Goal: Information Seeking & Learning: Learn about a topic

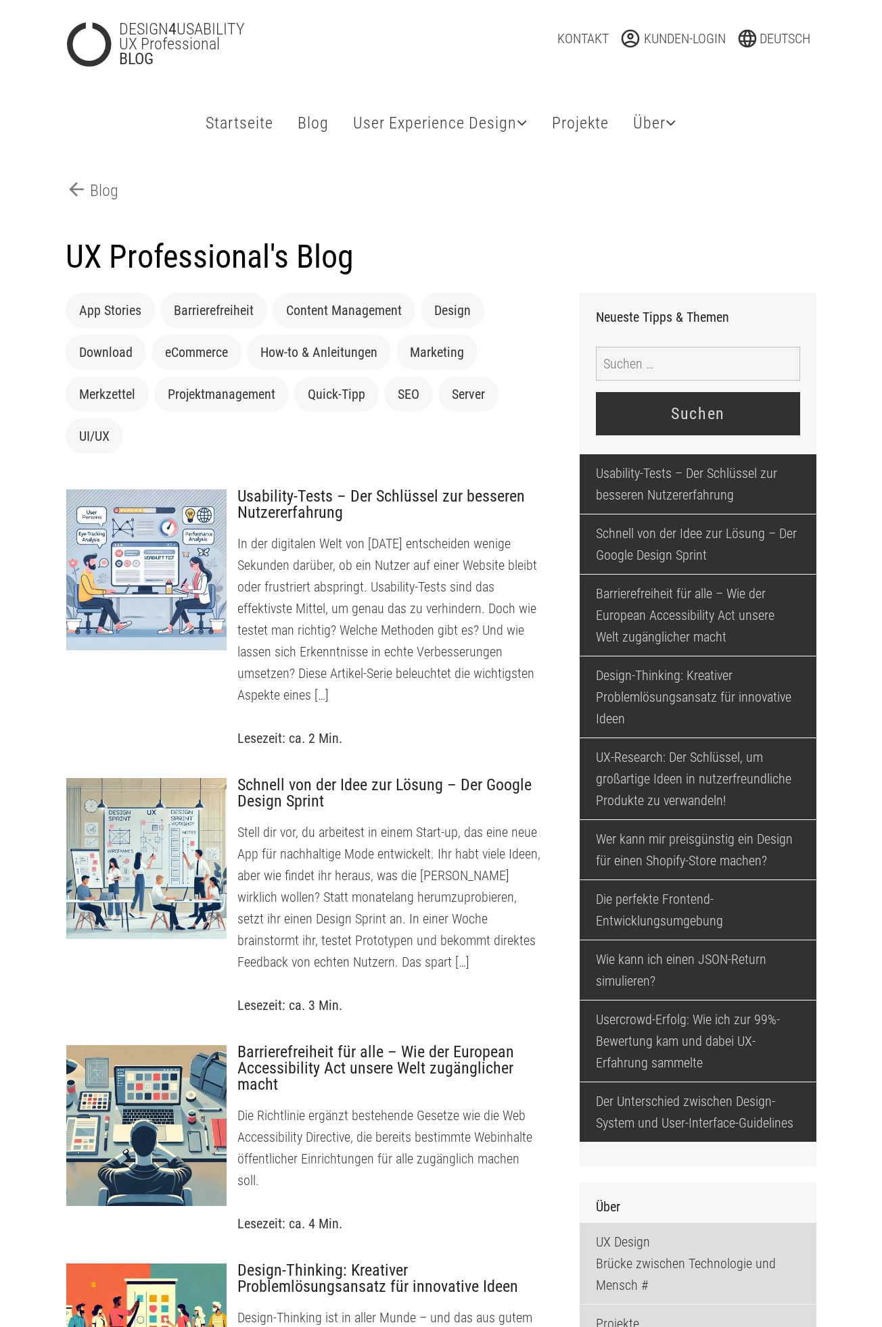
scroll to position [1, 0]
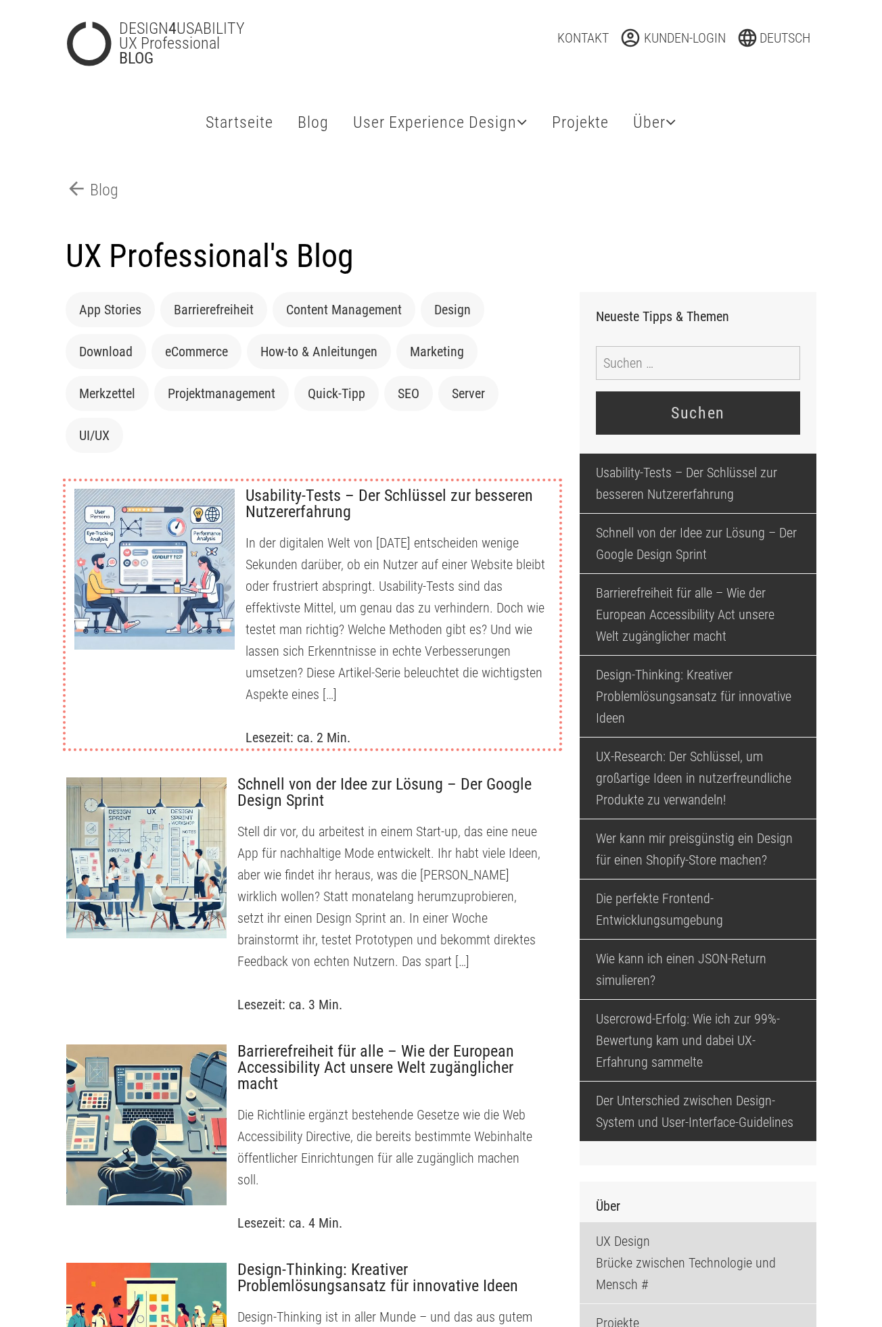
click at [182, 575] on div at bounding box center [155, 569] width 162 height 162
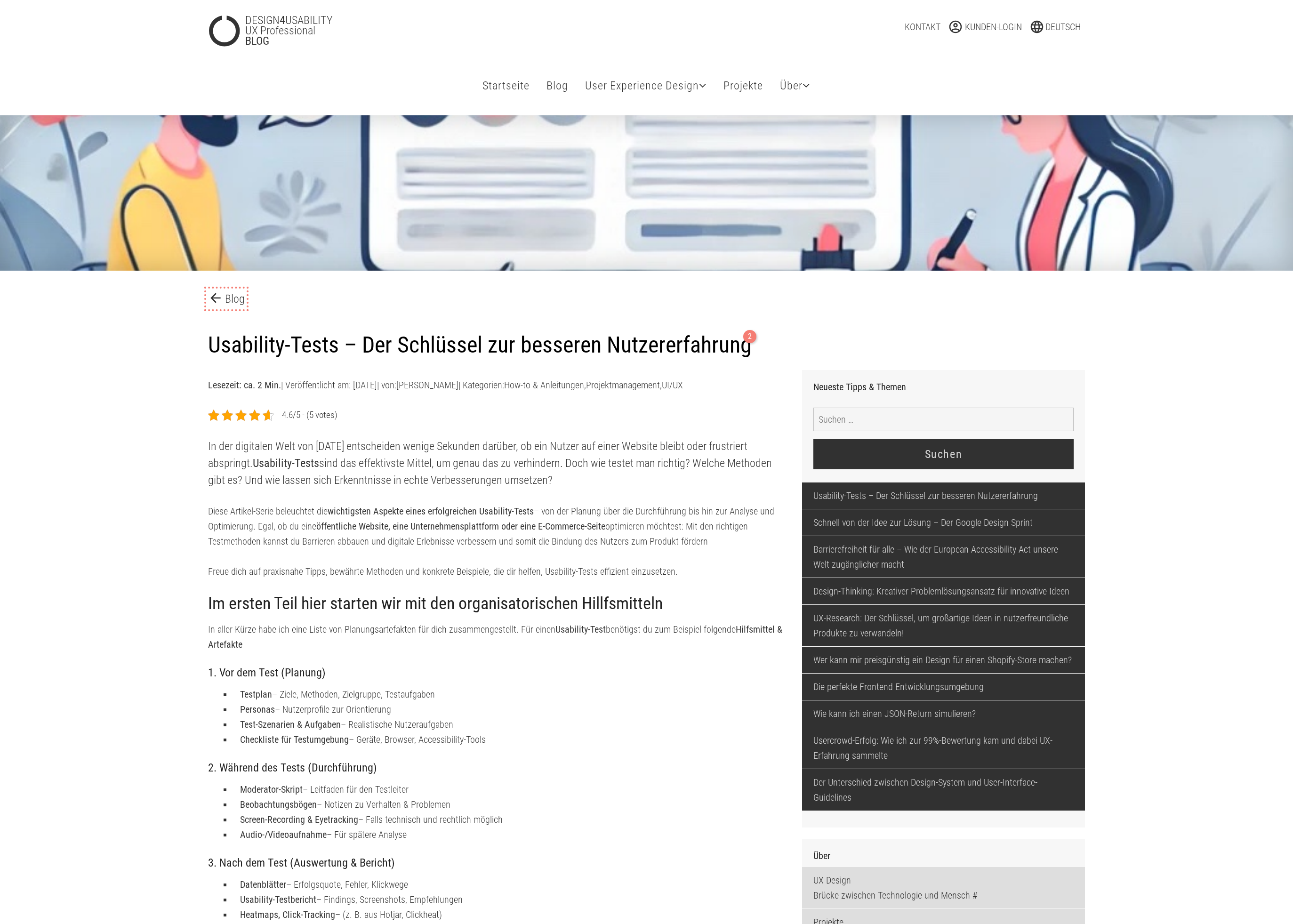
click at [223, 300] on span "arrow_back" at bounding box center [217, 298] width 17 height 15
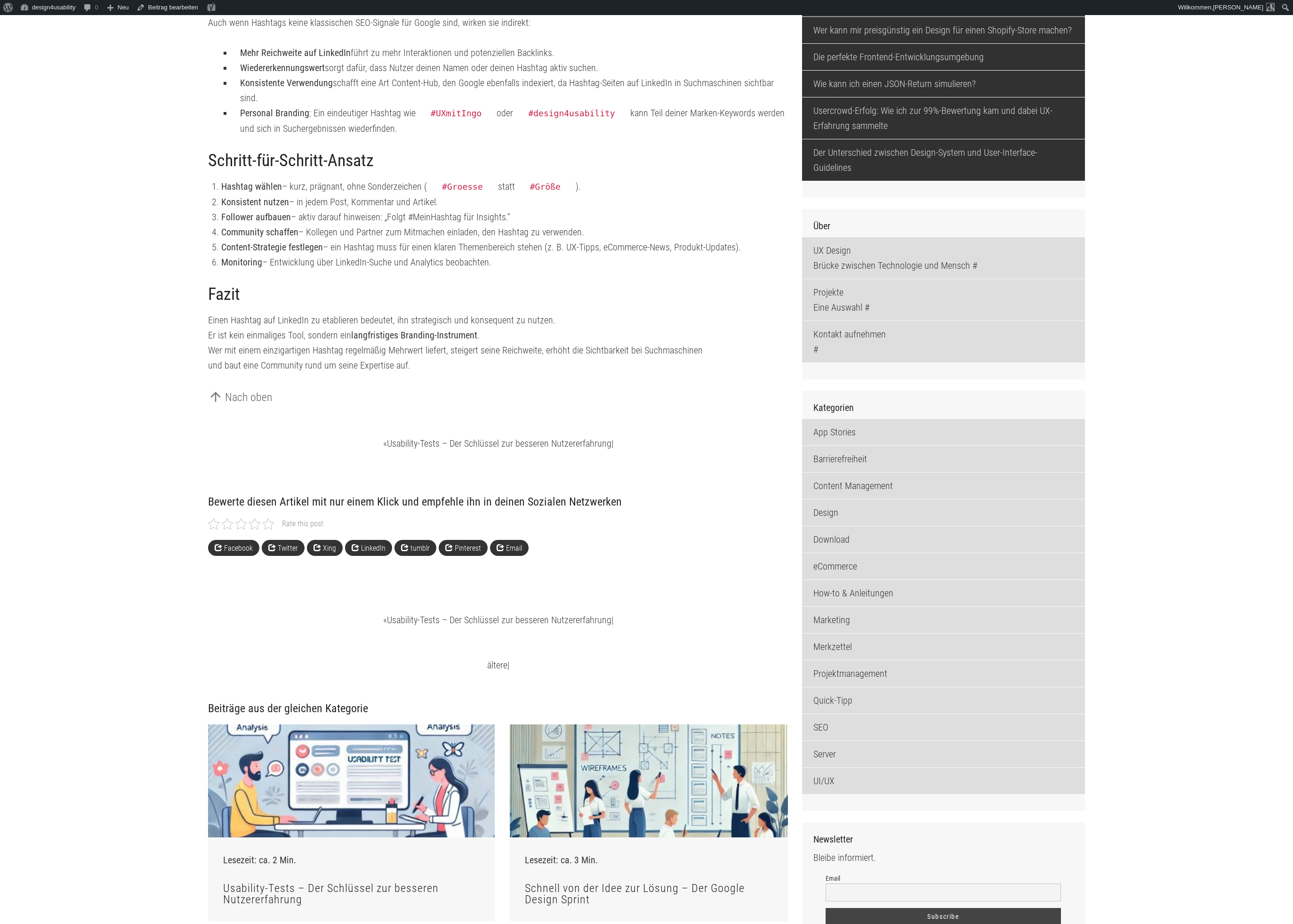
scroll to position [646, 0]
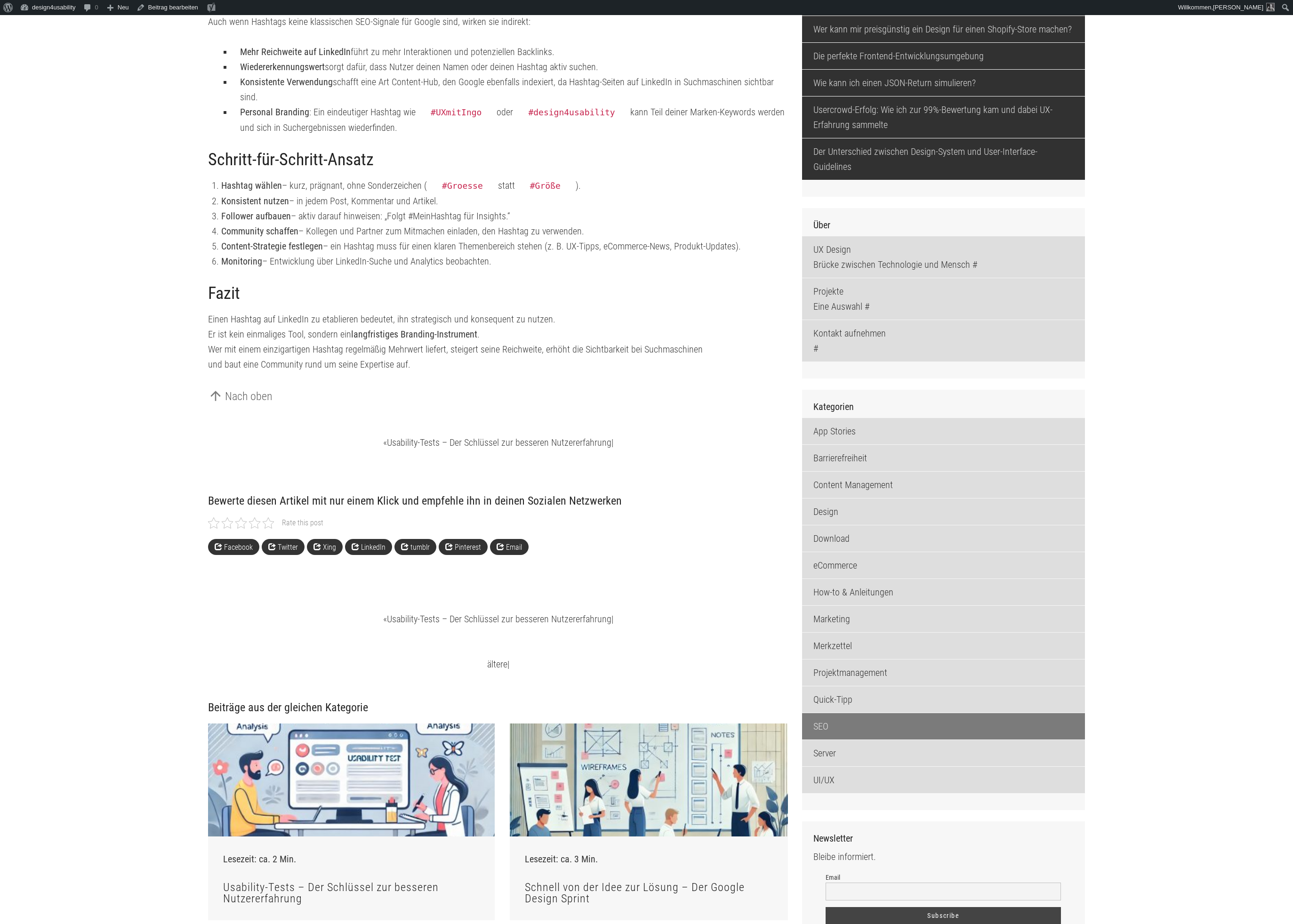
click at [823, 737] on link "SEO" at bounding box center [943, 726] width 283 height 26
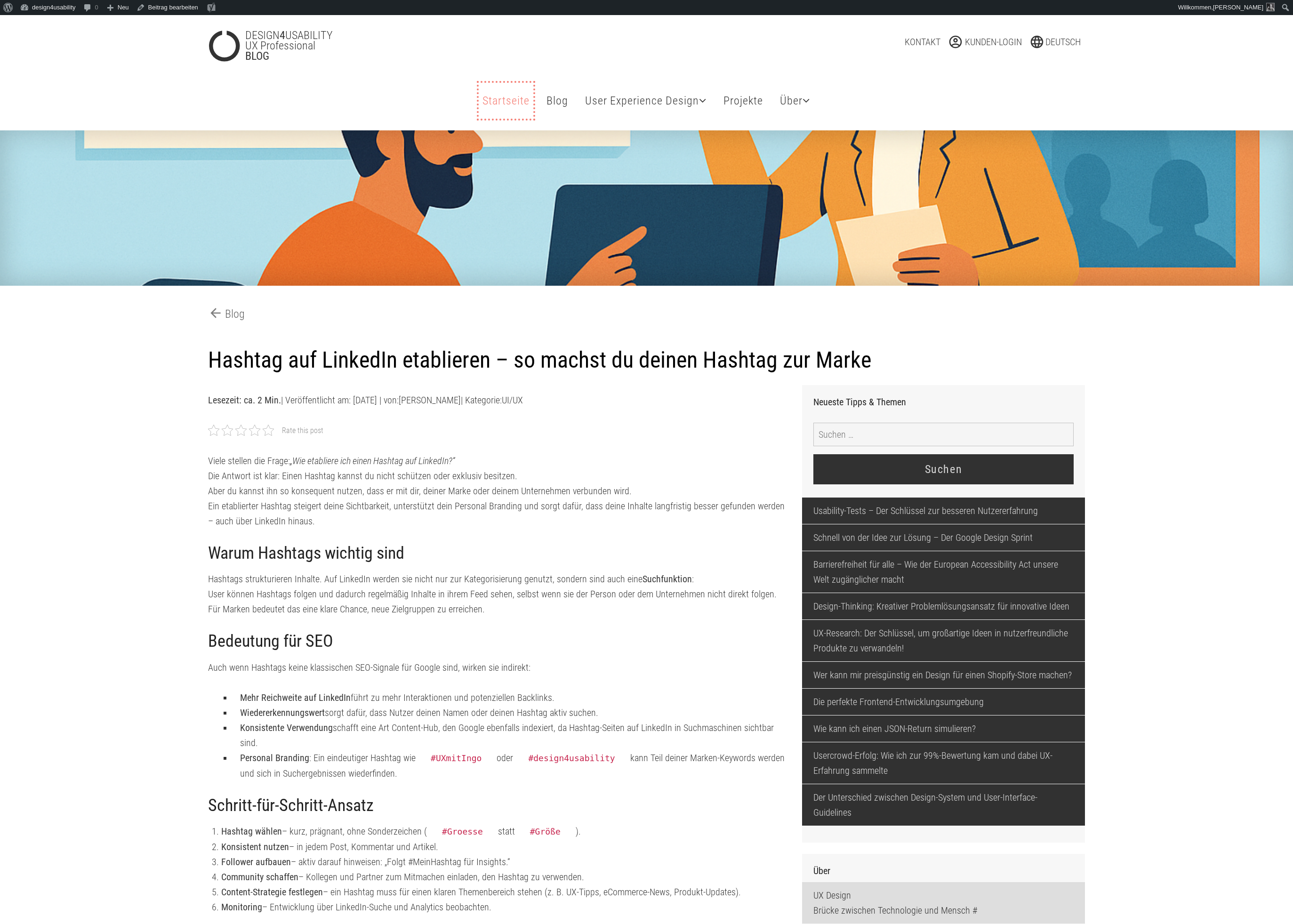
click at [510, 105] on link "Startseite" at bounding box center [506, 100] width 54 height 36
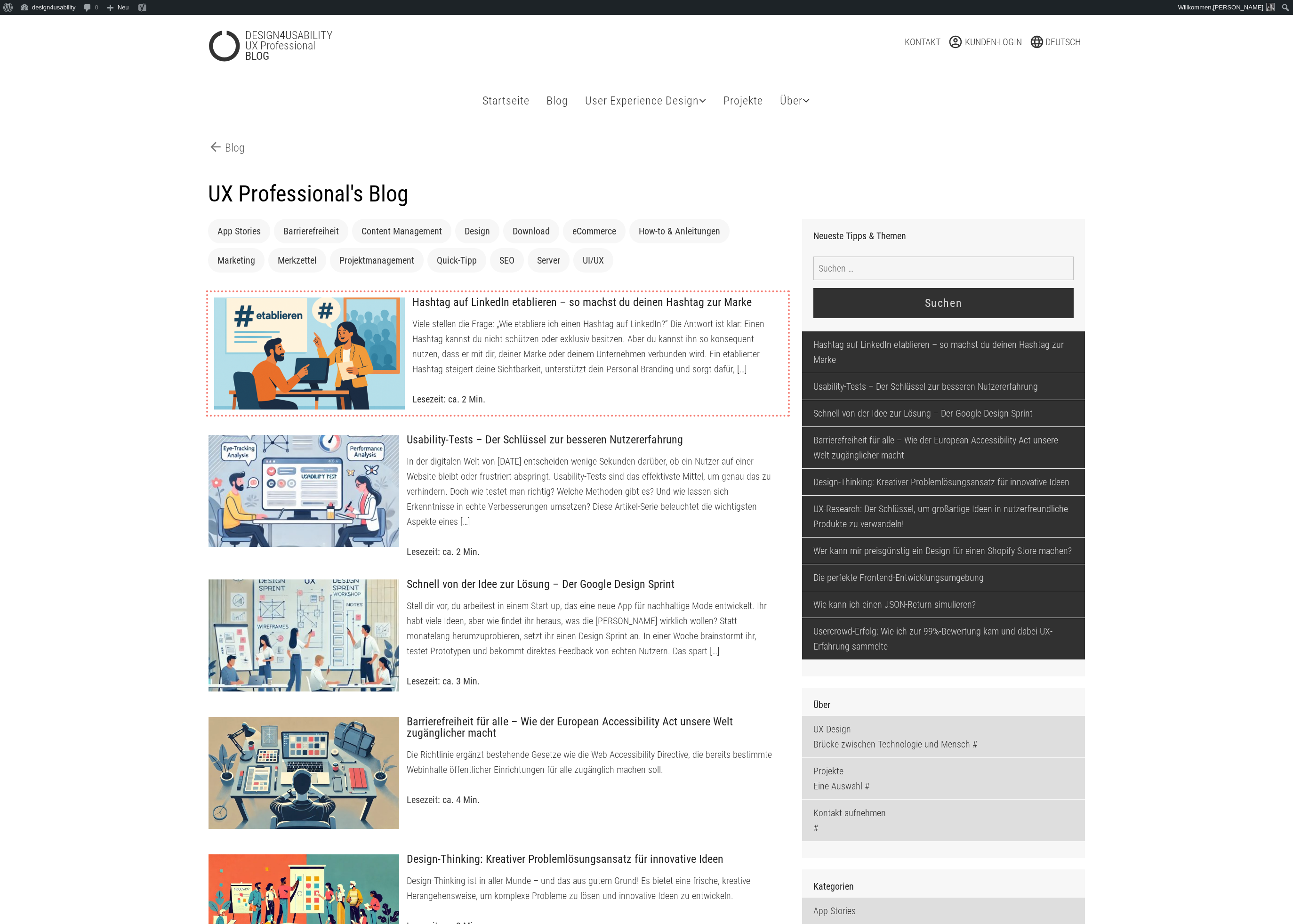
click at [466, 308] on h3 "Hashtag auf LinkedIn etablieren – so machst du deinen Hashtag zur Marke" at bounding box center [596, 303] width 368 height 13
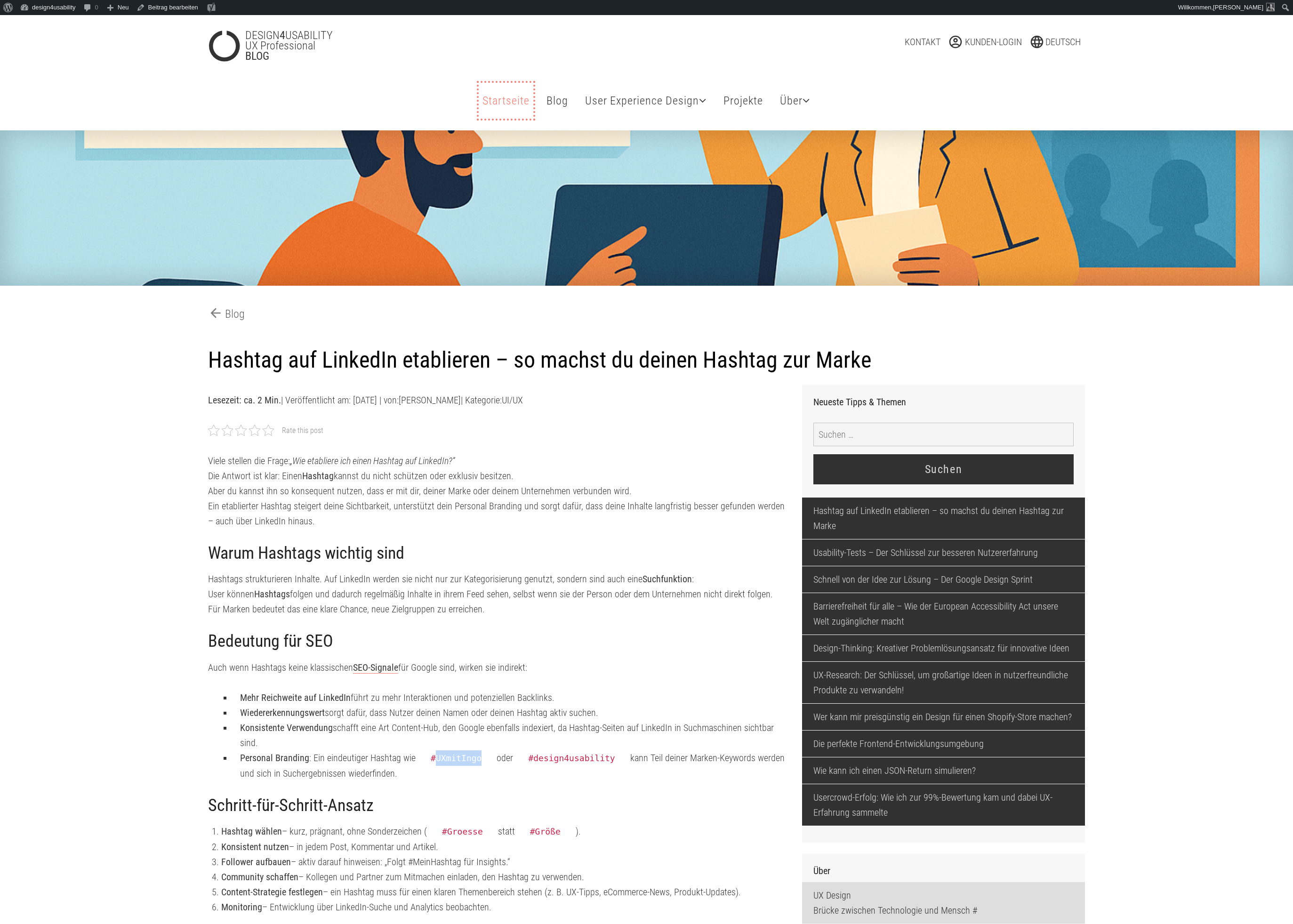
click at [506, 108] on link "Startseite" at bounding box center [506, 100] width 54 height 36
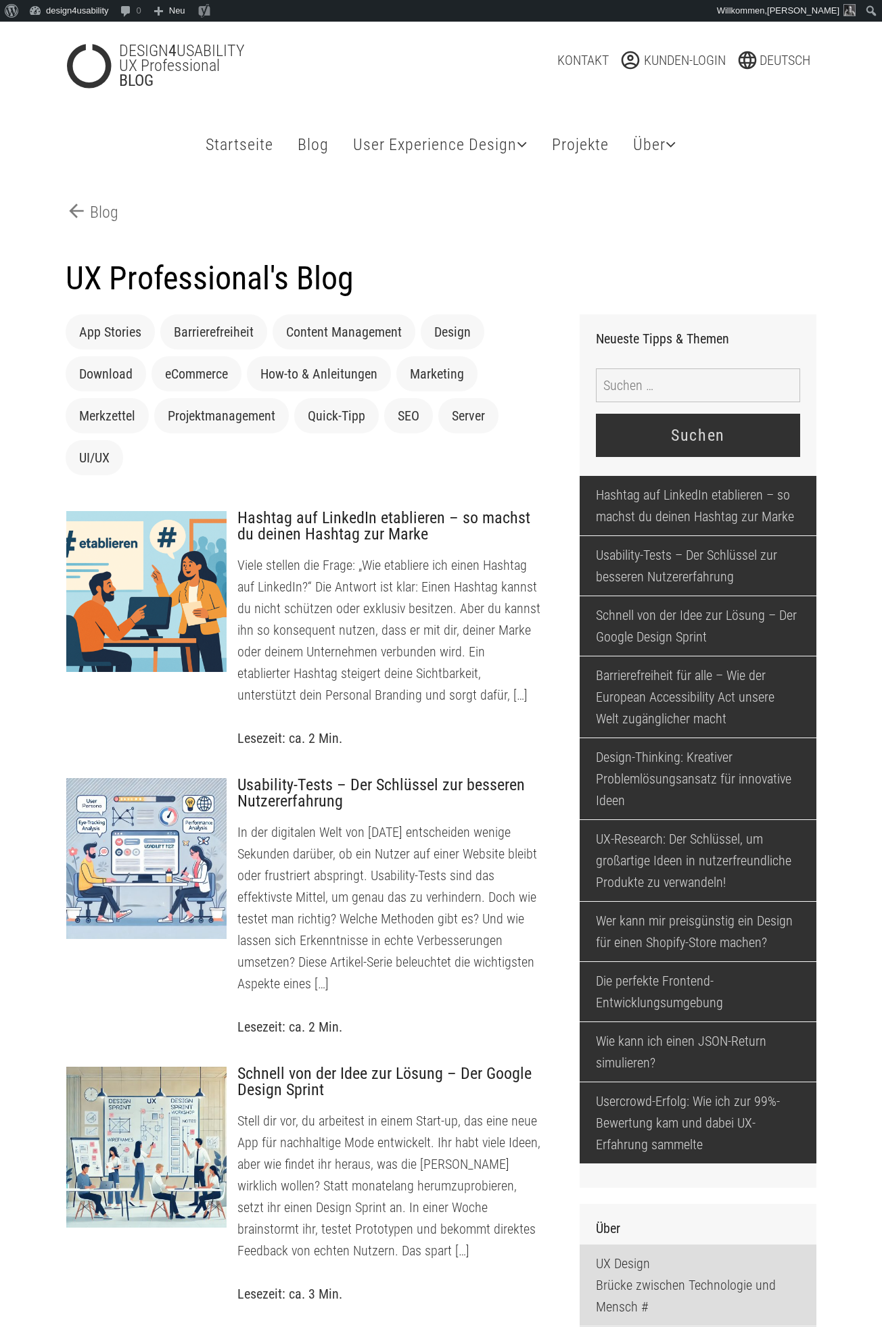
click at [43, 141] on header "DESIGN 4 USABILITY UX Professional BLOG language Deutsch Deutsch English Pусски…" at bounding box center [441, 105] width 882 height 166
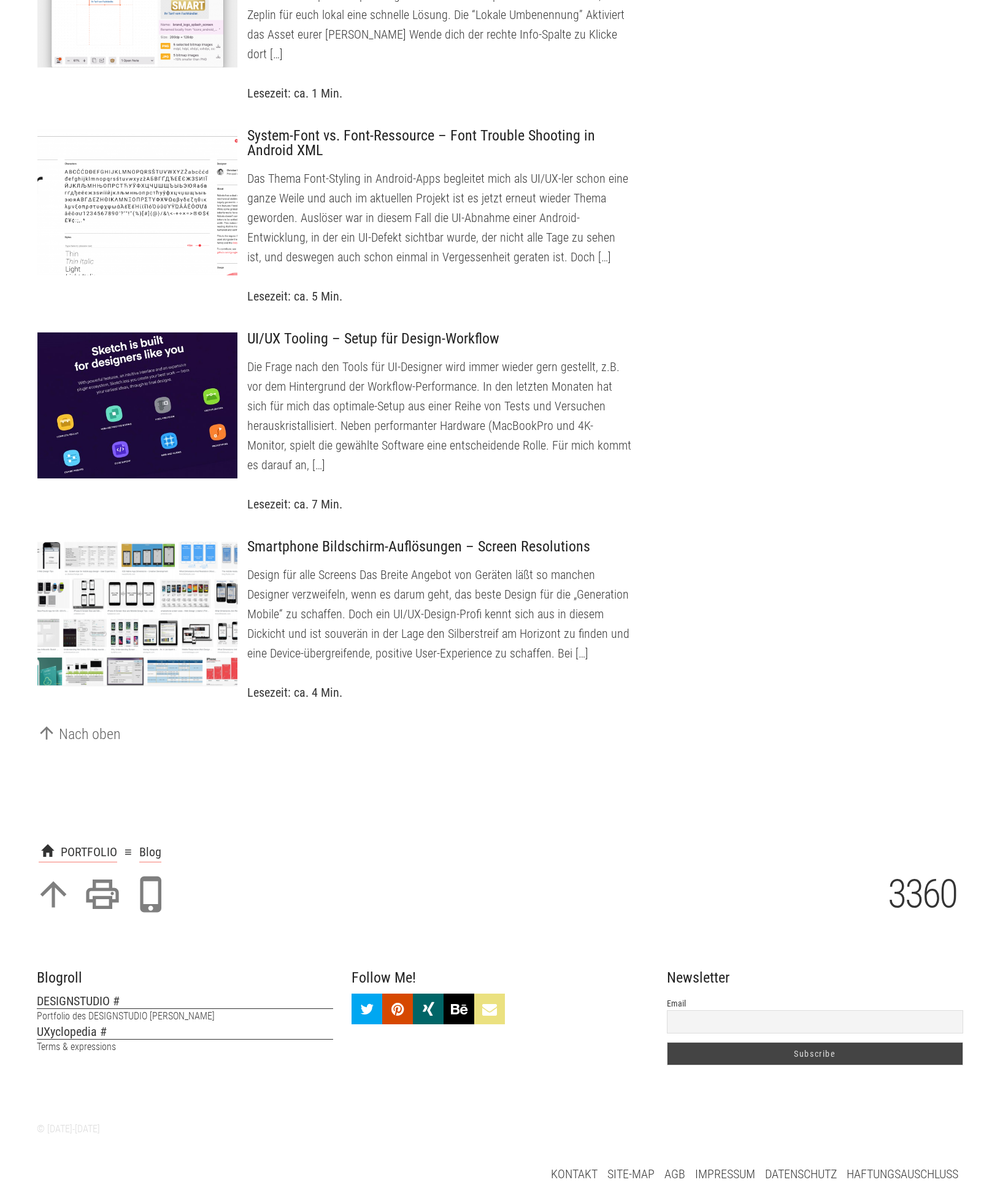
scroll to position [4469, 0]
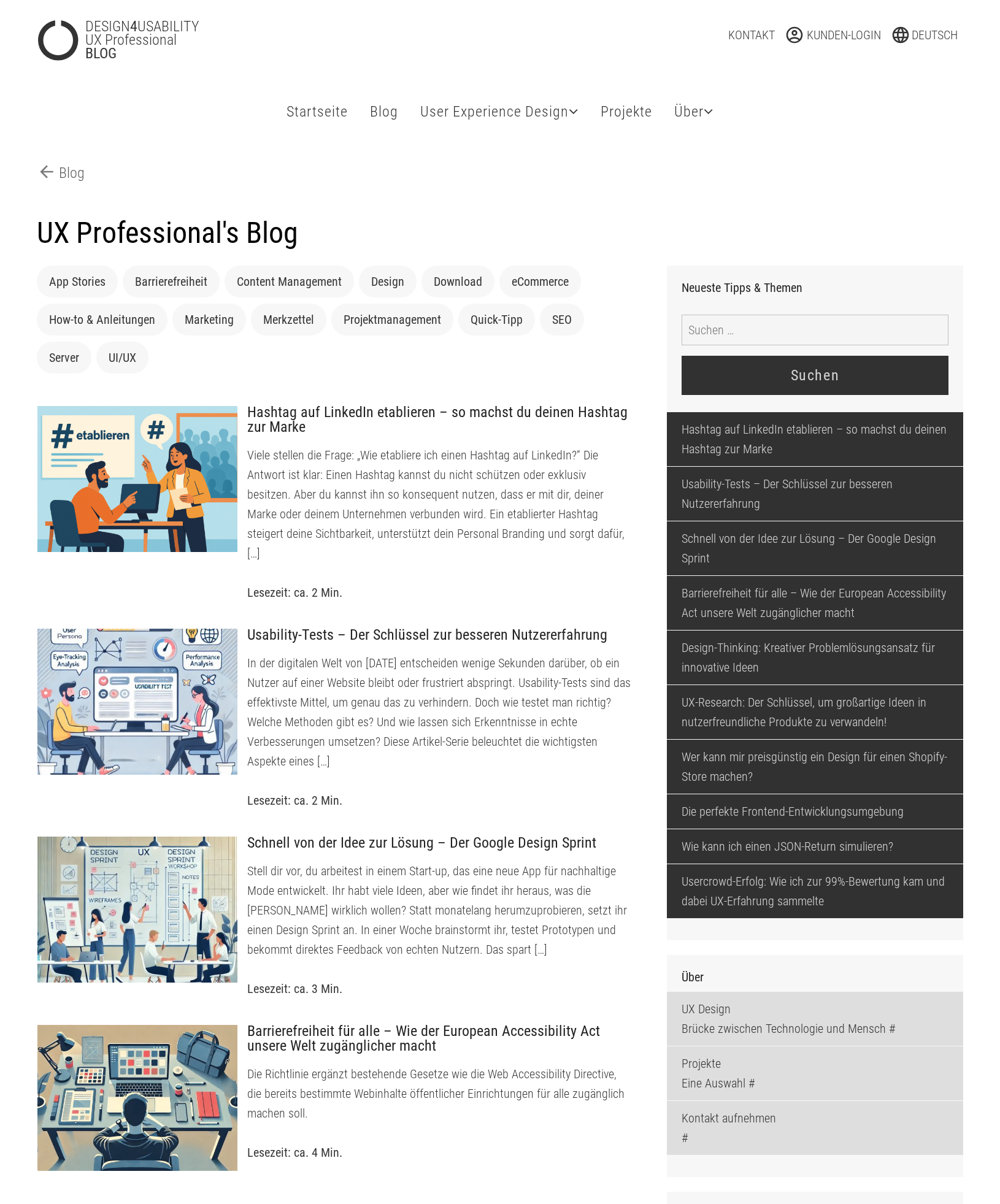
scroll to position [4468, 0]
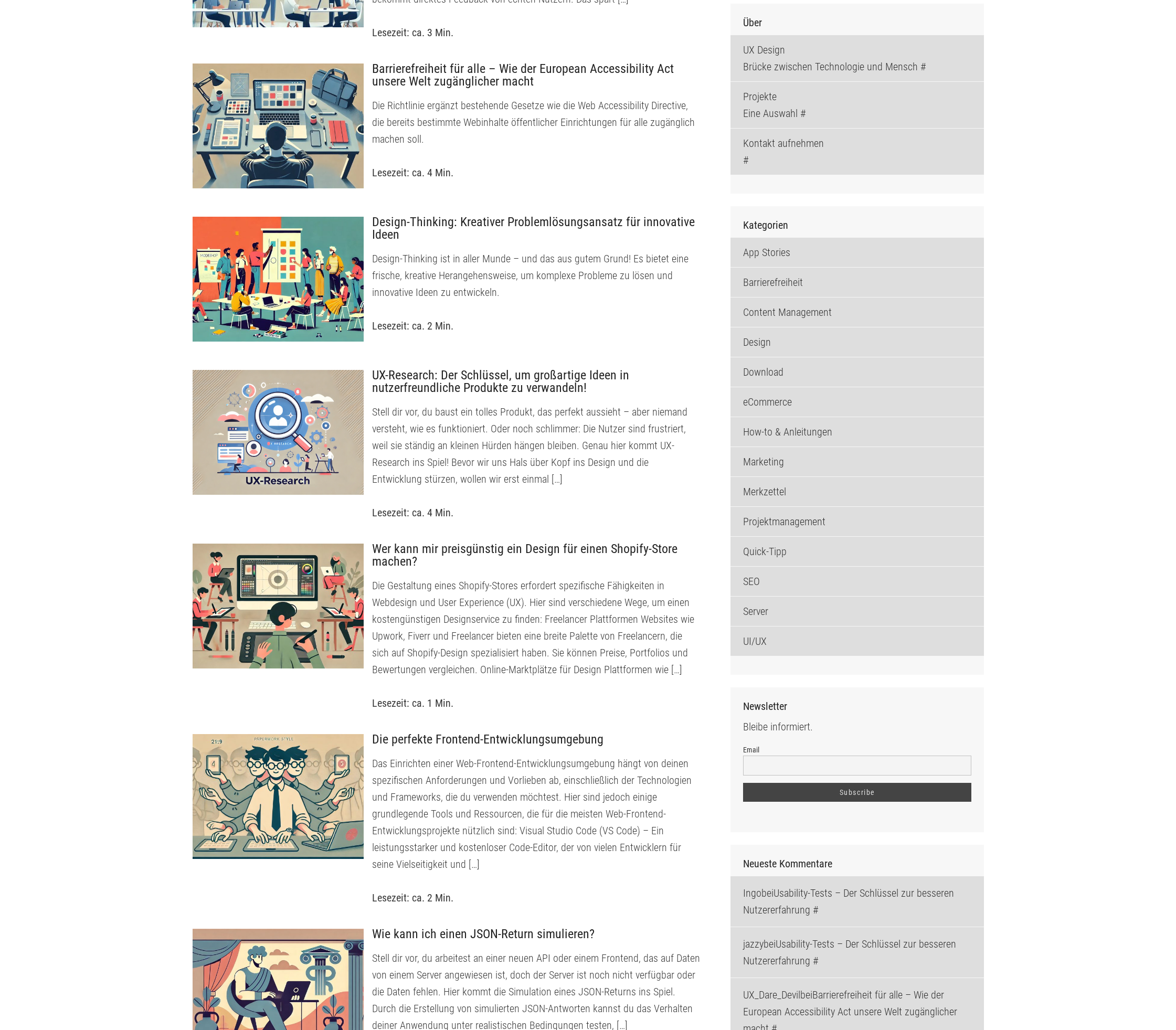
scroll to position [820, 0]
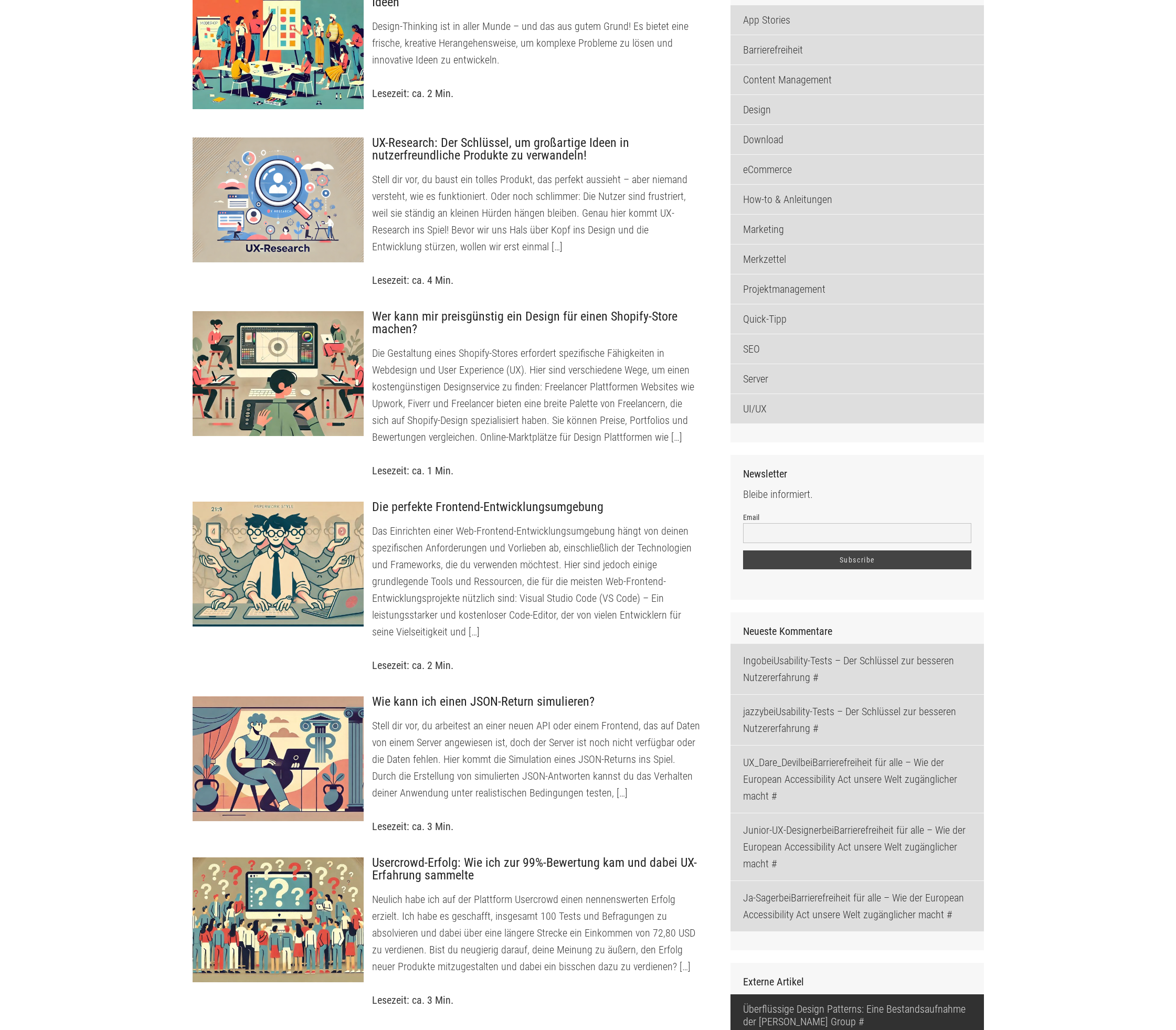
scroll to position [1050, 0]
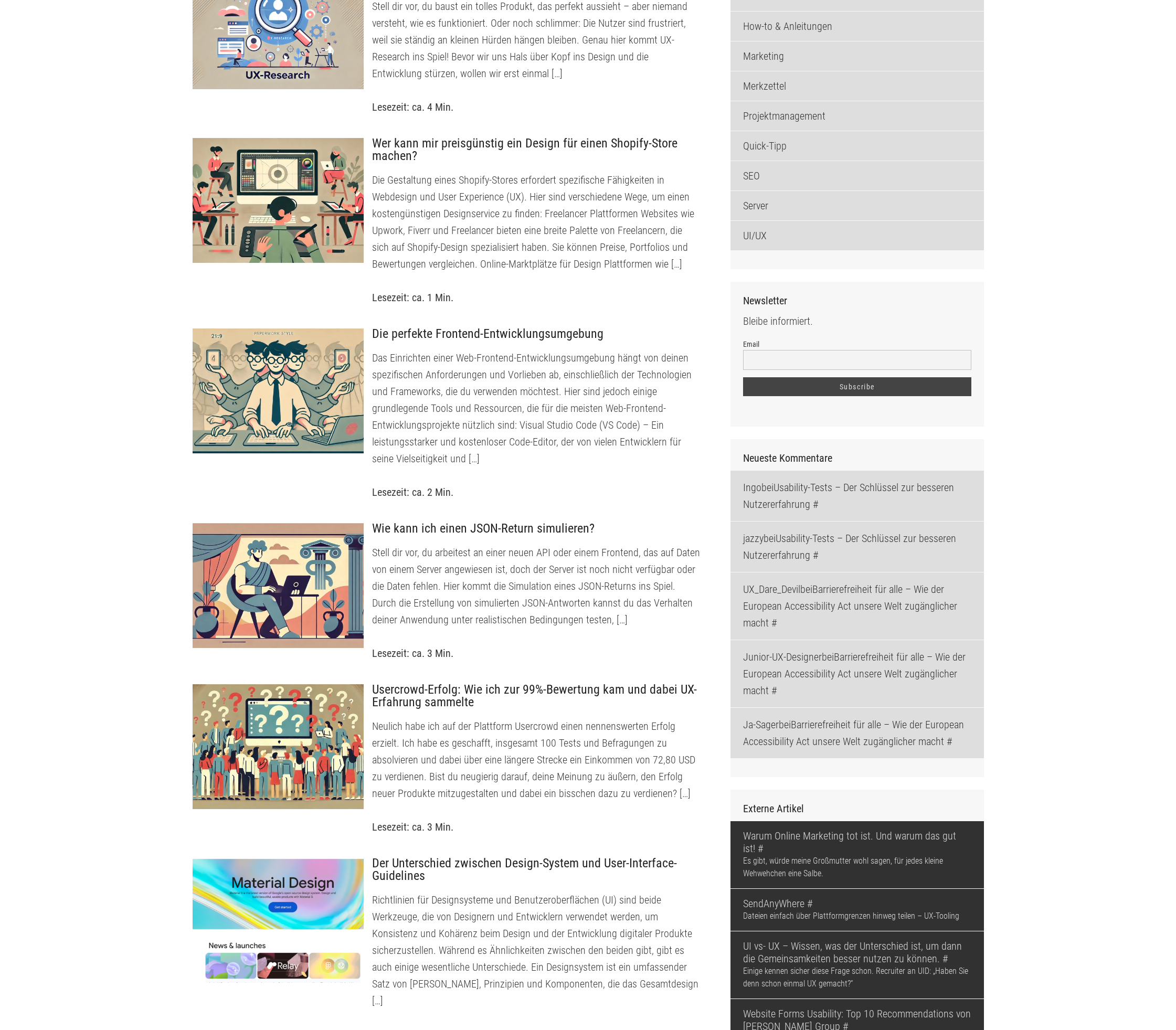
scroll to position [1229, 0]
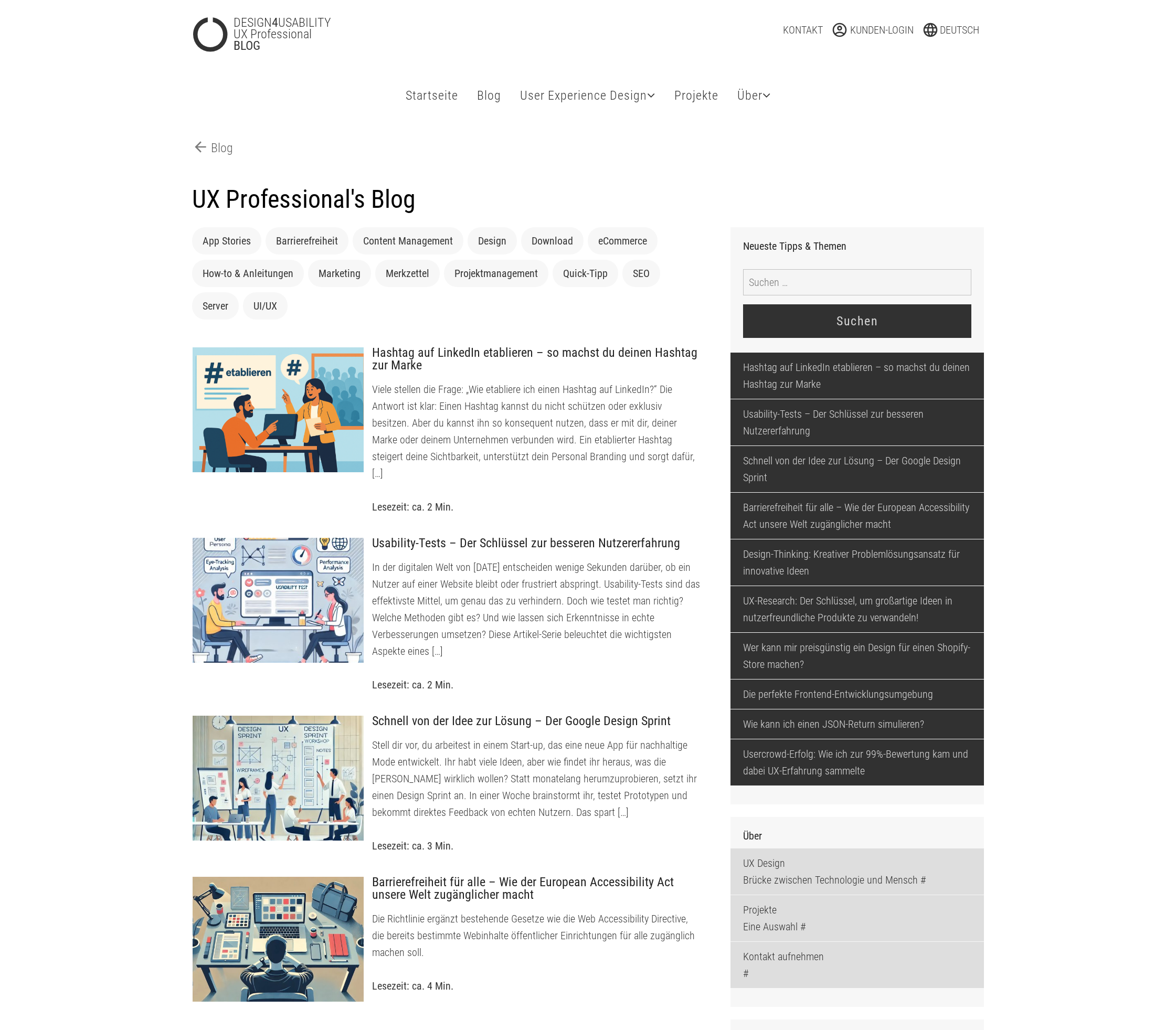
scroll to position [1229, 0]
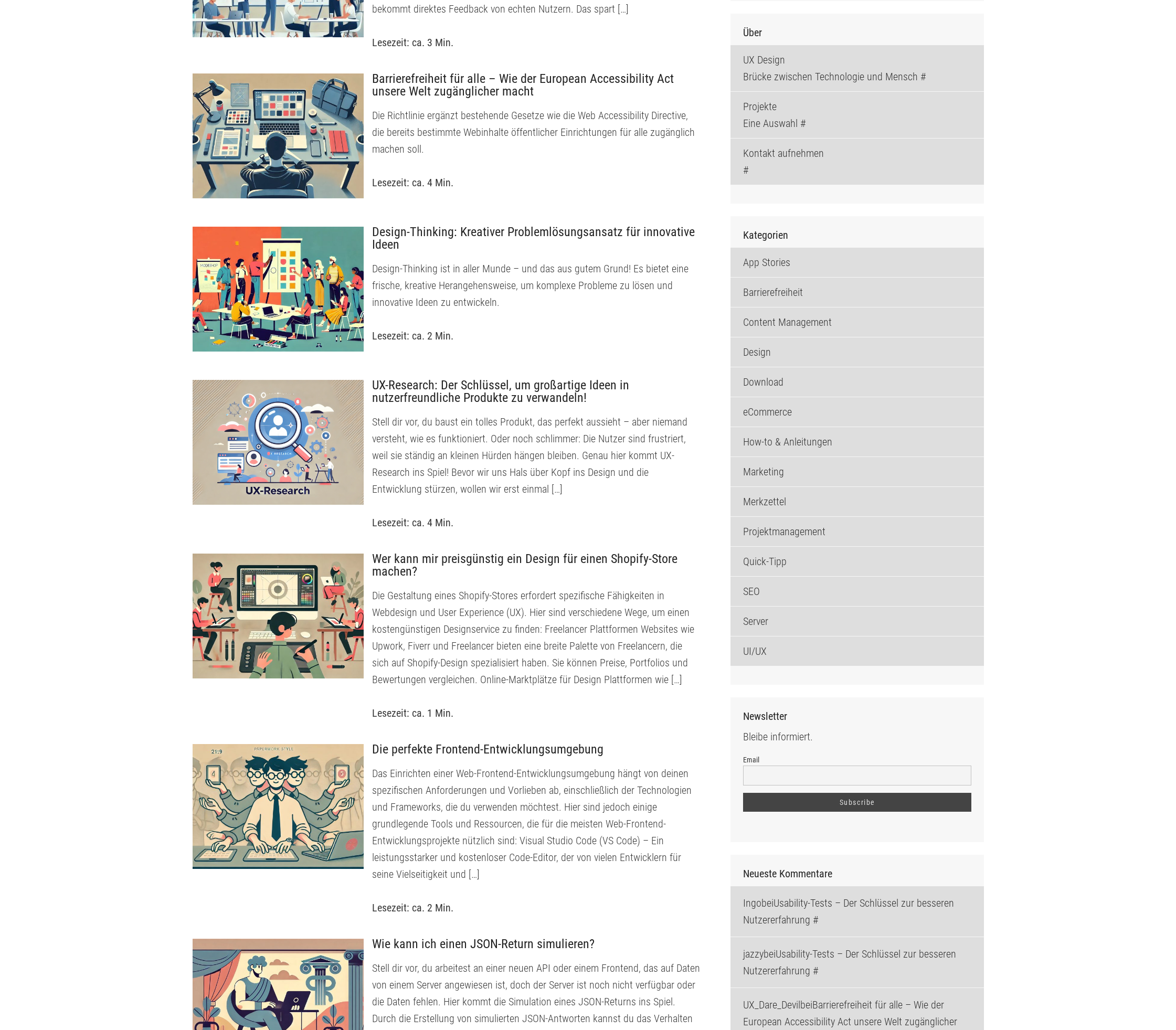
scroll to position [802, 0]
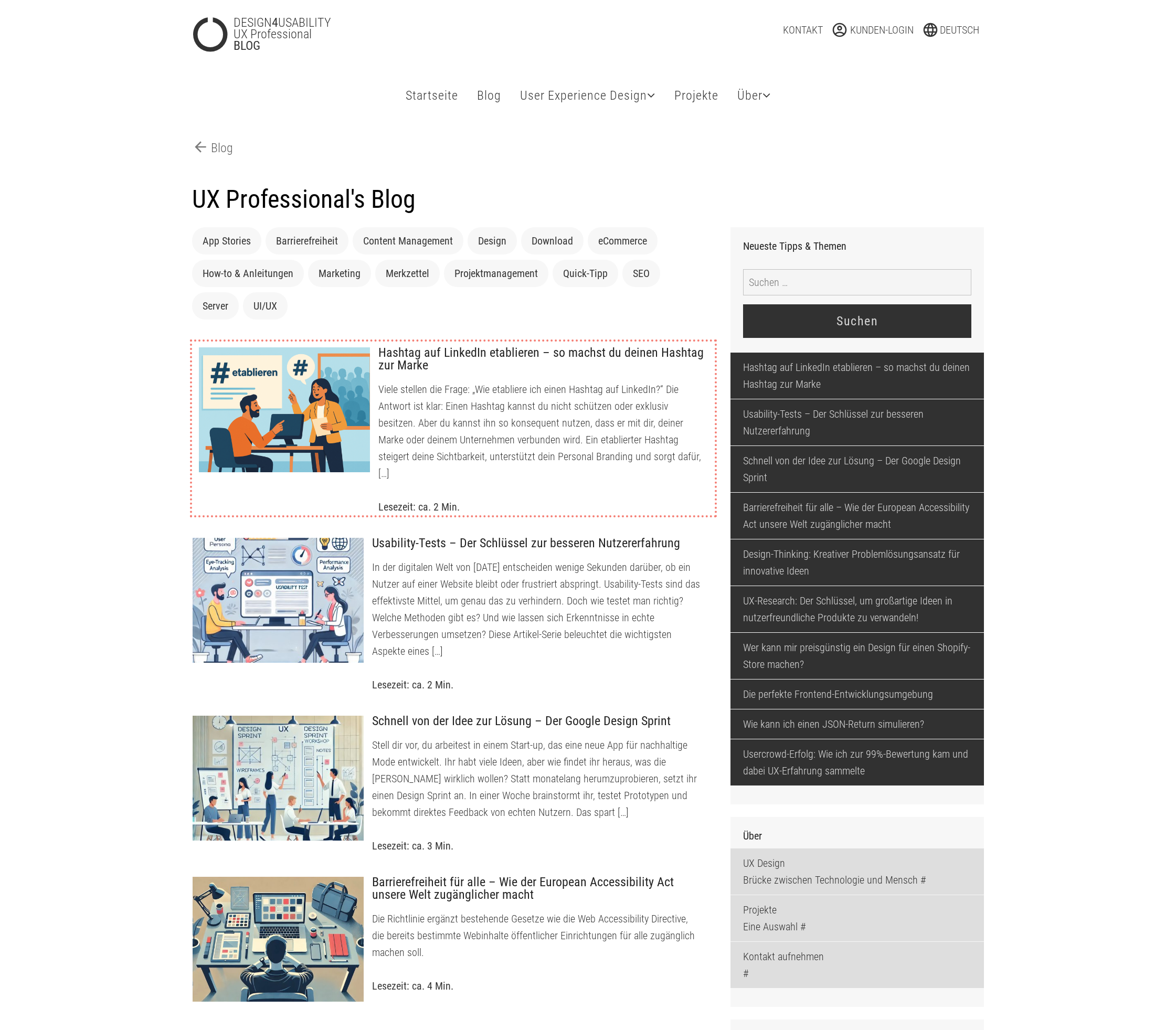
click at [335, 456] on div at bounding box center [285, 410] width 172 height 126
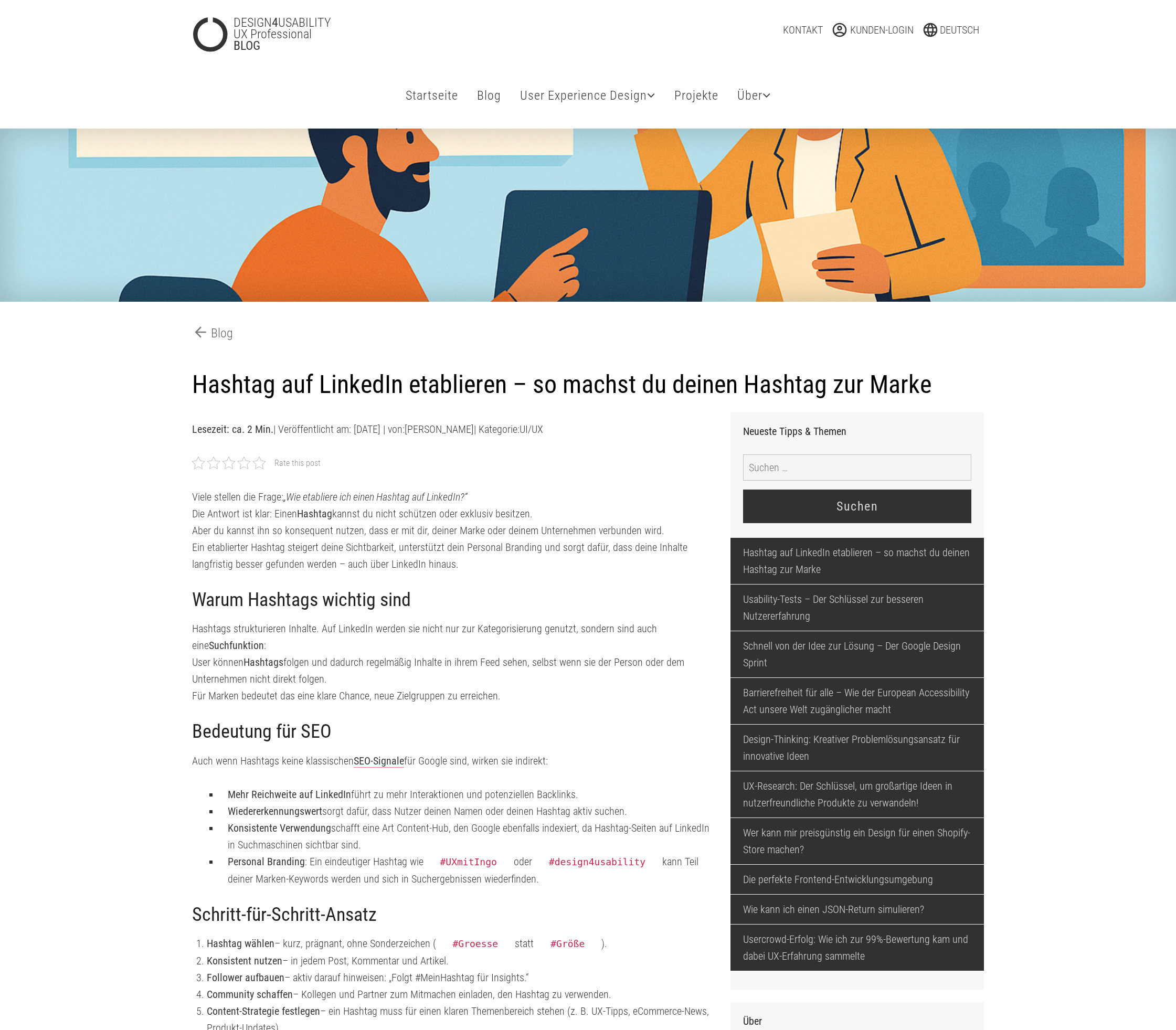
type input "foerster-987265348"
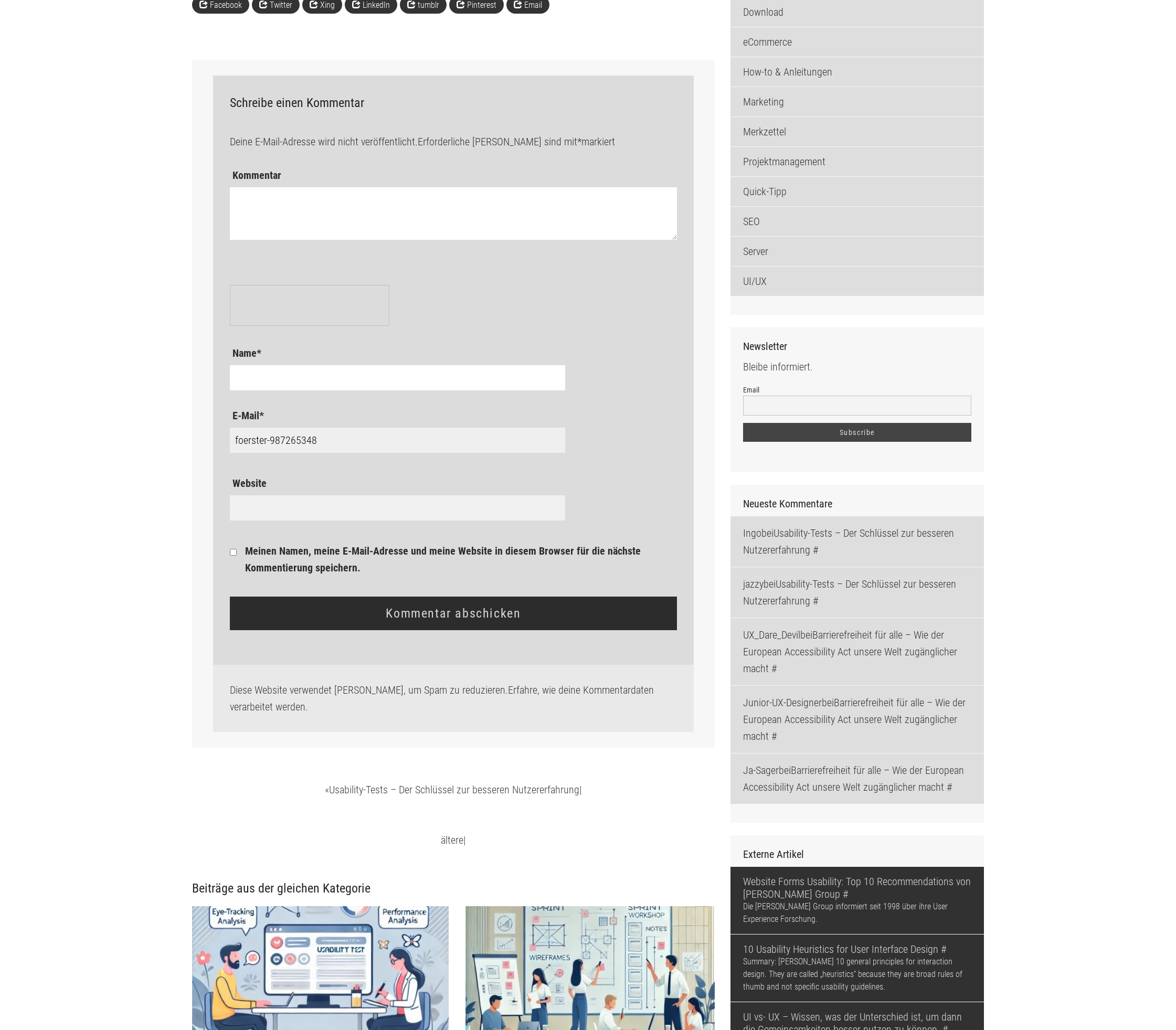
scroll to position [1361, 0]
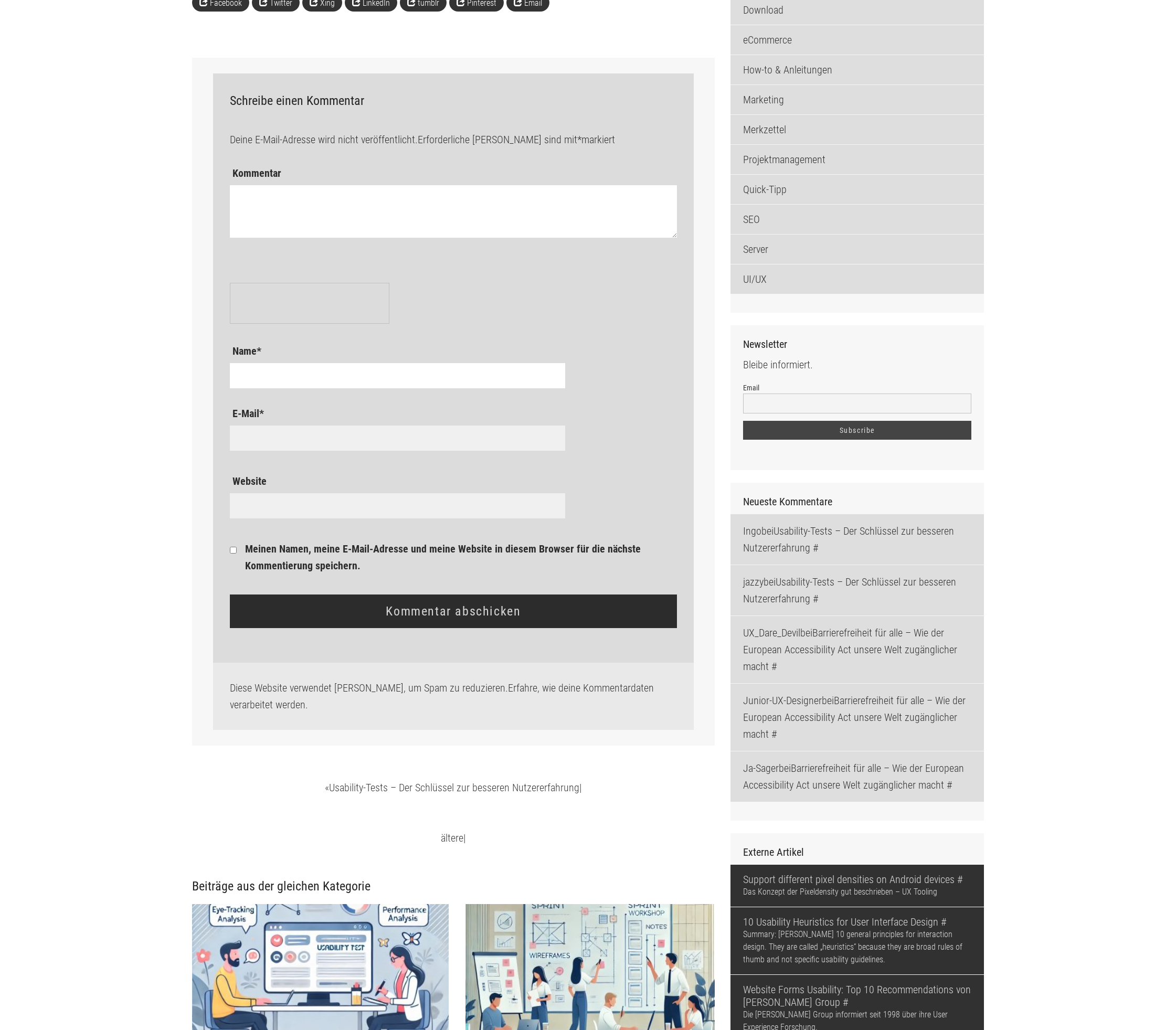
type input "foerster-987265348"
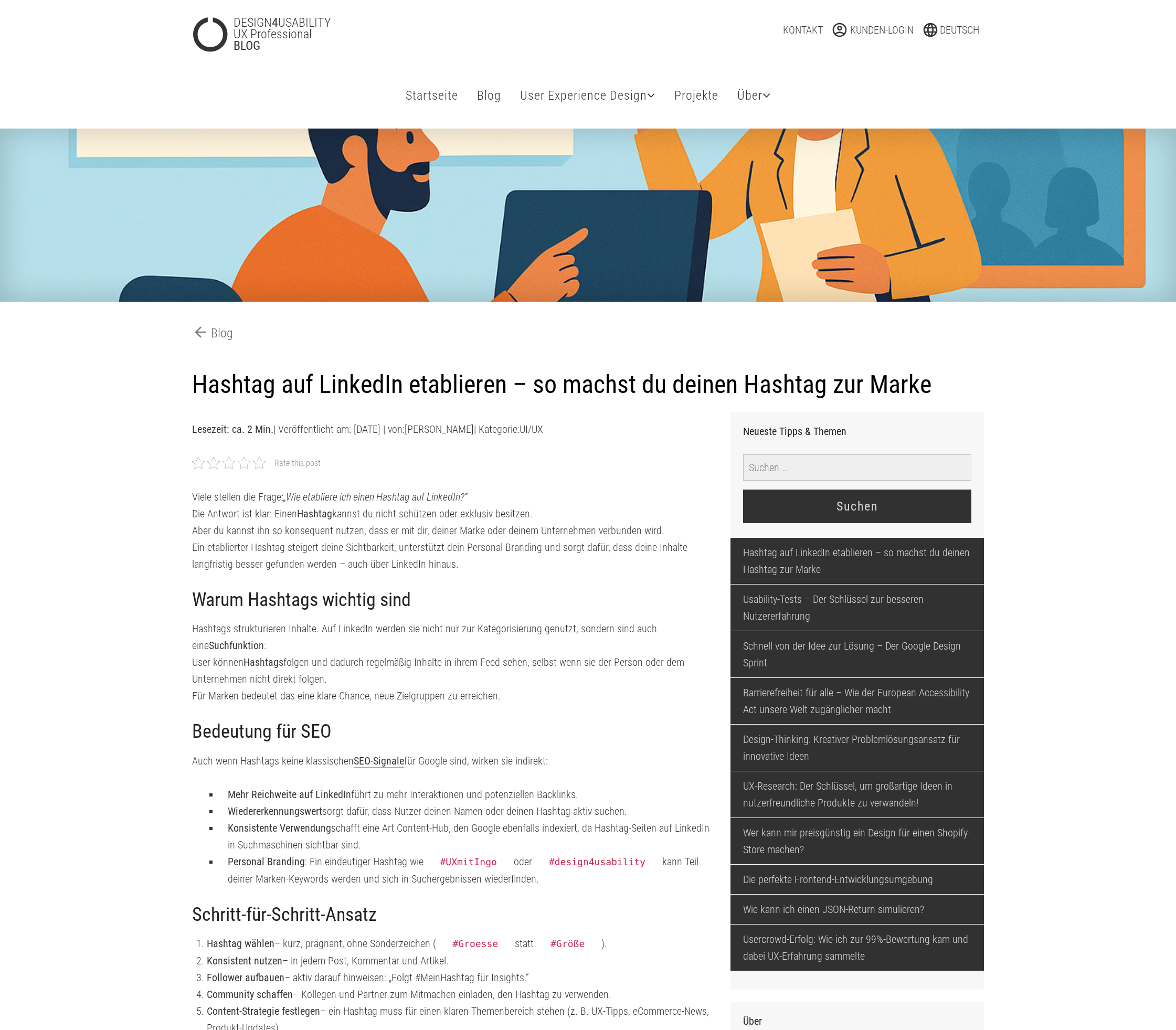
click at [842, 480] on input "Suche nach:" at bounding box center [857, 467] width 228 height 26
type input "seo"
click at [743, 490] on input "Suchen" at bounding box center [857, 506] width 228 height 33
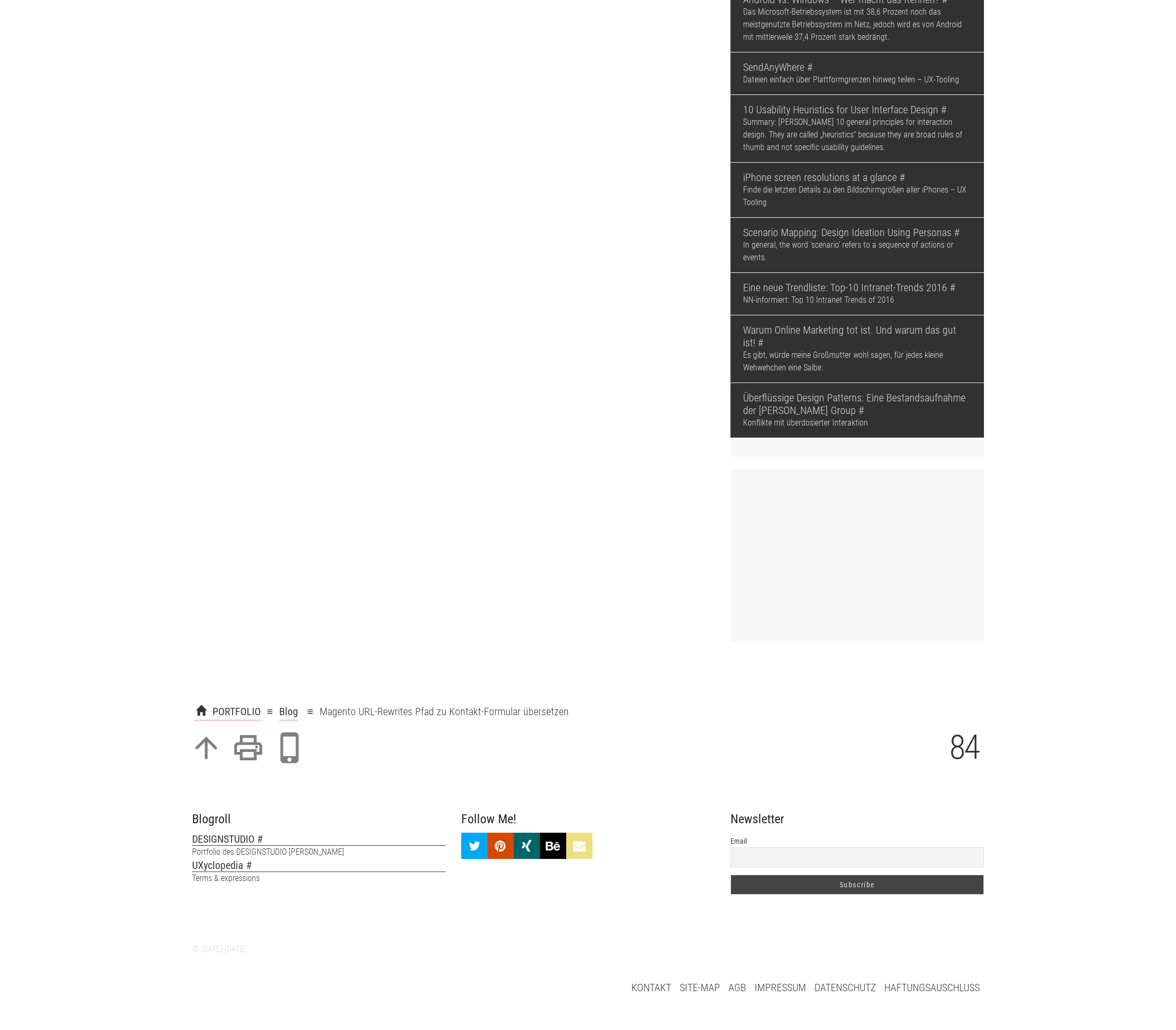
scroll to position [2098, 0]
click at [466, 703] on p "PORTFOLIO ≡ Blog ≡ Magento URL-Rewrites Pfad zu Kontakt-Formular übersetzen" at bounding box center [588, 712] width 798 height 17
click at [580, 703] on p "PORTFOLIO ≡ Blog ≡ Magento URL-Rewrites Pfad zu Kontakt-Formular übersetzen" at bounding box center [588, 712] width 798 height 17
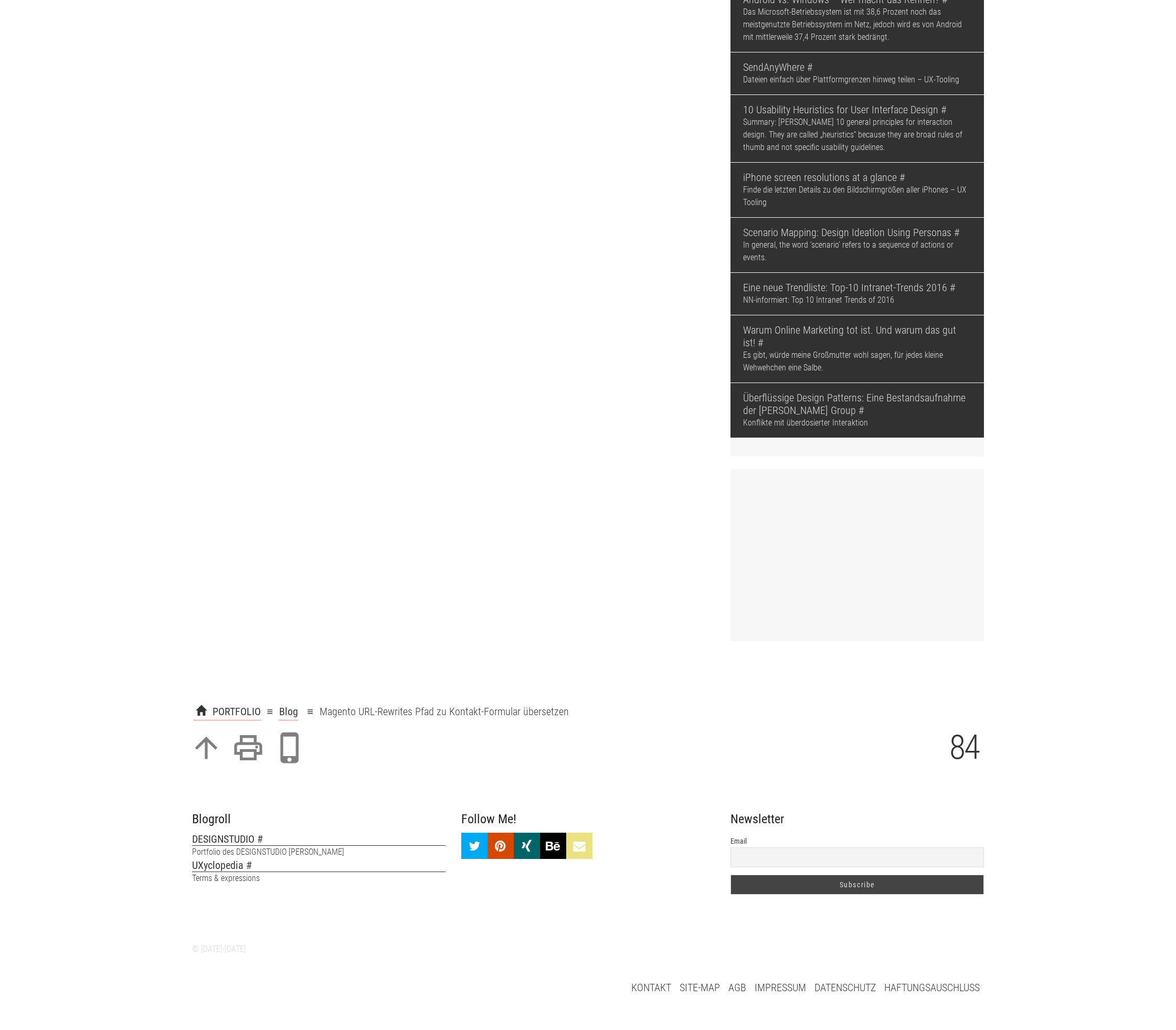
click at [928, 848] on input "Email" at bounding box center [857, 858] width 254 height 20
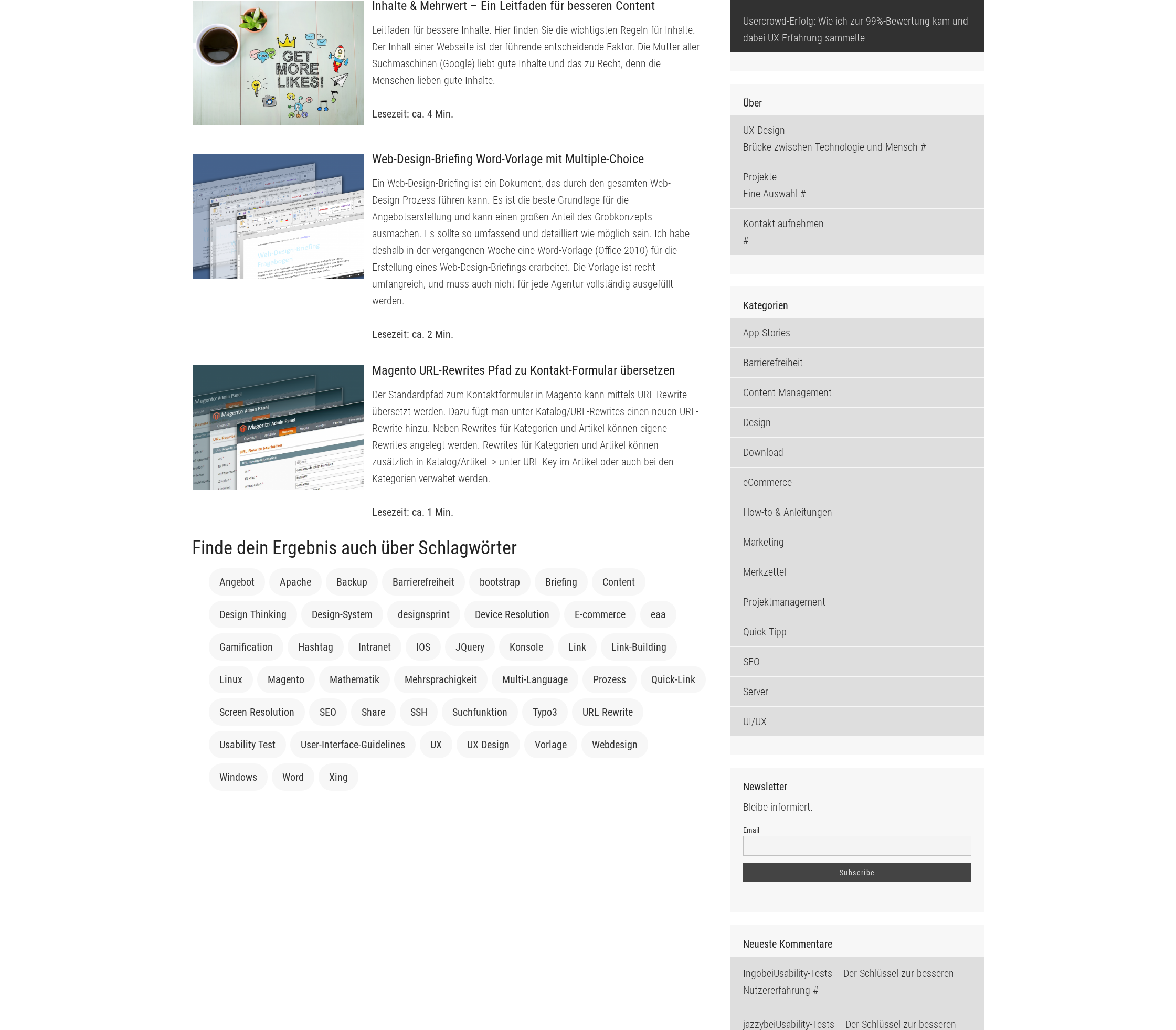
scroll to position [0, 0]
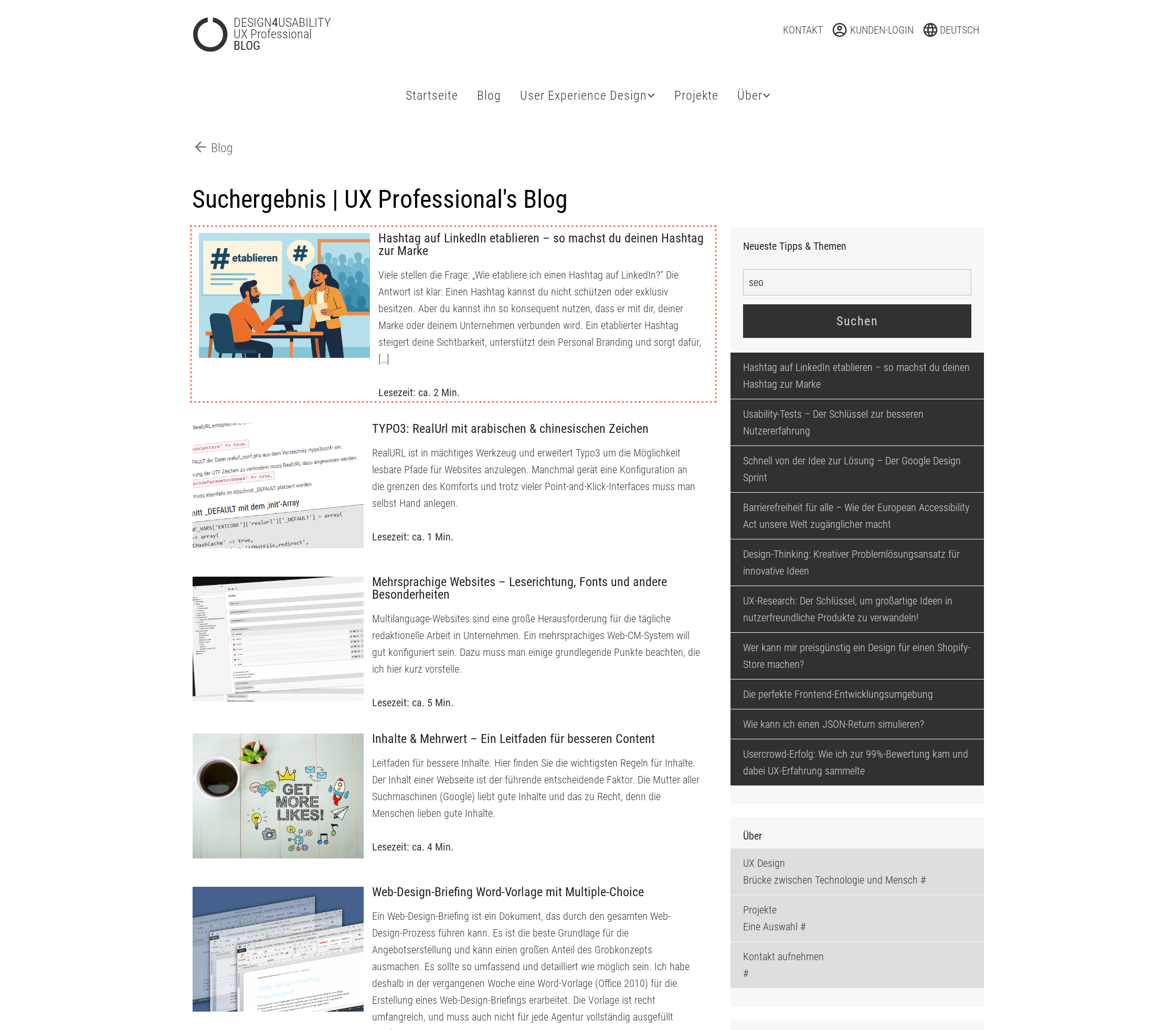
click at [526, 332] on p "Viele stellen die Frage: „Wie etabliere ich einen Hashtag auf LinkedIn?“ Die An…" at bounding box center [542, 317] width 328 height 101
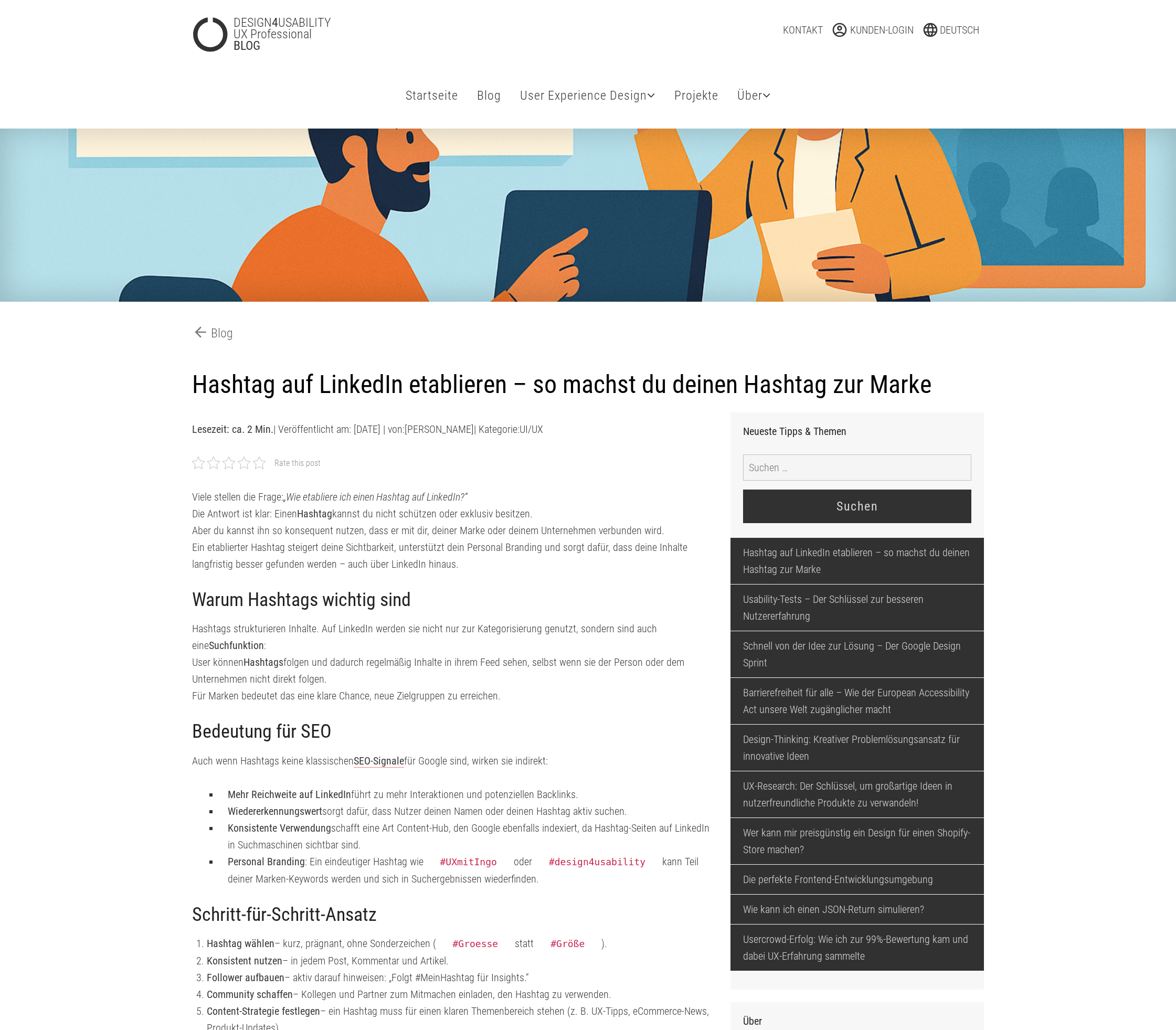
type input "foerster-987265348"
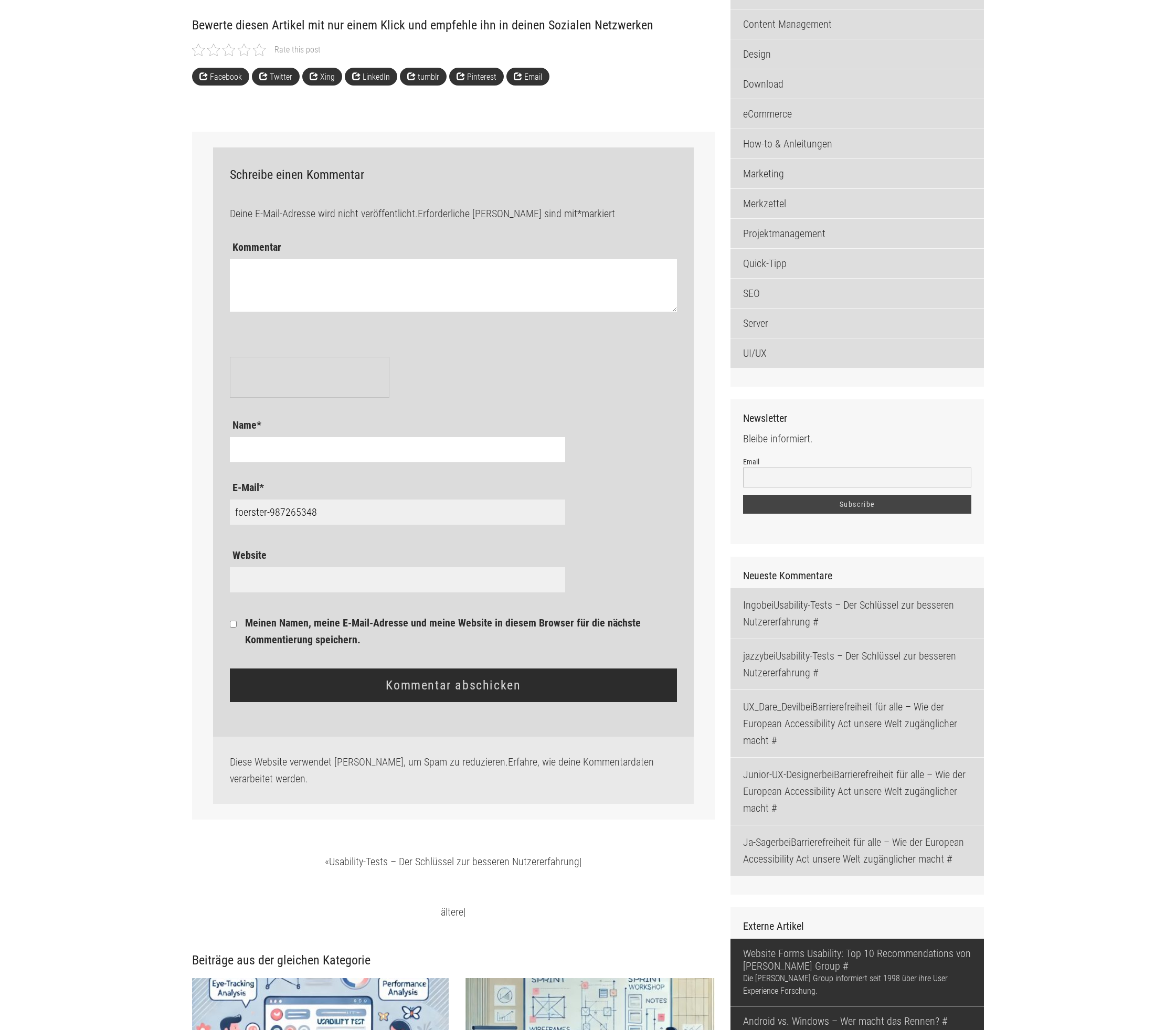
scroll to position [1288, 0]
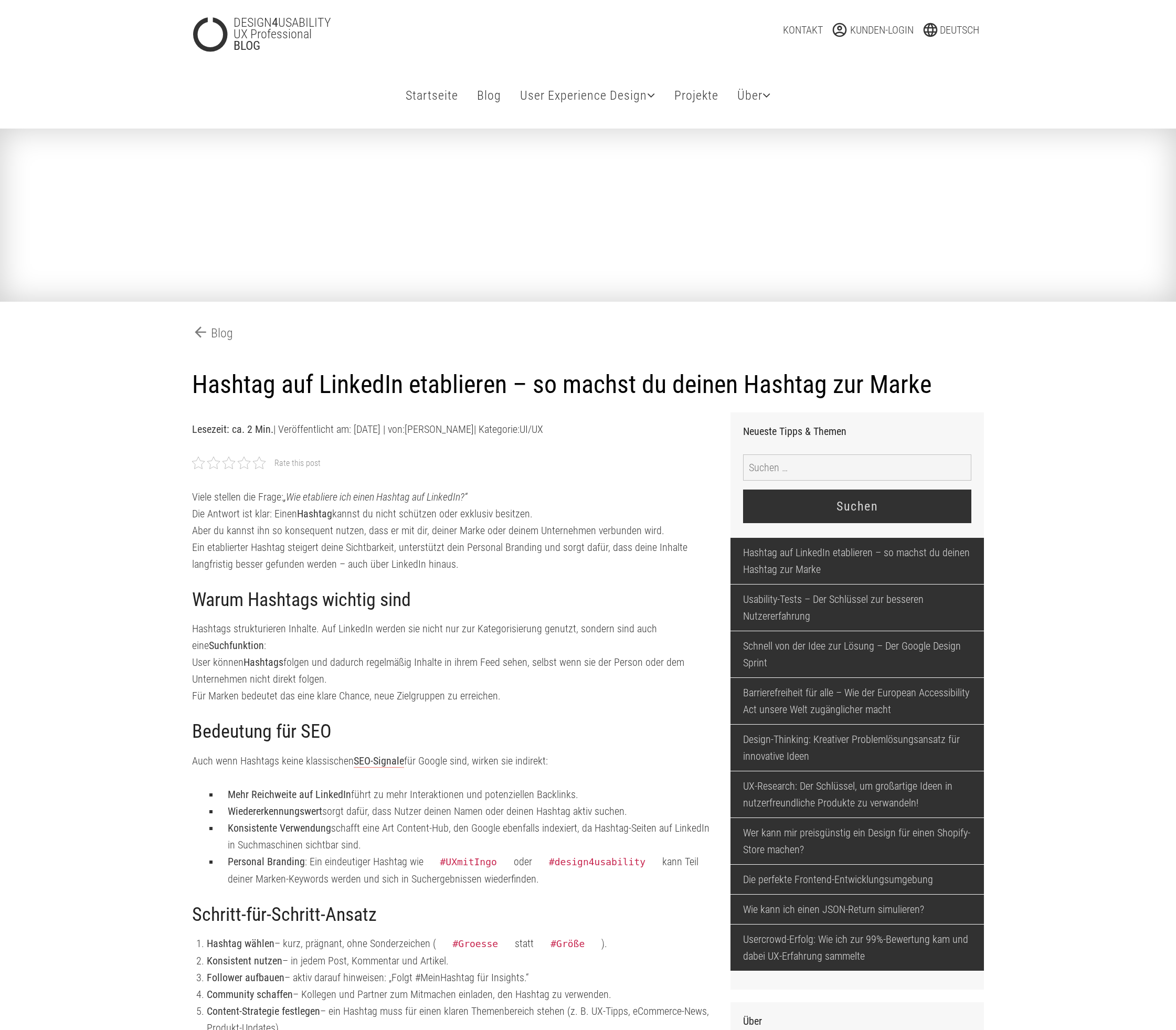
scroll to position [1288, 0]
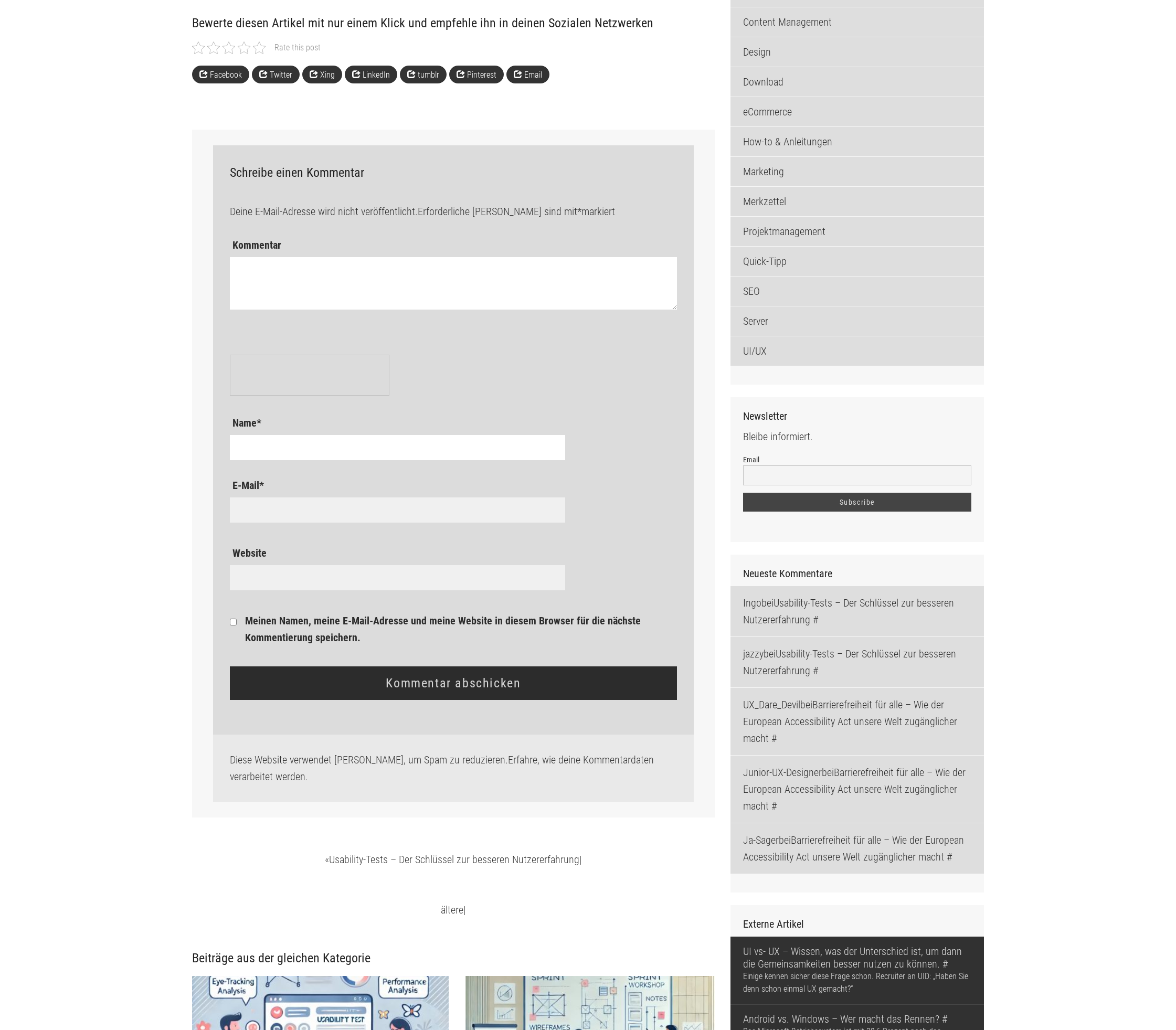
type input "foerster-987265348"
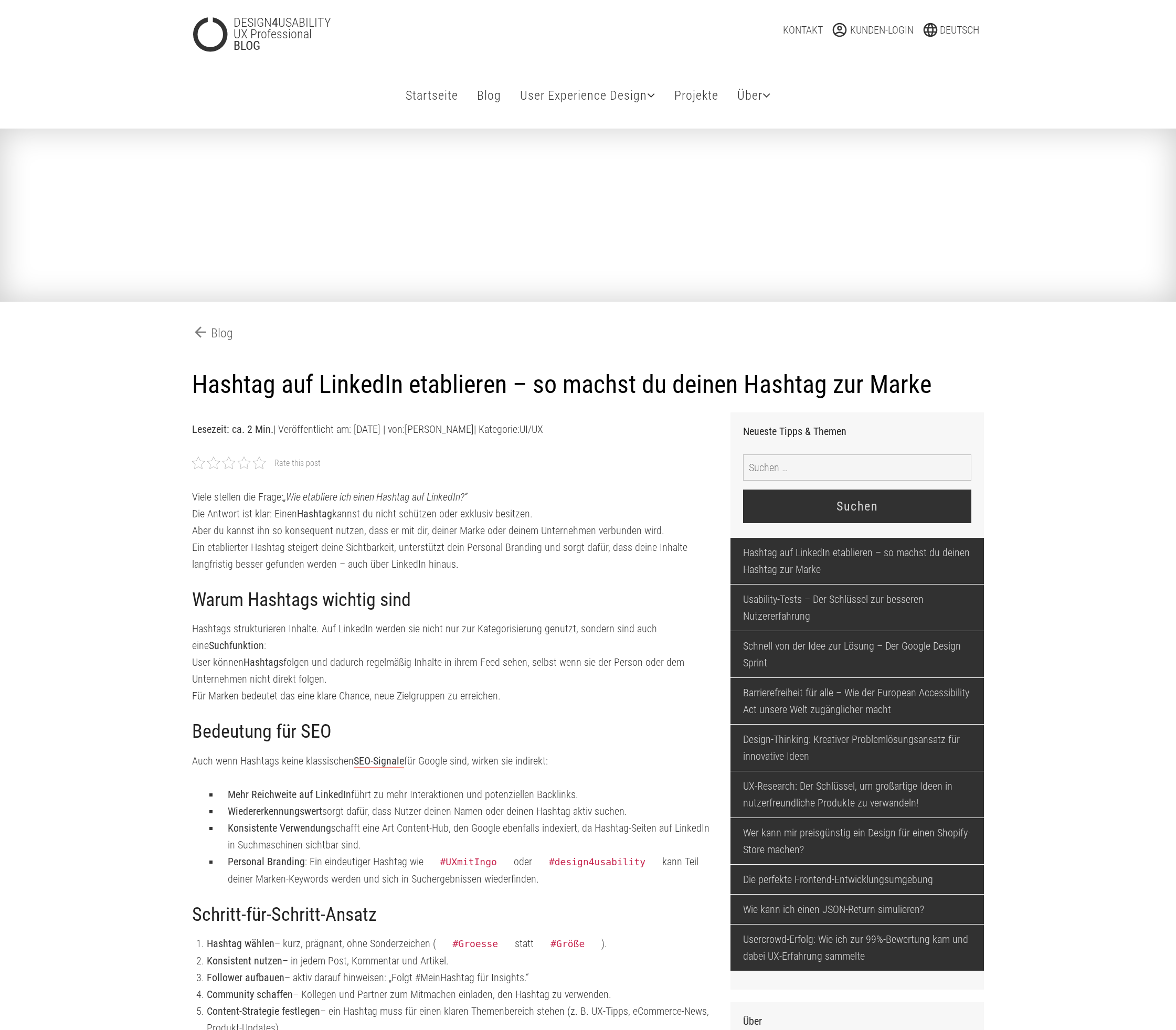
scroll to position [1288, 0]
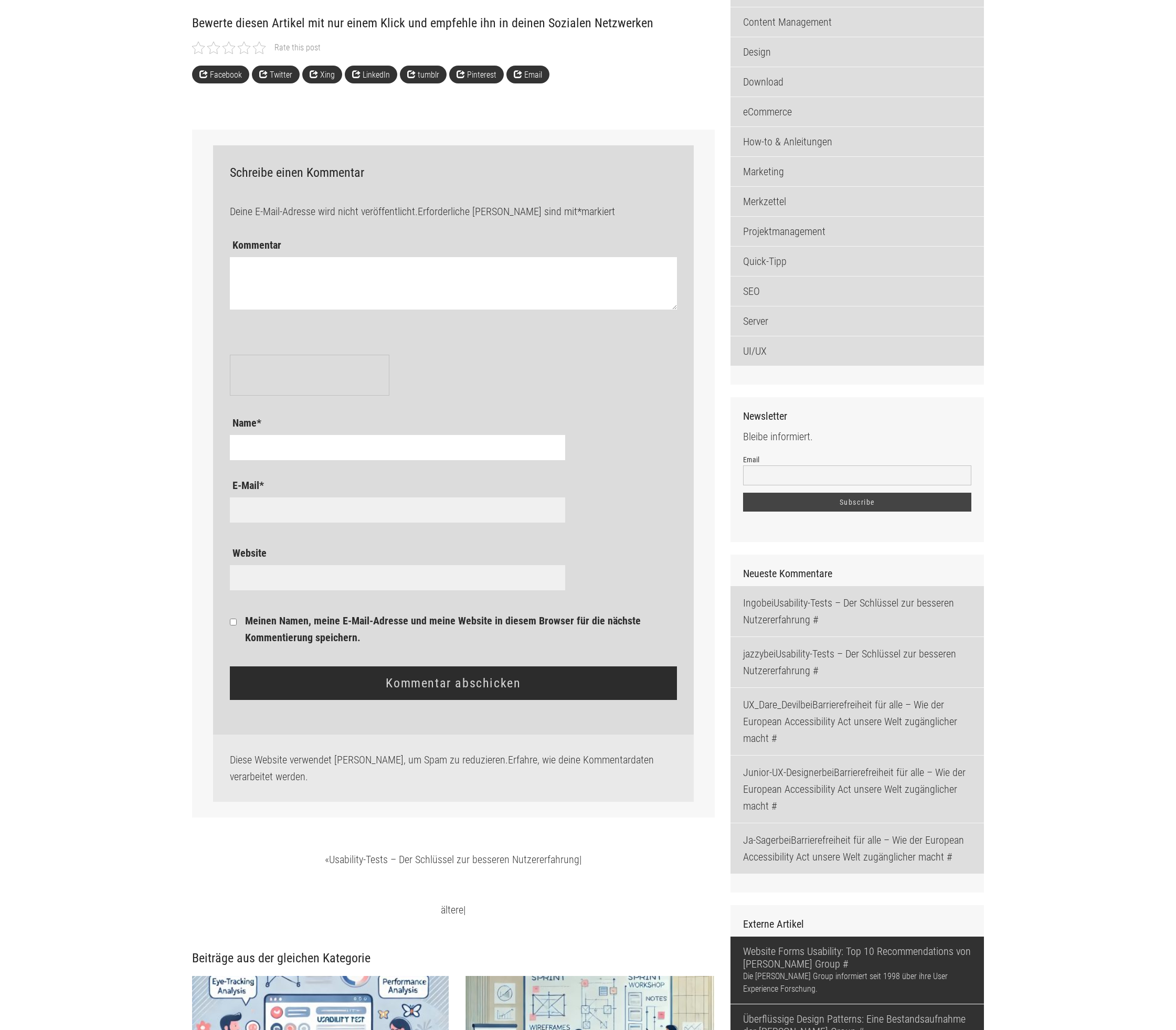
type input "foerster-987265348"
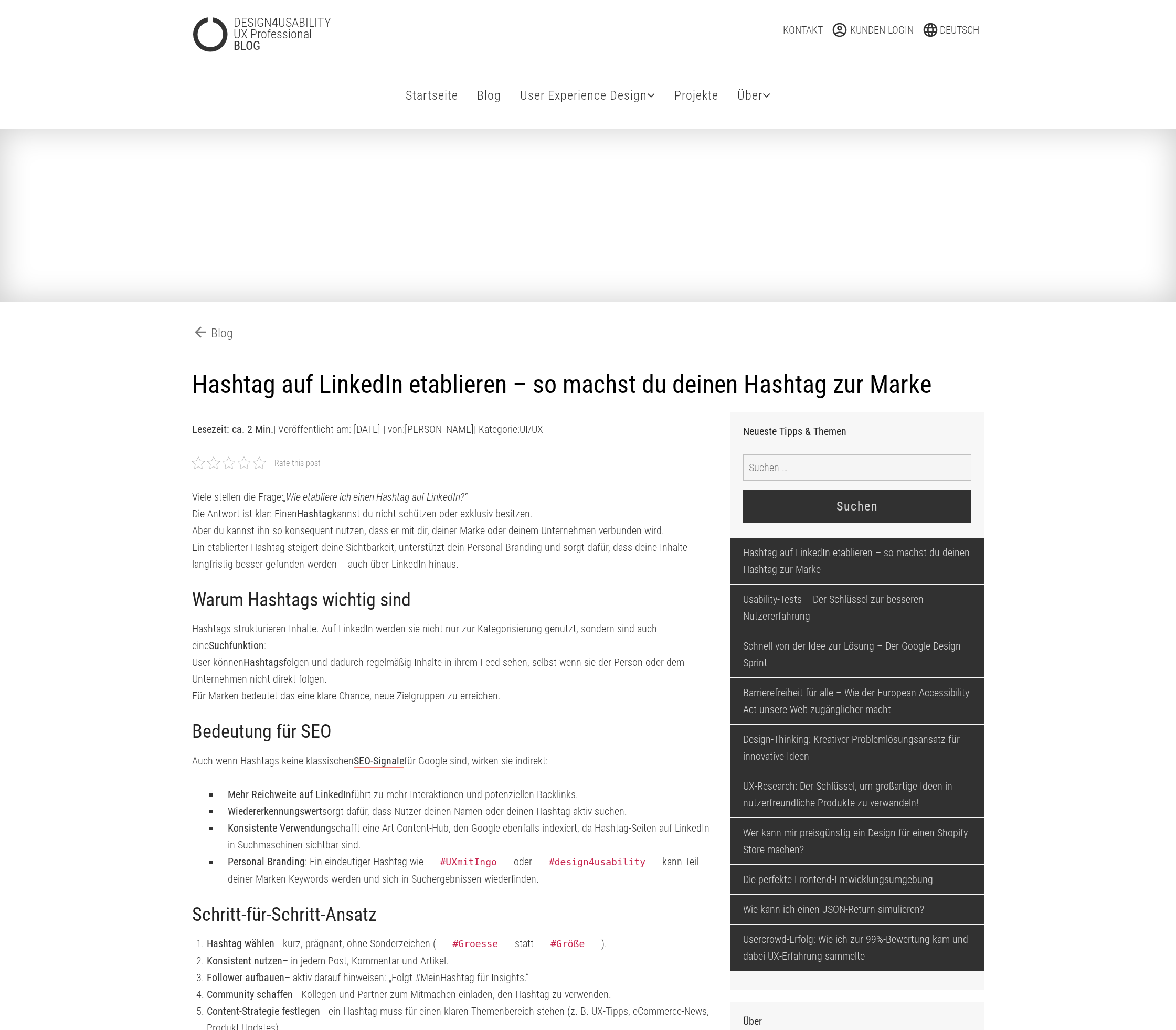
scroll to position [1288, 0]
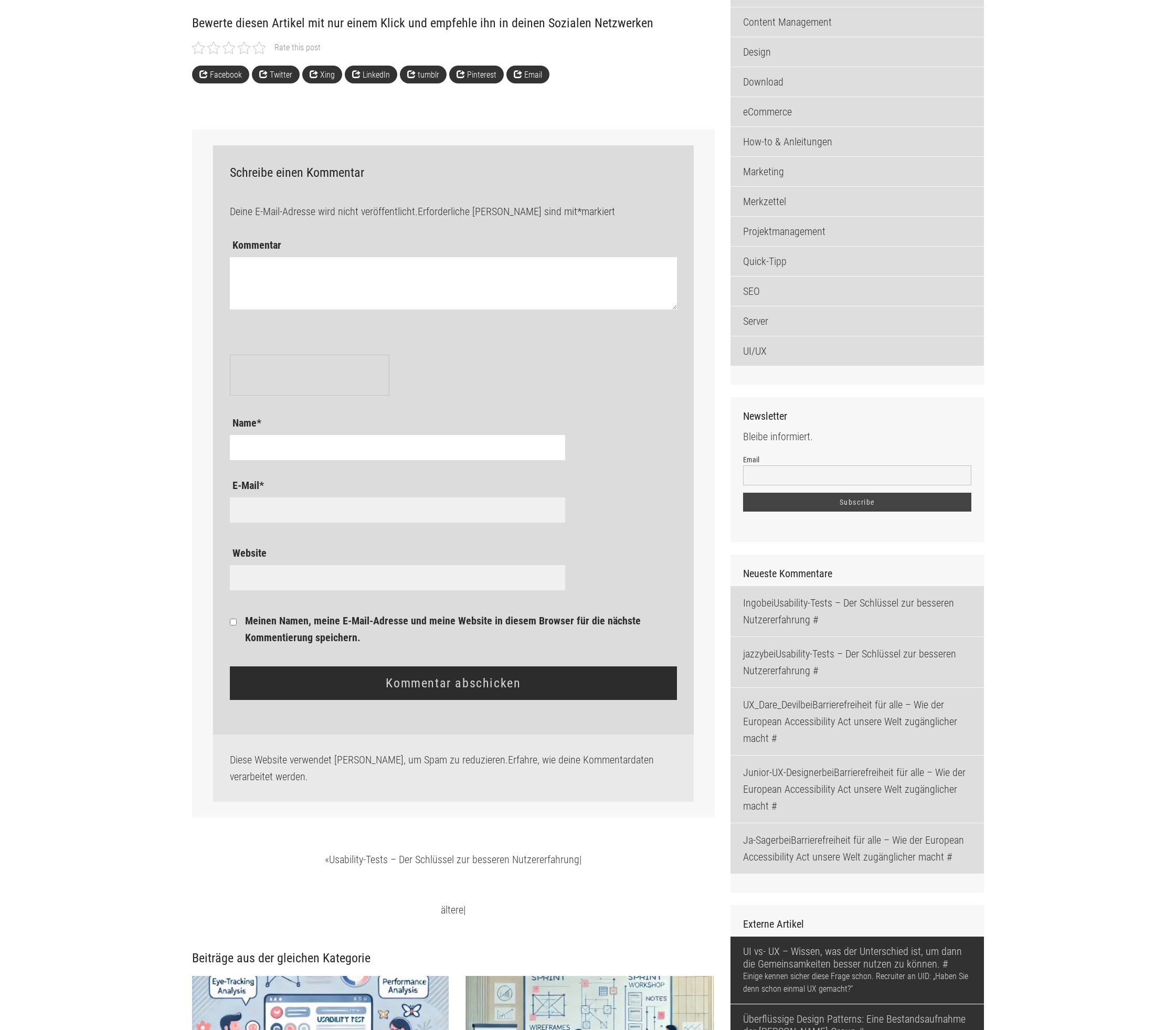
type input "foerster-987265348"
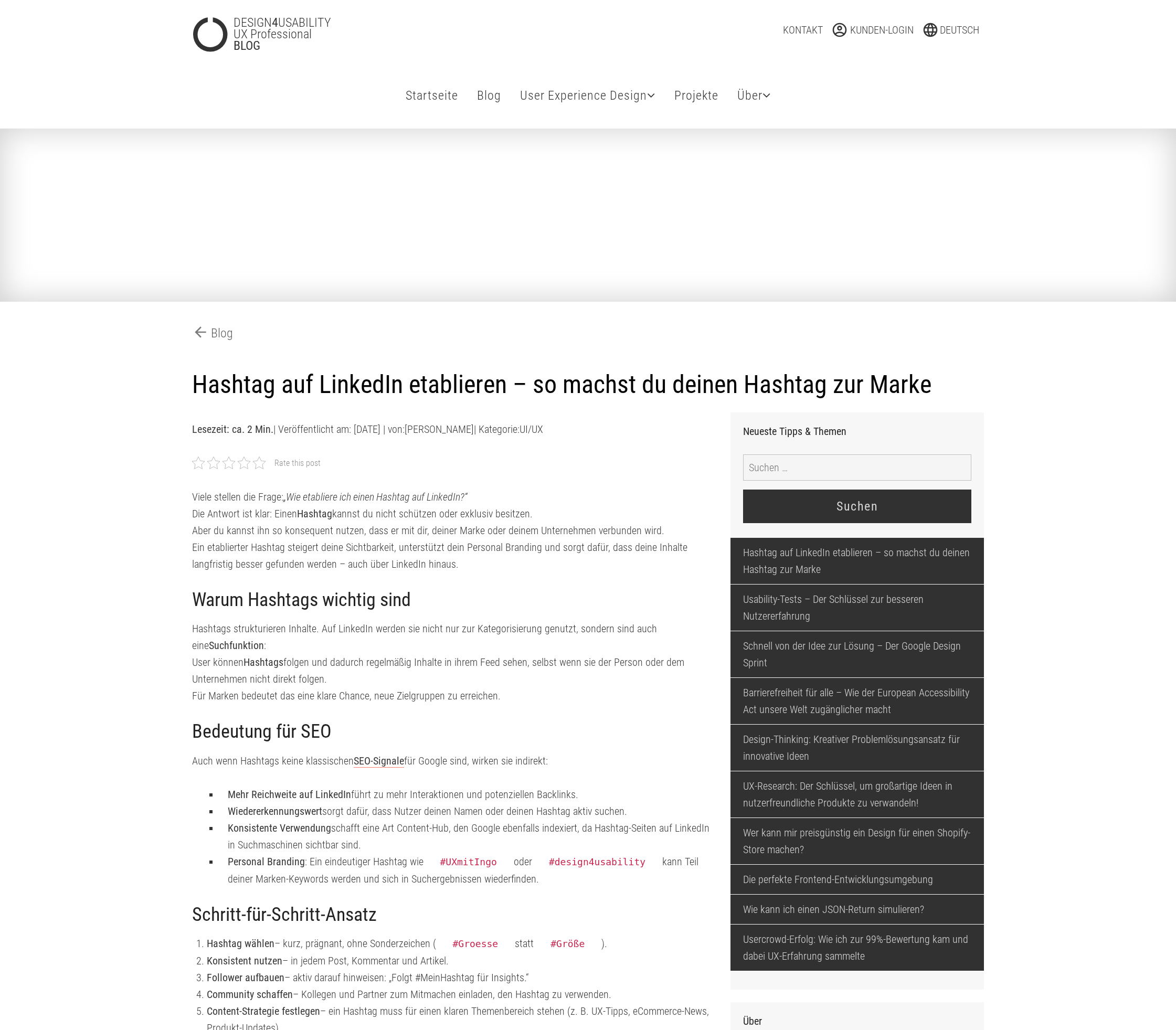
scroll to position [1288, 0]
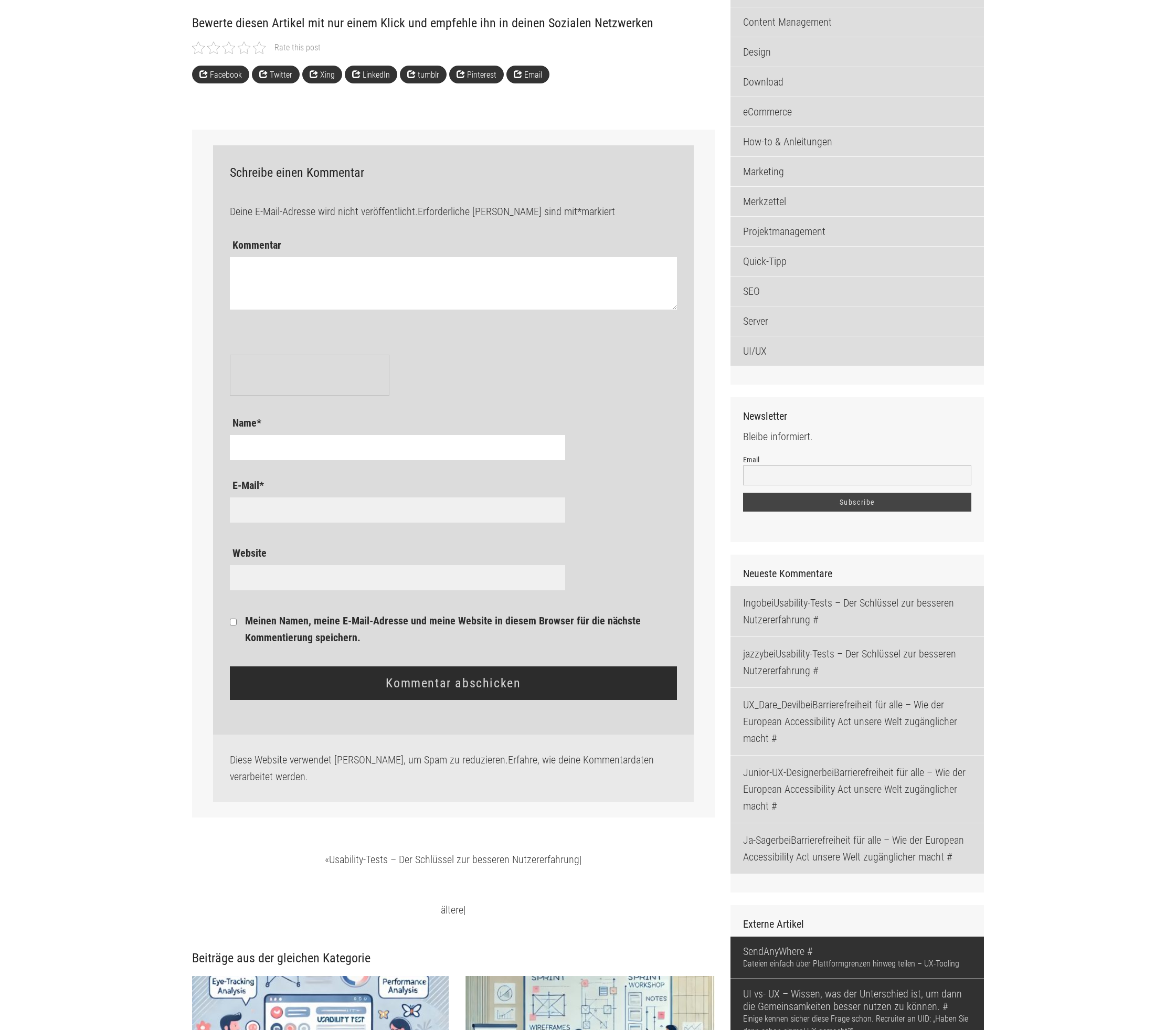
type input "foerster-987265348"
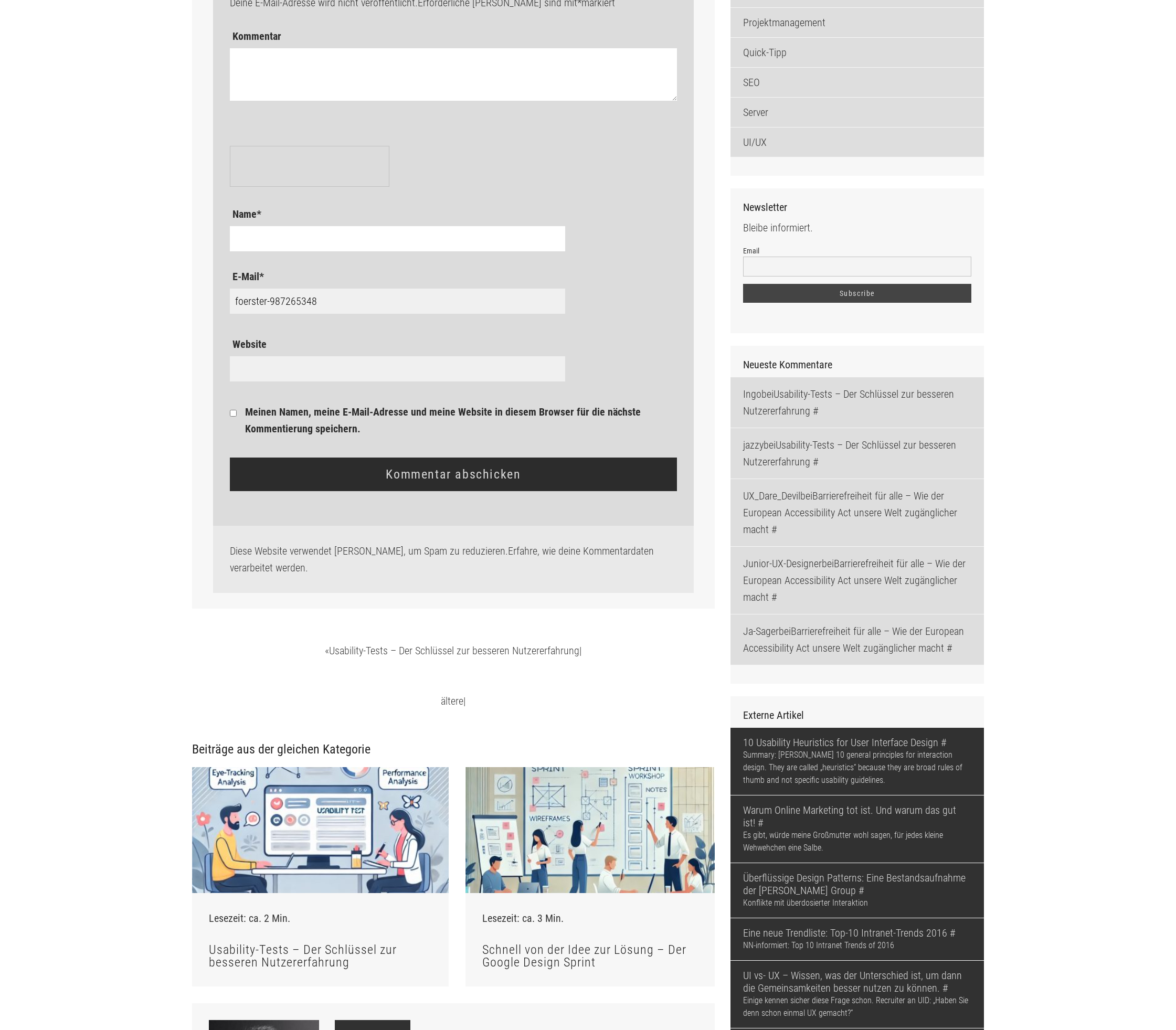
scroll to position [1514, 0]
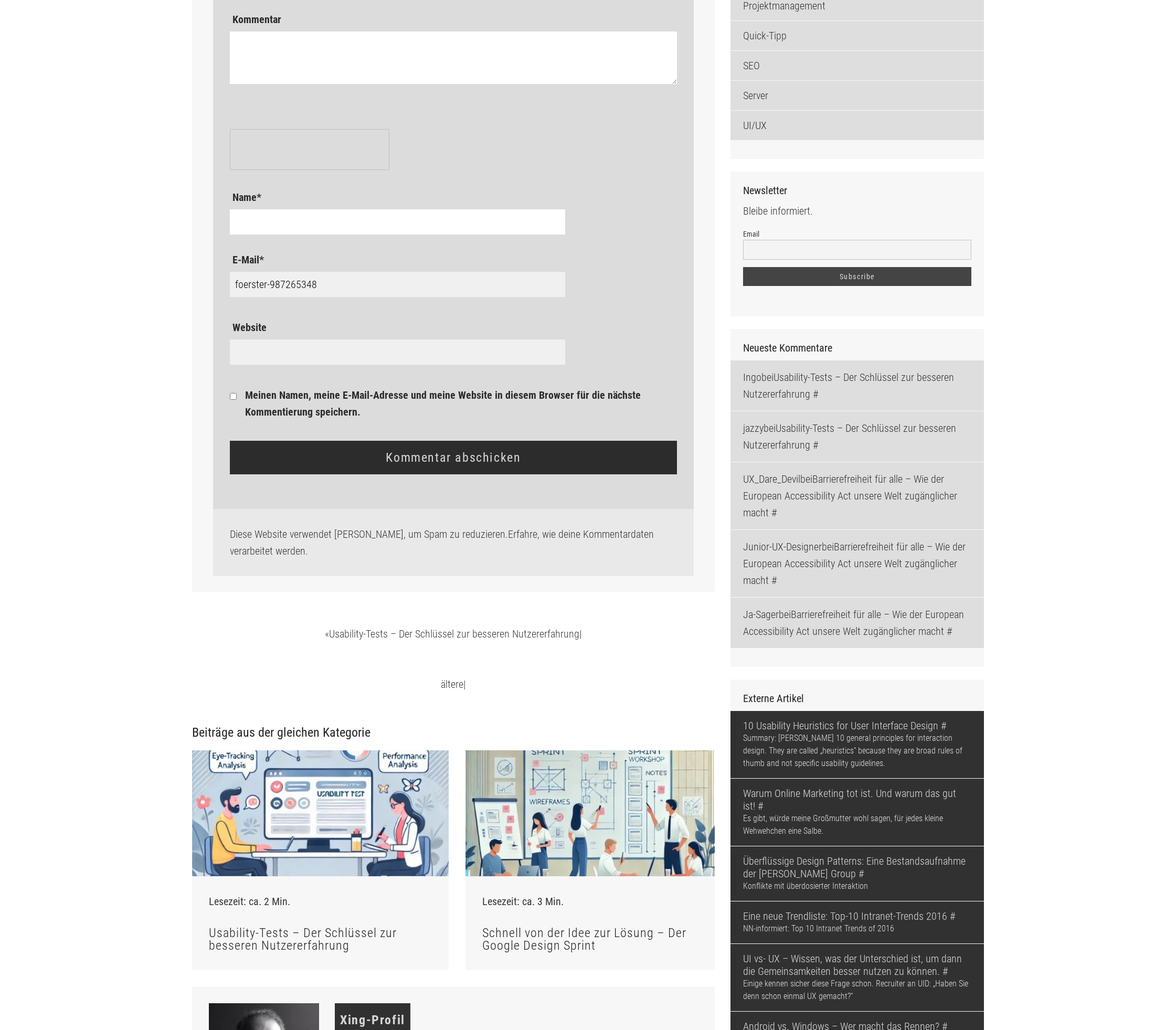
click at [925, 260] on input "Email" at bounding box center [857, 250] width 228 height 20
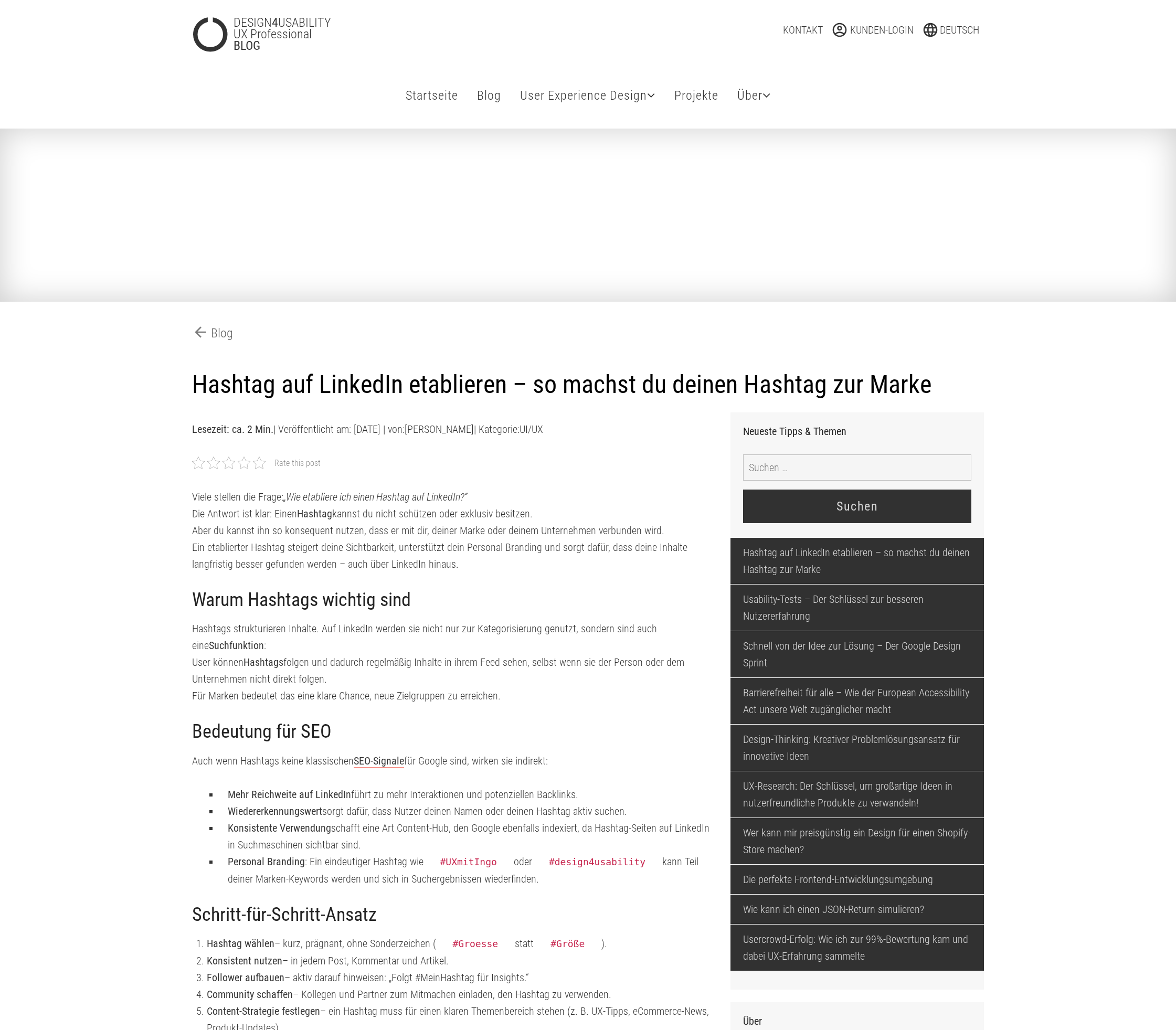
scroll to position [1514, 0]
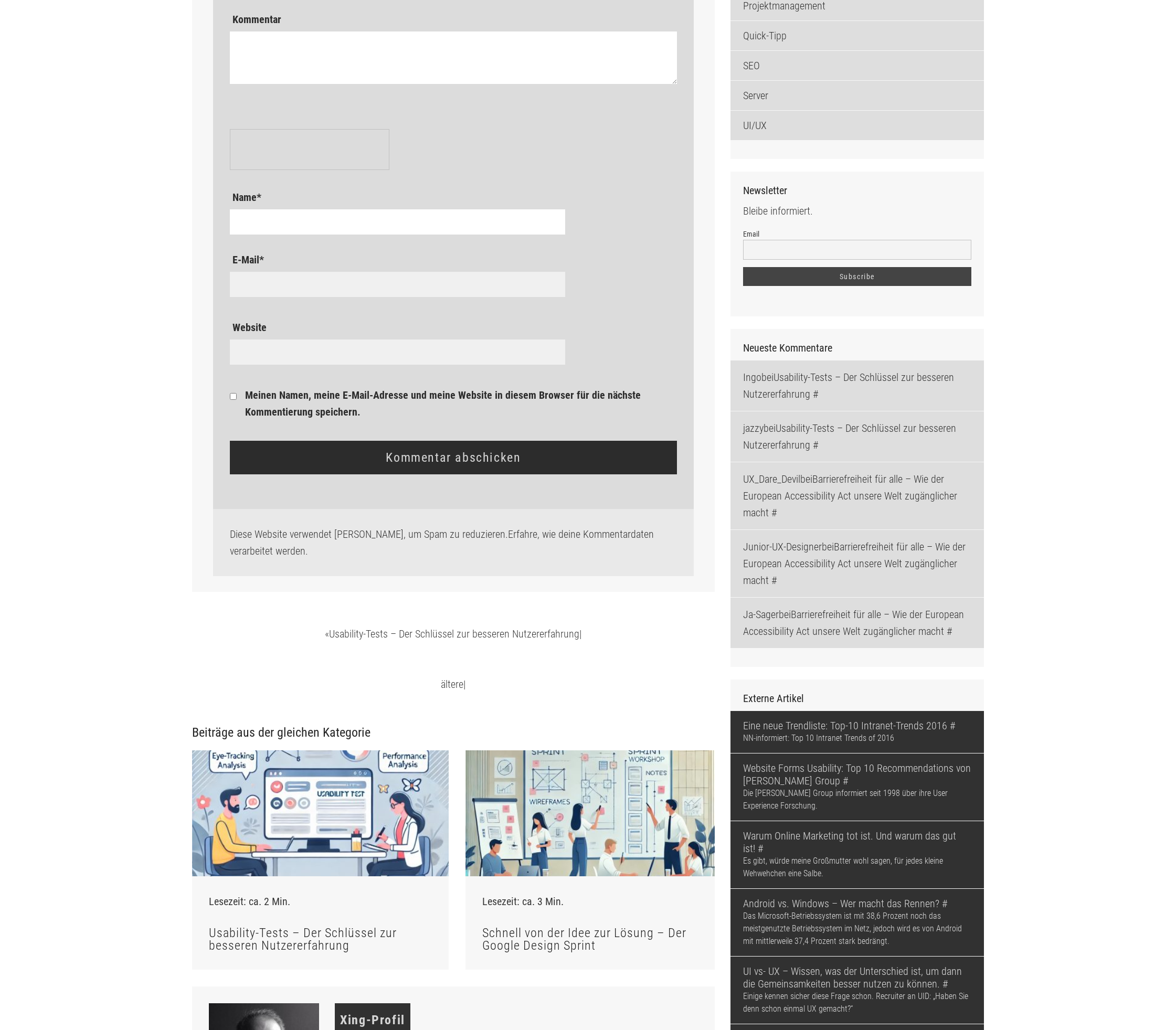
type input "foerster-987265348"
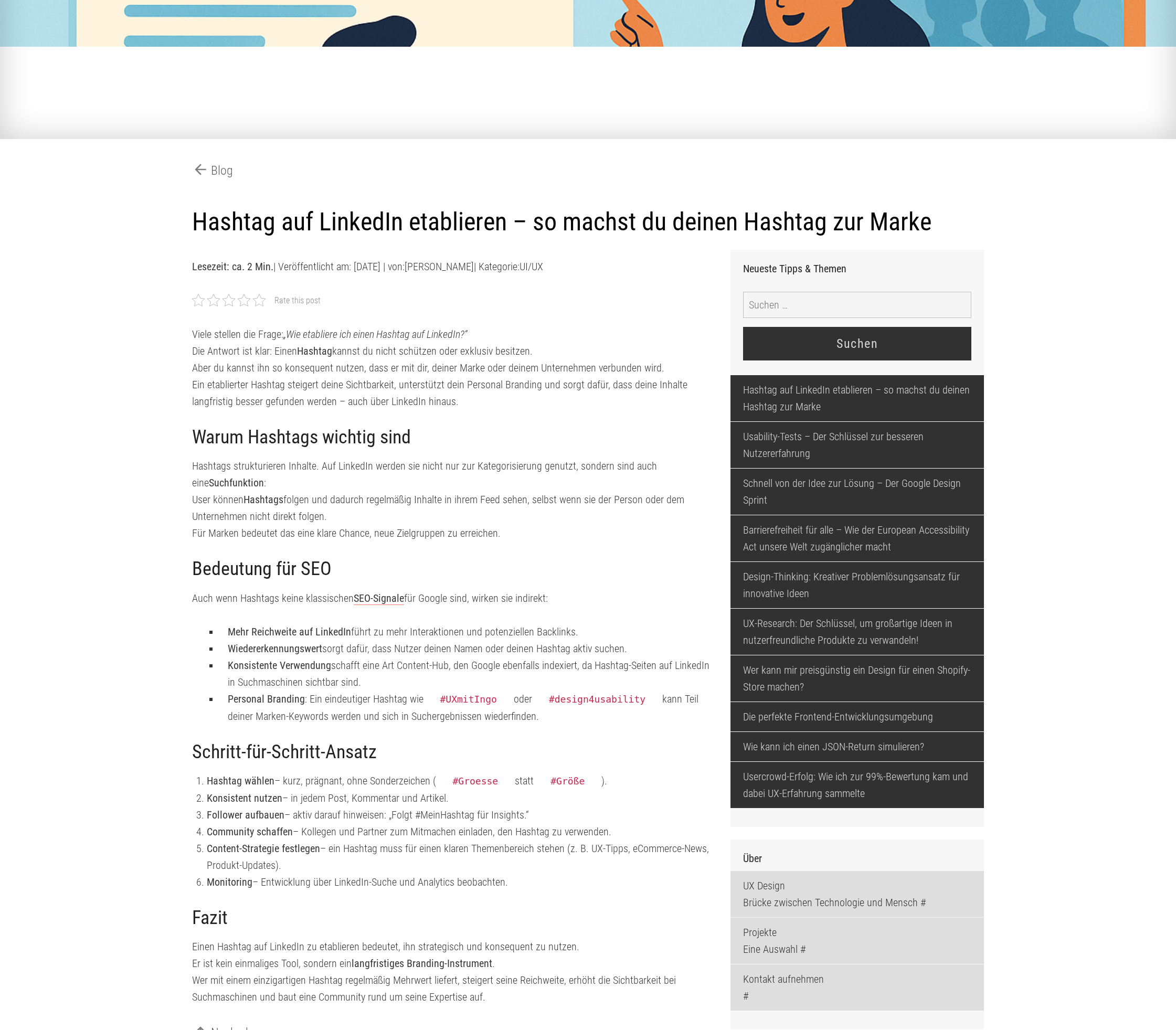
scroll to position [297, 0]
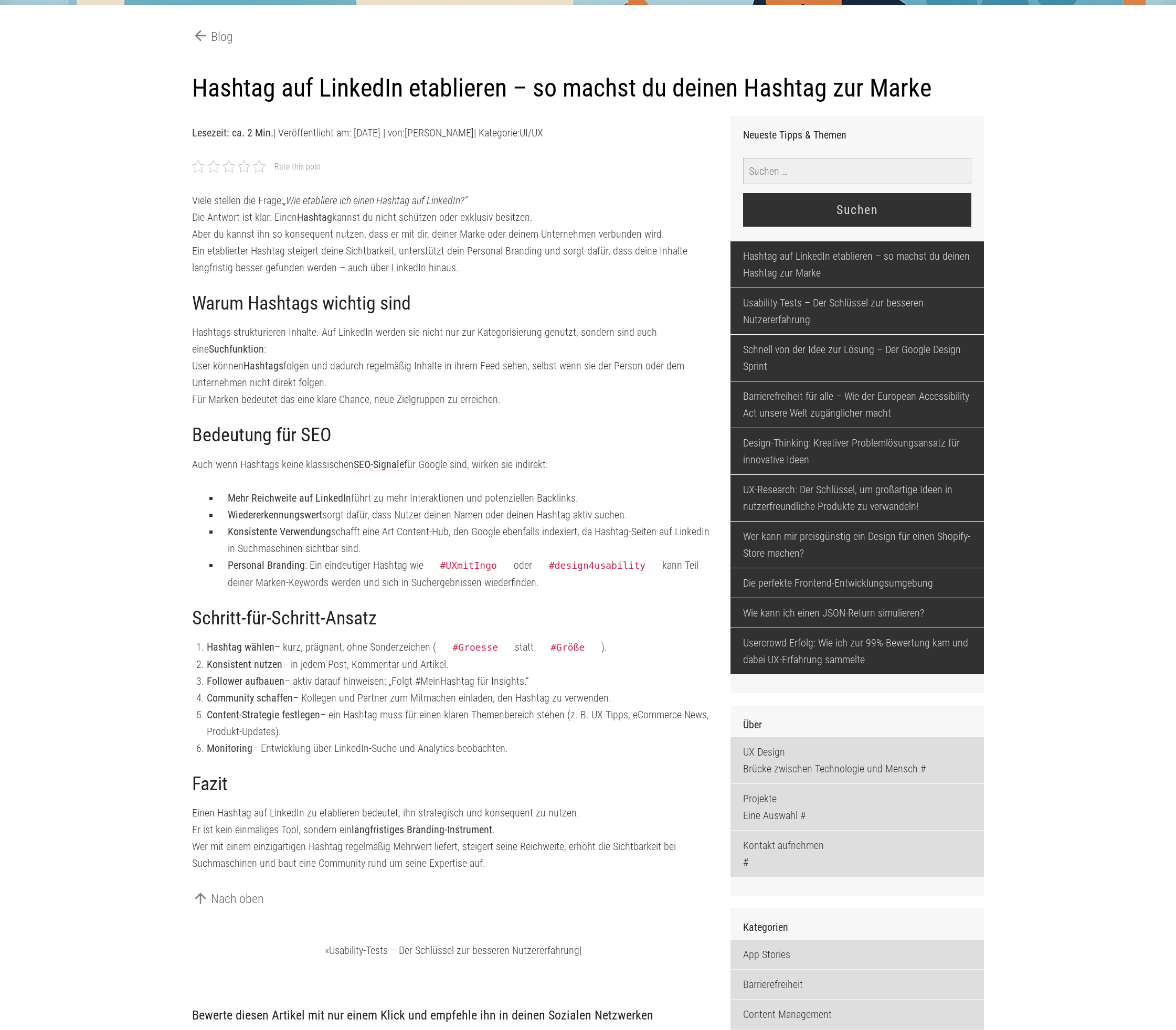
click at [929, 184] on input "Suche nach:" at bounding box center [857, 171] width 228 height 26
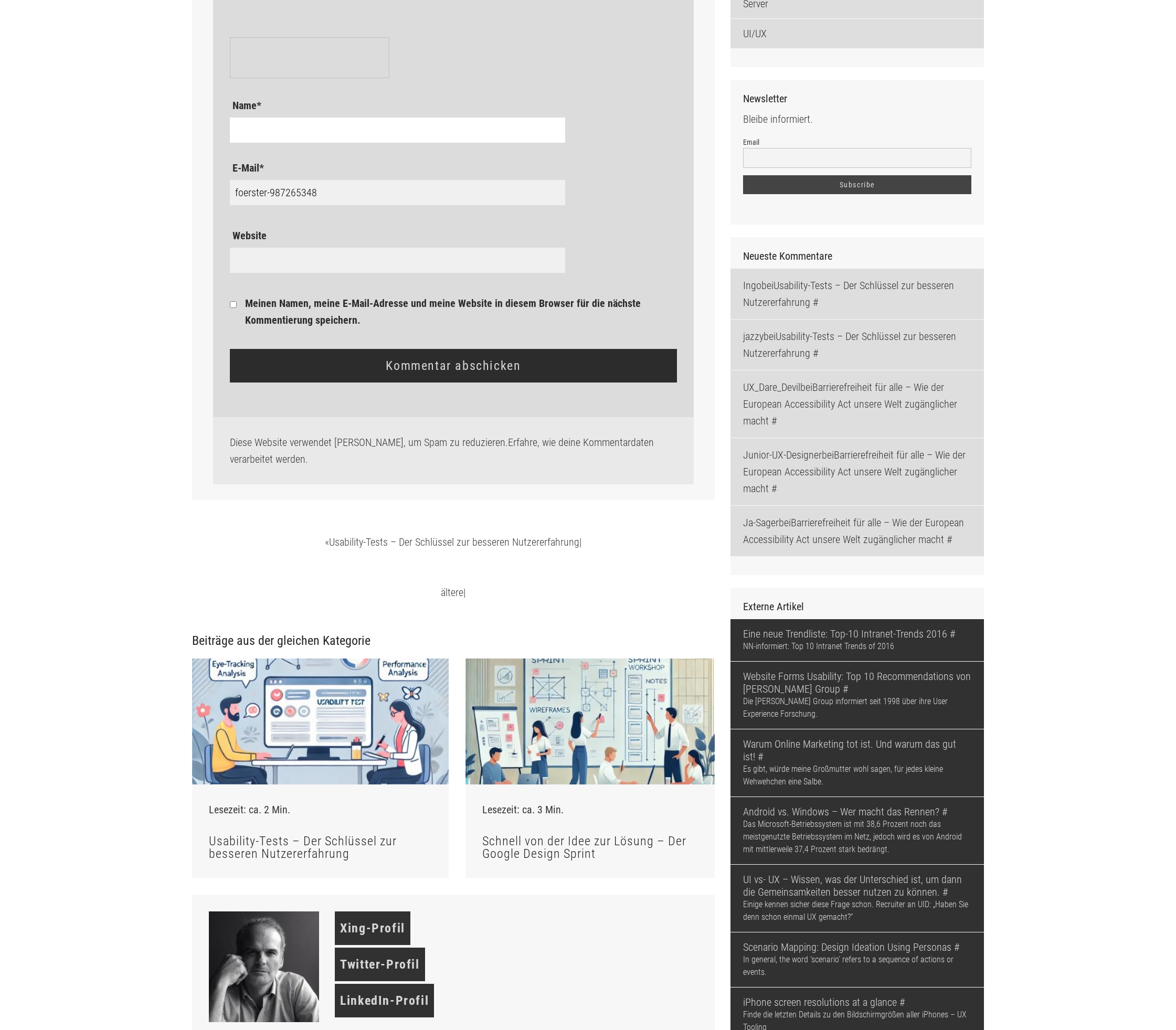
scroll to position [1531, 0]
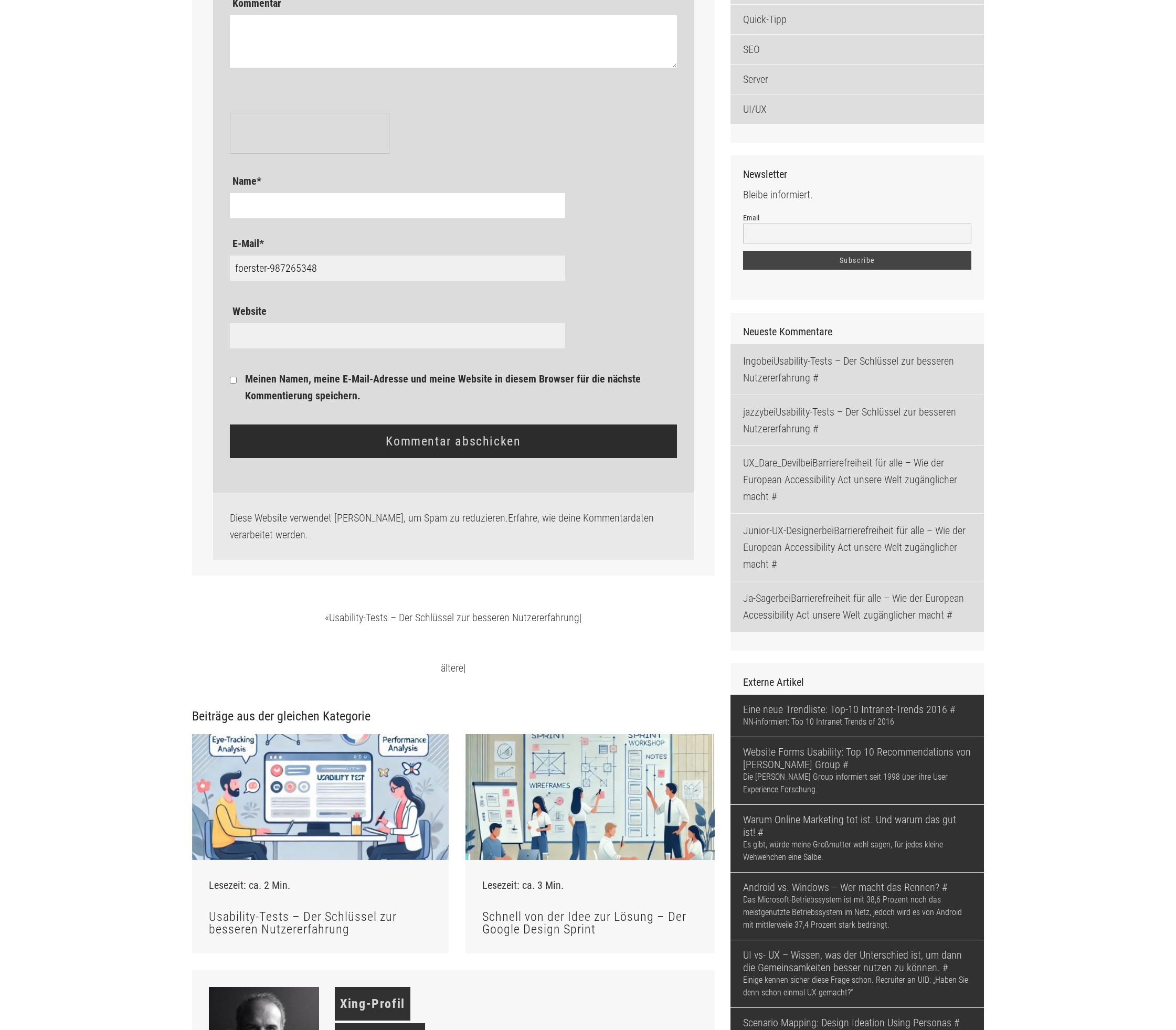
click at [348, 218] on input "Name *" at bounding box center [397, 206] width 335 height 25
click at [351, 281] on input "foerster-987265348" at bounding box center [397, 268] width 335 height 25
click at [156, 454] on main "arrow_back Blog Hashtag auf LinkedIn etablieren – so machst du deinen Hashtag z…" at bounding box center [588, 202] width 1176 height 3207
click at [317, 349] on input "Website" at bounding box center [397, 335] width 335 height 25
click at [139, 426] on main "arrow_back Blog Hashtag auf LinkedIn etablieren – so machst du deinen Hashtag z…" at bounding box center [588, 202] width 1176 height 3207
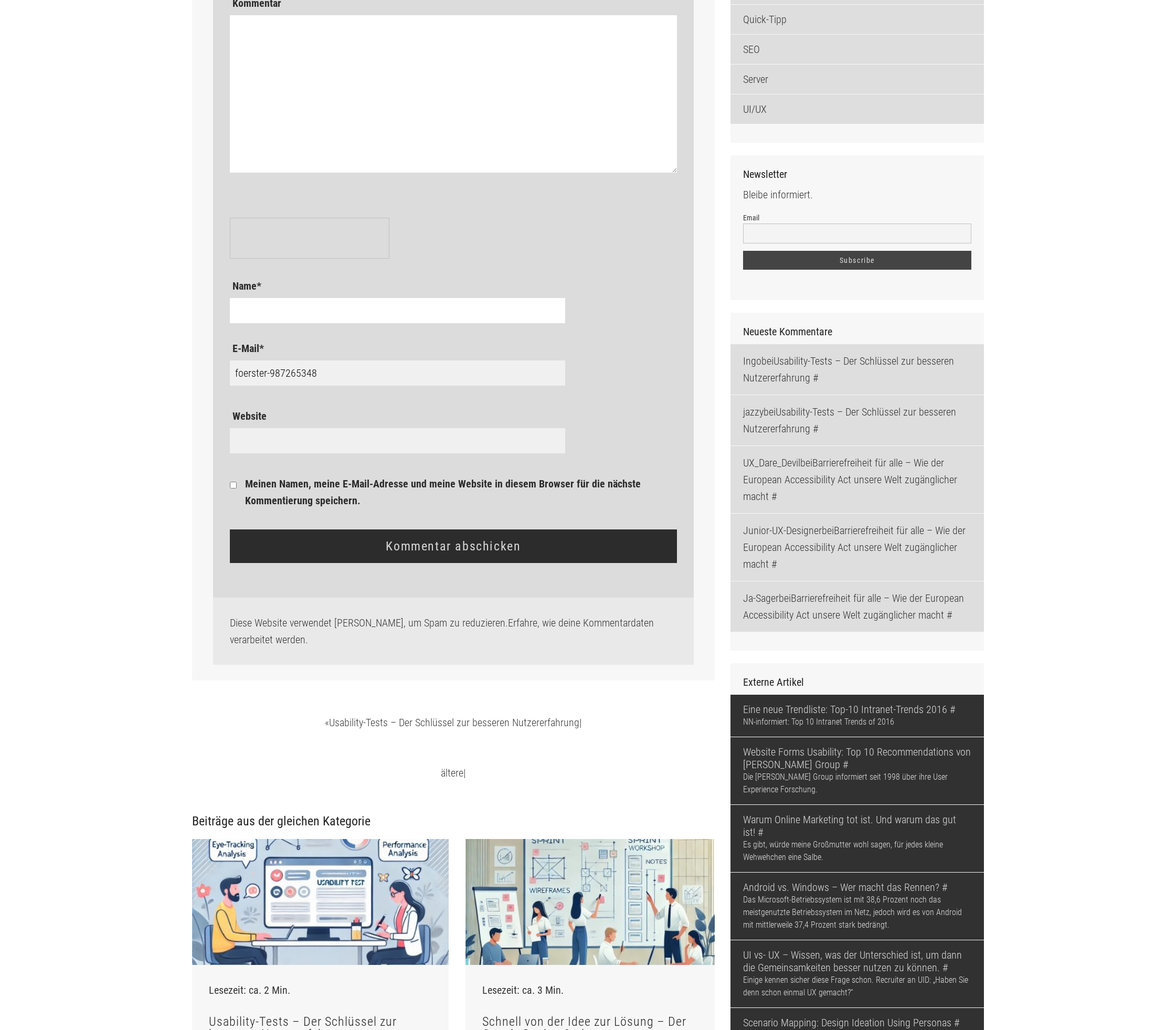
click at [389, 134] on textarea "Kommentar" at bounding box center [453, 94] width 448 height 158
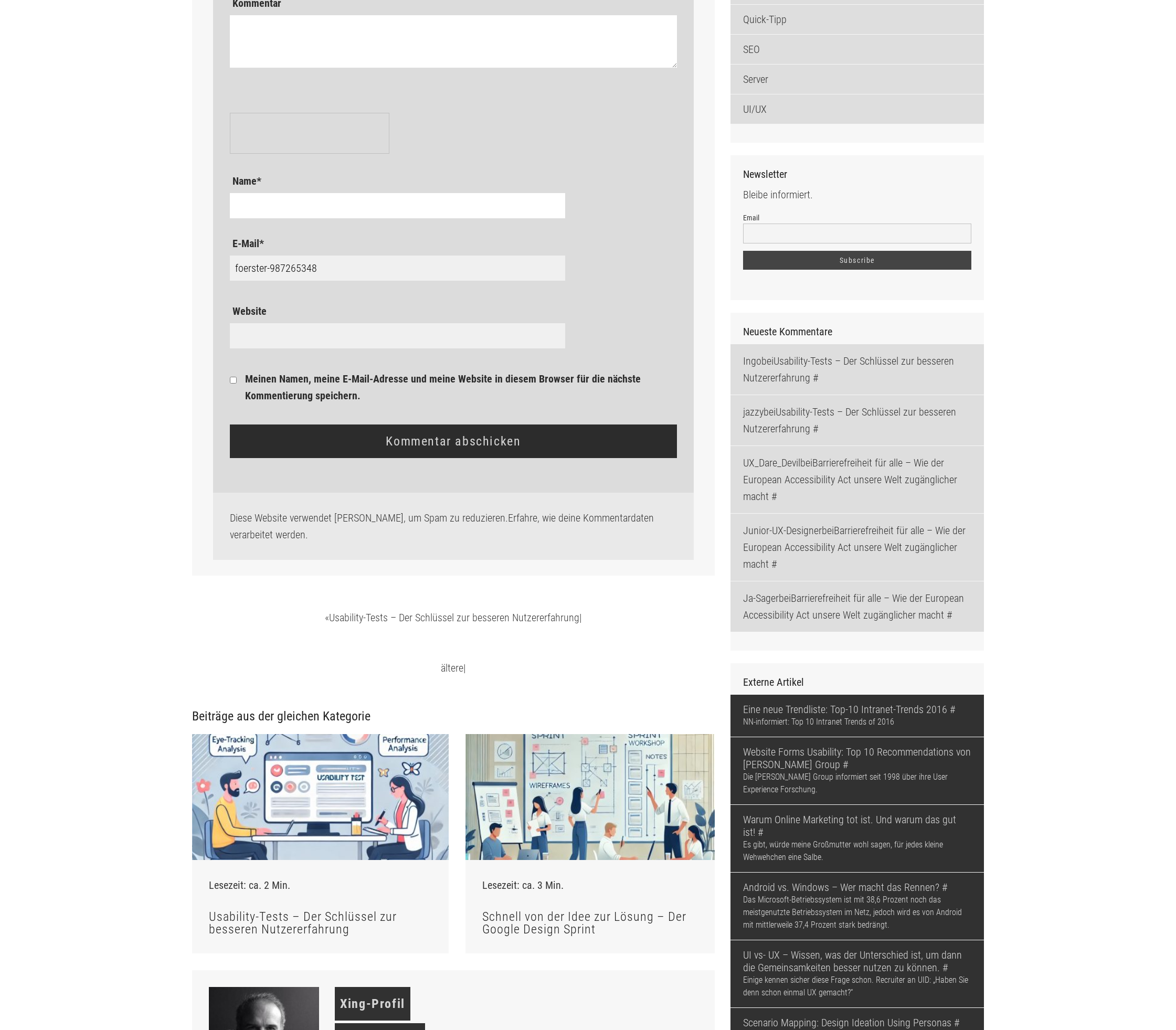
click at [120, 349] on main "arrow_back Blog Hashtag auf LinkedIn etablieren – so machst du deinen Hashtag z…" at bounding box center [588, 202] width 1176 height 3207
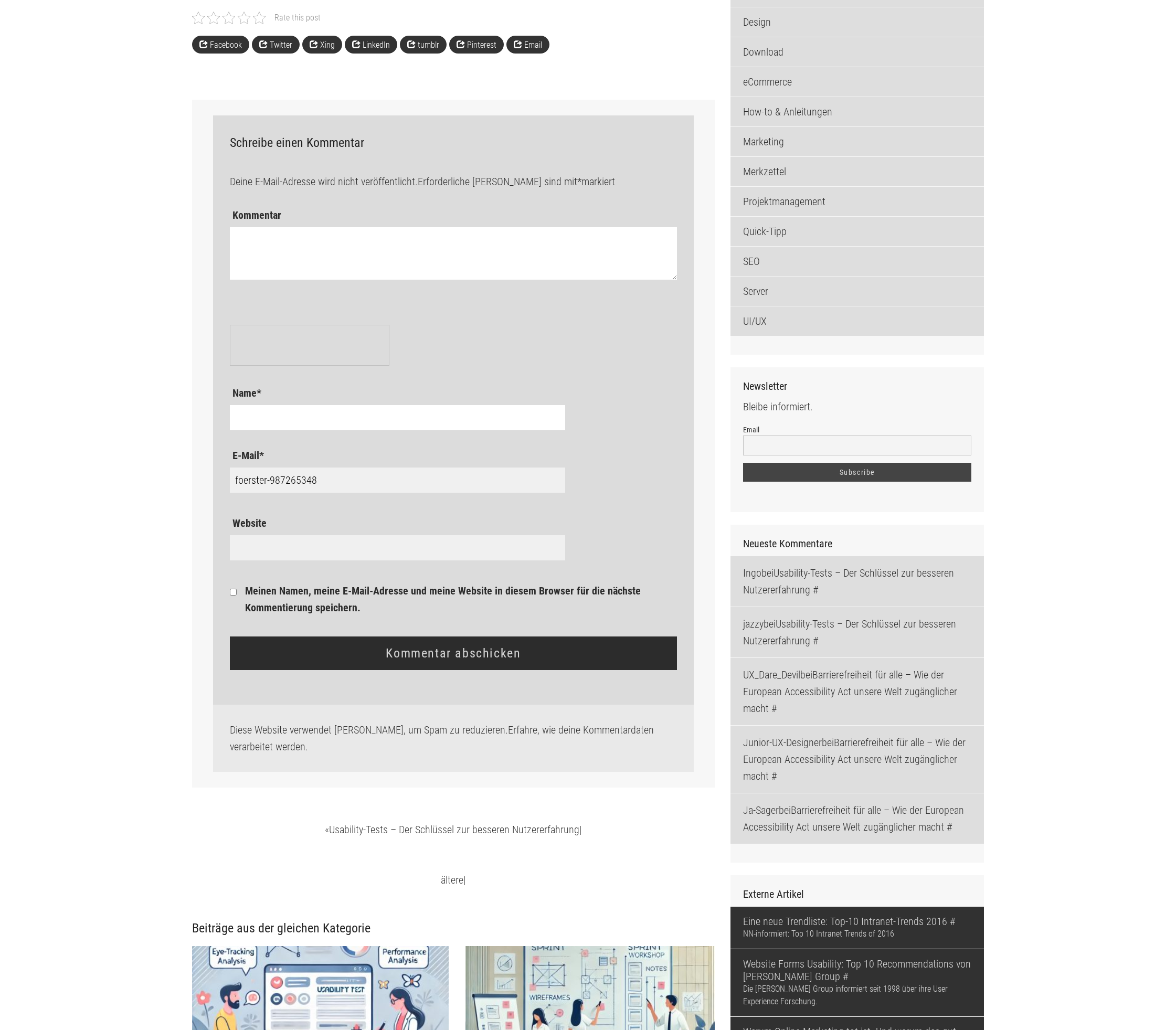
scroll to position [1318, 0]
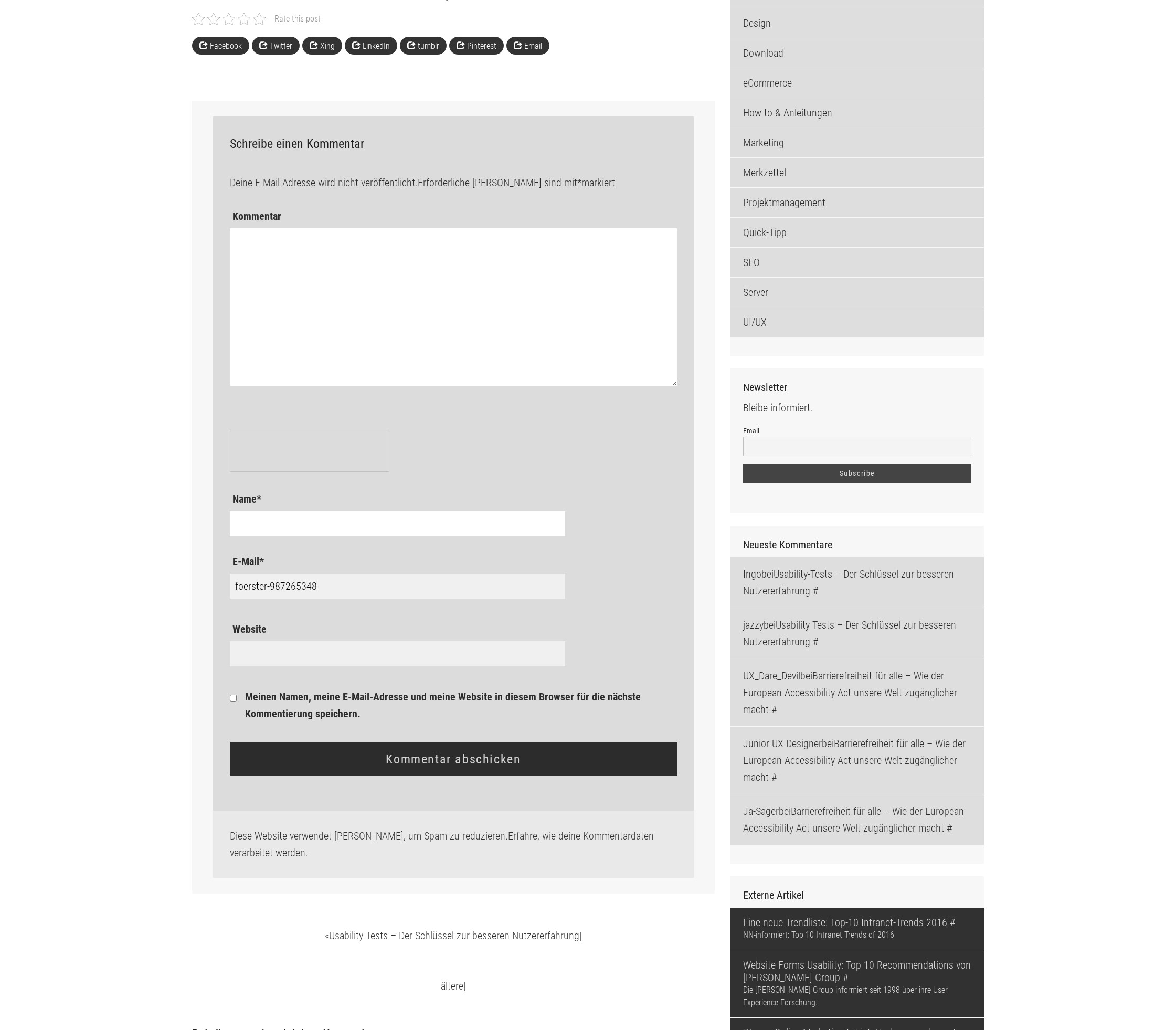
click at [320, 372] on textarea "Kommentar" at bounding box center [453, 307] width 448 height 158
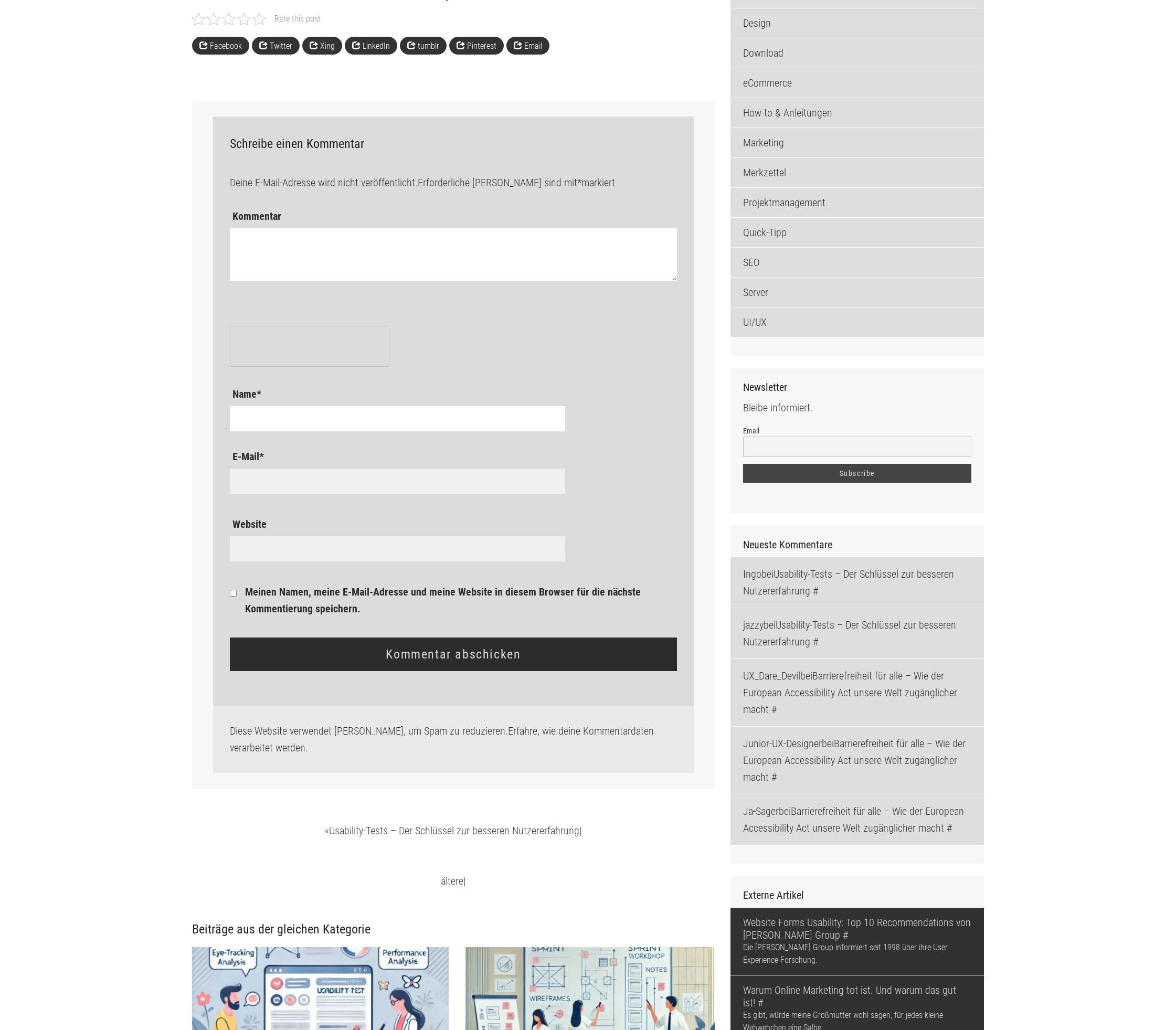
scroll to position [1318, 0]
type input "foerster-987265348"
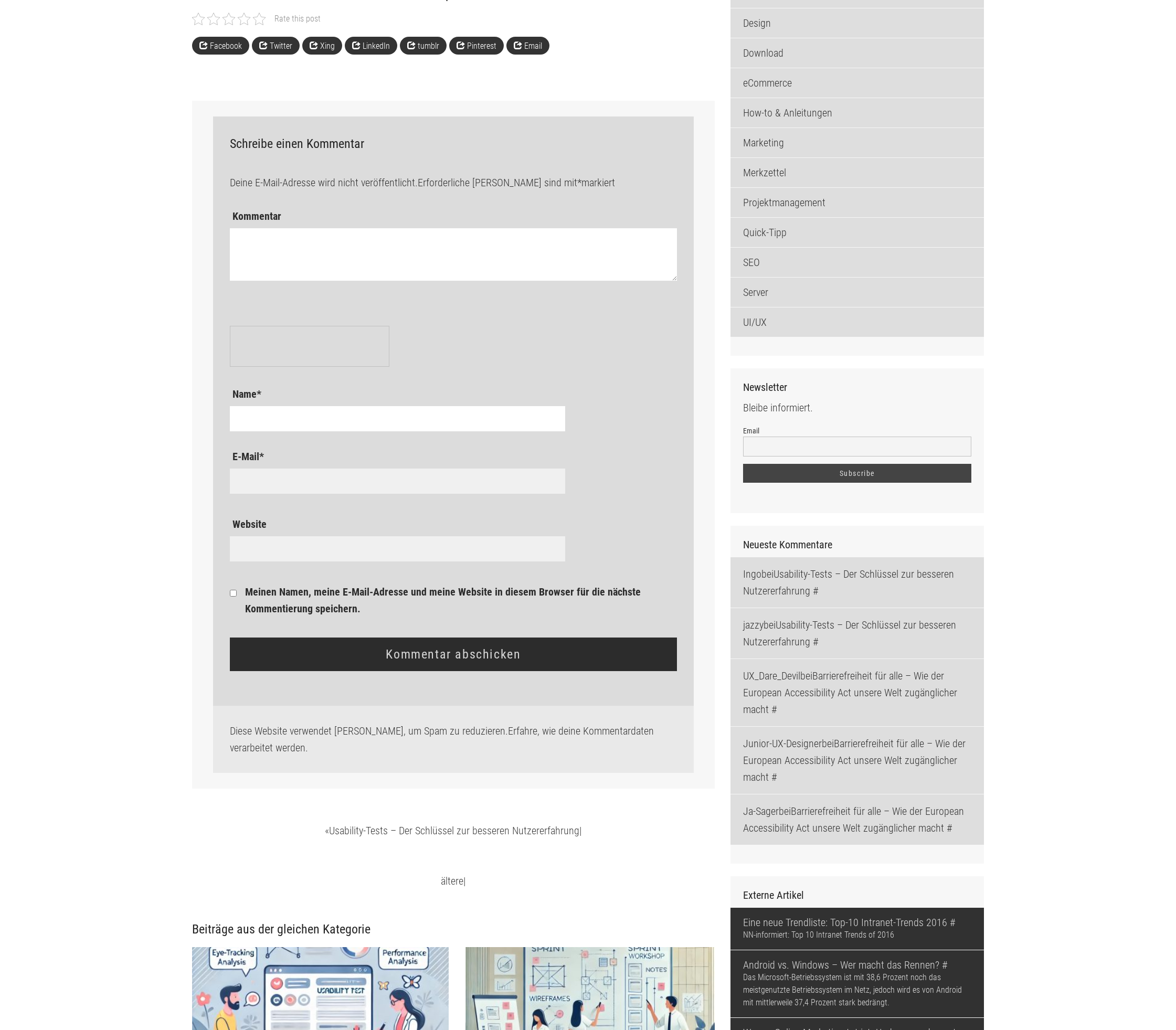
type input "foerster-987265348"
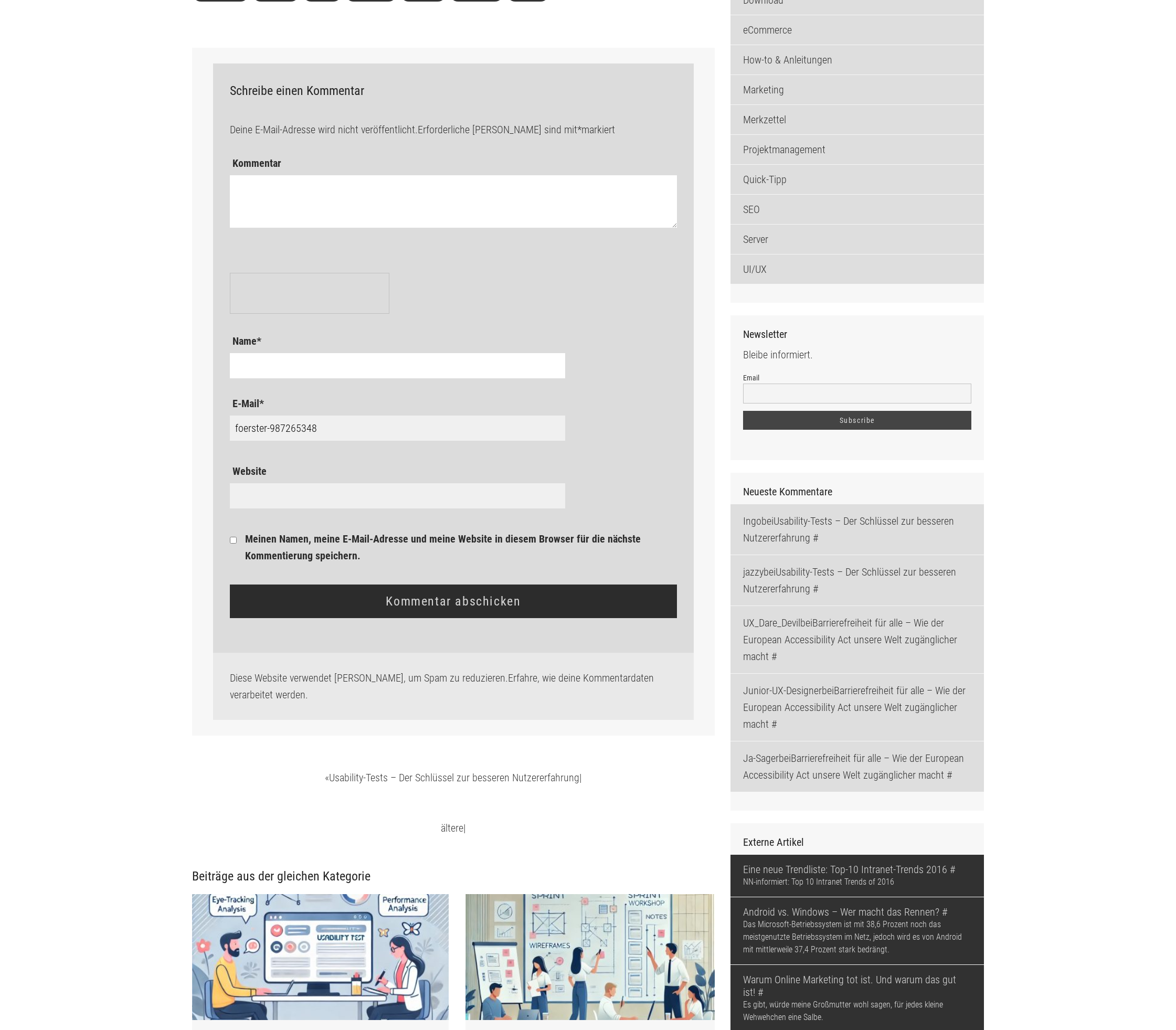
scroll to position [1239, 0]
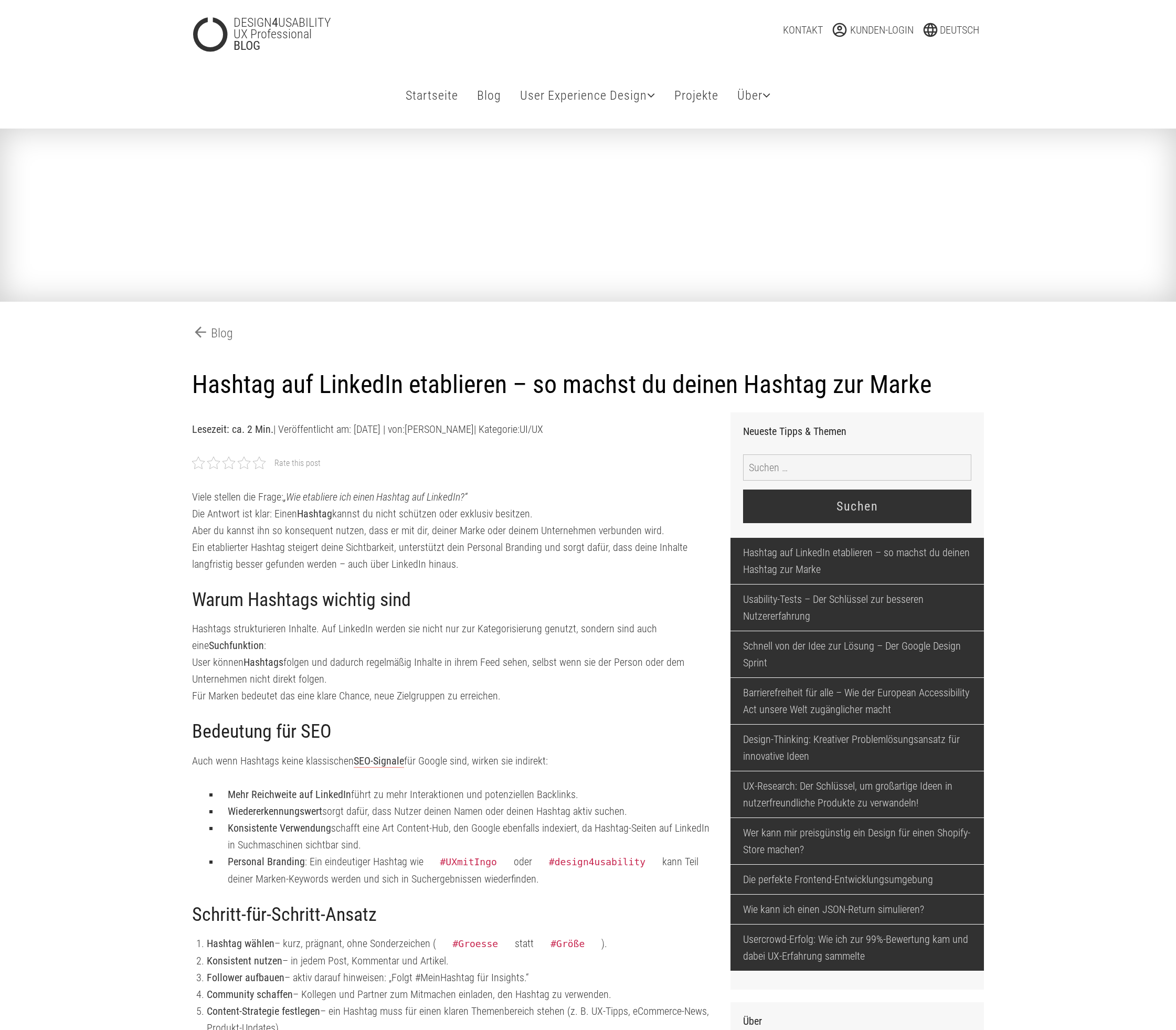
scroll to position [1240, 0]
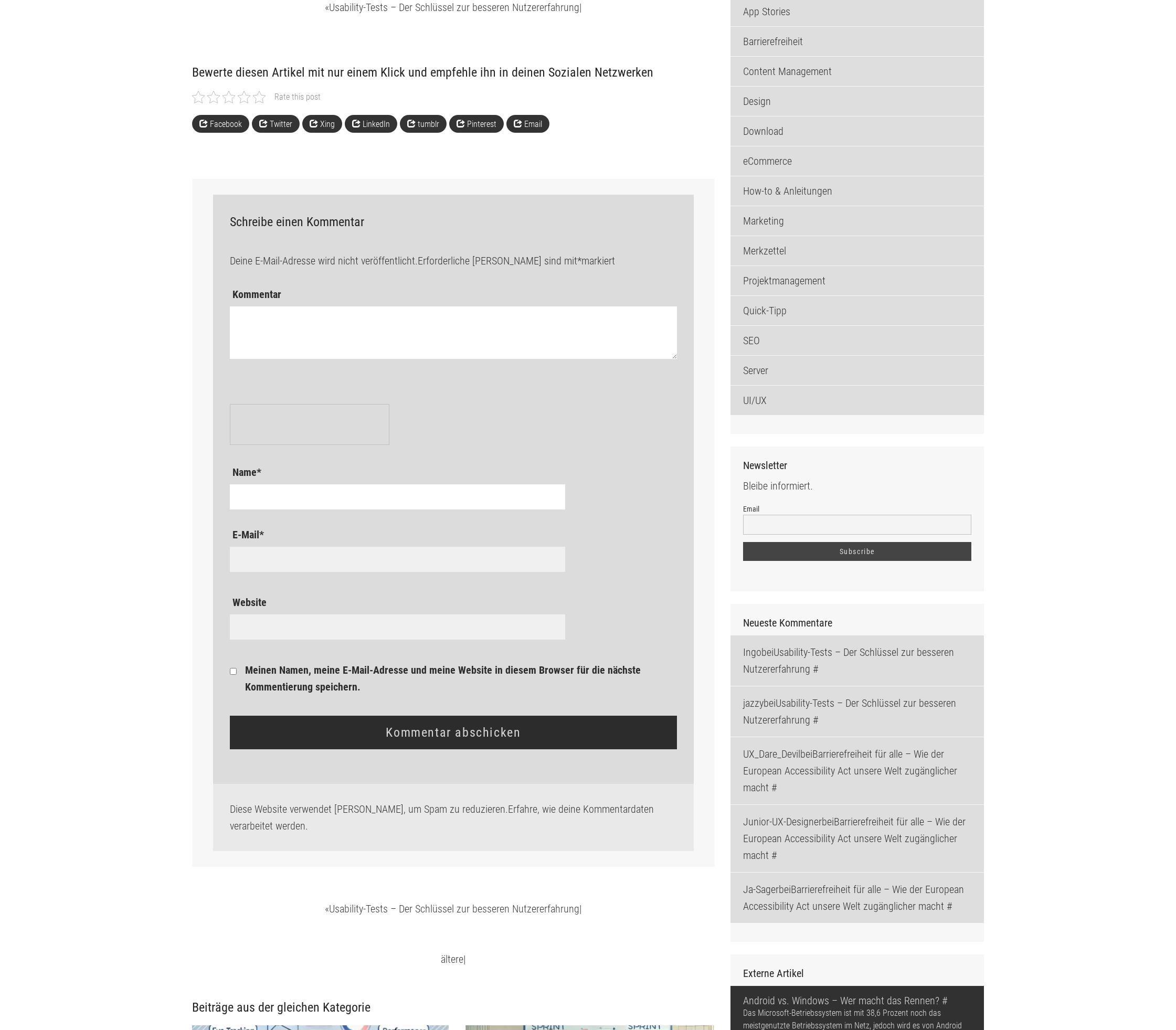
type input "foerster-987265348"
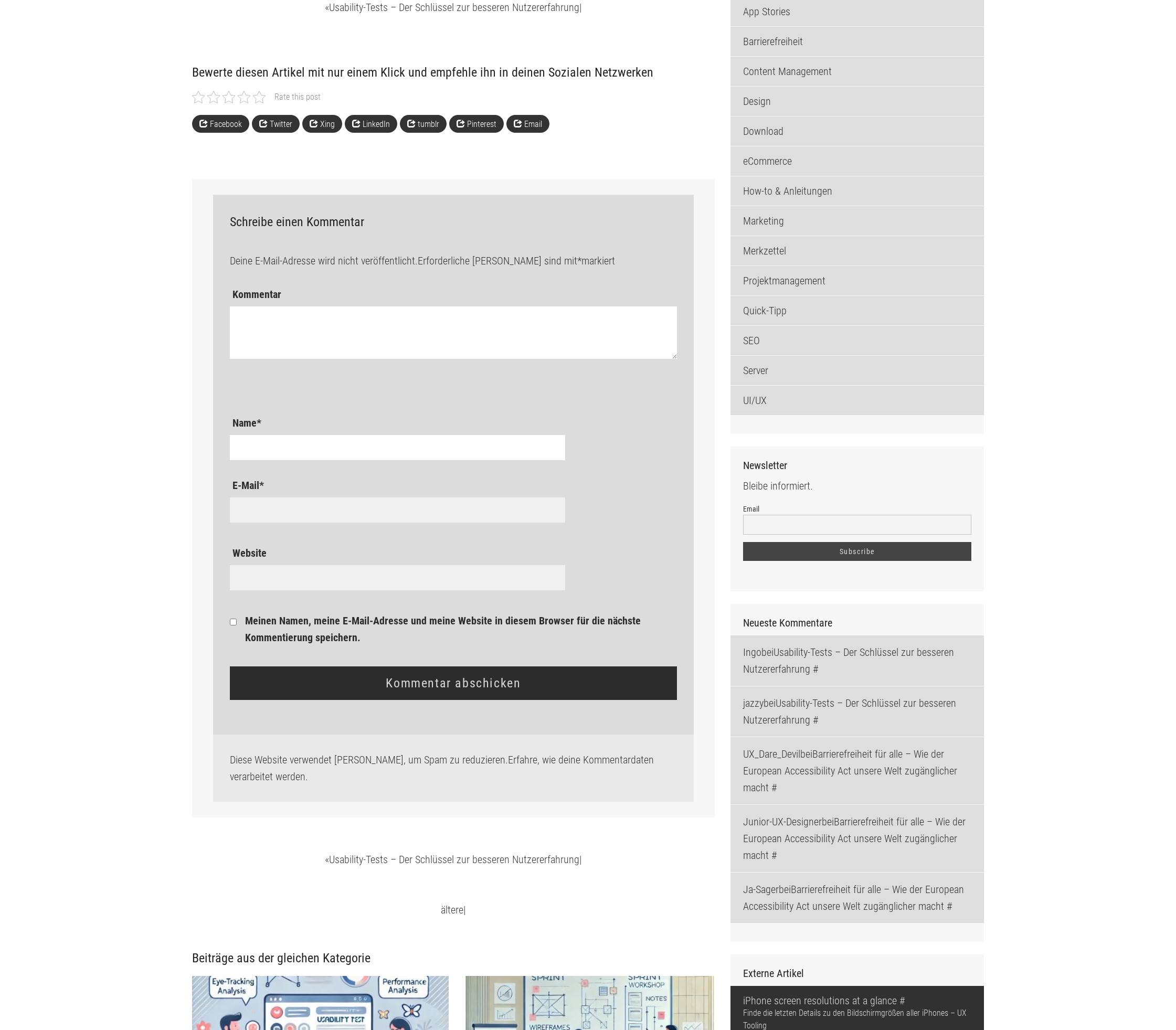
type input "foerster-987265348"
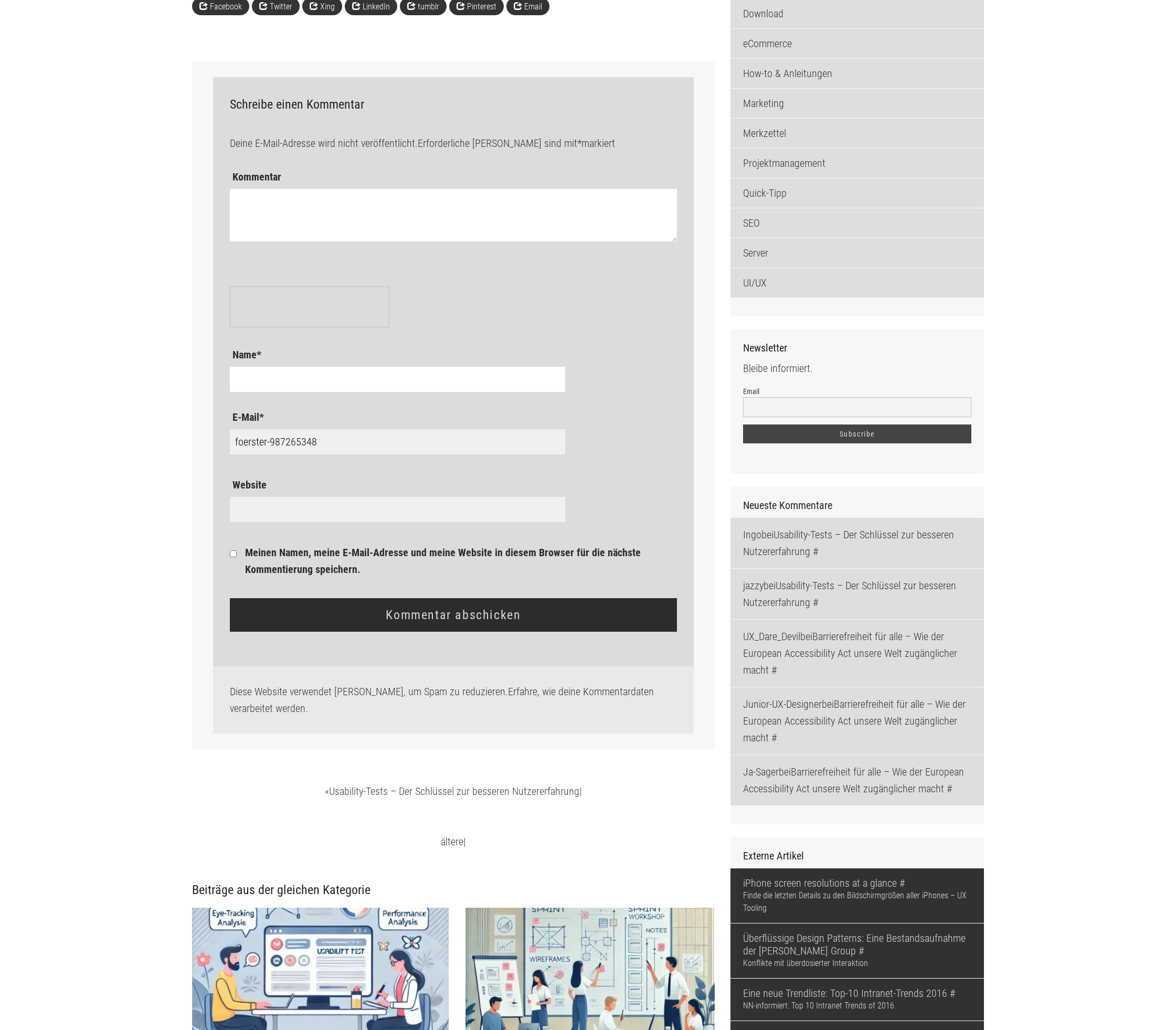
scroll to position [1358, 0]
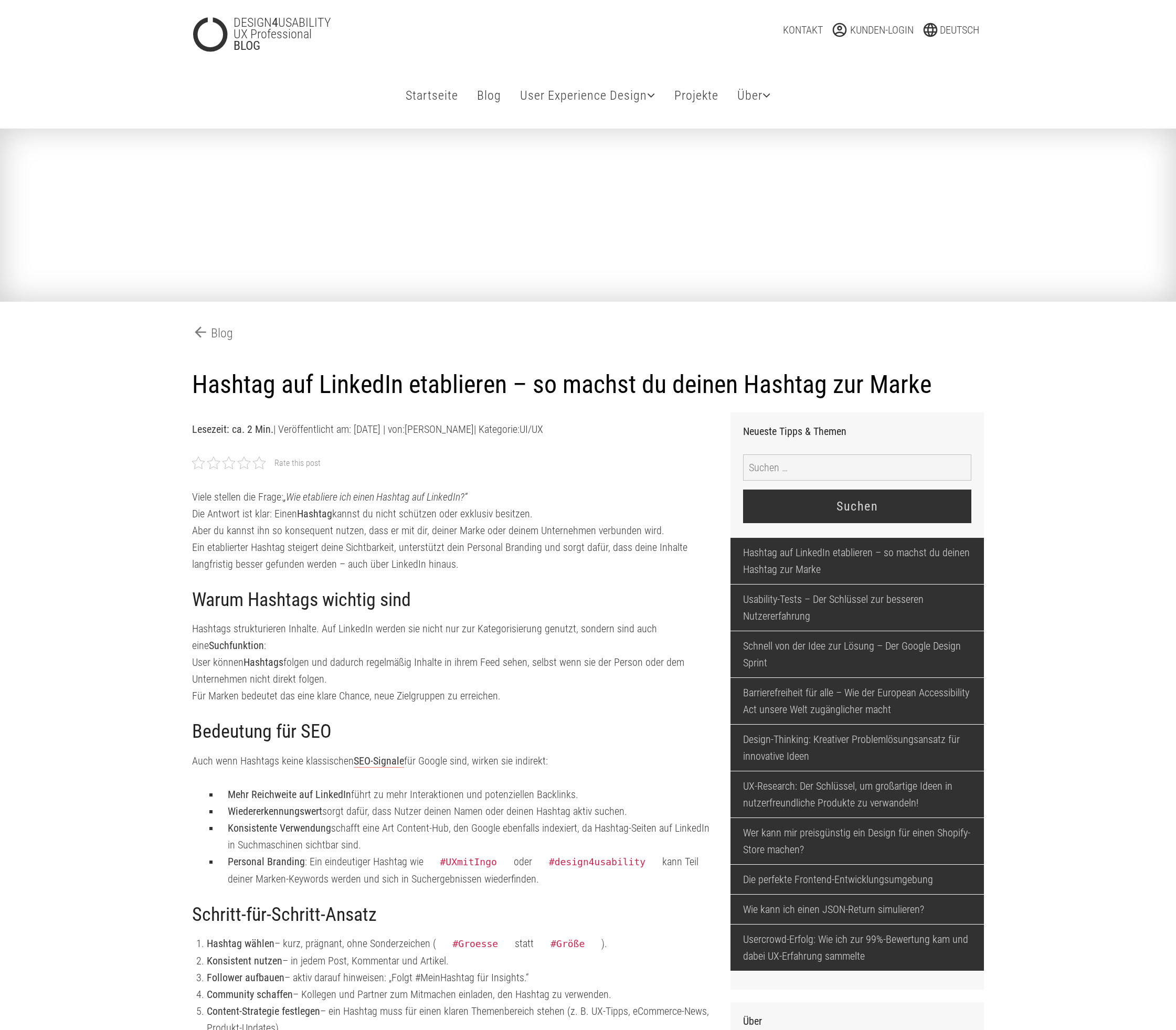
scroll to position [1358, 0]
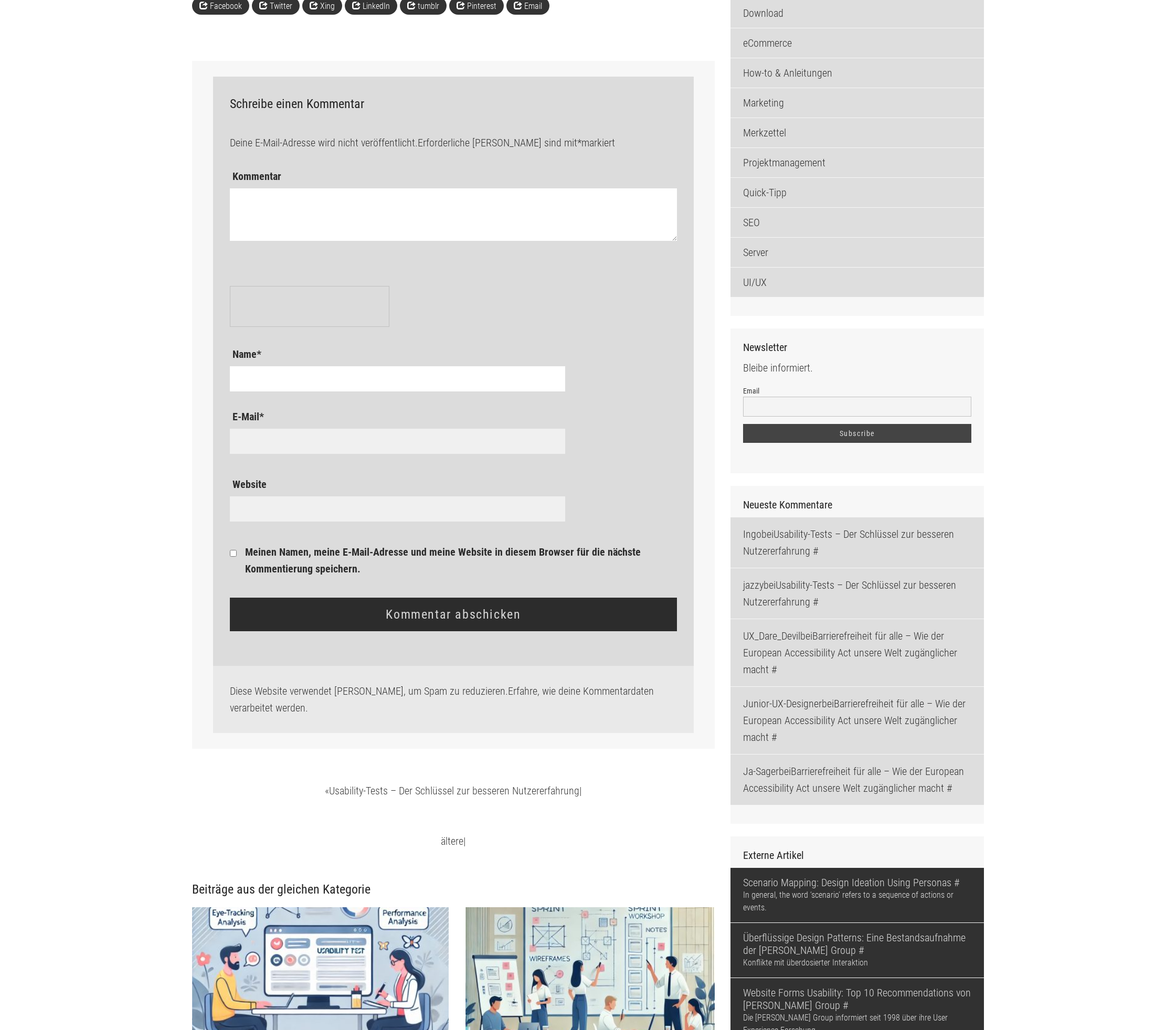
type input "foerster-987265348"
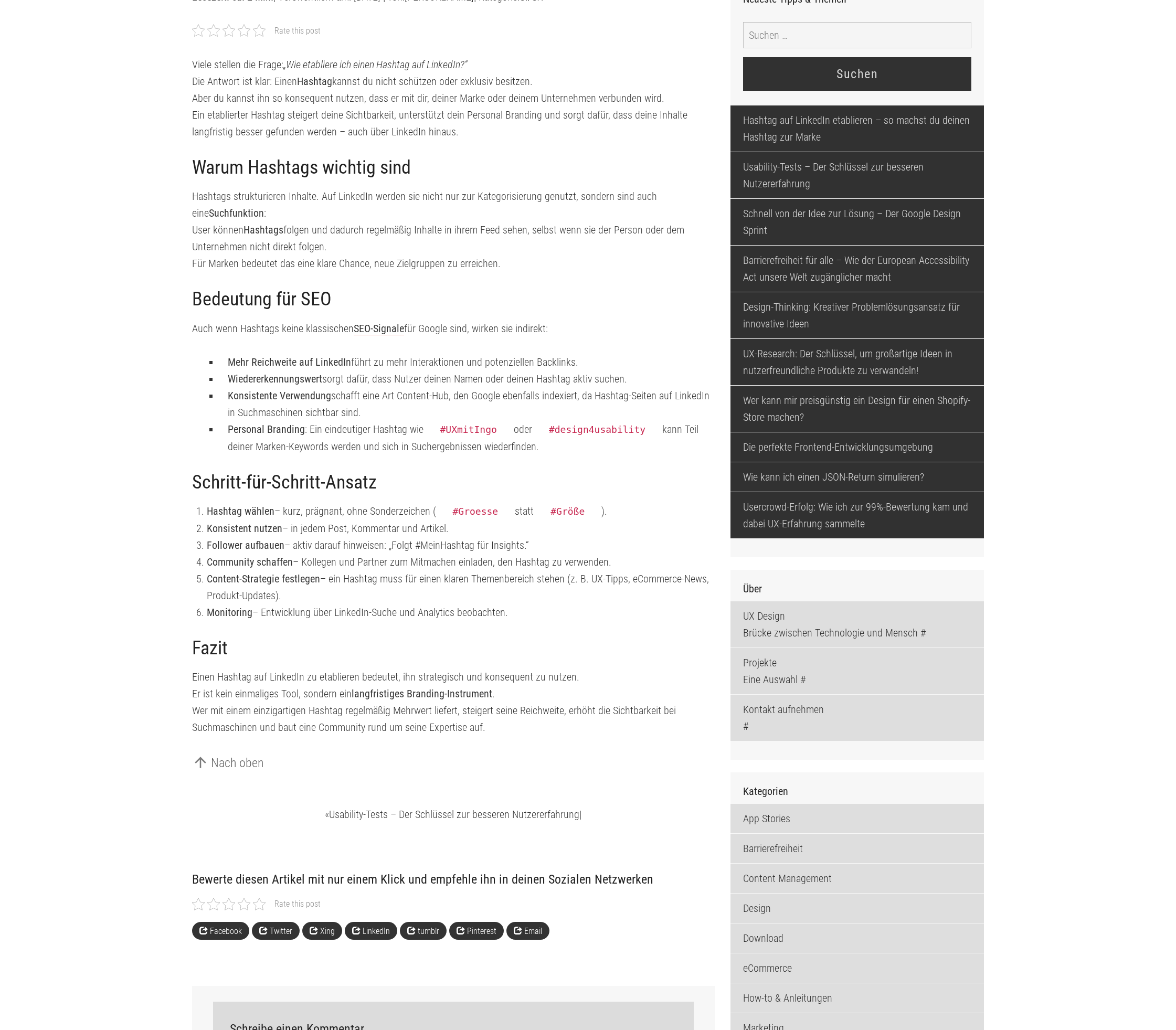
scroll to position [430, 0]
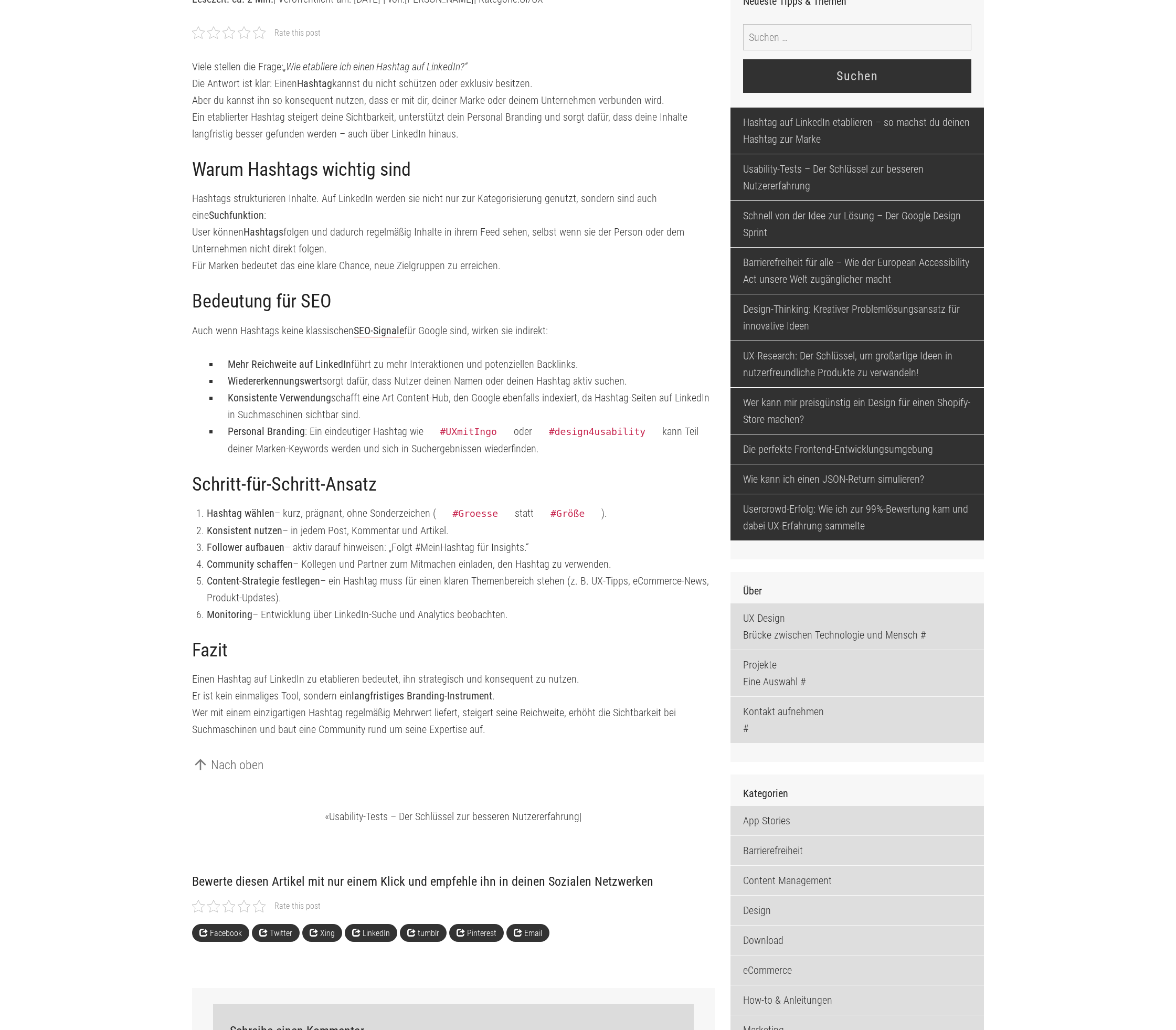
scroll to position [430, 0]
type input "foerster-987265348"
drag, startPoint x: 260, startPoint y: 80, endPoint x: 260, endPoint y: 96, distance: 16.0
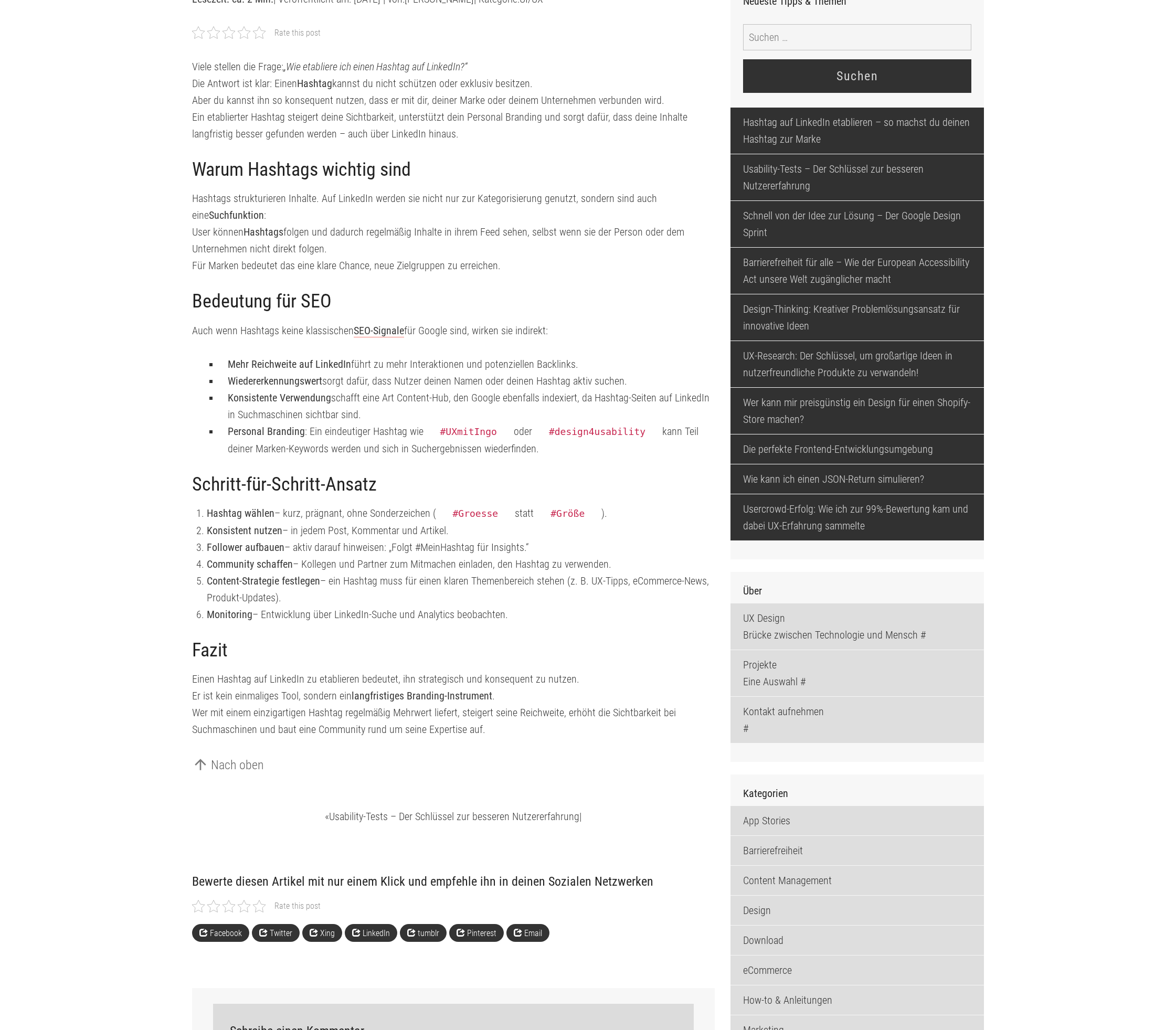
click at [260, 39] on div at bounding box center [259, 33] width 12 height 12
type input "foerster-987265348"
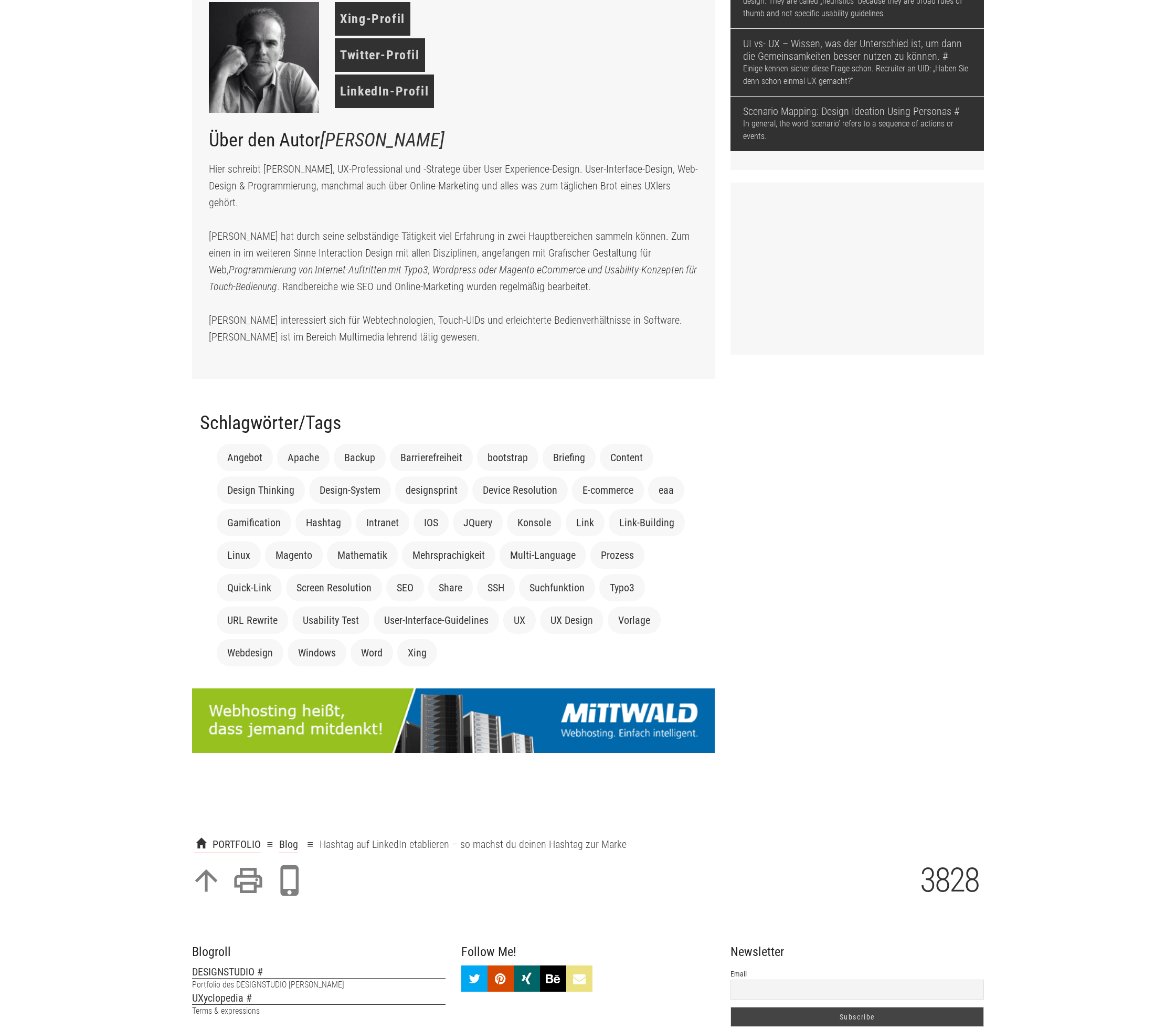
scroll to position [2547, 0]
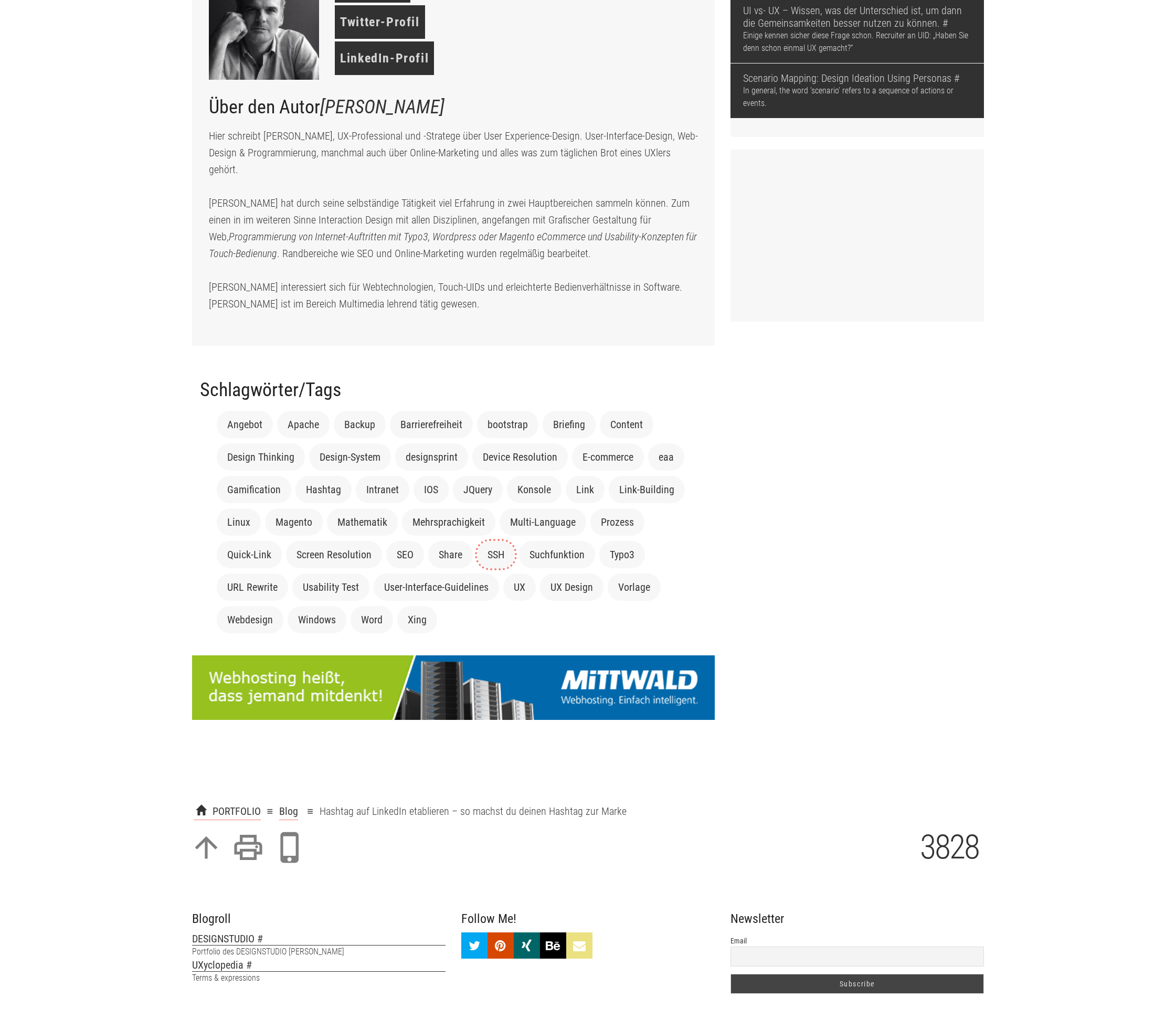
click at [497, 561] on link "SSH" at bounding box center [496, 554] width 17 height 12
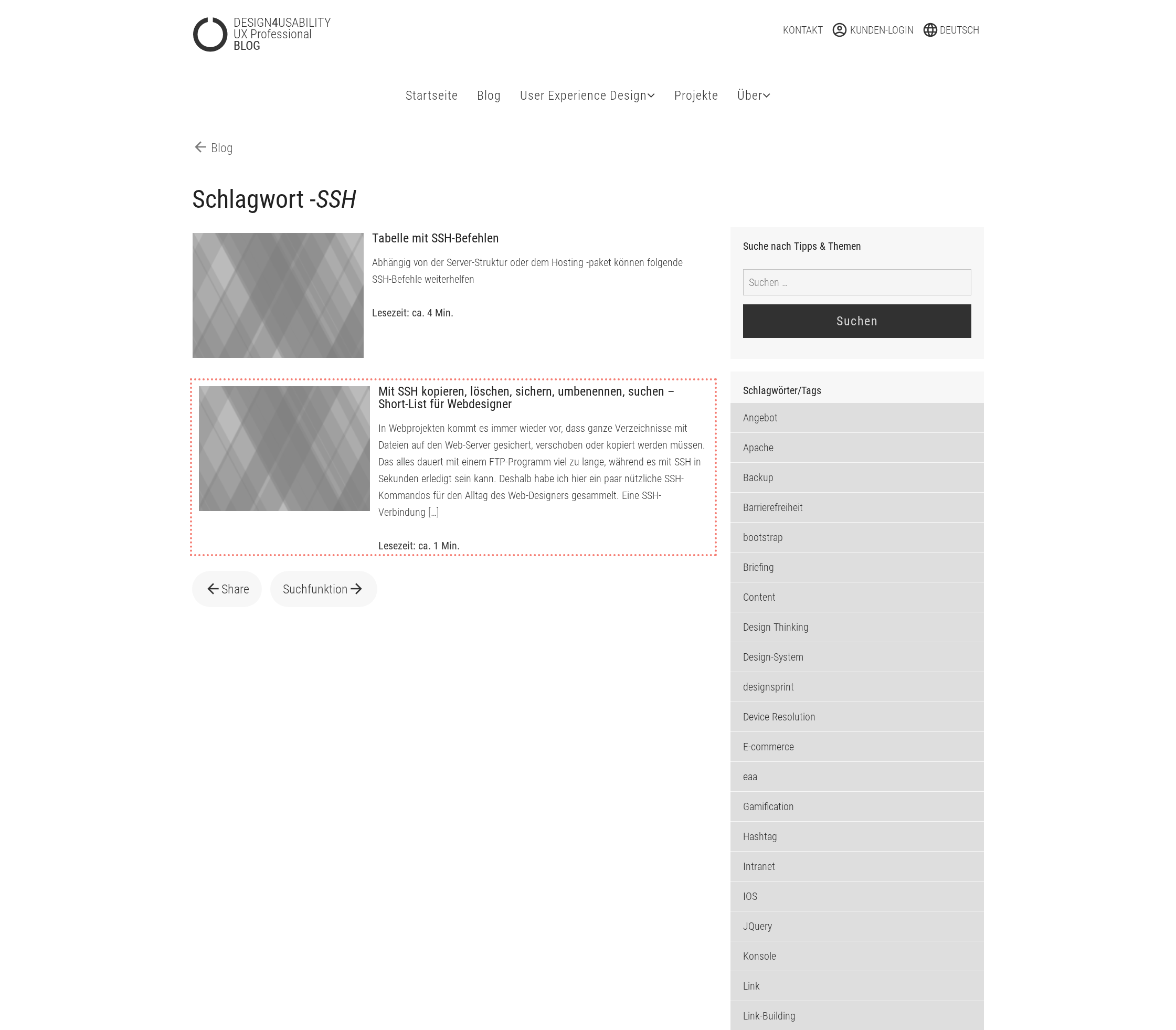
click at [468, 466] on p "In Webprojekten kommt es immer wieder vor, dass ganze Verzeichnisse mit Dateien…" at bounding box center [542, 470] width 328 height 101
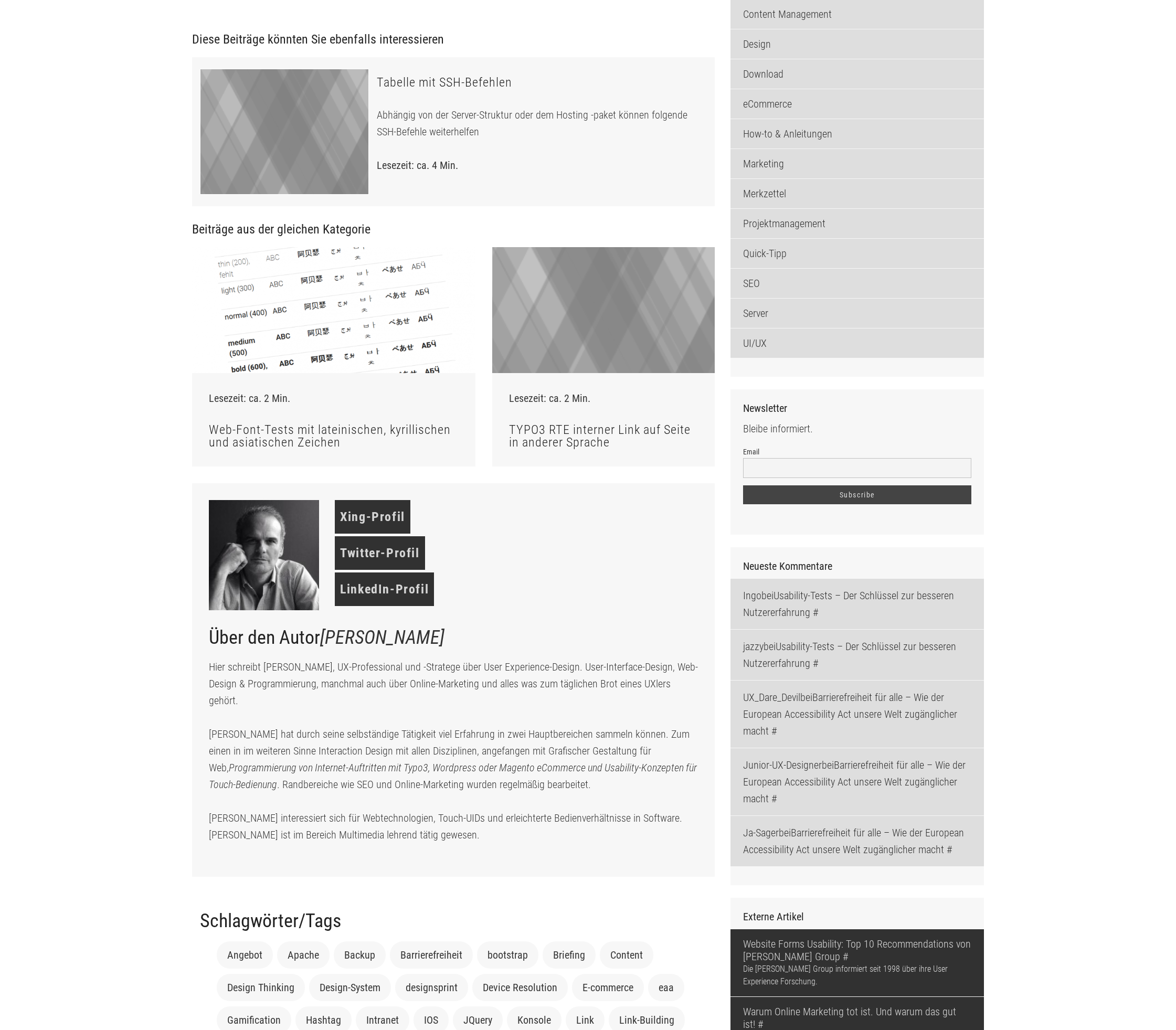
scroll to position [1143, 0]
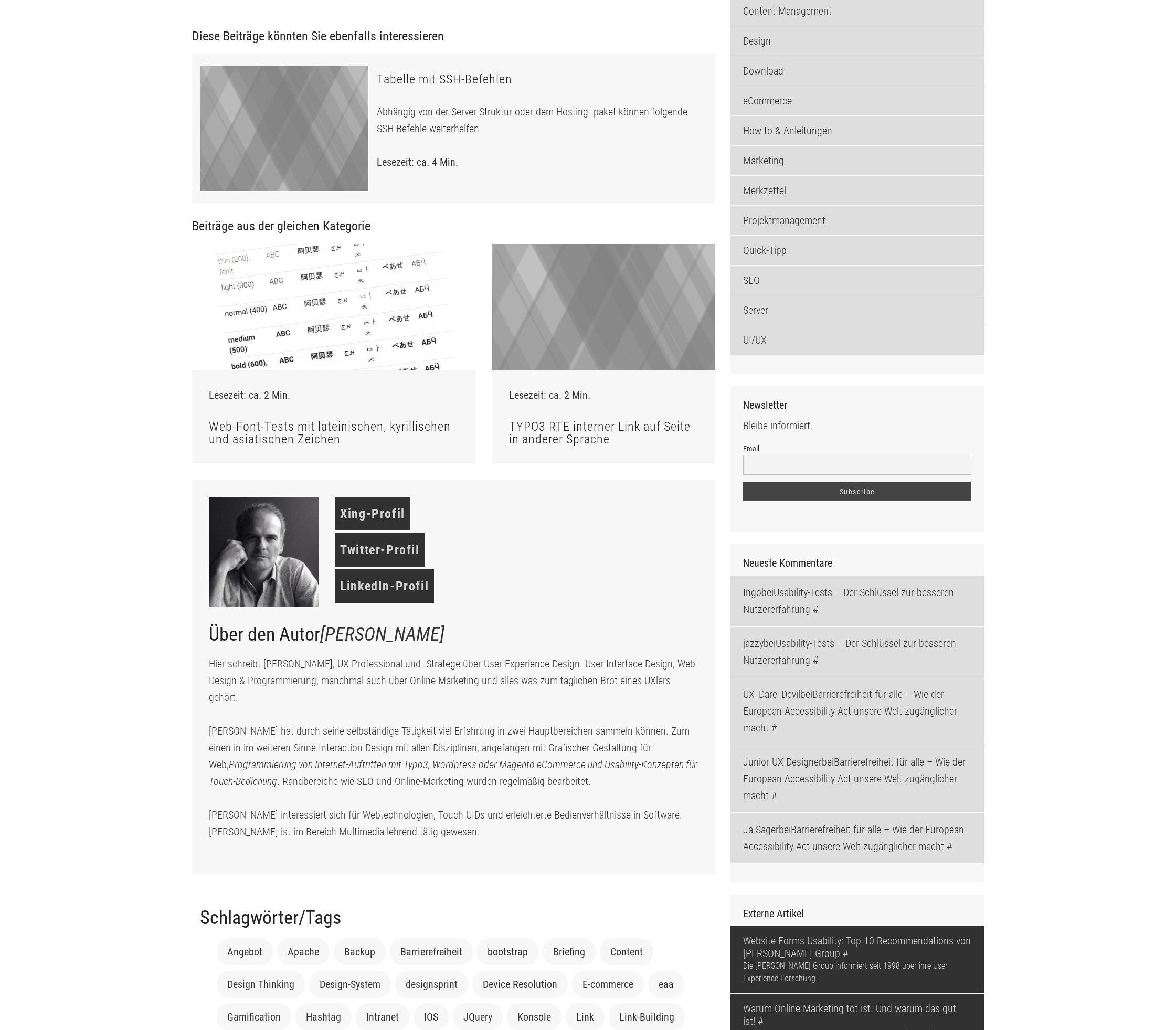
click at [415, 87] on h4 "Tabelle mit SSH-Befehlen" at bounding box center [537, 80] width 322 height 14
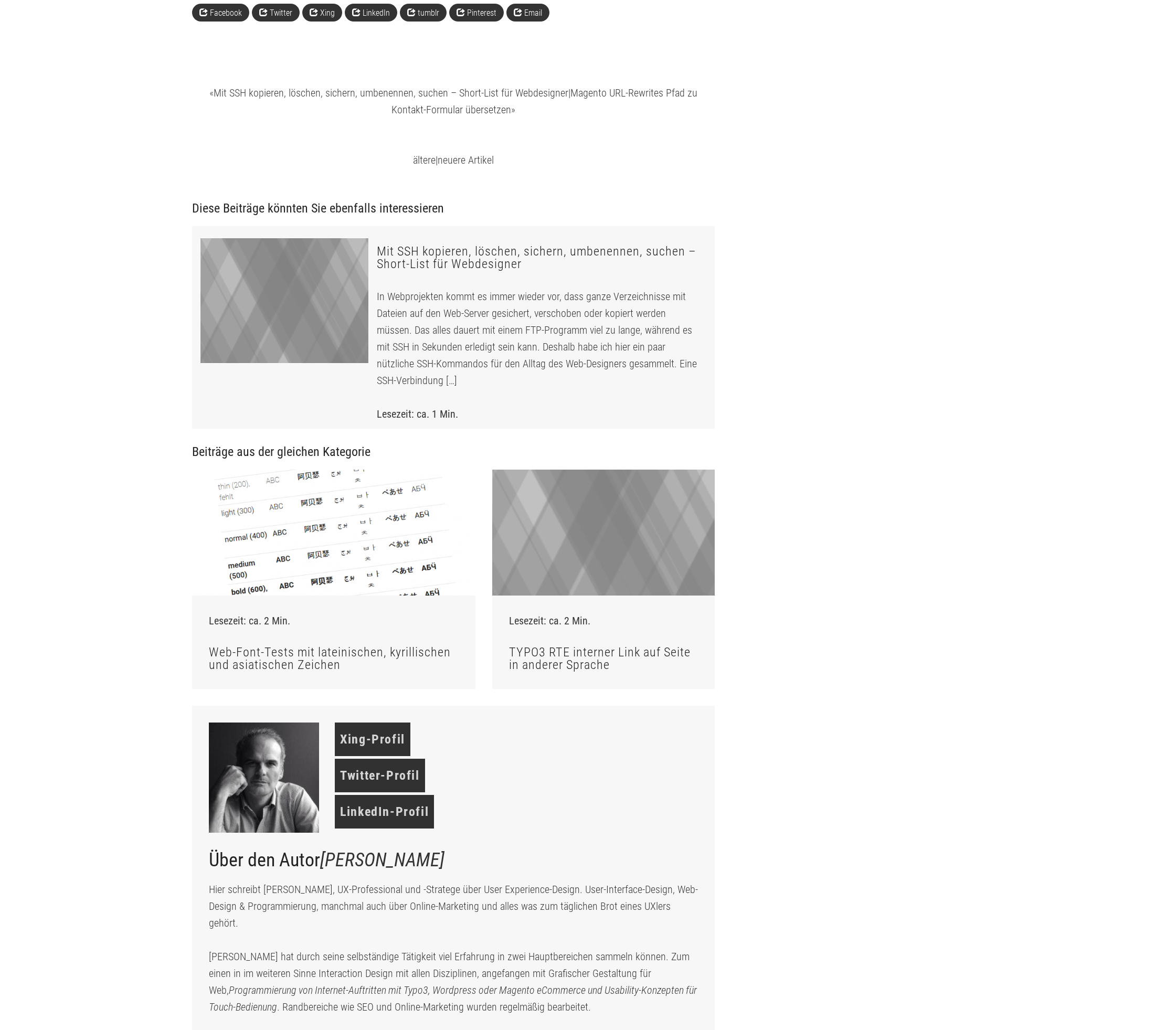
scroll to position [3223, 0]
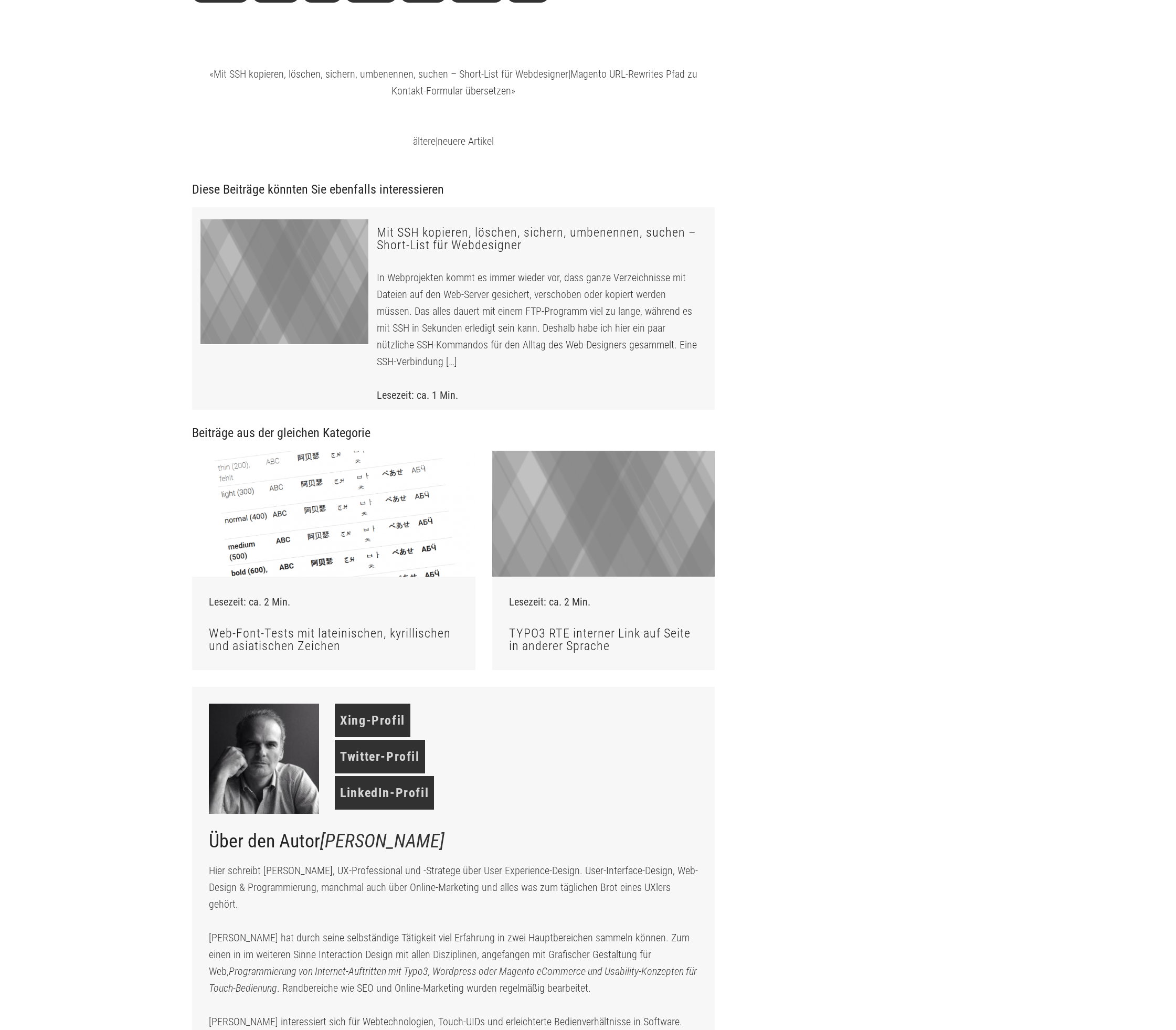
click at [630, 470] on div at bounding box center [603, 514] width 223 height 126
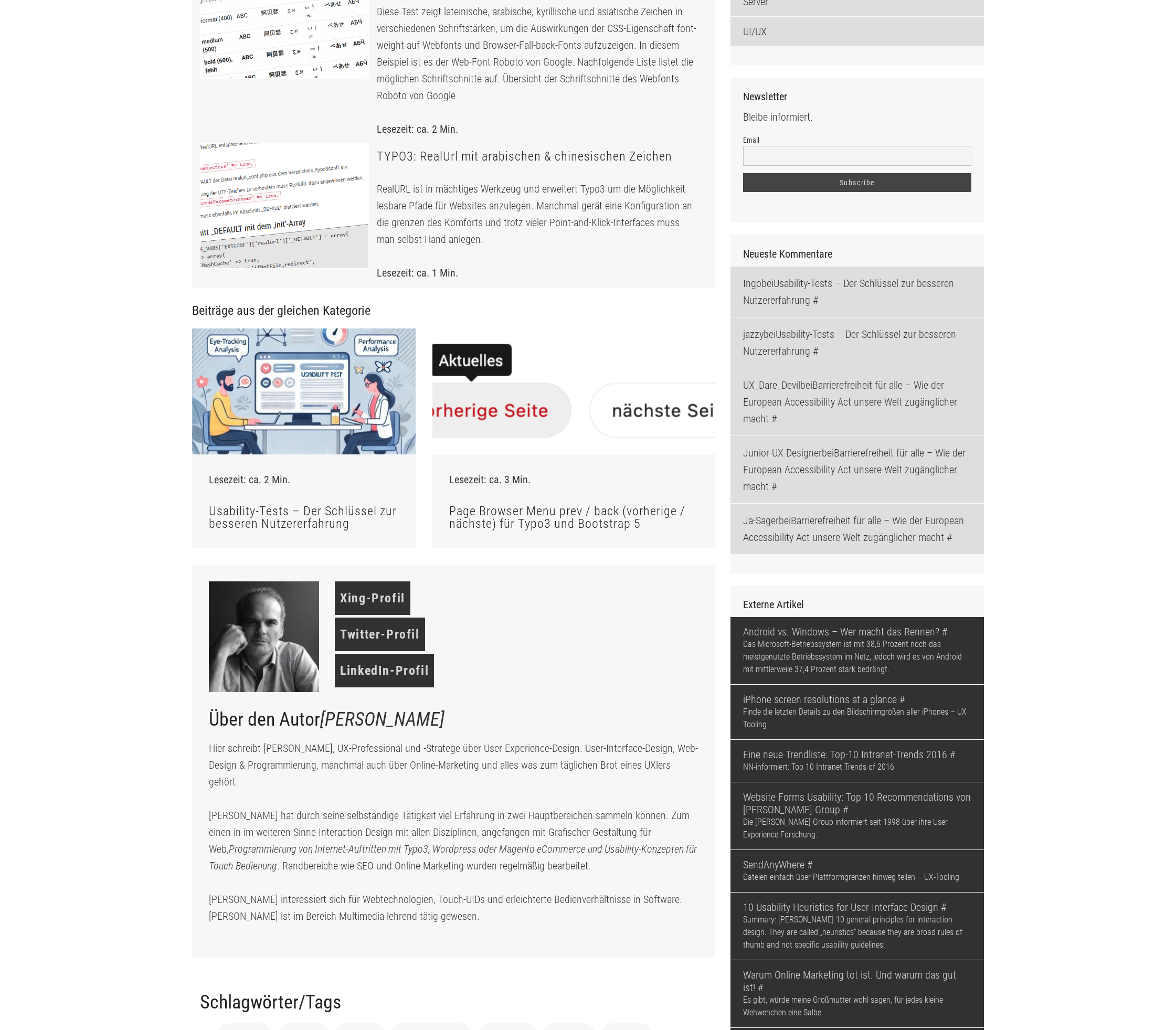
scroll to position [1424, 0]
click at [630, 453] on div at bounding box center [574, 390] width 283 height 126
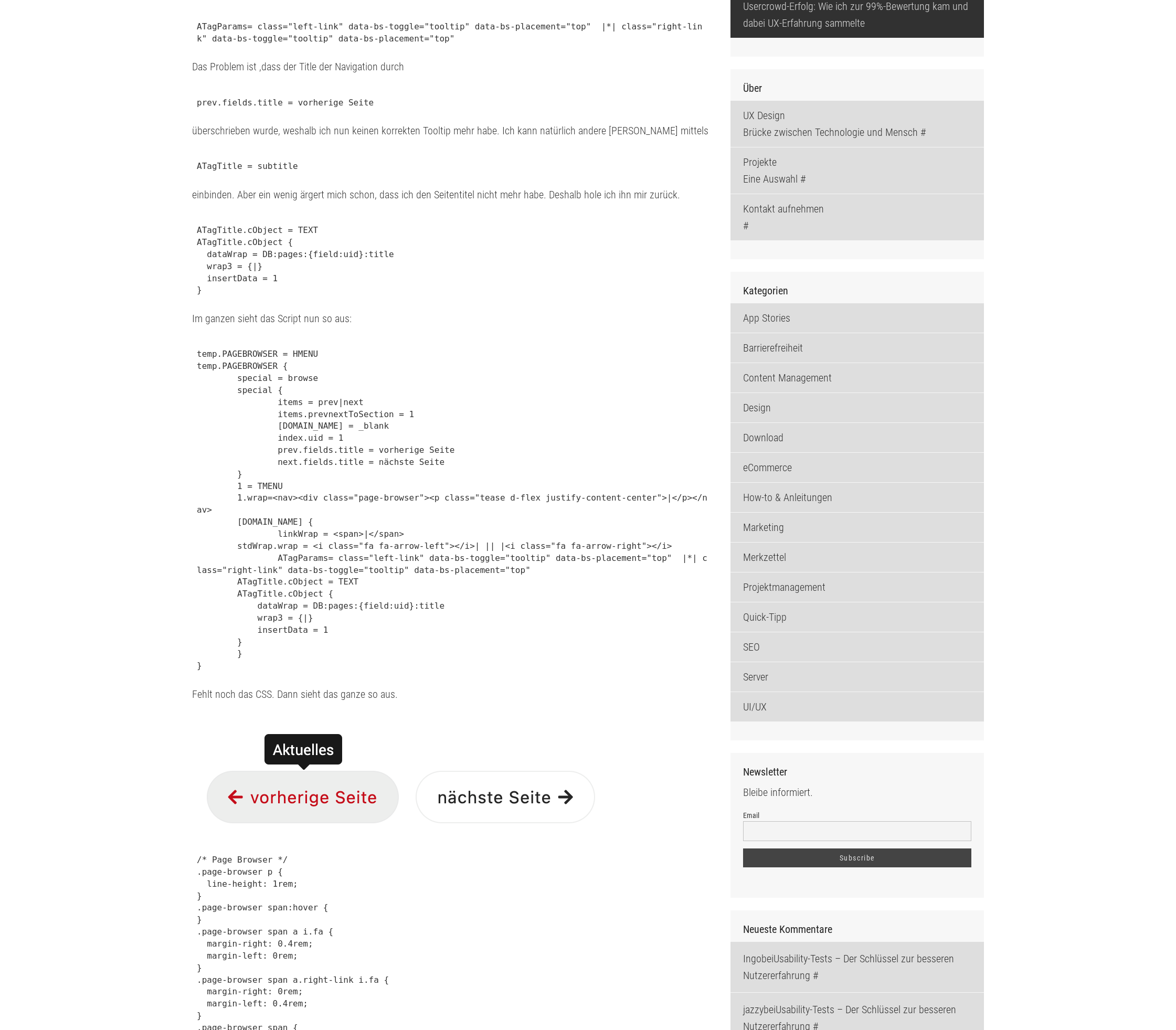
scroll to position [934, 0]
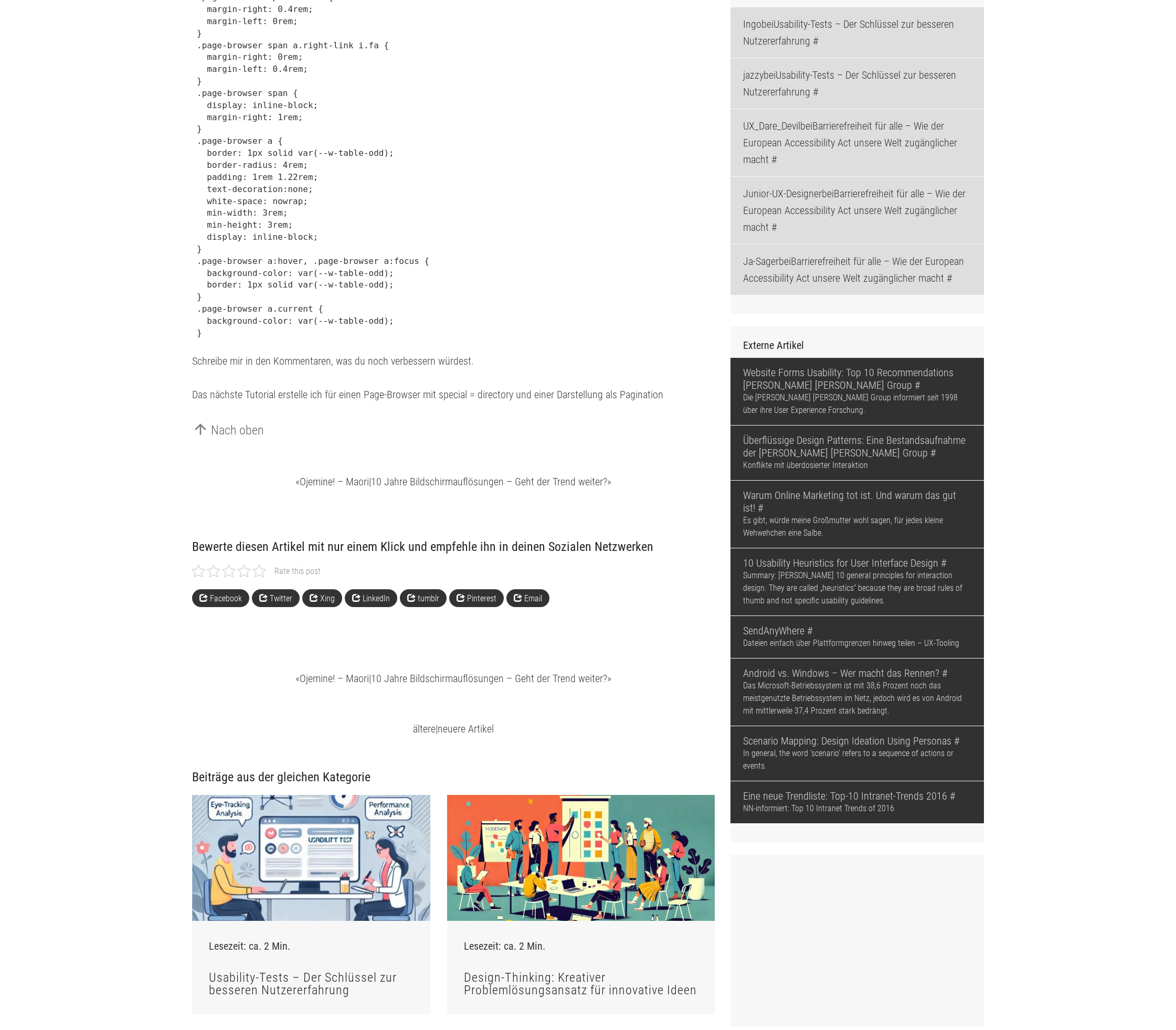
scroll to position [1869, 0]
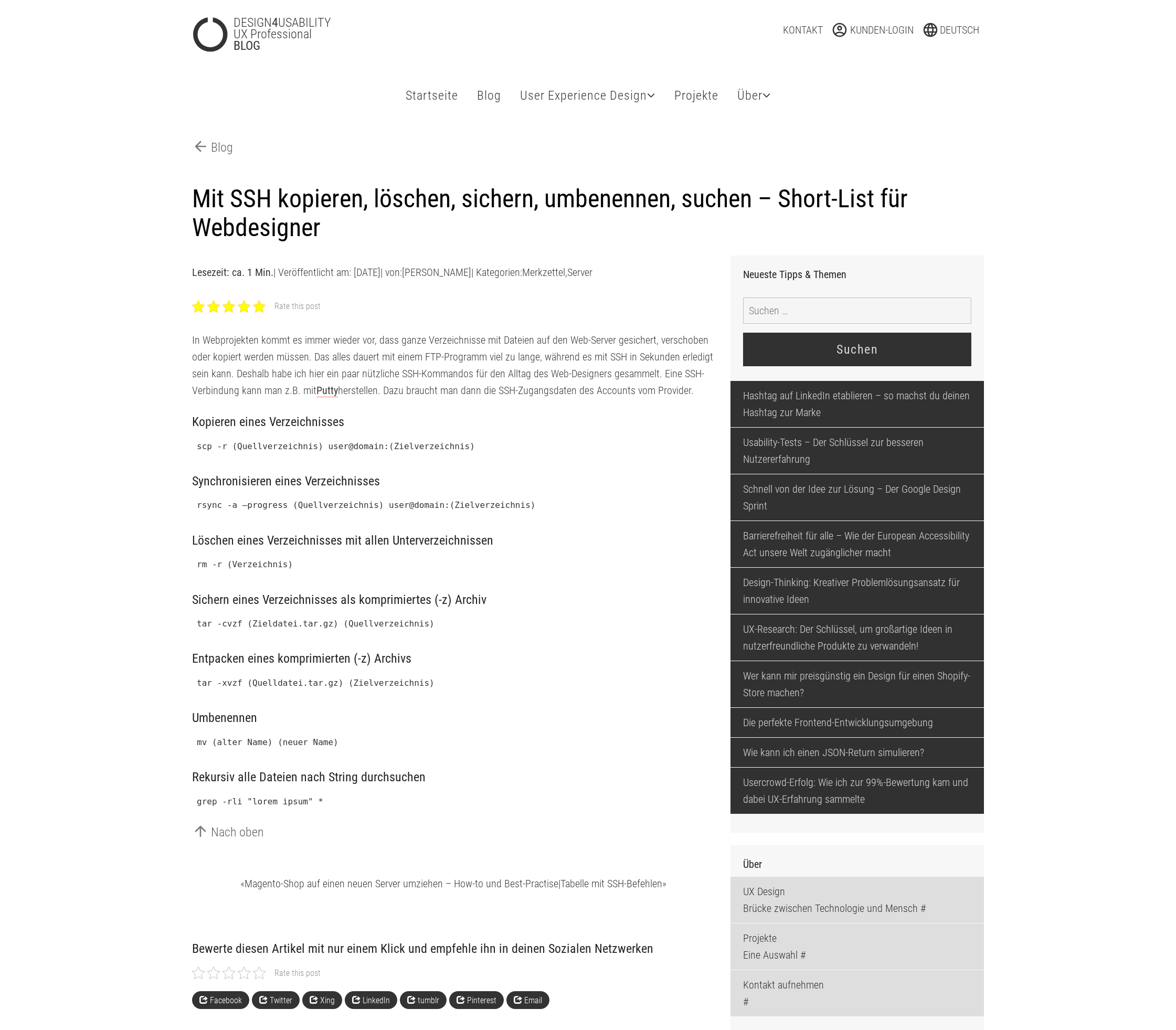
click at [261, 313] on div at bounding box center [259, 307] width 12 height 12
click at [798, 737] on link "Die perfekte Frontend-Entwicklungsumgebung" at bounding box center [857, 723] width 254 height 29
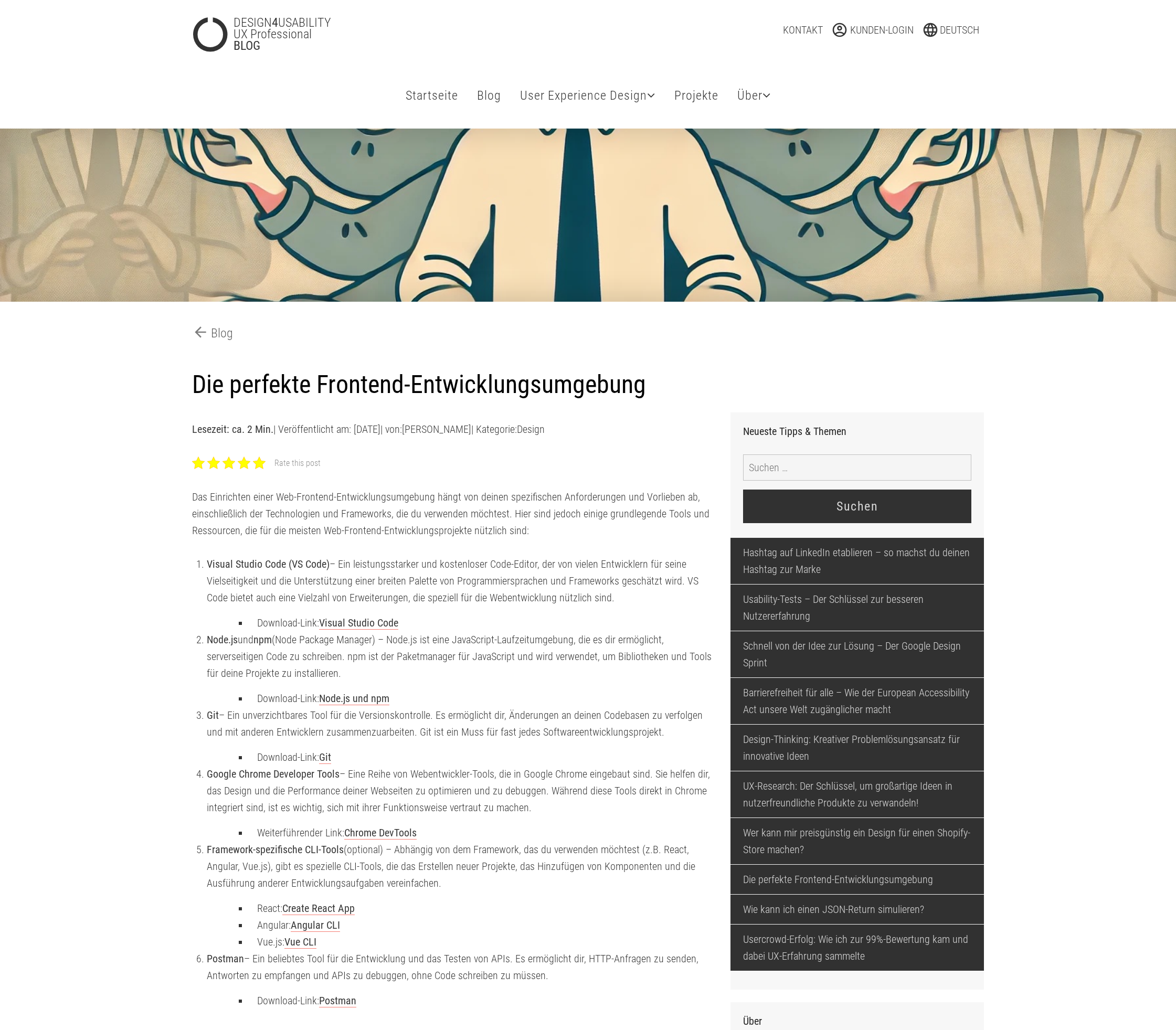
click at [262, 469] on div at bounding box center [259, 463] width 12 height 12
click at [876, 963] on link "Usercrowd-Erfolg: Wie ich zur 99%-Bewertung kam und dabei UX-Erfahrung sammelte" at bounding box center [857, 947] width 254 height 46
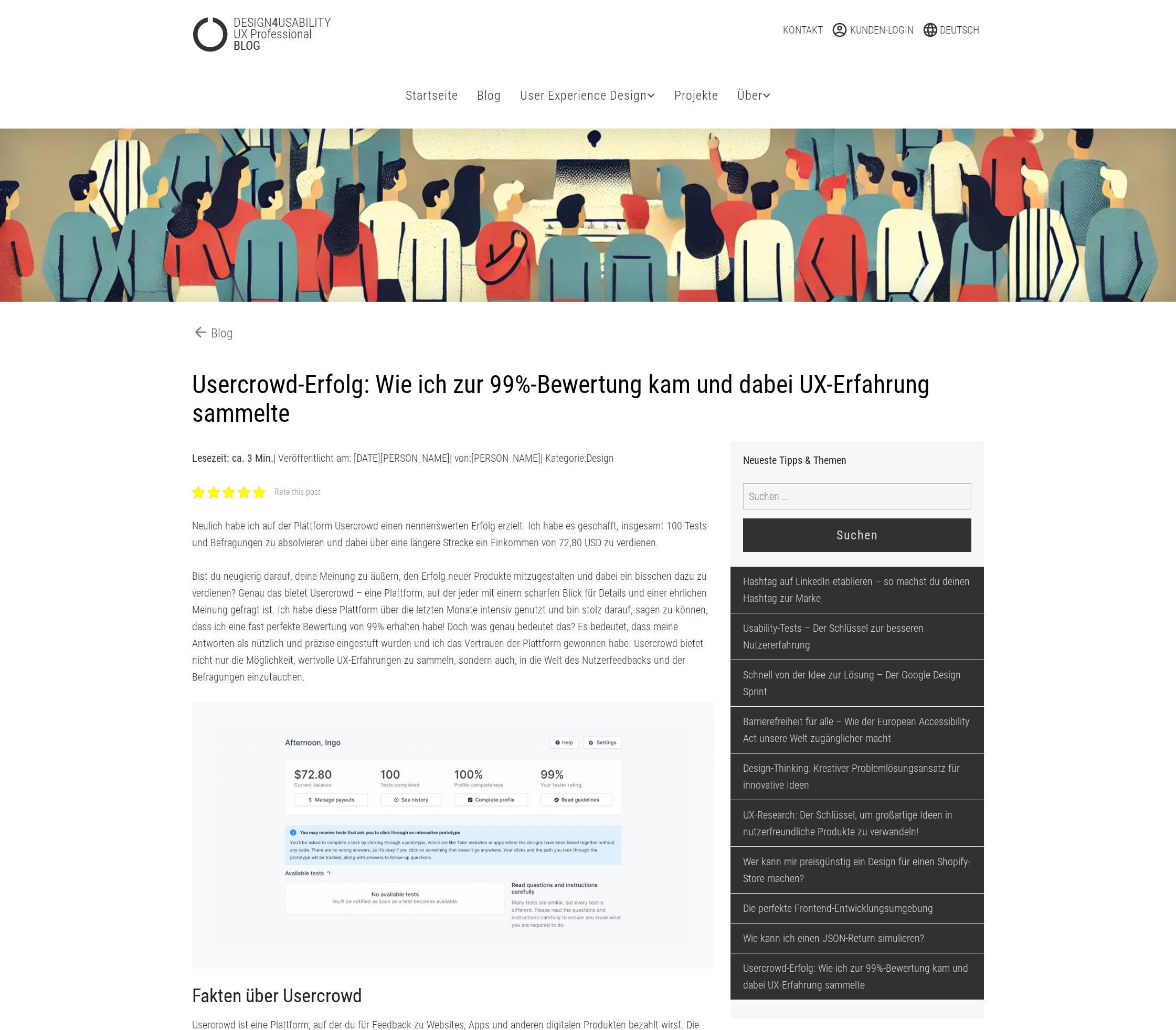
click at [261, 498] on div at bounding box center [259, 492] width 12 height 12
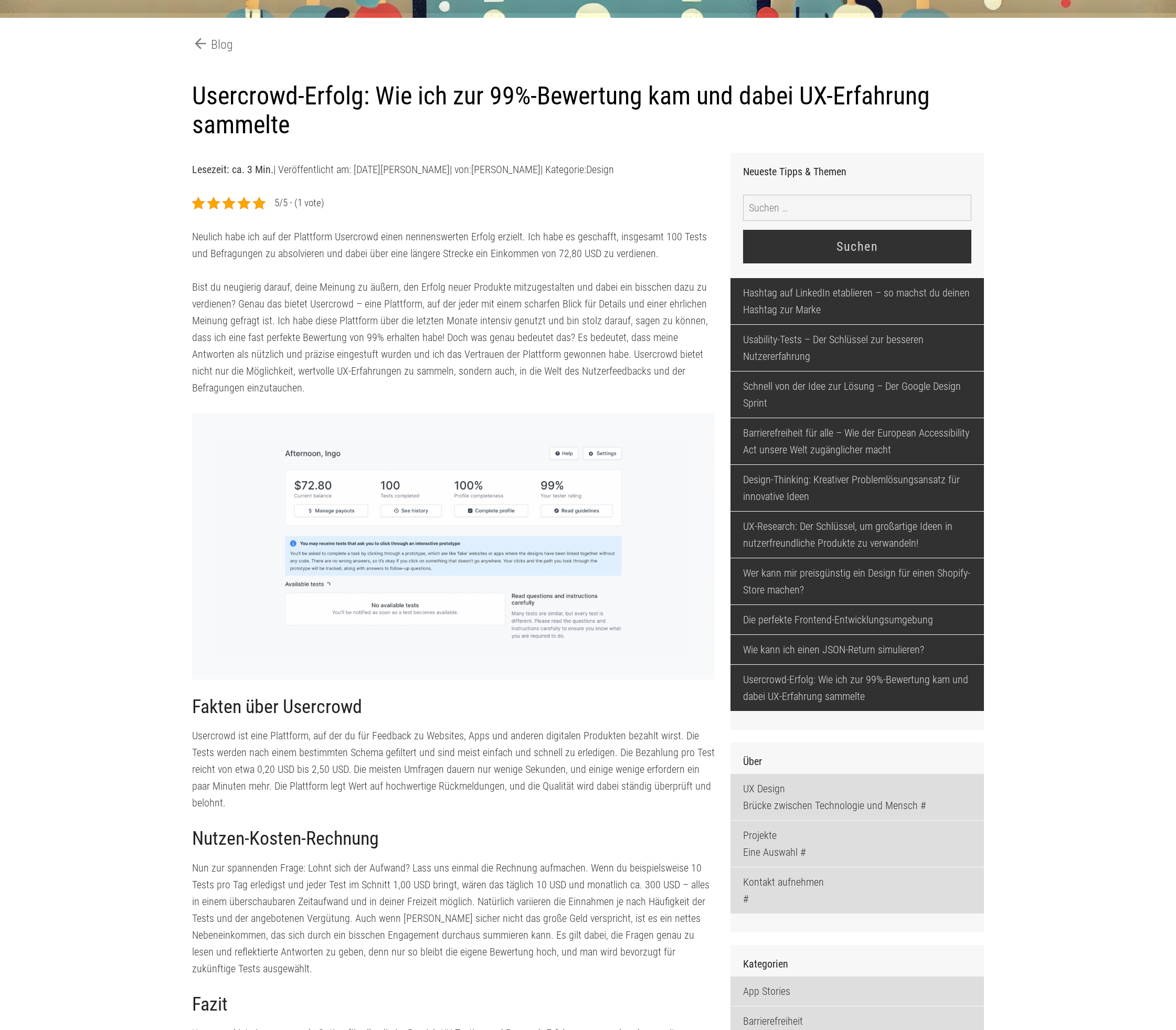
scroll to position [284, 0]
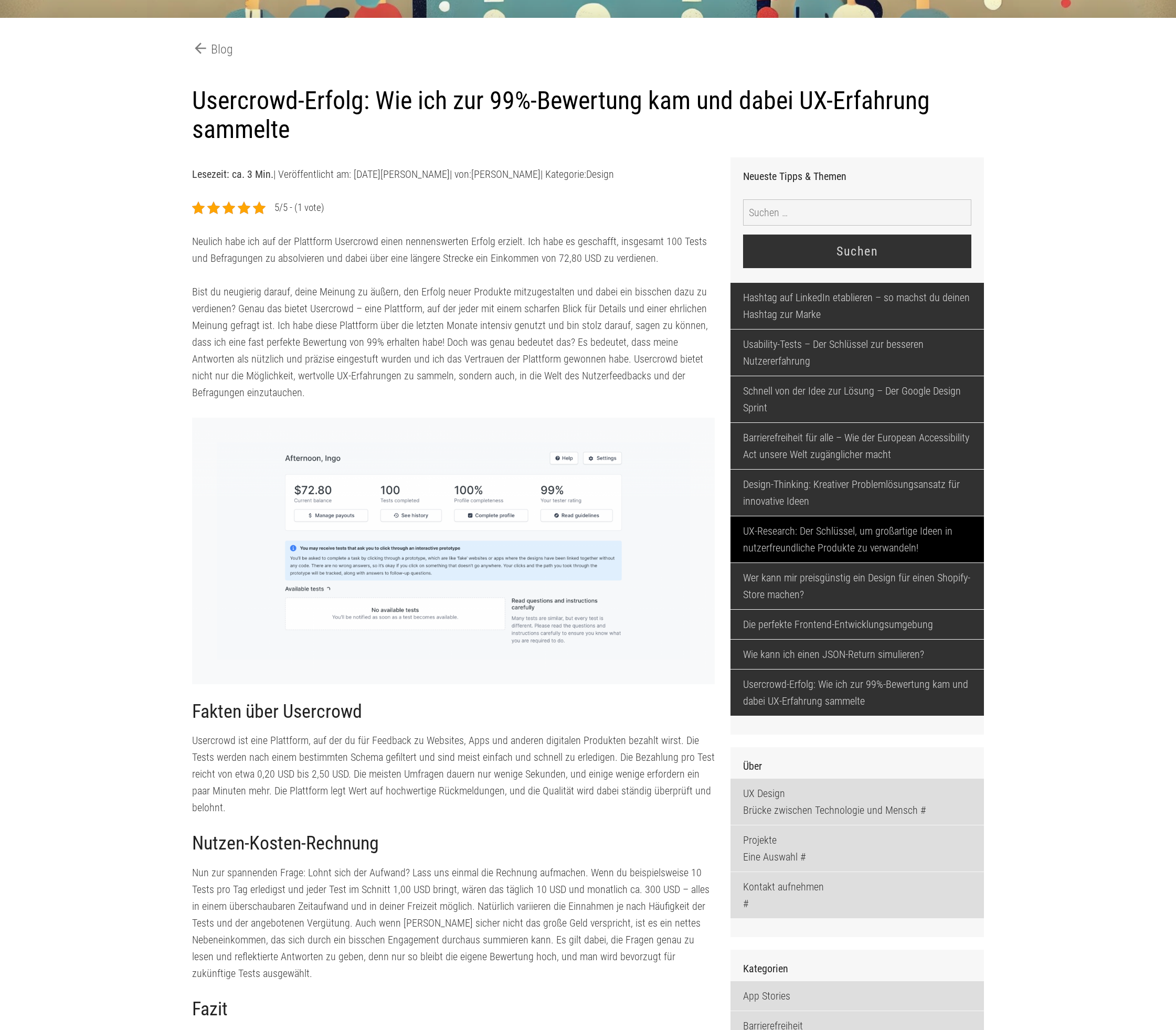
click at [849, 563] on link "UX-Research: Der Schlüssel, um großartige Ideen in nutzerfreundliche Produkte z…" at bounding box center [857, 539] width 254 height 46
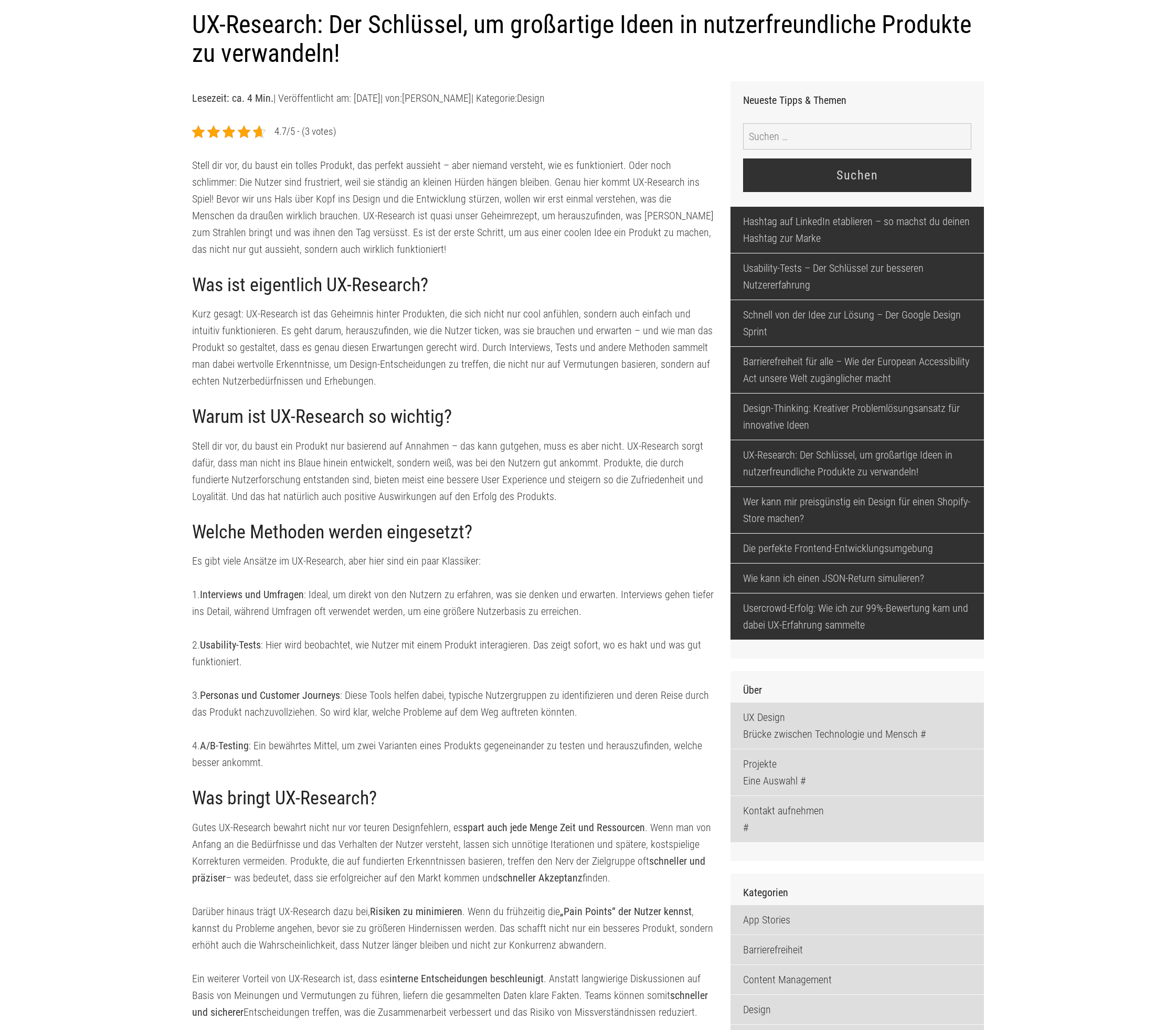
scroll to position [384, 0]
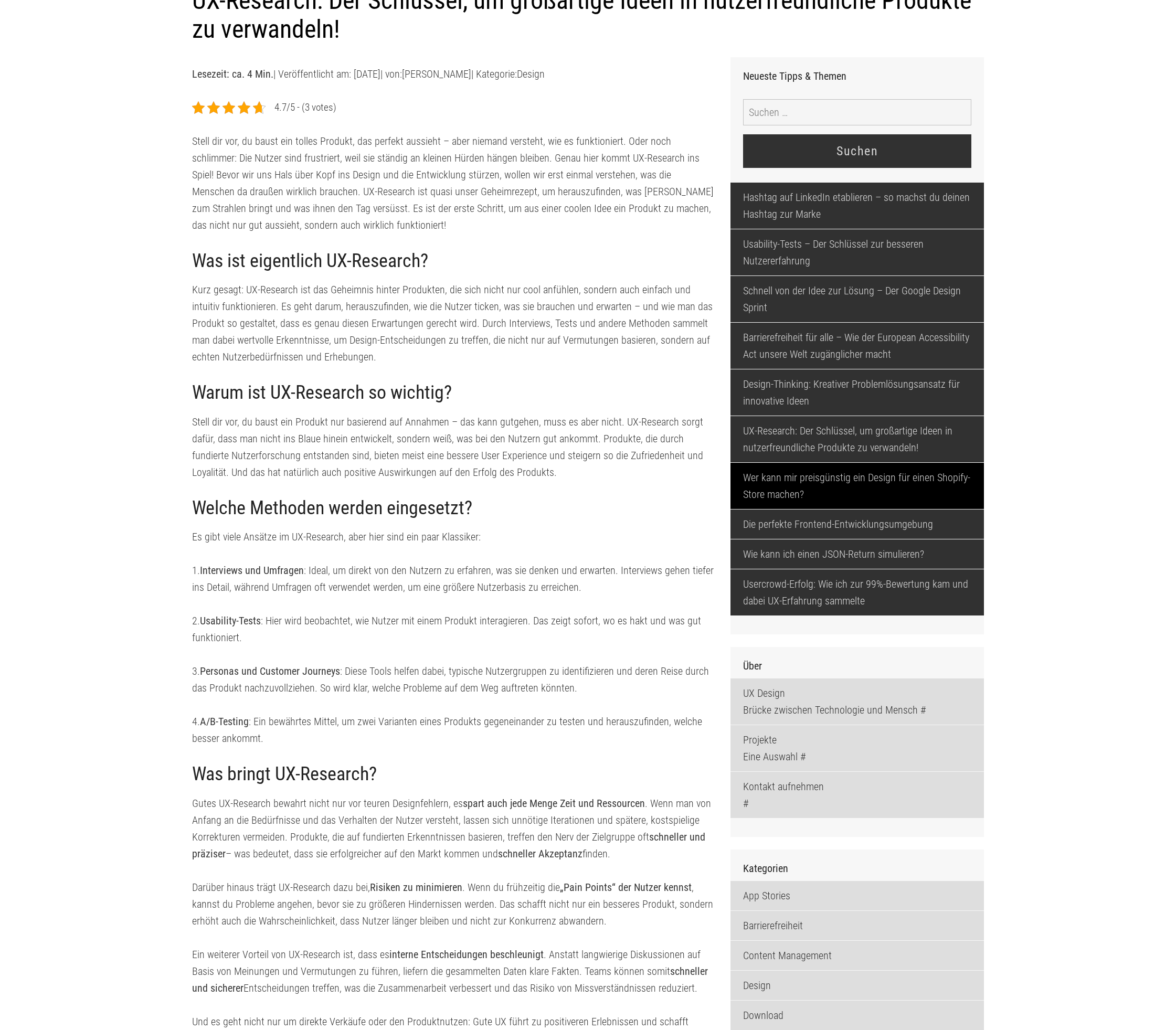
click at [898, 509] on link "Wer kann mir preisgünstig ein Design für einen Shopify-Store machen?" at bounding box center [857, 485] width 254 height 46
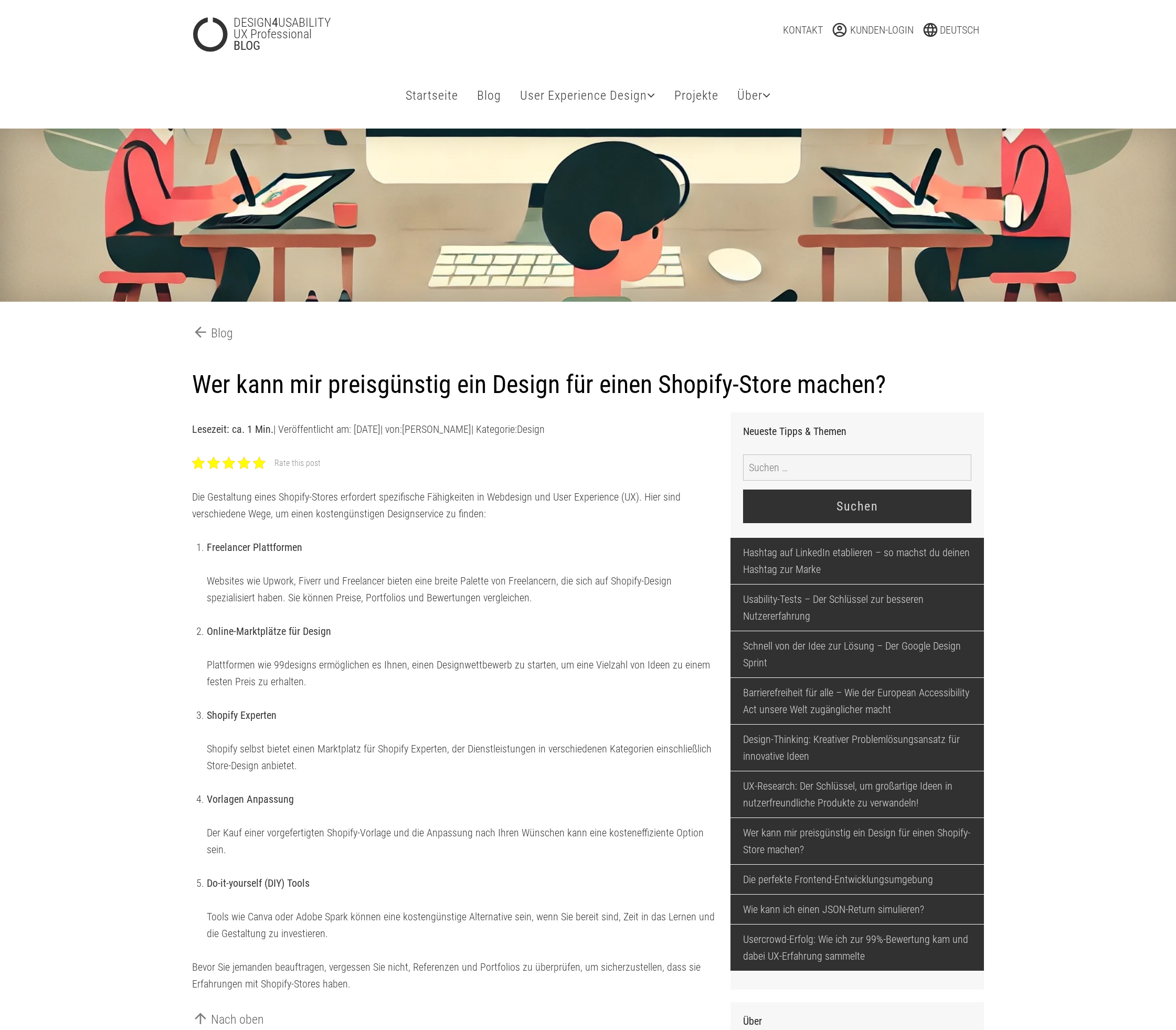
click at [260, 469] on div at bounding box center [259, 463] width 12 height 12
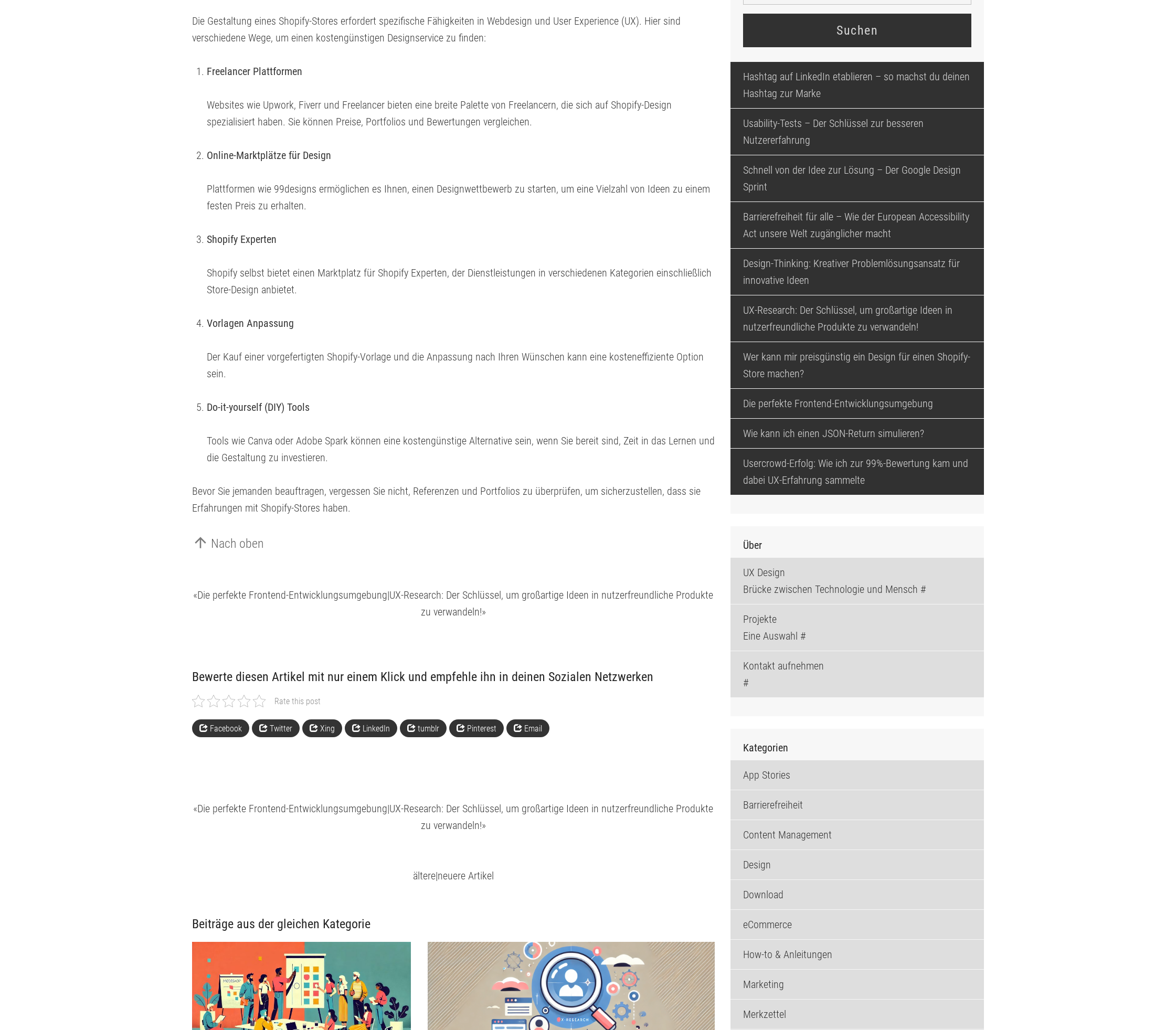
scroll to position [479, 0]
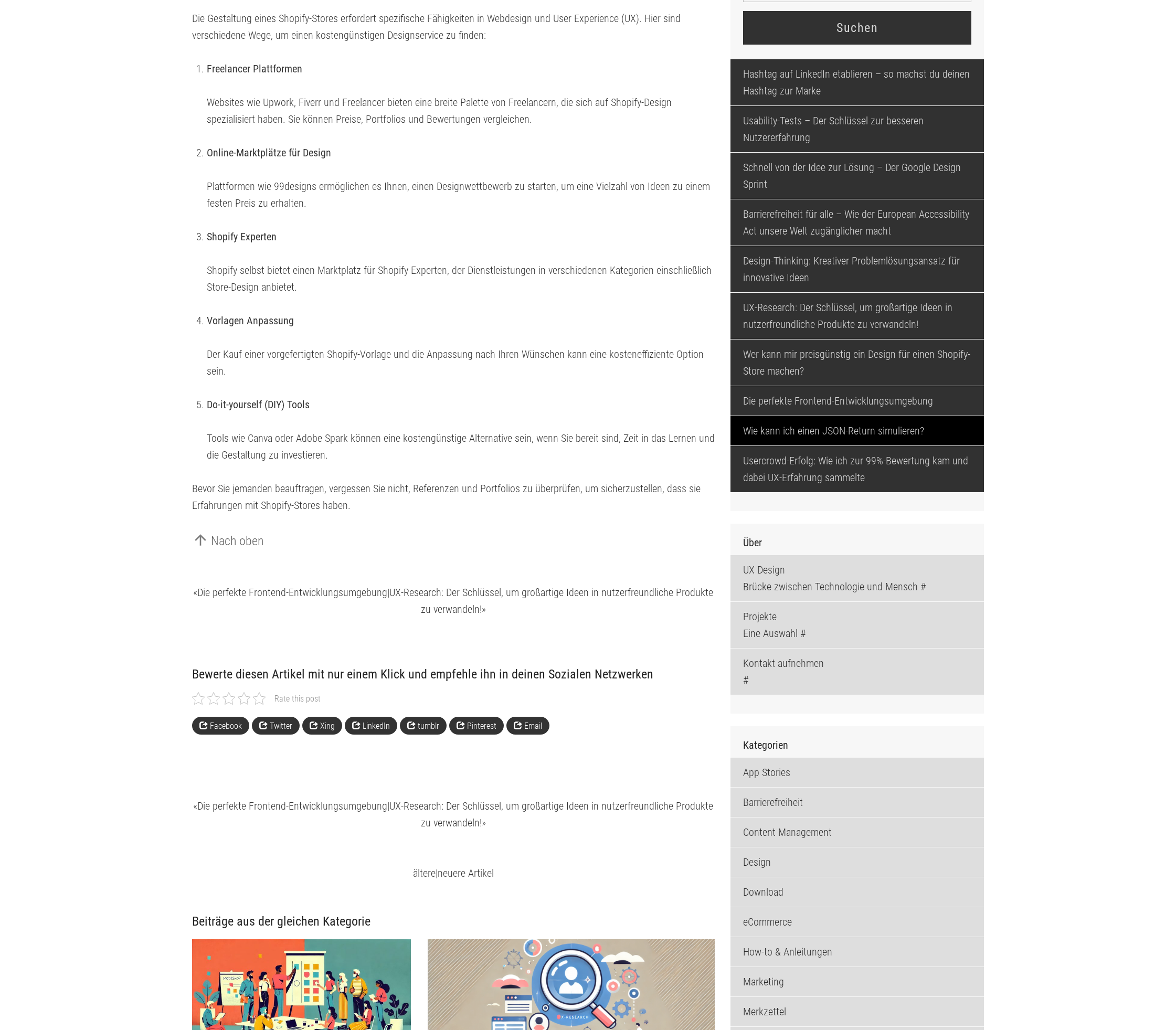
click at [847, 446] on link "Wie kann ich einen JSON-Return simulieren?" at bounding box center [857, 431] width 254 height 29
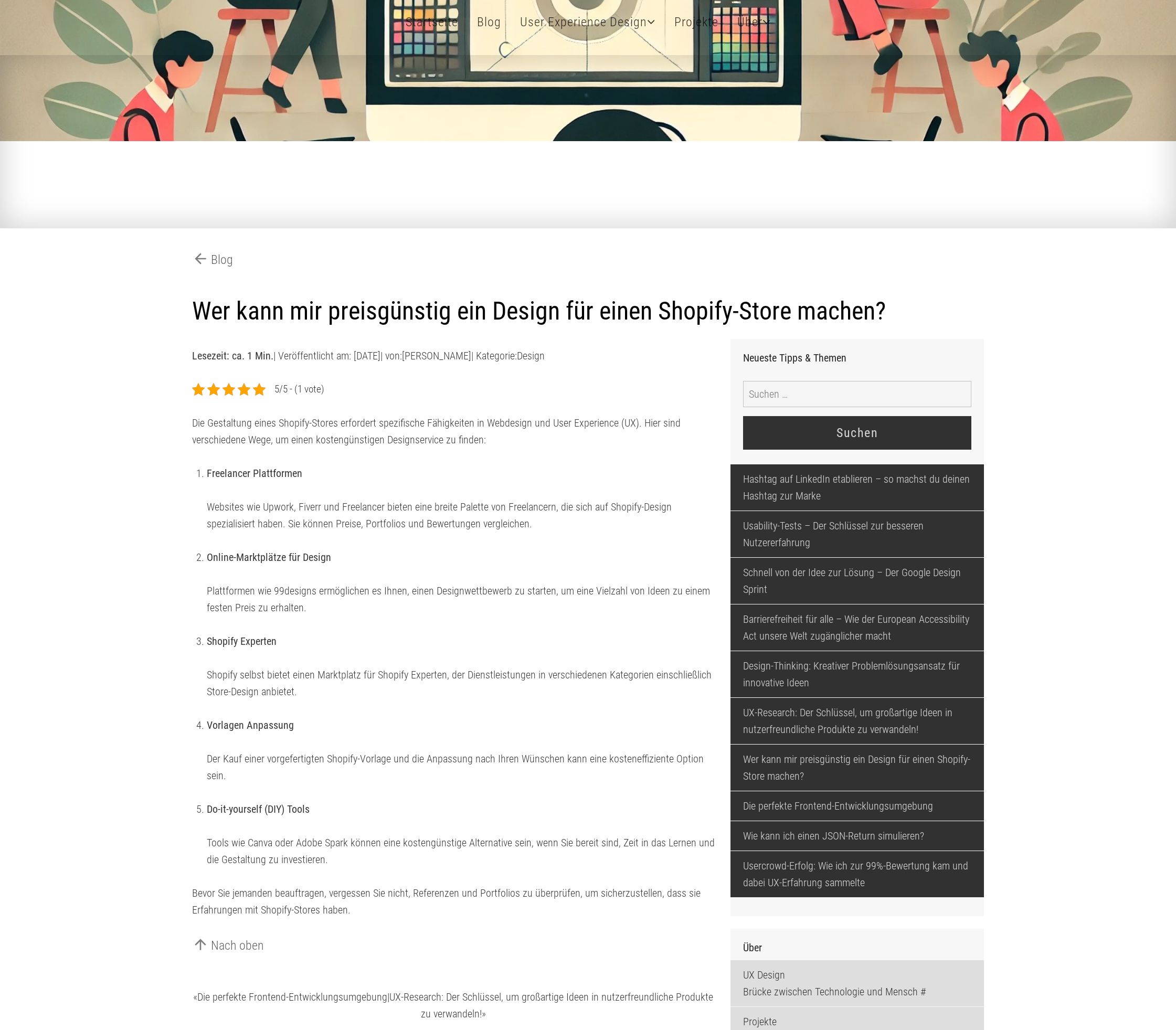
scroll to position [0, 0]
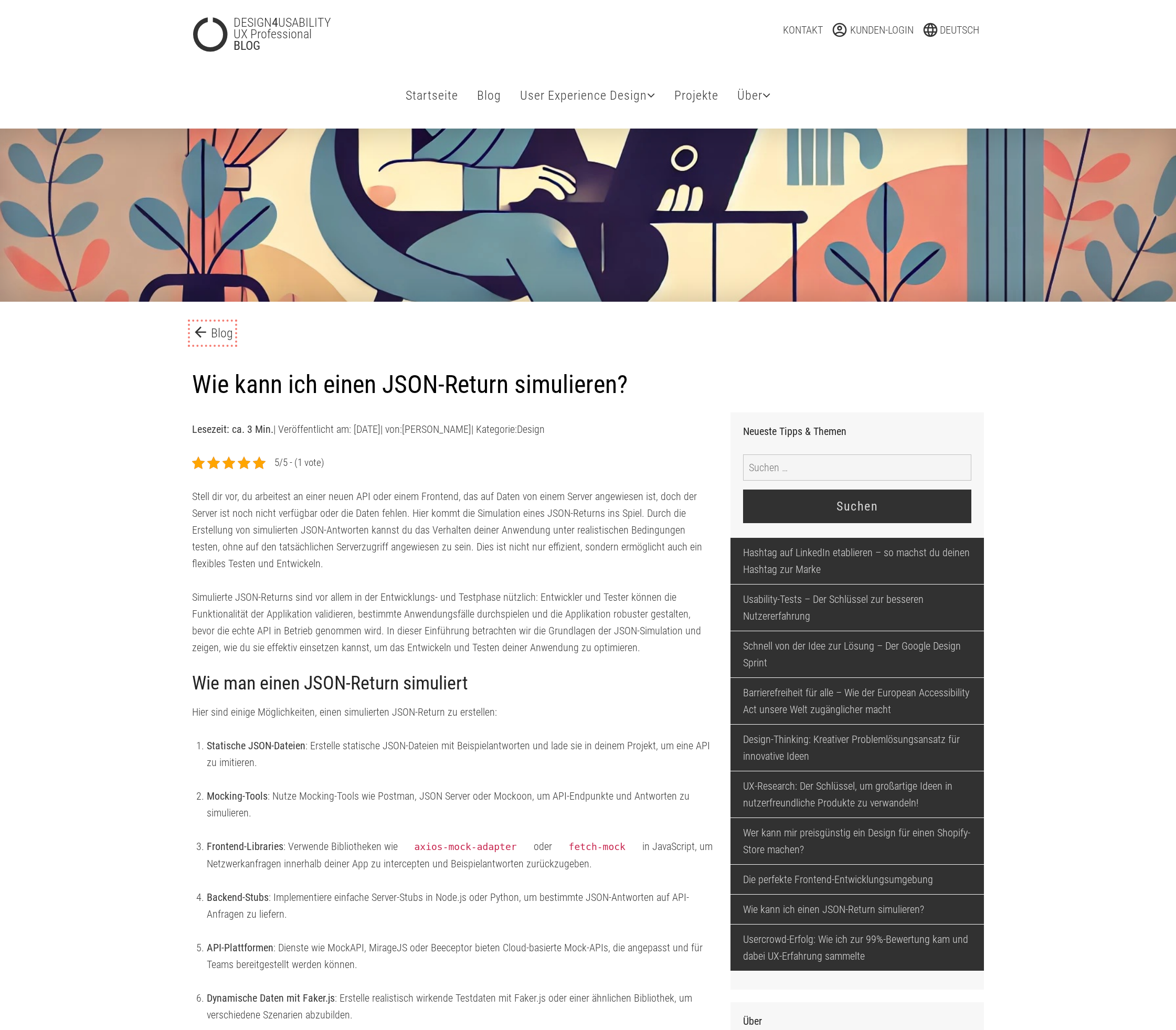
click at [203, 337] on span "arrow_back" at bounding box center [201, 332] width 19 height 17
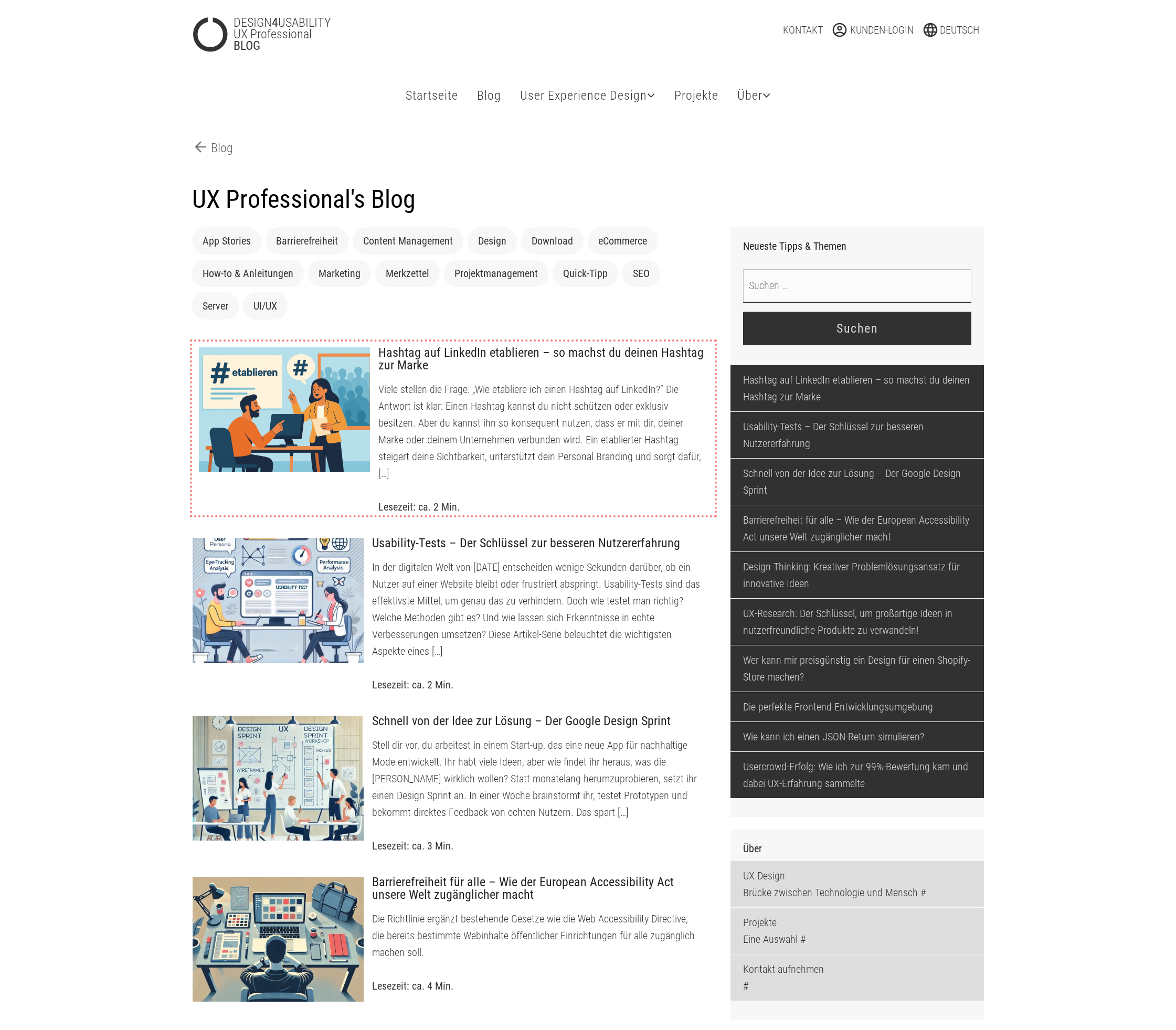
click at [302, 379] on div at bounding box center [285, 410] width 172 height 126
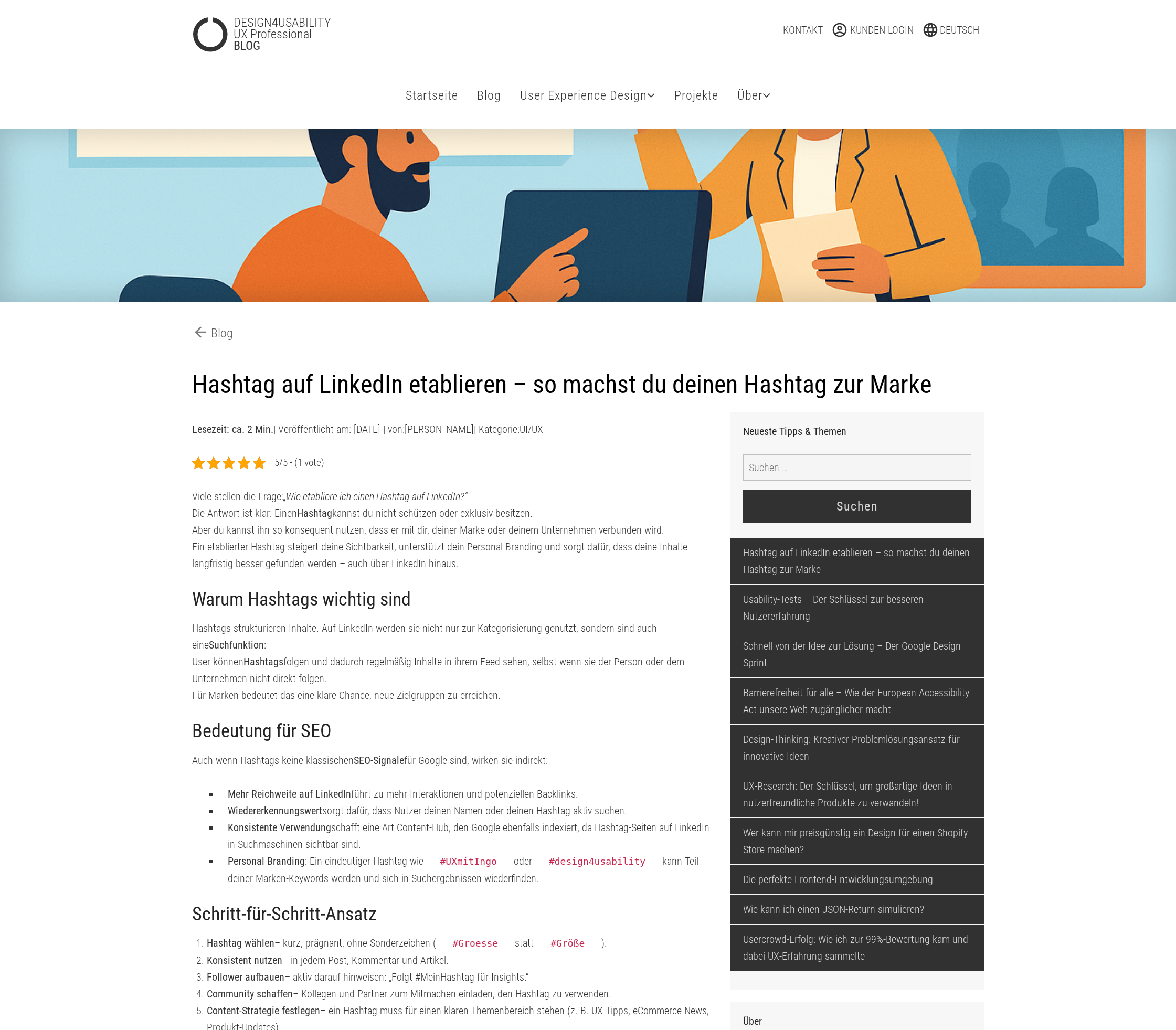
type input "foerster-987265348"
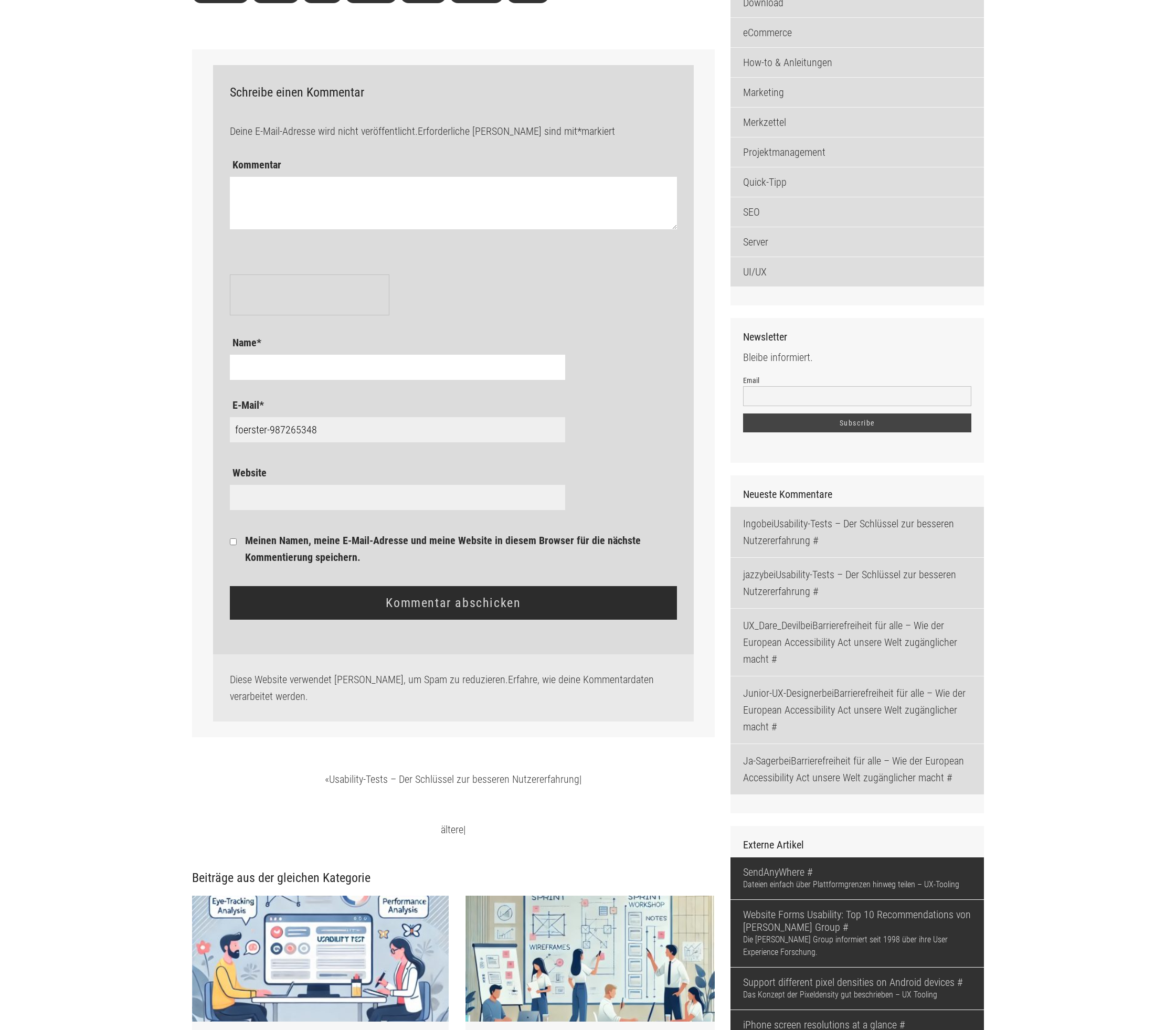
scroll to position [1373, 0]
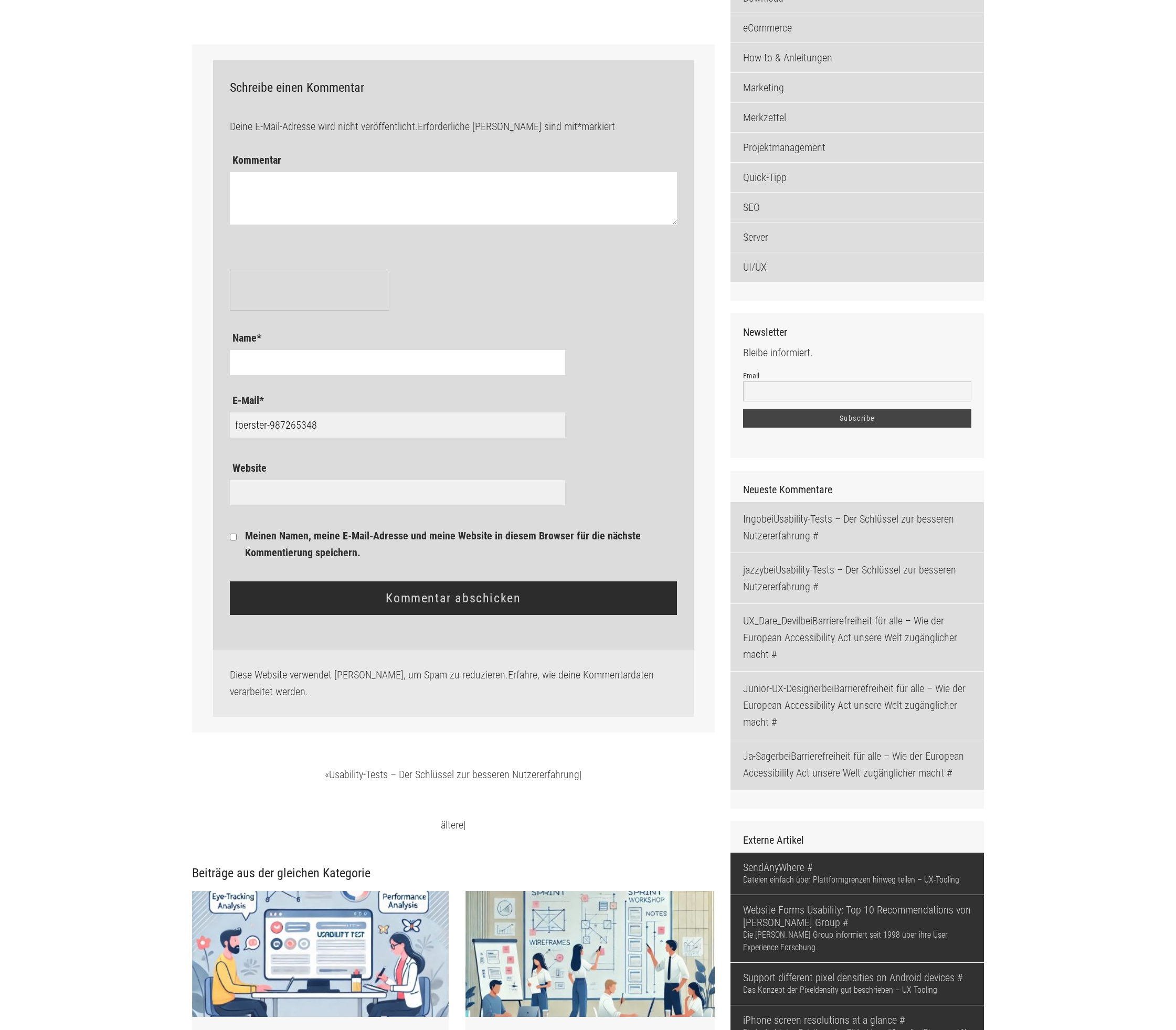
click at [85, 442] on main "arrow_back Blog Hashtag auf LinkedIn etablieren – so machst du deinen Hashtag z…" at bounding box center [588, 359] width 1176 height 3206
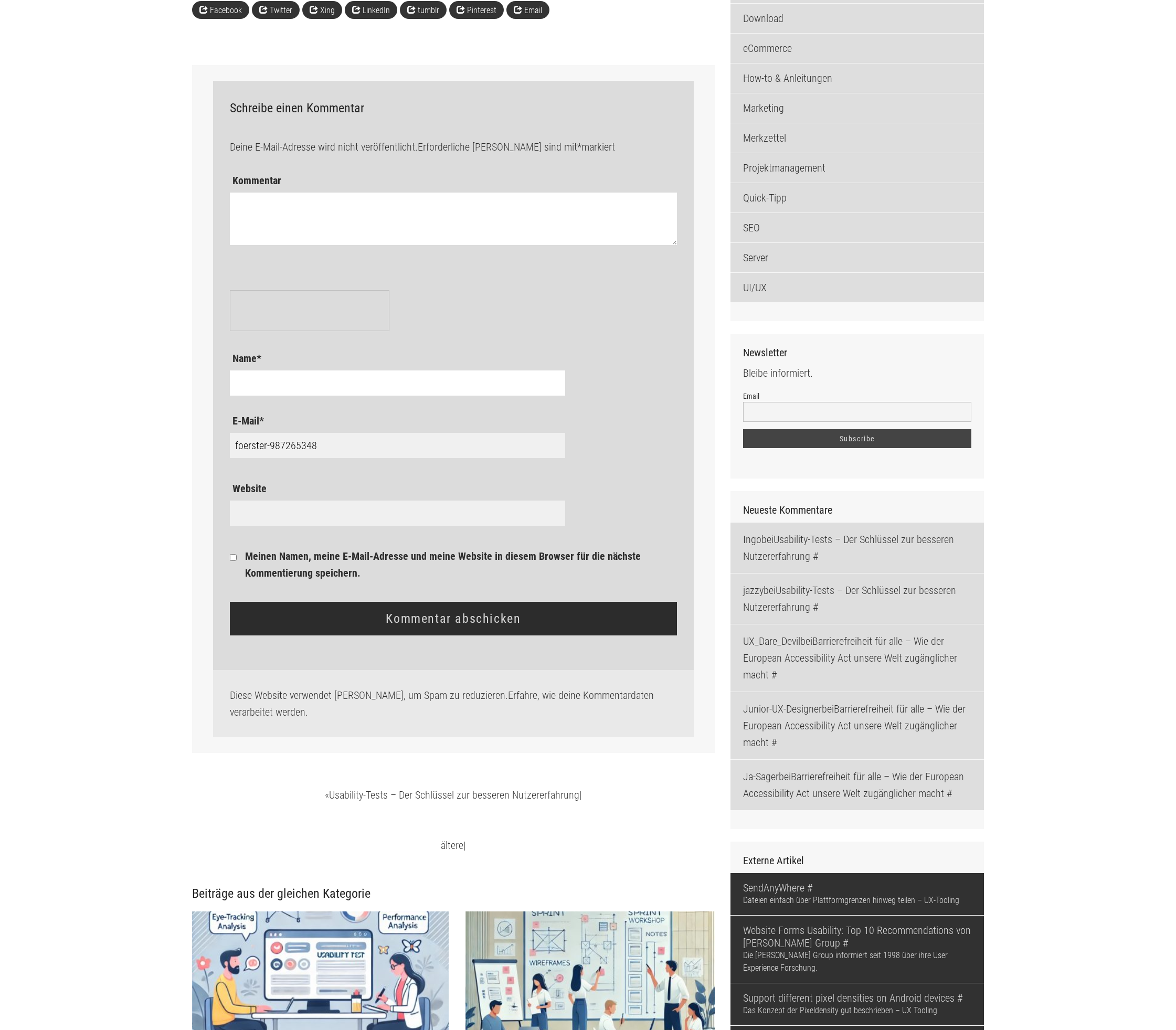
scroll to position [1368, 0]
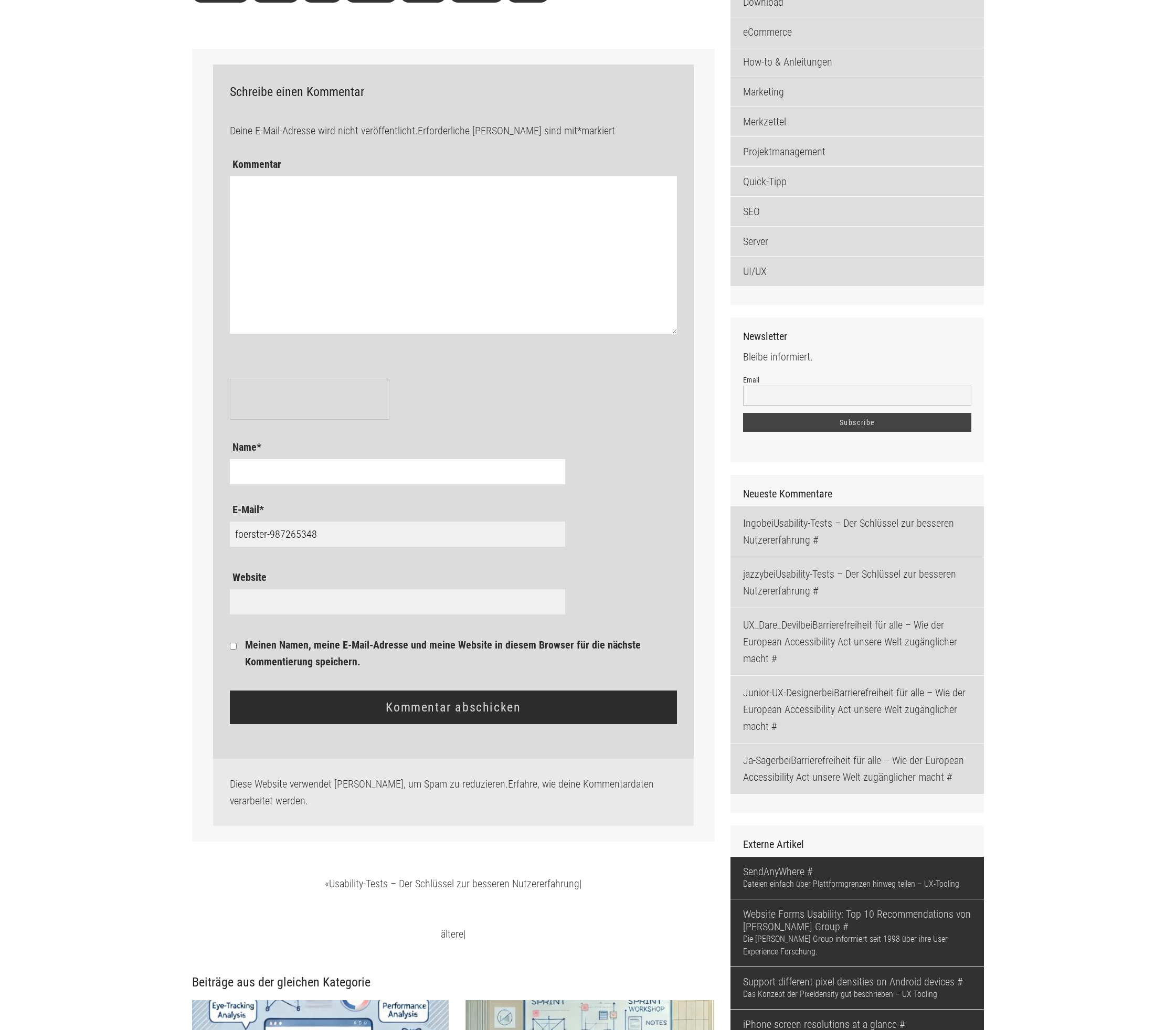
click at [279, 264] on textarea "Kommentar" at bounding box center [453, 255] width 448 height 158
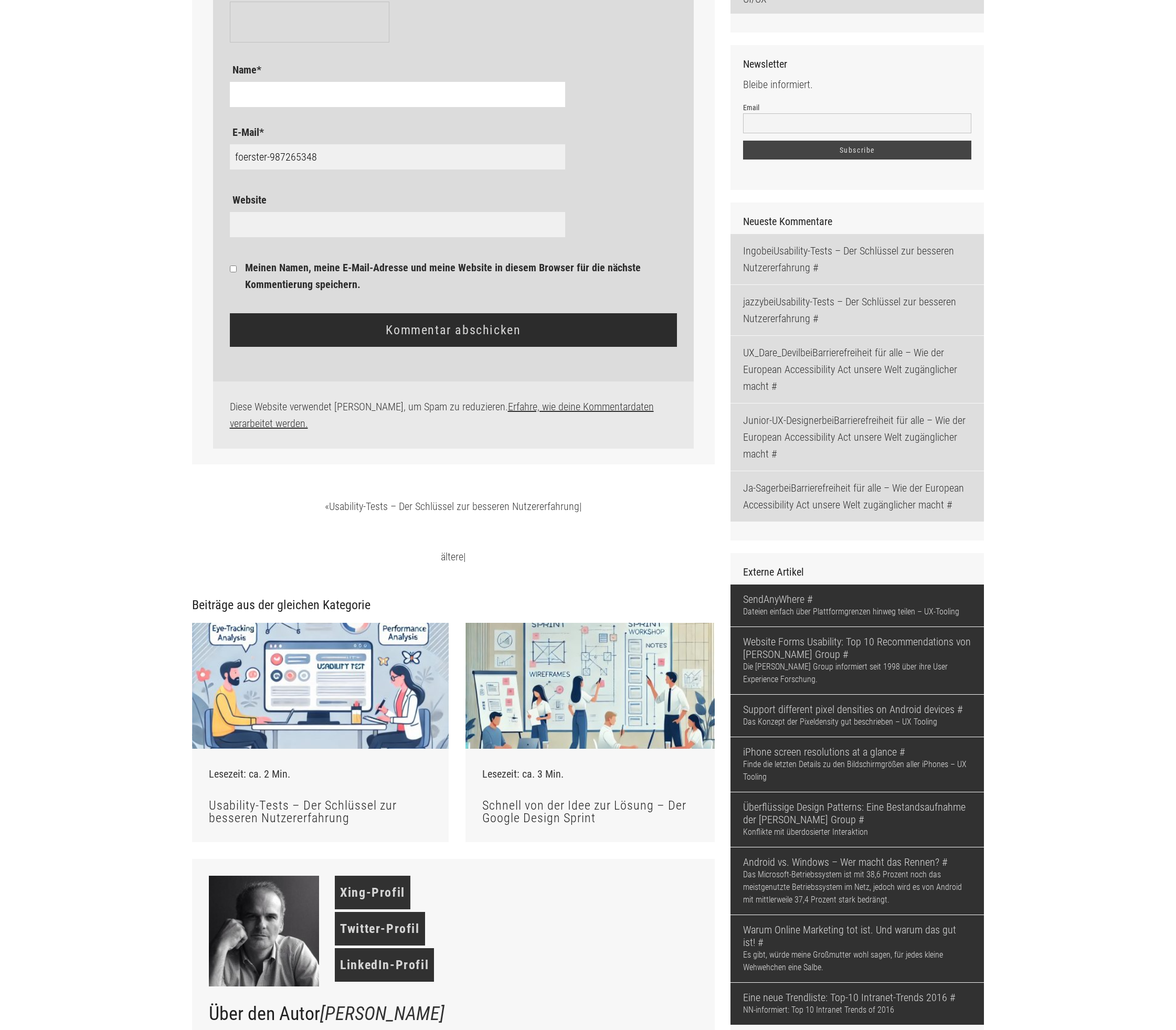
scroll to position [1645, 0]
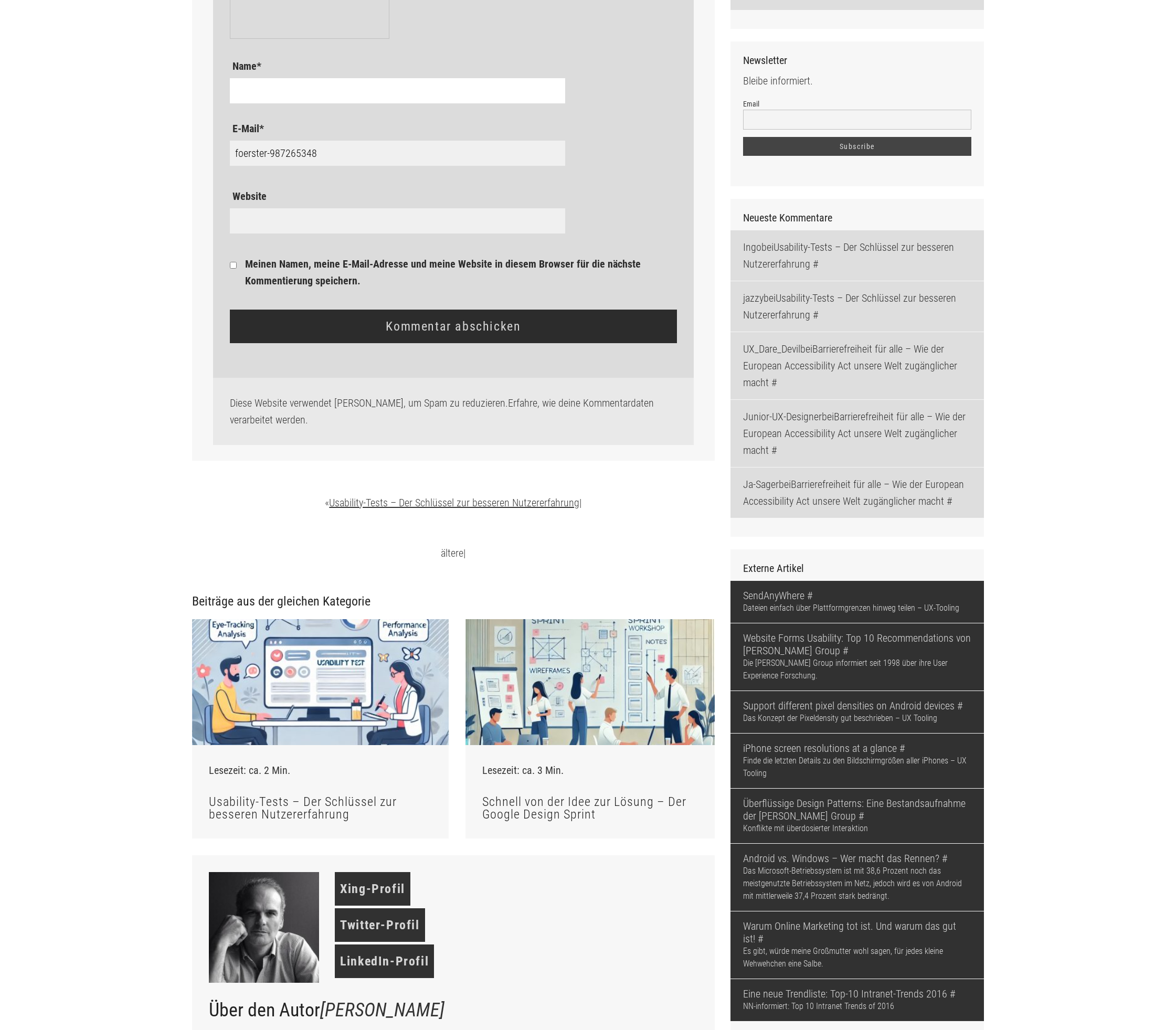
click at [329, 497] on link "Usability-Tests – Der Schlüssel zur besseren Nutzererfahrung" at bounding box center [454, 503] width 250 height 12
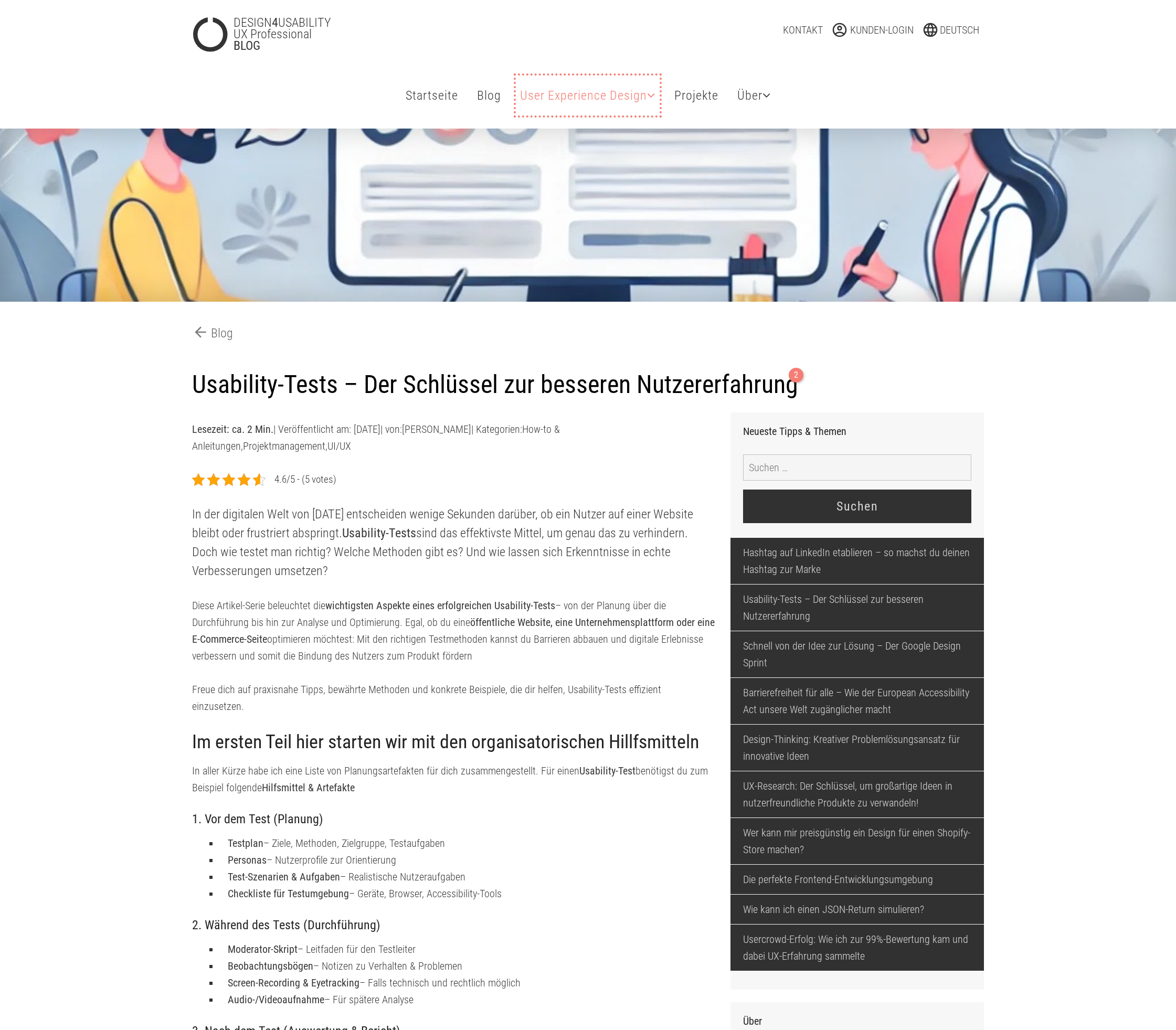
click at [650, 96] on icon at bounding box center [651, 95] width 9 height 12
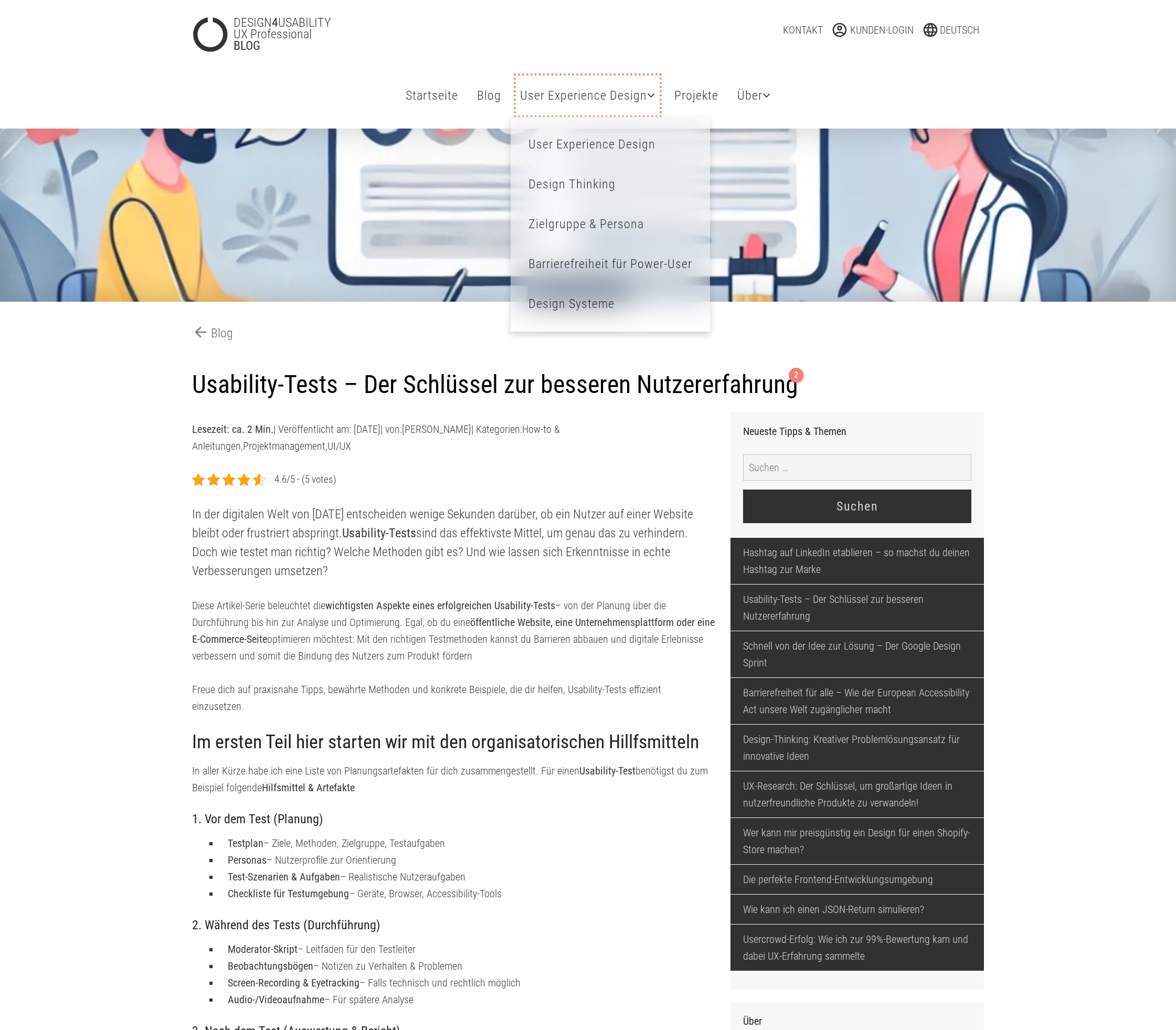
click at [650, 96] on icon at bounding box center [651, 95] width 9 height 12
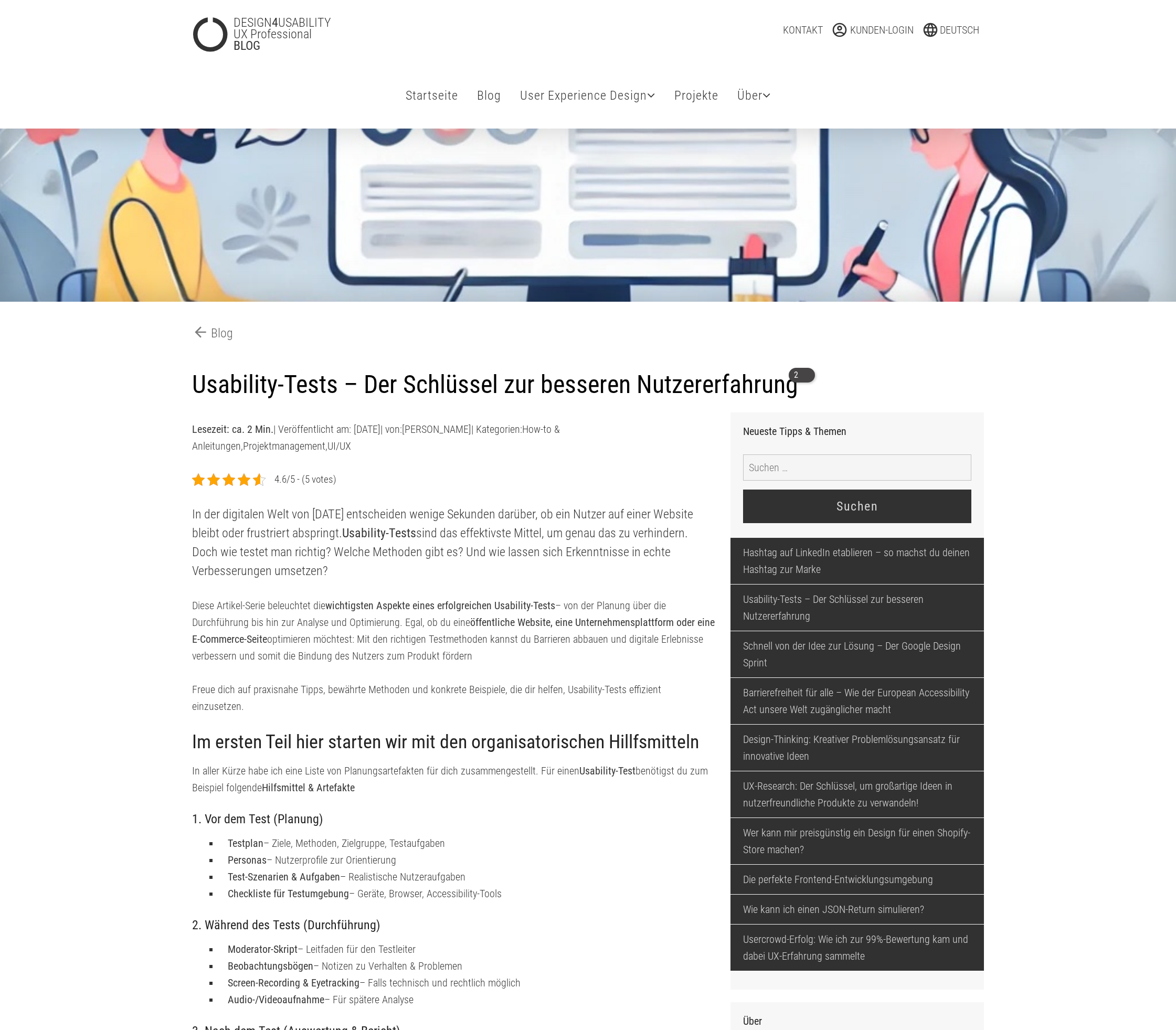
click at [968, 380] on h1 "Usability-Tests – Der Schlüssel zur besseren Nutzererfahrung 2" at bounding box center [588, 385] width 793 height 30
click at [970, 381] on h1 "Usability-Tests – Der Schlüssel zur besseren Nutzererfahrung 2" at bounding box center [588, 385] width 793 height 30
click at [824, 391] on h1 "Usability-Tests – Der Schlüssel zur besseren Nutzererfahrung 2" at bounding box center [588, 385] width 793 height 30
drag, startPoint x: 414, startPoint y: 393, endPoint x: 647, endPoint y: 382, distance: 233.3
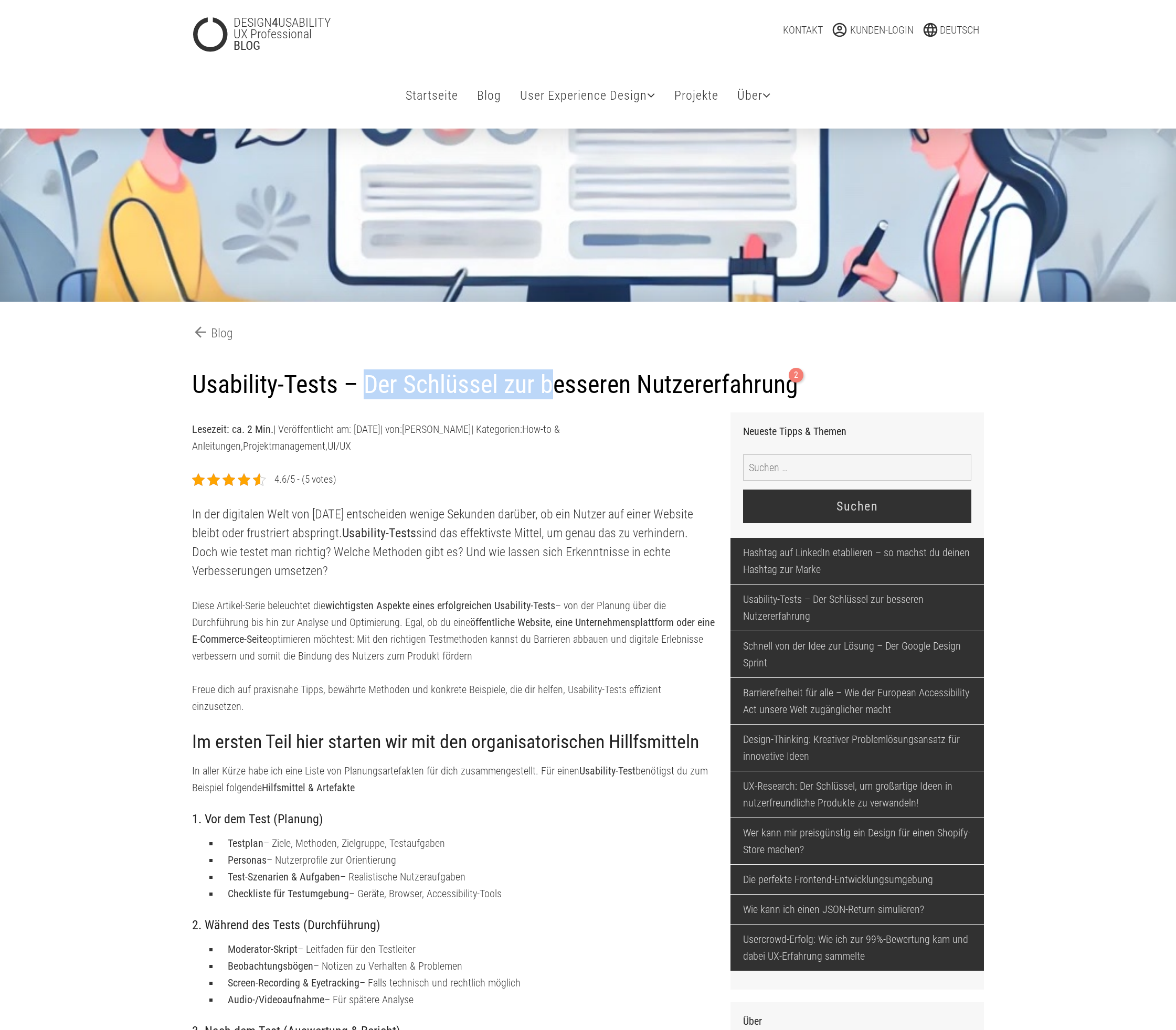
click at [647, 382] on h1 "Usability-Tests – Der Schlüssel zur besseren Nutzererfahrung 2" at bounding box center [588, 385] width 793 height 30
click at [439, 386] on h1 "Usability-Tests – Der Schlüssel zur besseren Nutzererfahrung 2" at bounding box center [588, 385] width 793 height 30
drag, startPoint x: 197, startPoint y: 392, endPoint x: 954, endPoint y: 387, distance: 757.0
click at [954, 387] on h1 "Usability-Tests – Der Schlüssel zur besseren Nutzererfahrung 2" at bounding box center [588, 385] width 793 height 30
click at [788, 387] on h1 "Usability-Tests – Der Schlüssel zur besseren Nutzererfahrung 2" at bounding box center [588, 385] width 793 height 30
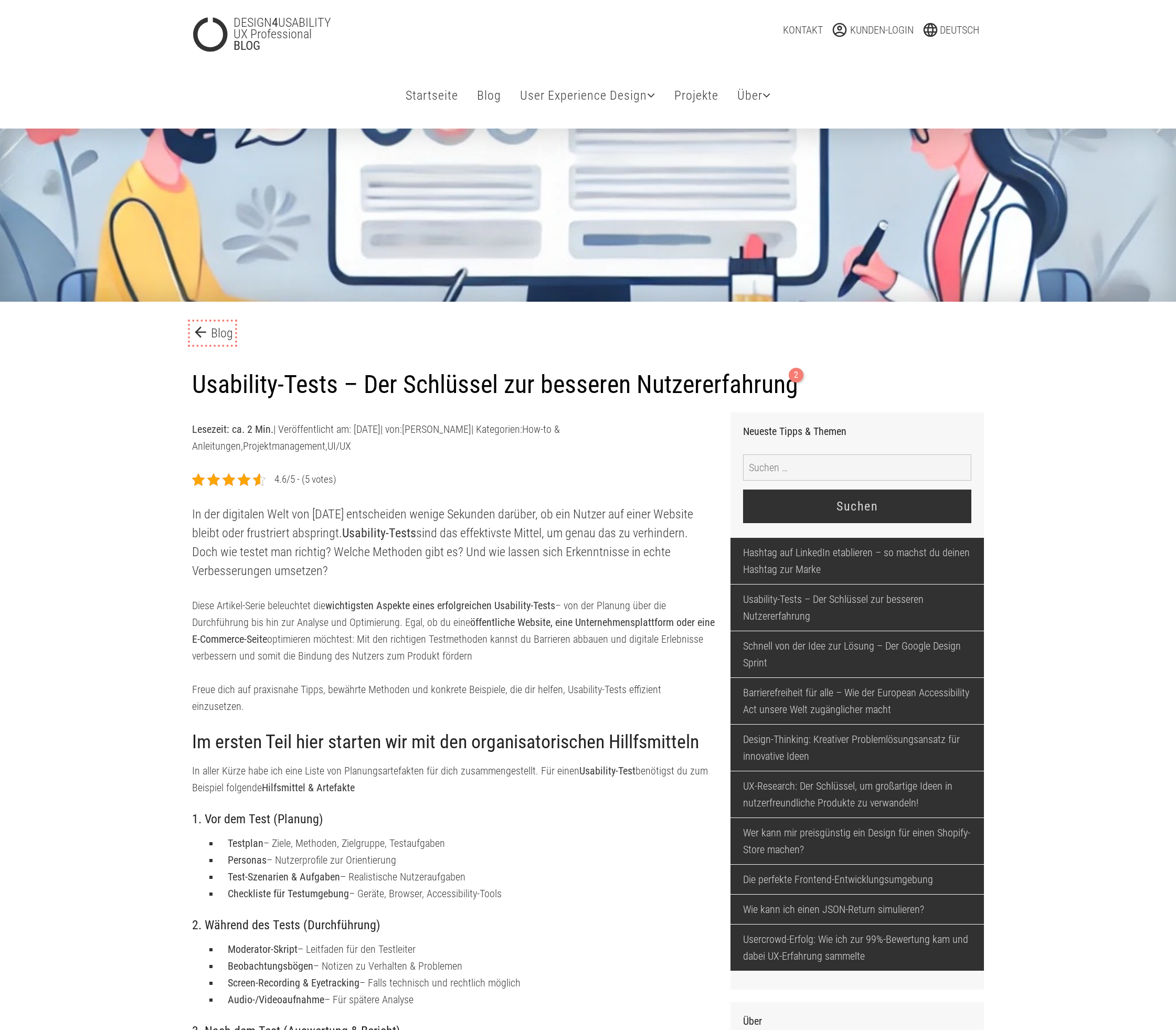
click at [224, 337] on link "arrow_back Blog" at bounding box center [212, 333] width 41 height 19
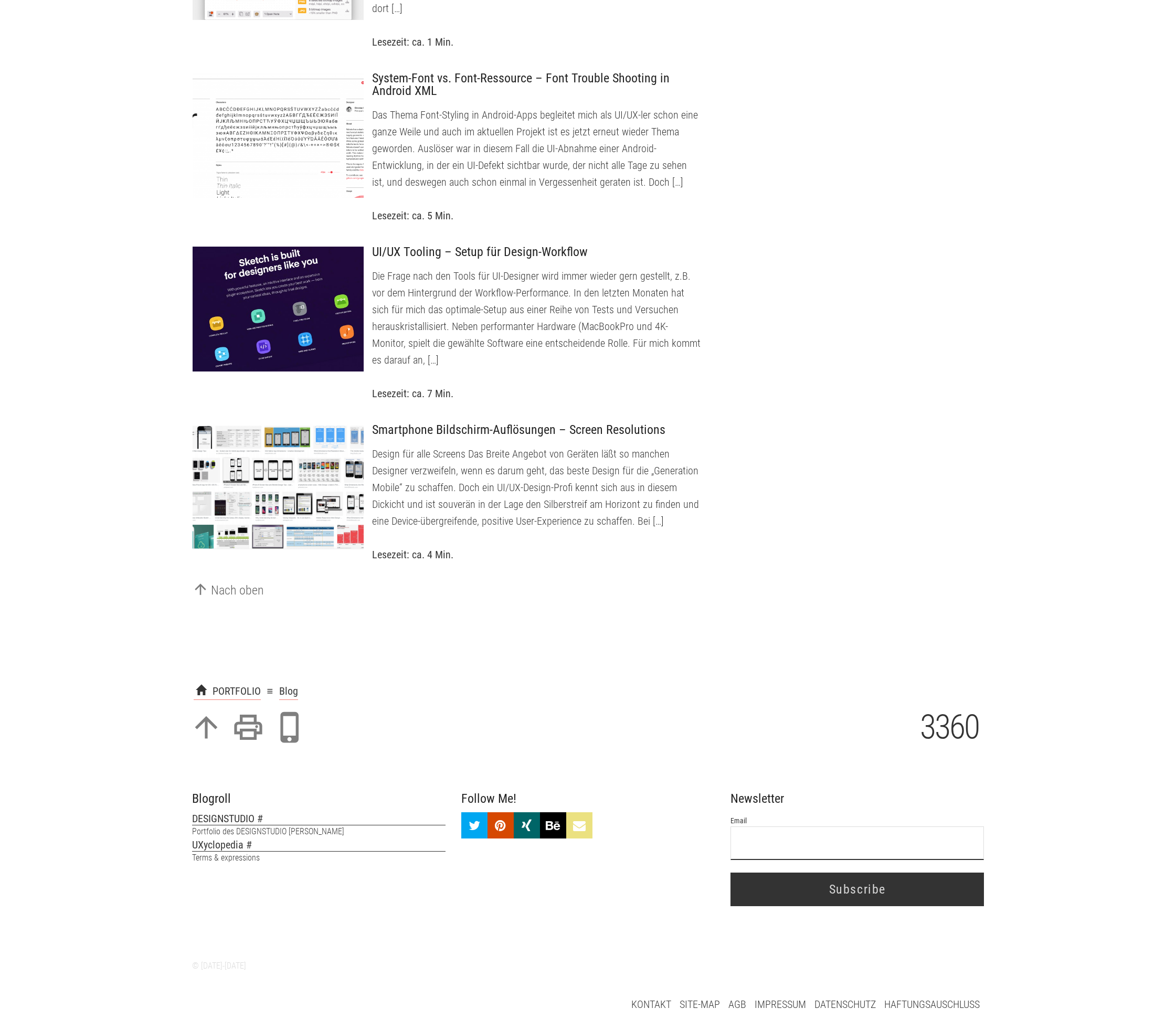
scroll to position [3861, 0]
click at [215, 454] on div at bounding box center [285, 487] width 172 height 126
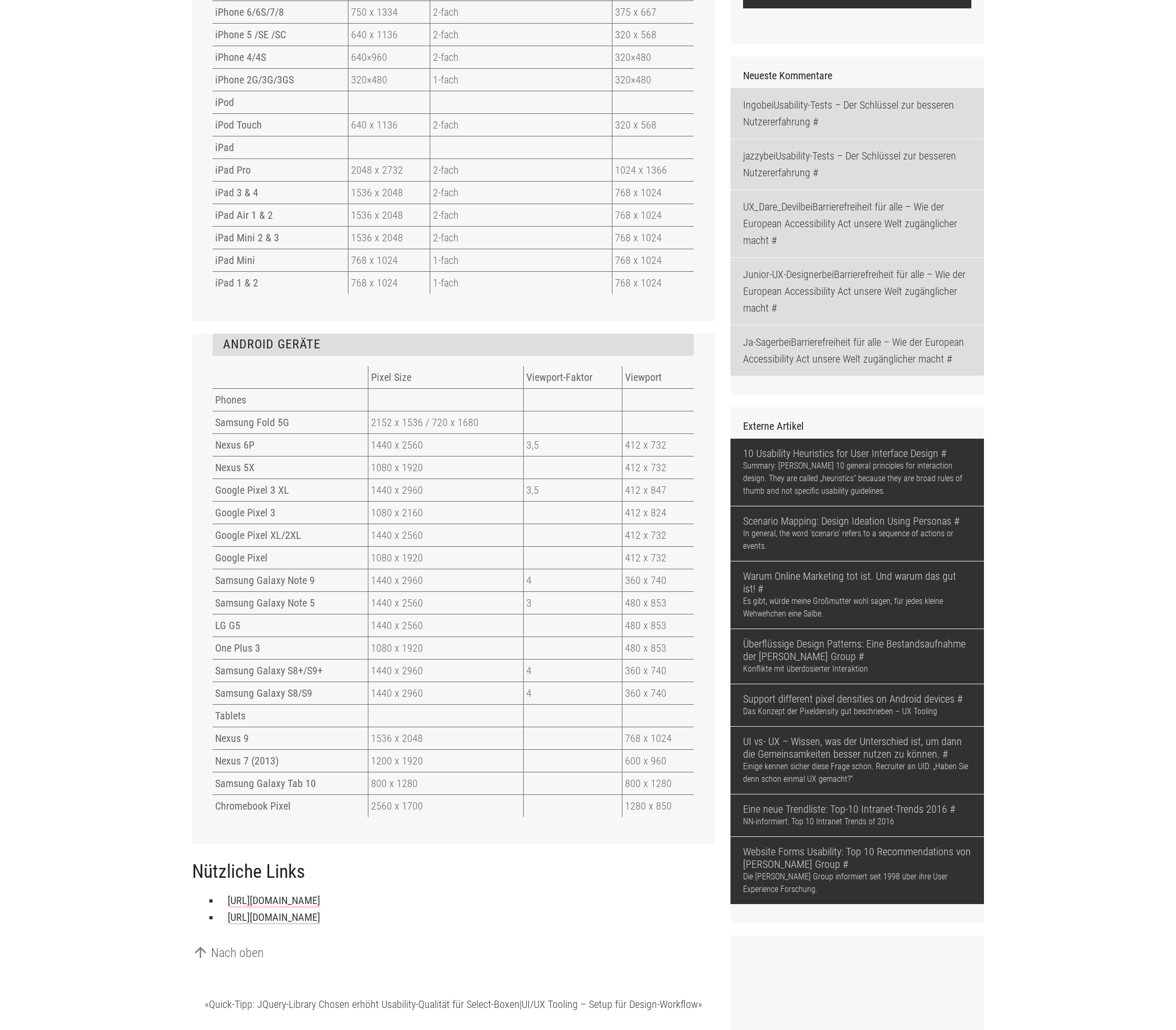
scroll to position [1840, 0]
click at [1079, 679] on main "arrow_back Blog Smartphone Bildschirm-Auflösungen – Screen Resolutions Lesezeit…" at bounding box center [588, 337] width 1176 height 4097
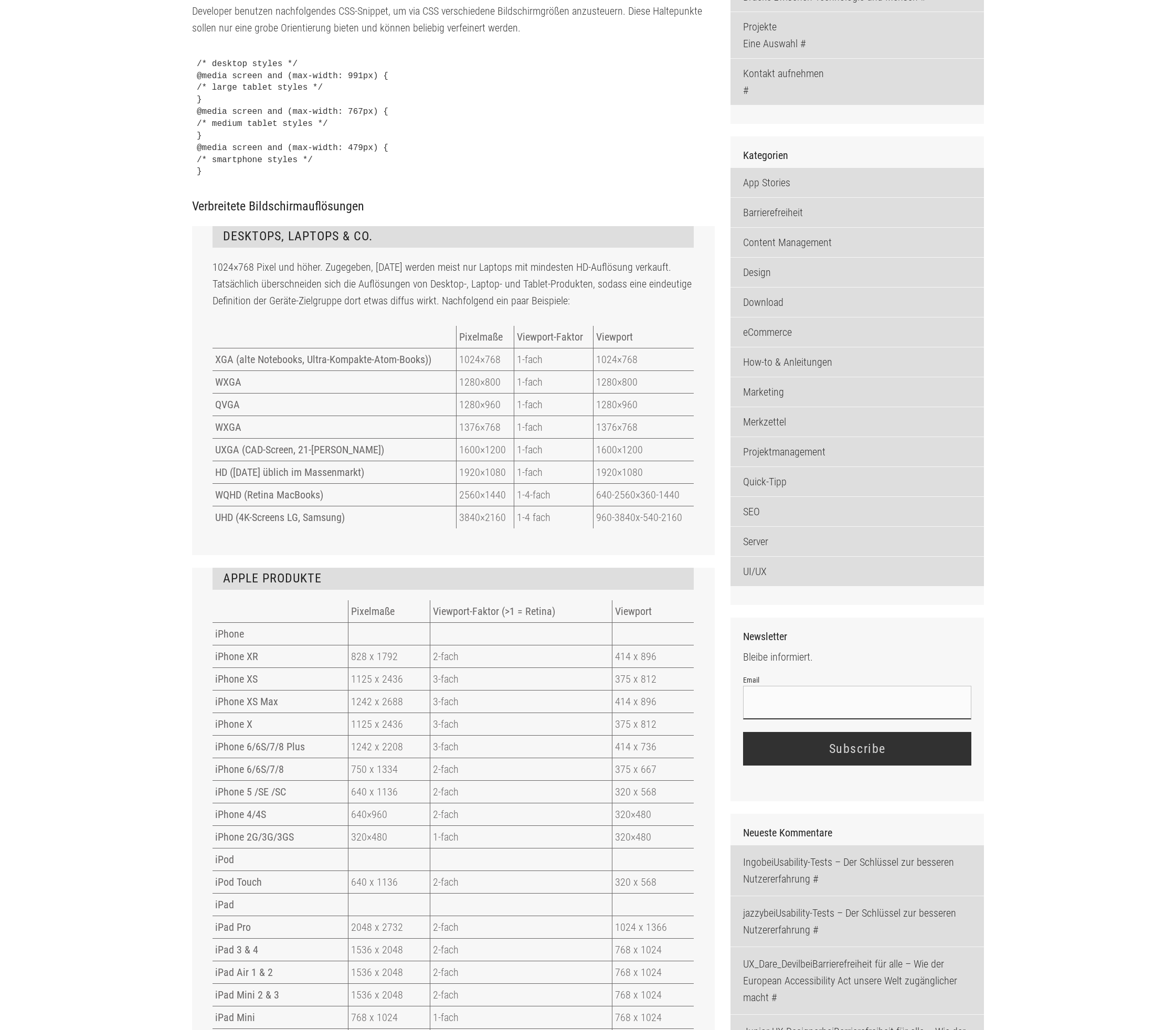
scroll to position [1078, 0]
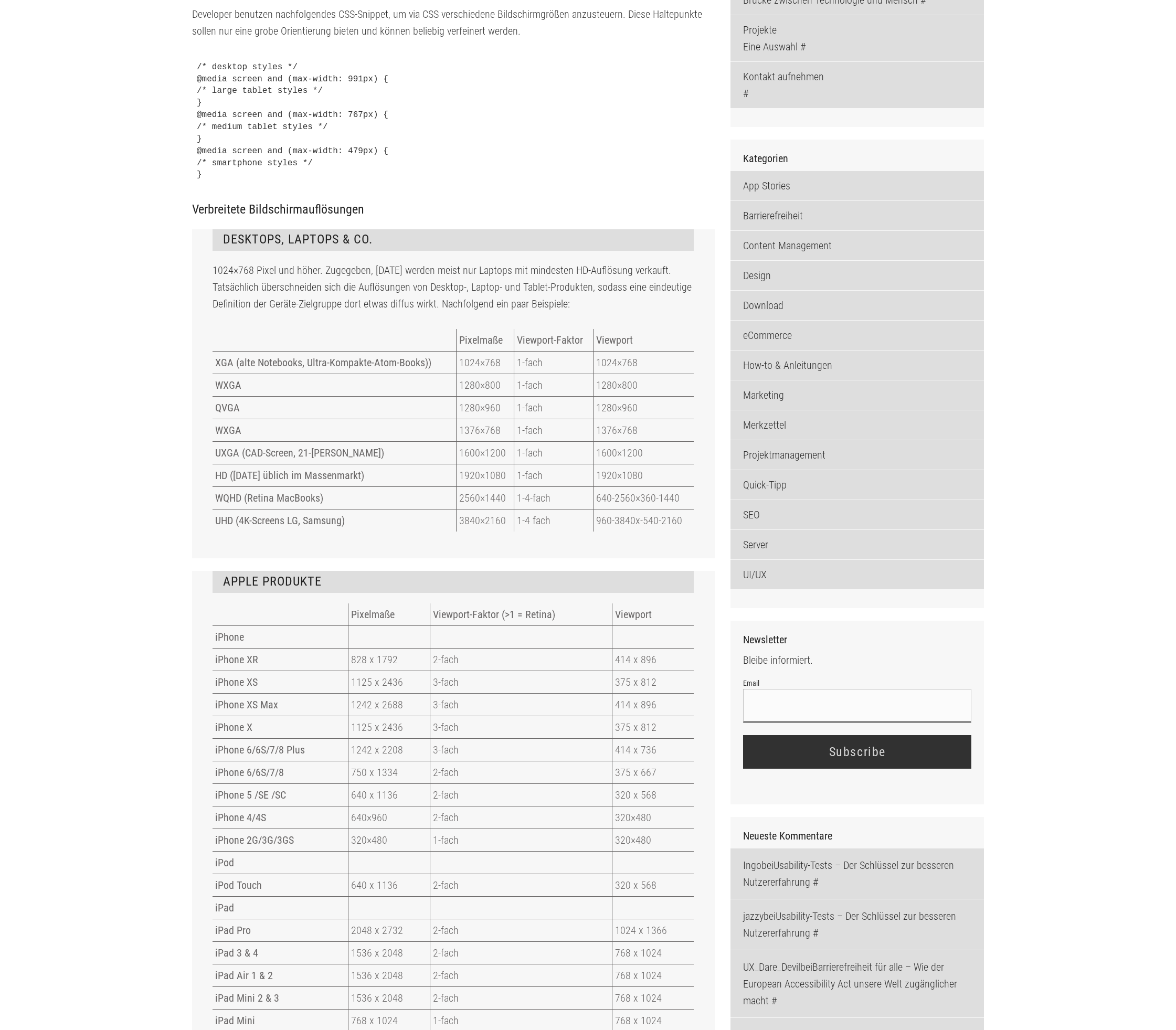
click at [278, 373] on td "XGA (alte Notebooks, Ultra-Kompakte-Atom-Books))" at bounding box center [335, 362] width 244 height 23
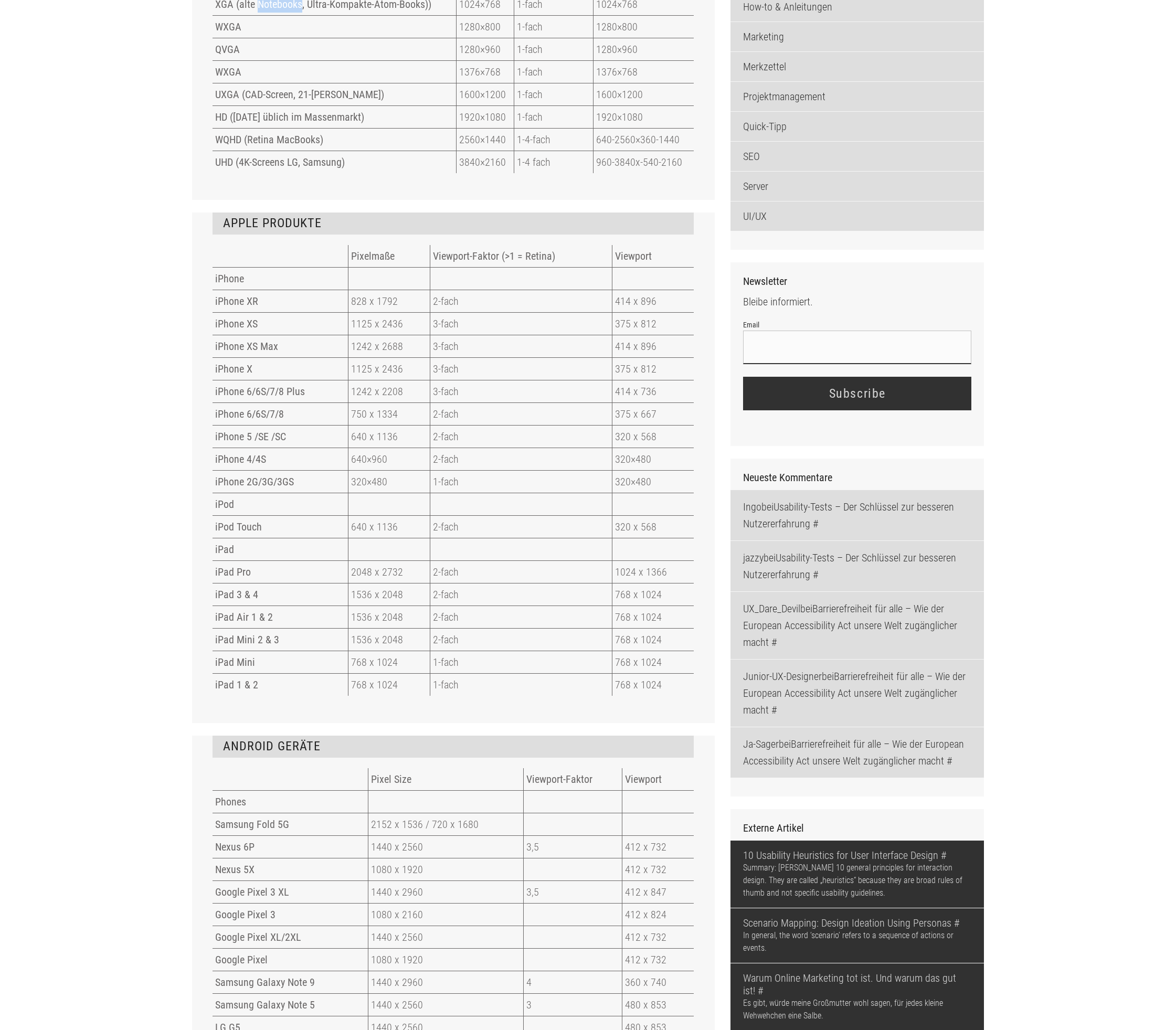
scroll to position [1462, 0]
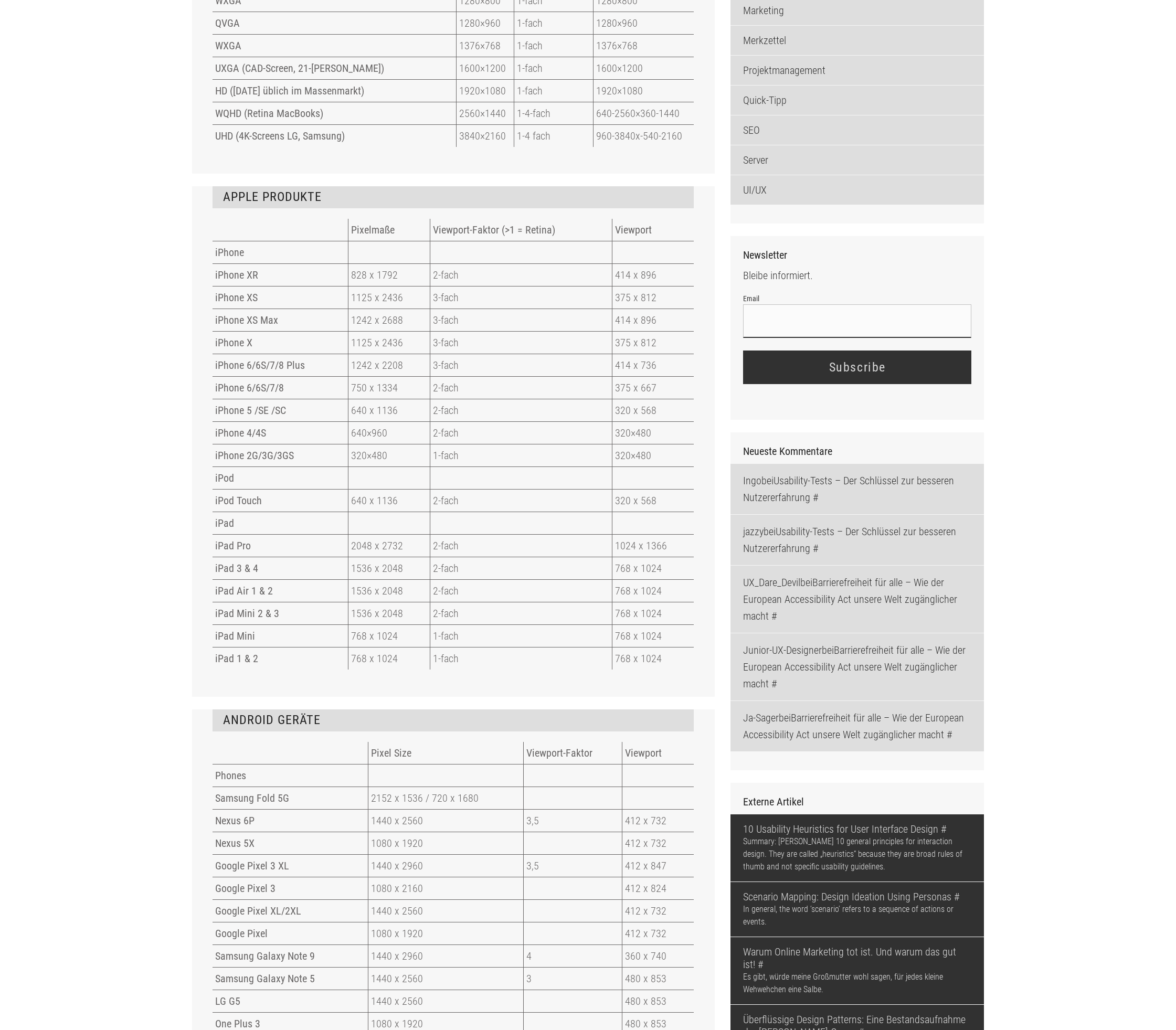
click at [272, 264] on td "iPhone" at bounding box center [280, 252] width 135 height 23
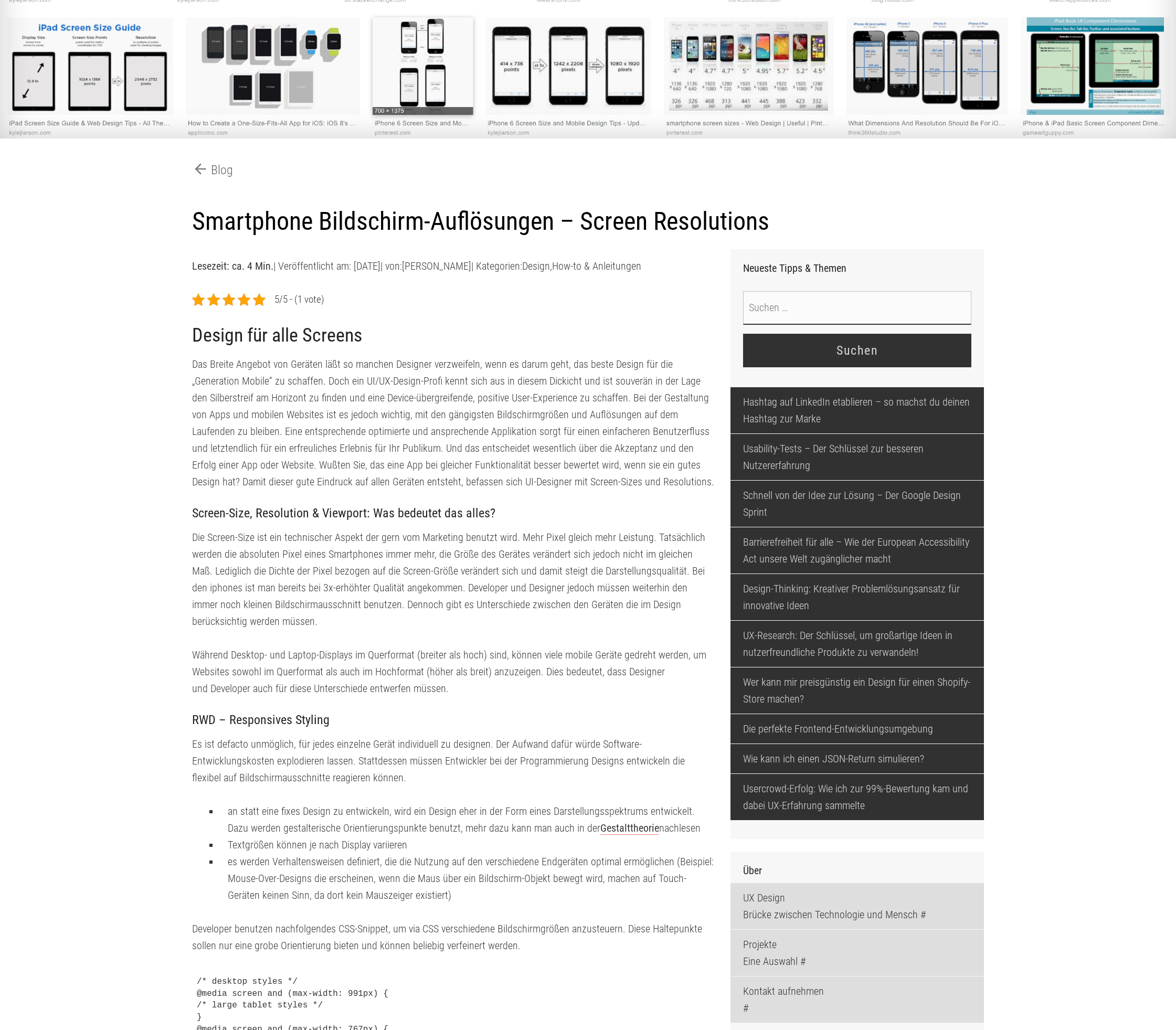
scroll to position [162, 0]
click at [347, 250] on div "Smartphone Bildschirm-Auflösungen – Screen Resolutions" at bounding box center [588, 224] width 808 height 53
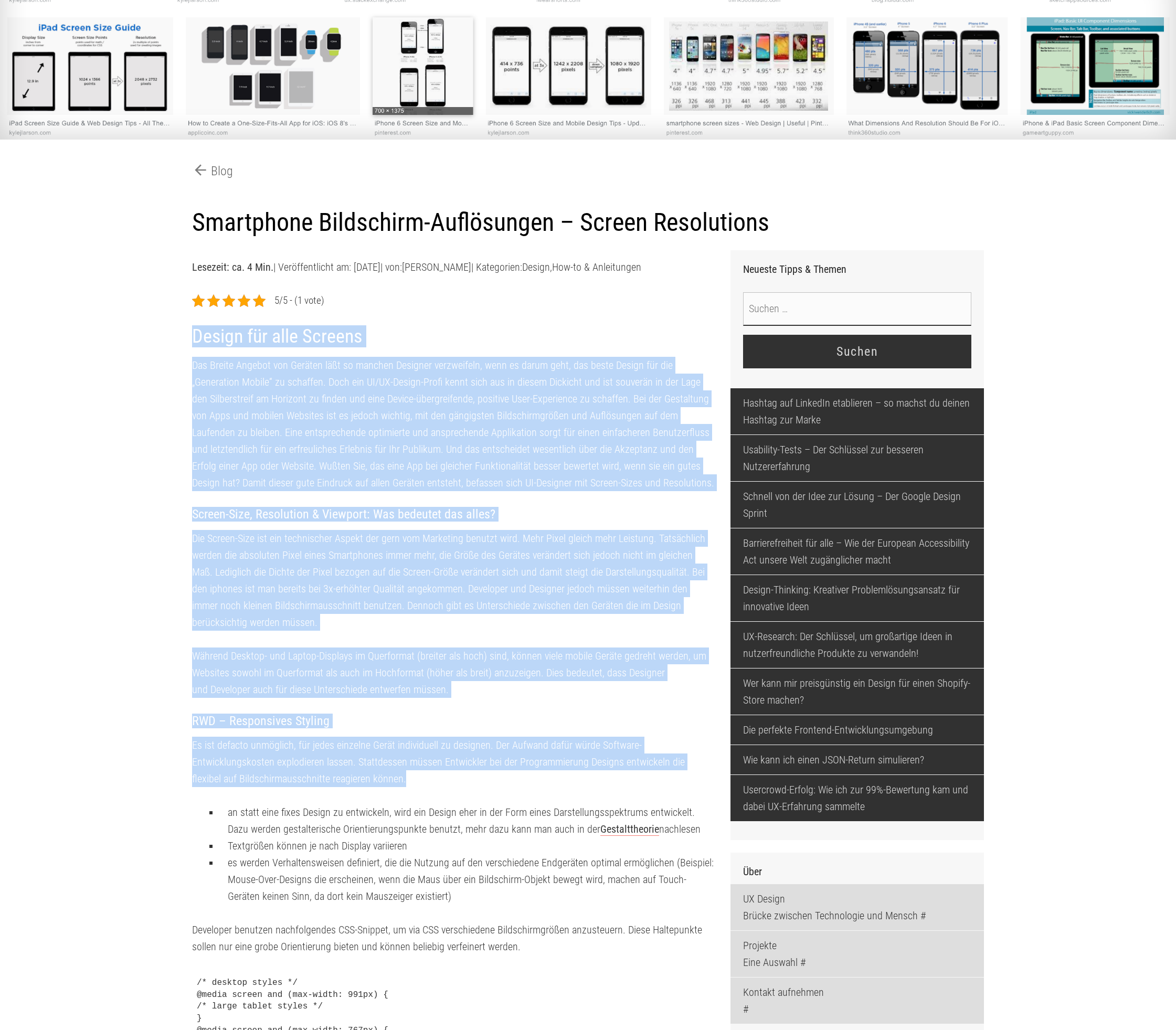
drag, startPoint x: 193, startPoint y: 344, endPoint x: 558, endPoint y: 807, distance: 589.6
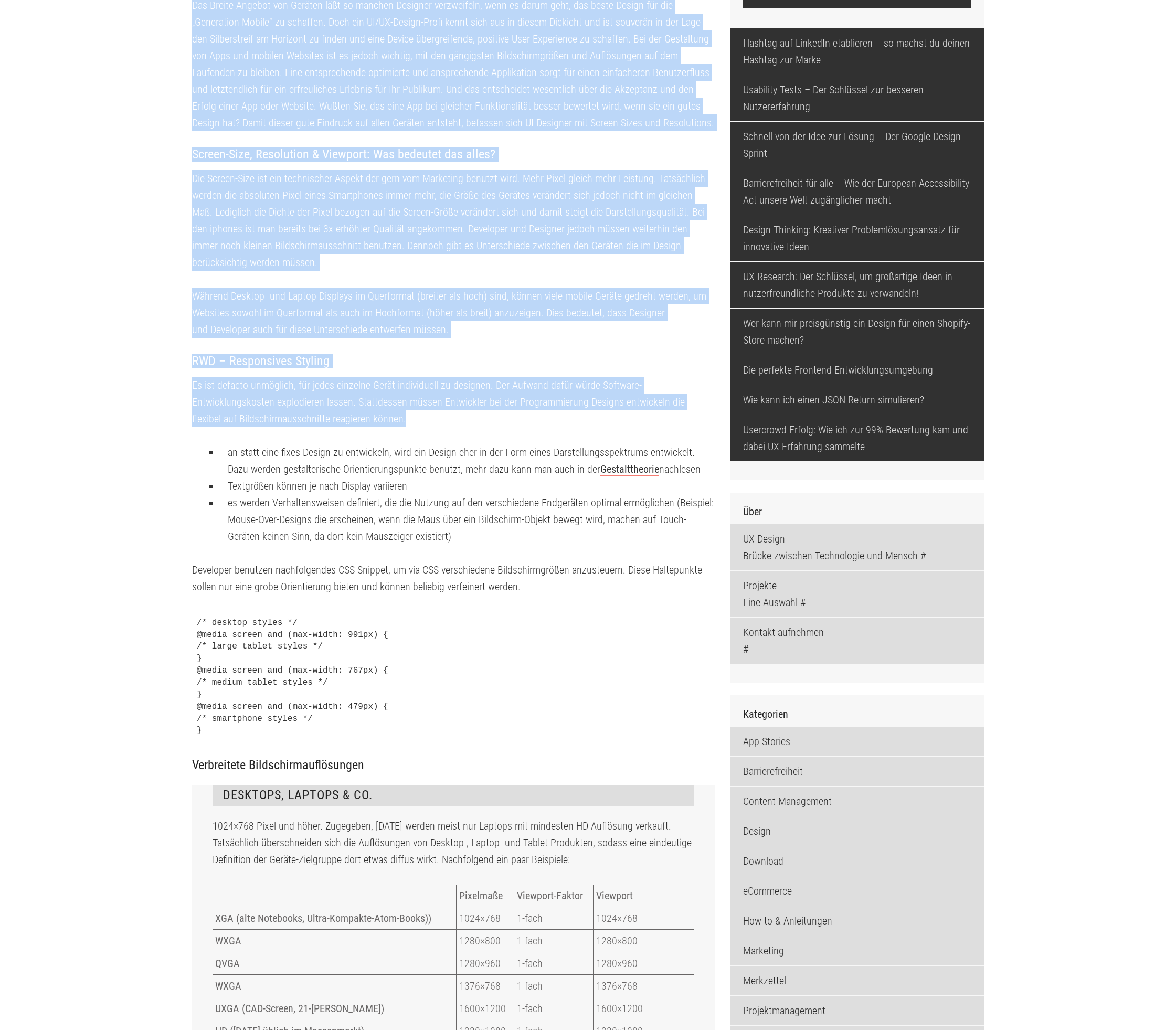
scroll to position [530, 0]
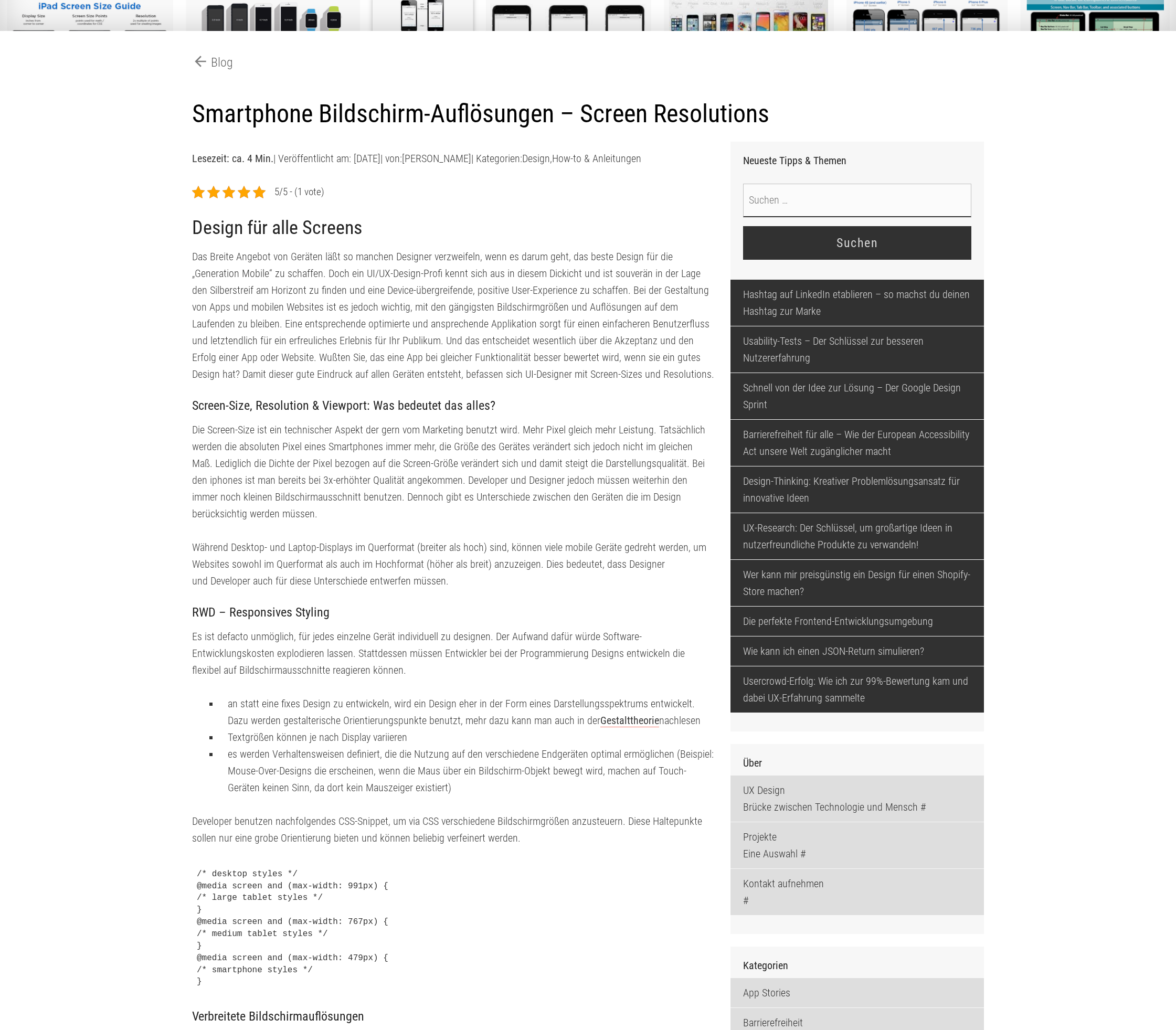
scroll to position [0, 0]
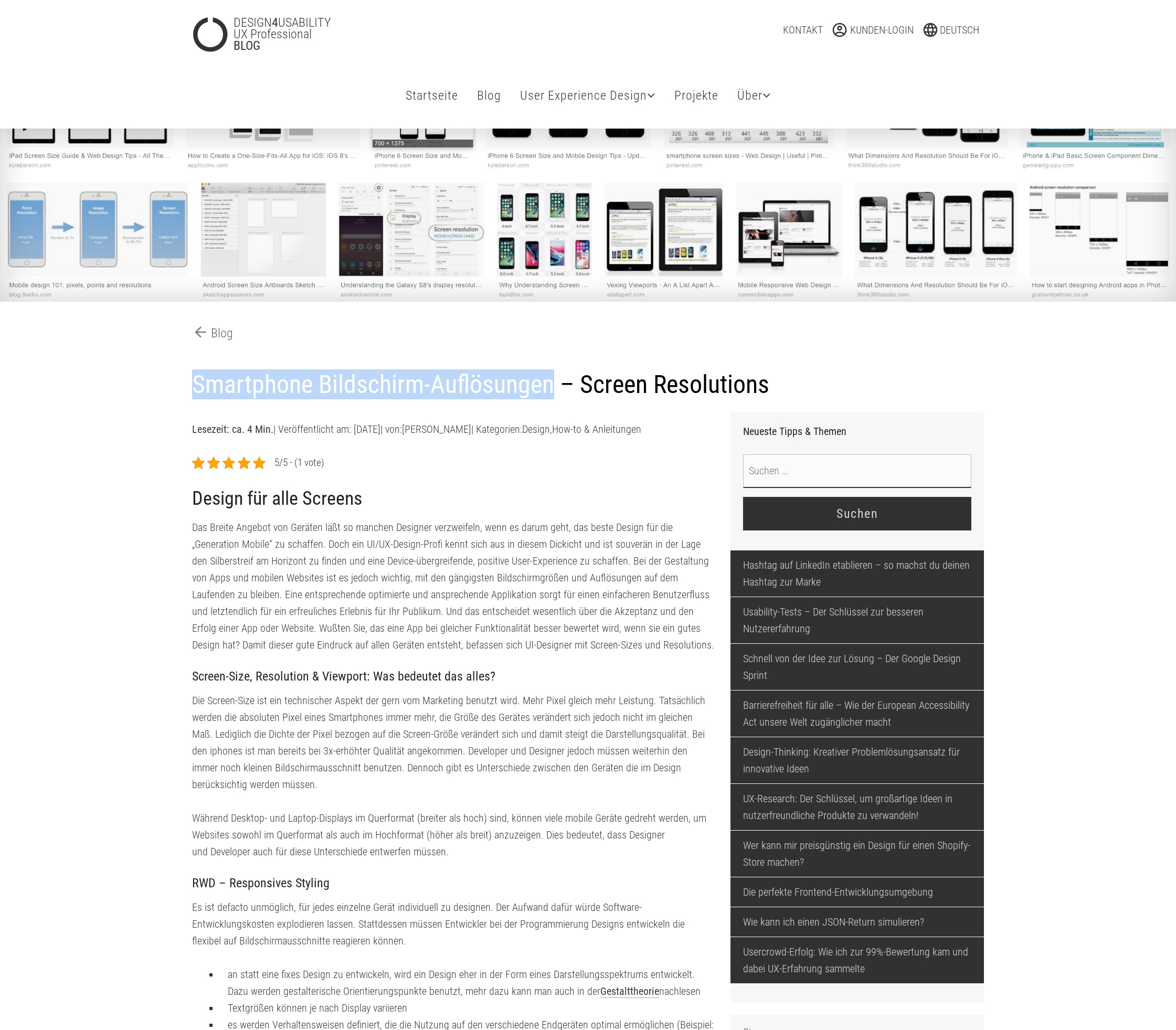
drag, startPoint x: 194, startPoint y: 390, endPoint x: 645, endPoint y: 387, distance: 451.0
click at [645, 387] on h1 "Smartphone Bildschirm-Auflösungen – Screen Resolutions" at bounding box center [588, 385] width 793 height 30
copy h1 "Smartphone Bildschirm-Auflösungen"
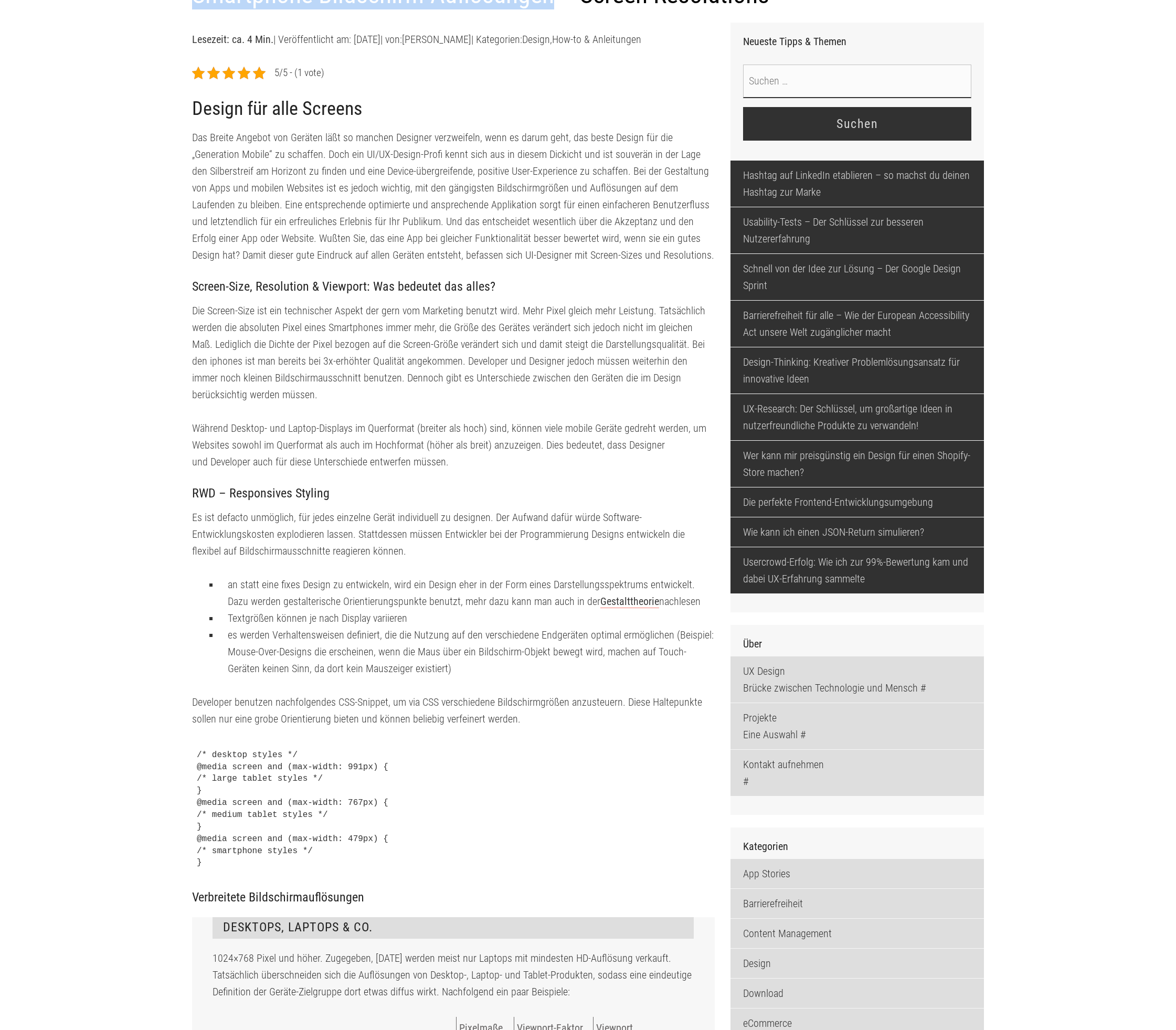
scroll to position [398, 0]
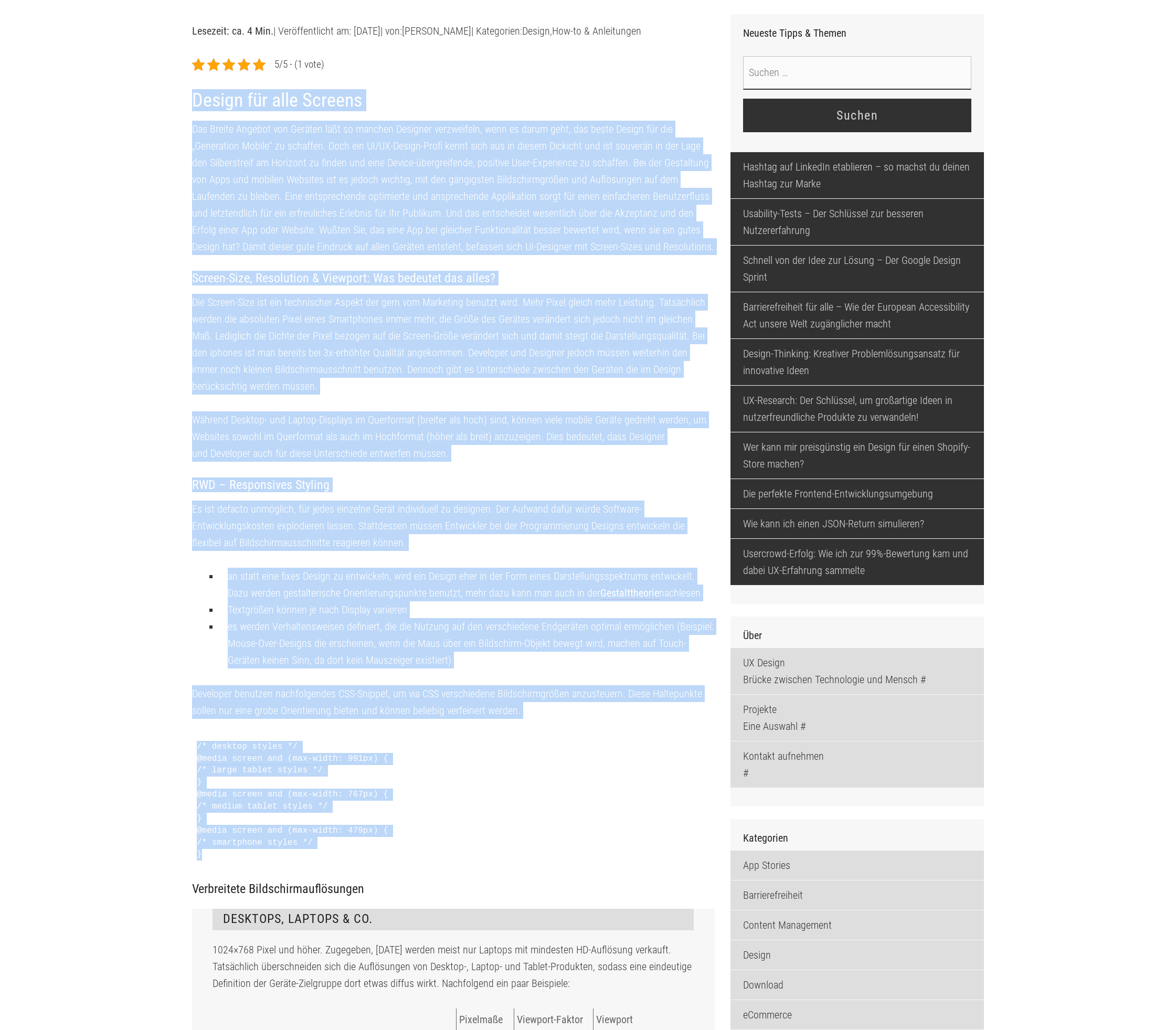
drag, startPoint x: 193, startPoint y: 109, endPoint x: 560, endPoint y: 876, distance: 850.3
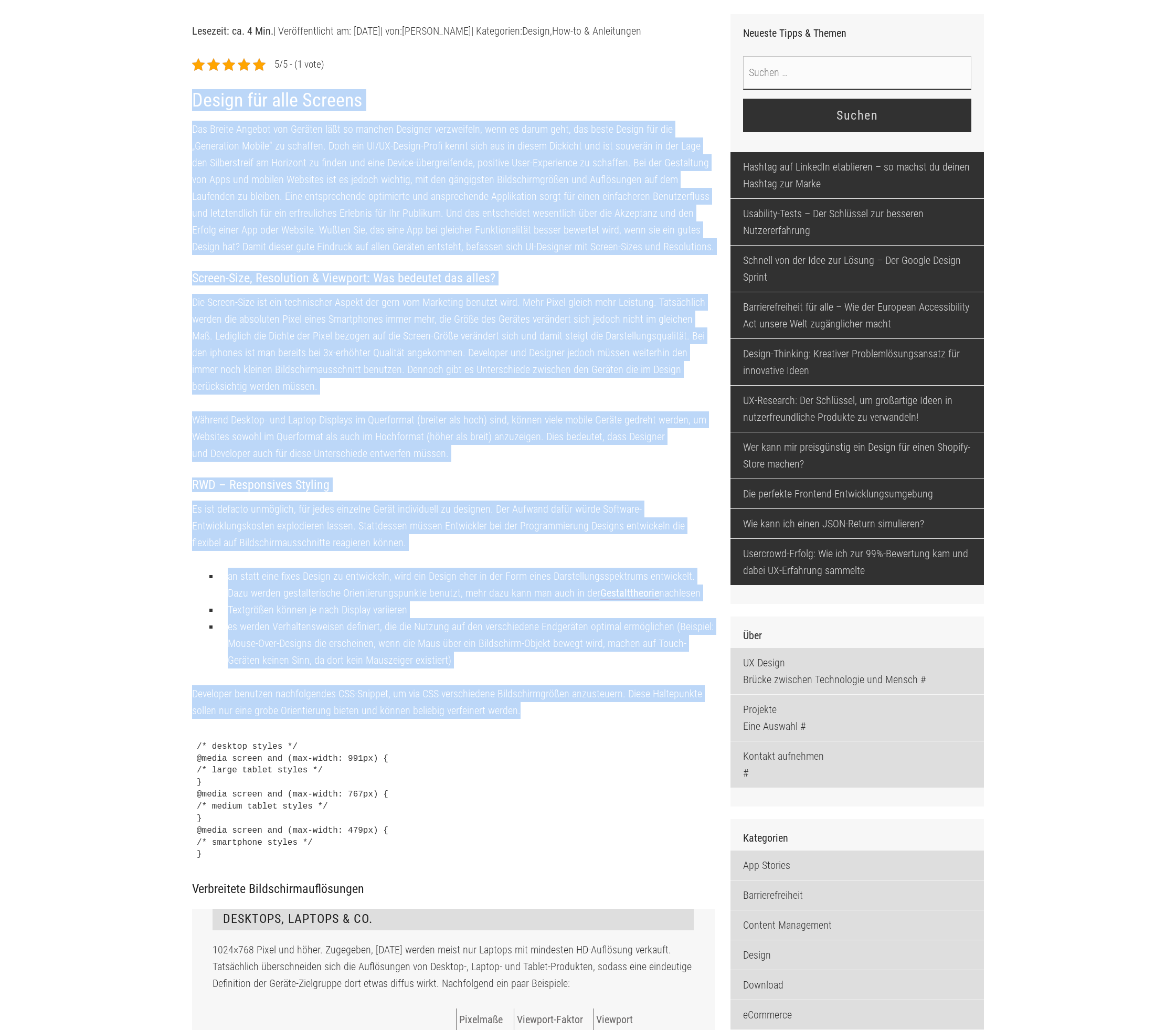
click at [530, 719] on p "Developer benutzen nachfolgendes CSS-Snippet, um via CSS verschiedene Bildschir…" at bounding box center [453, 702] width 523 height 33
copy div "Design für alle Screens Das Breite Angebot von Geräten läßt so manchen Designer…"
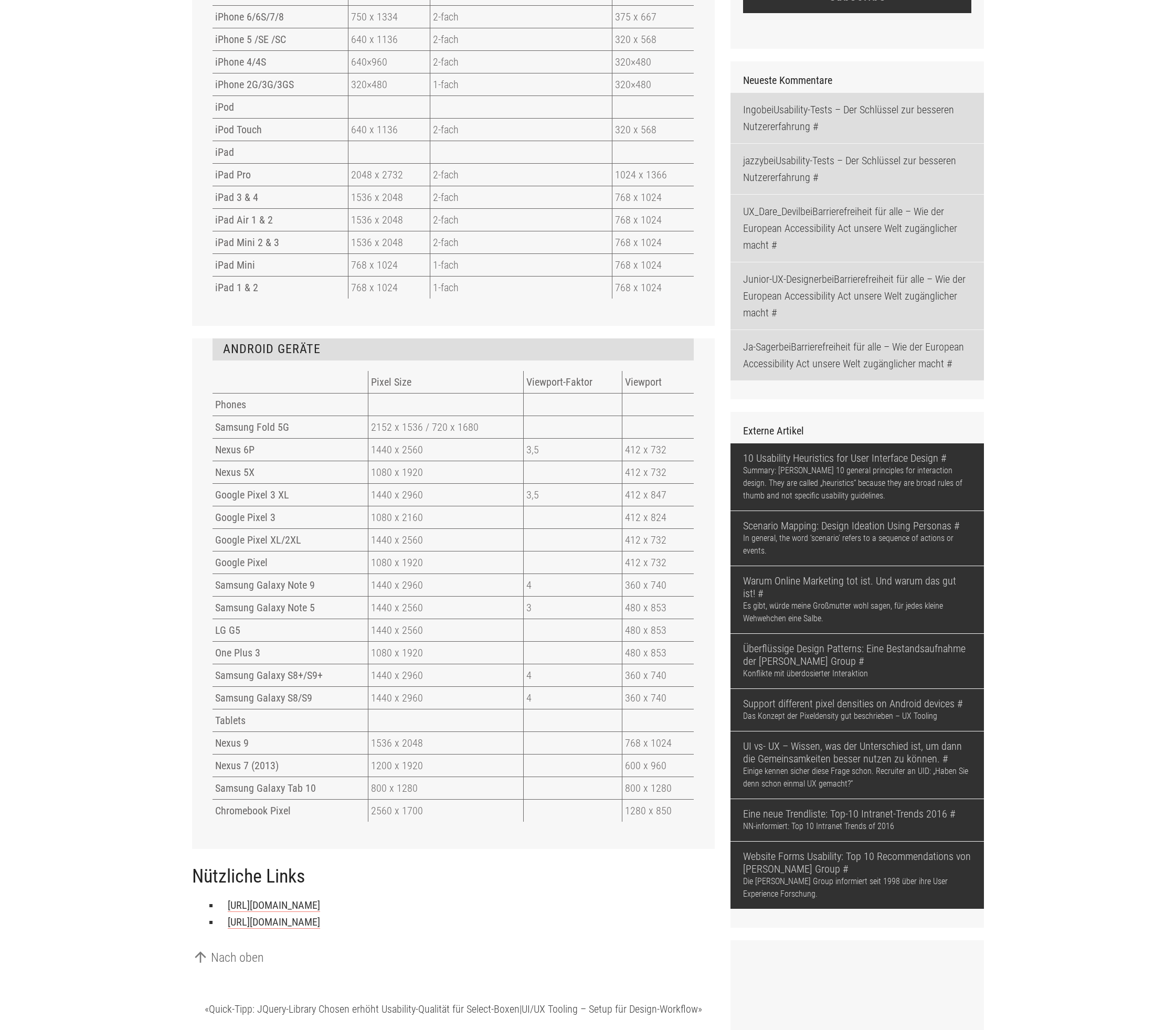
scroll to position [1834, 0]
click at [280, 415] on td "Phones" at bounding box center [290, 404] width 155 height 23
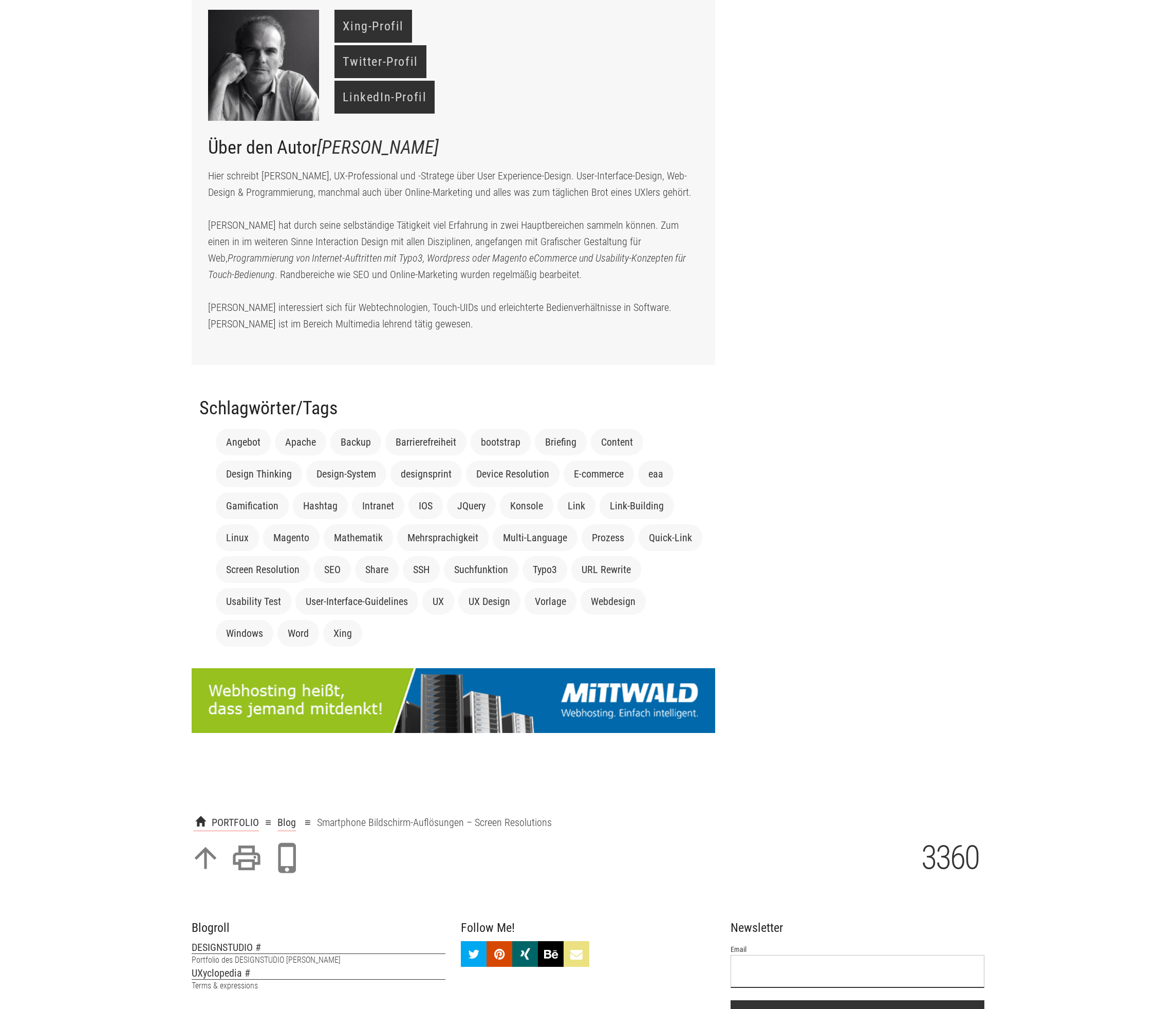
scroll to position [3494, 0]
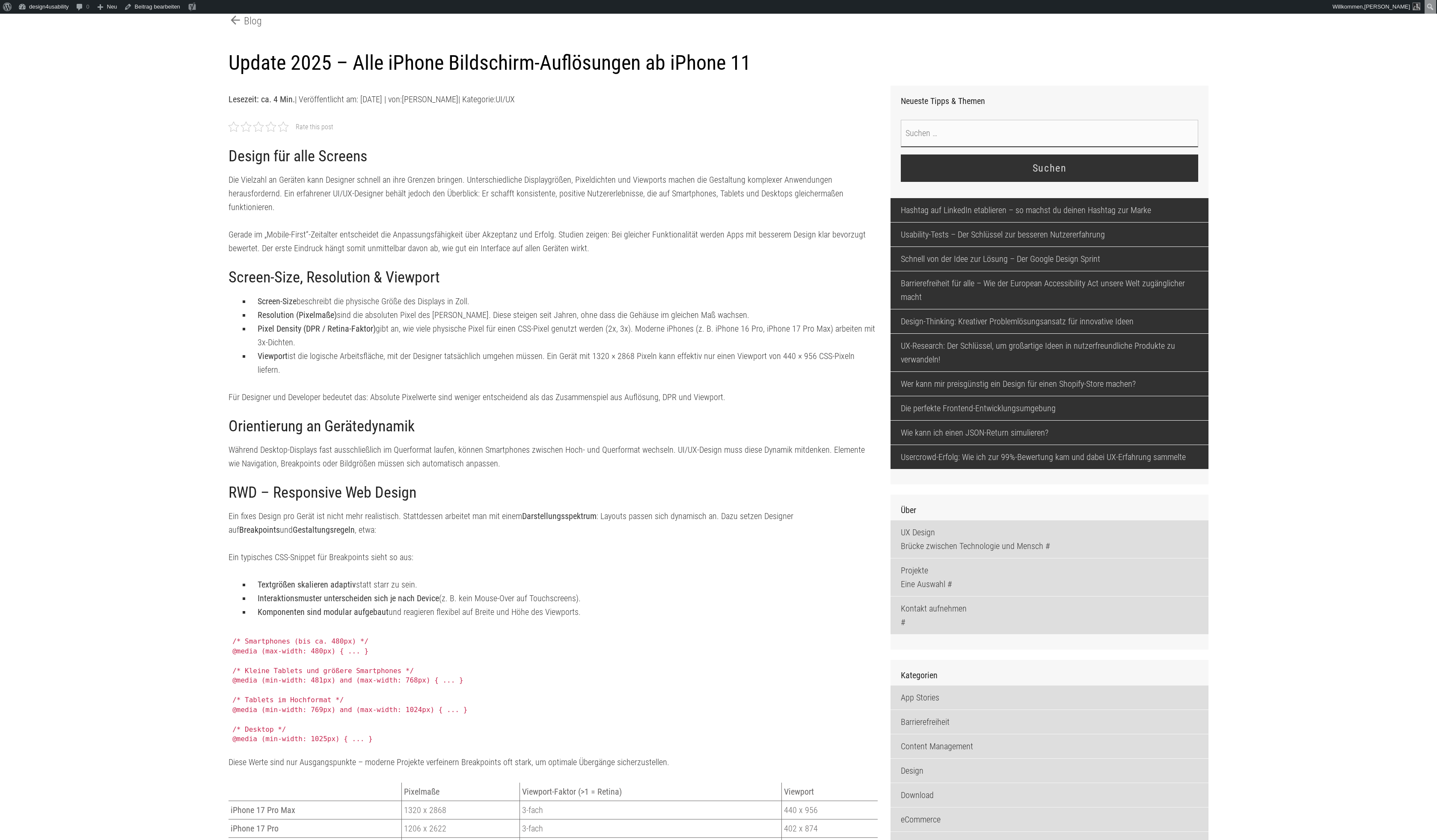
scroll to position [261, 0]
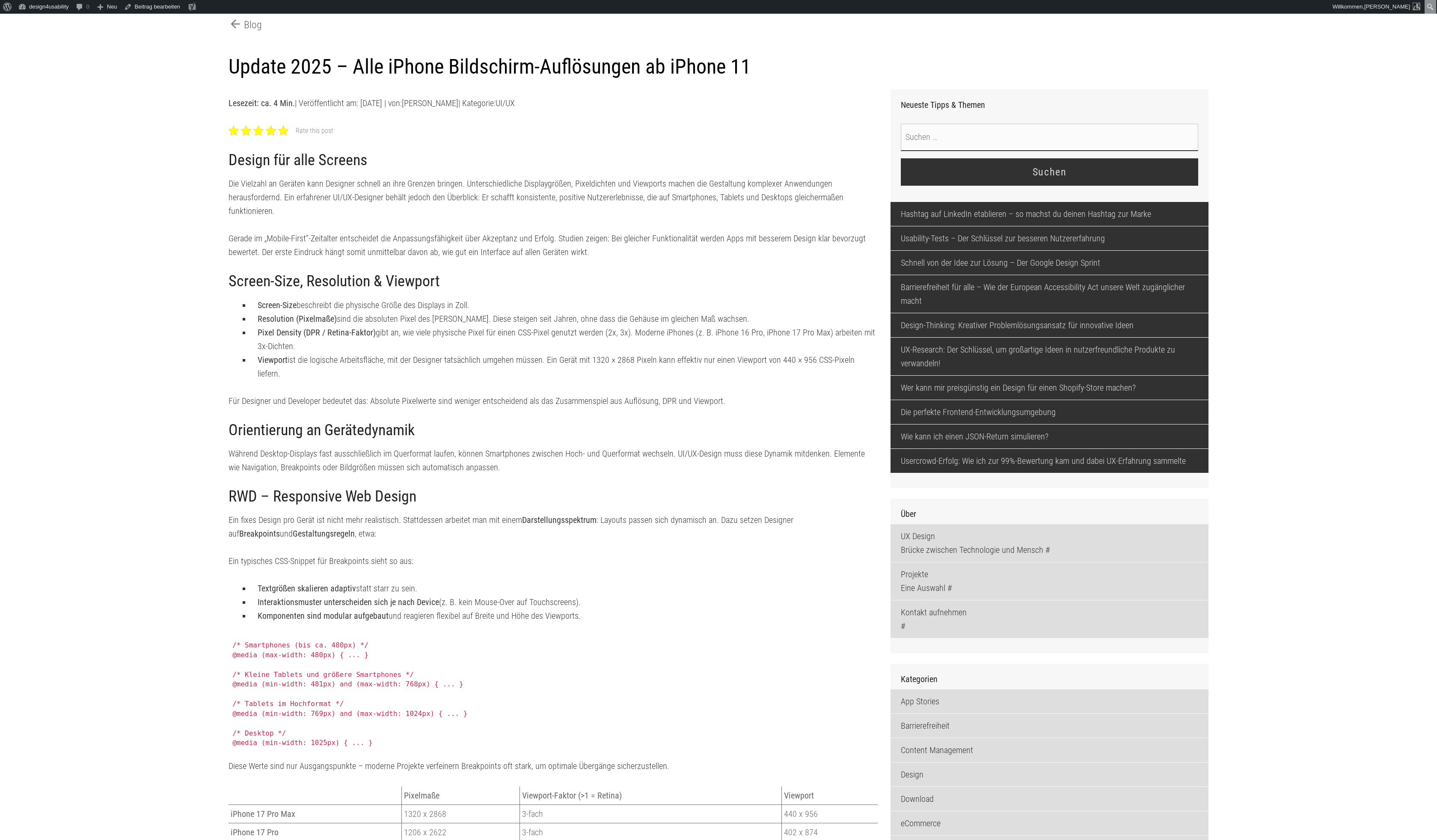
click at [284, 135] on div at bounding box center [283, 130] width 10 height 10
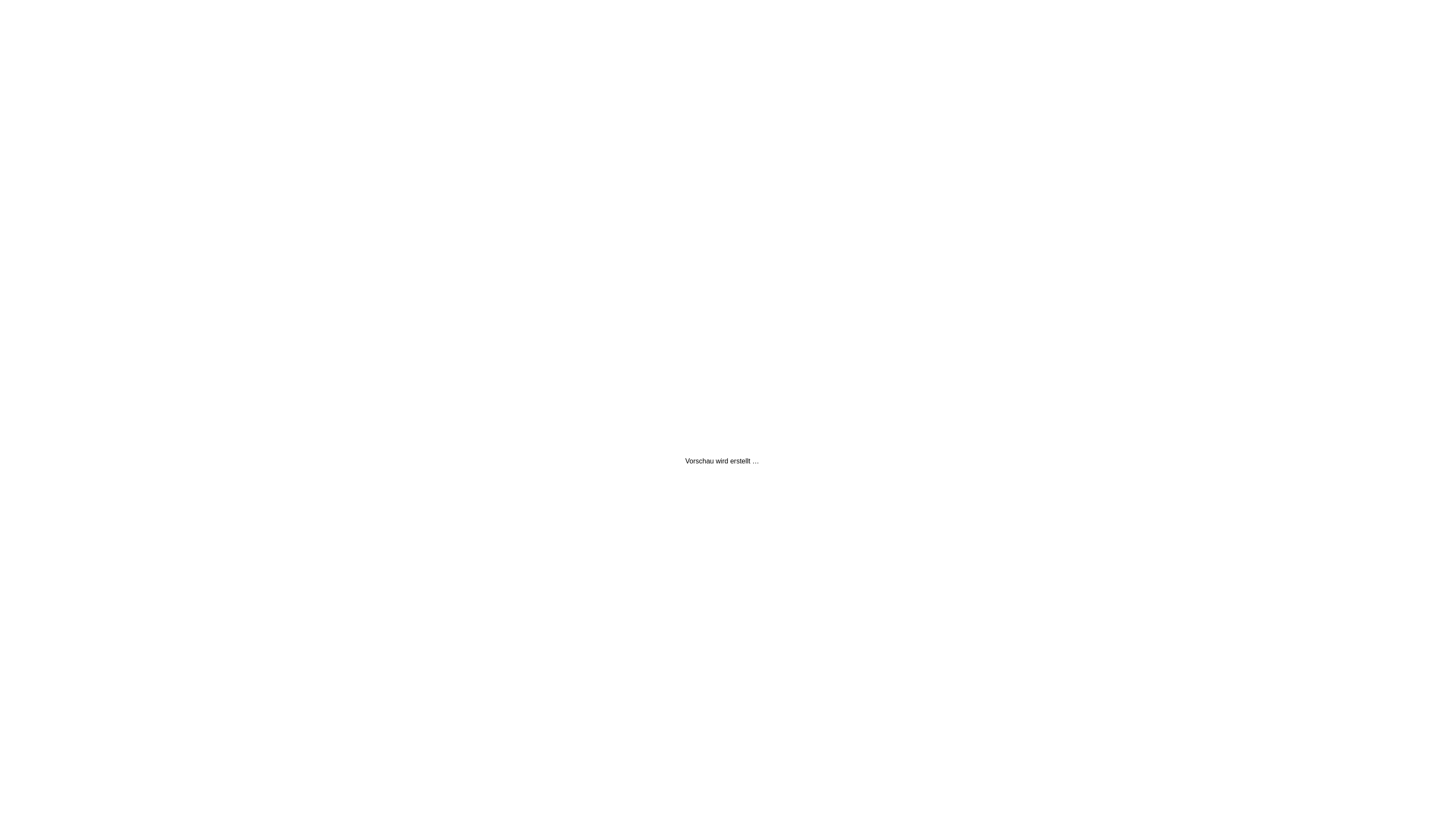
scroll to position [0, 0]
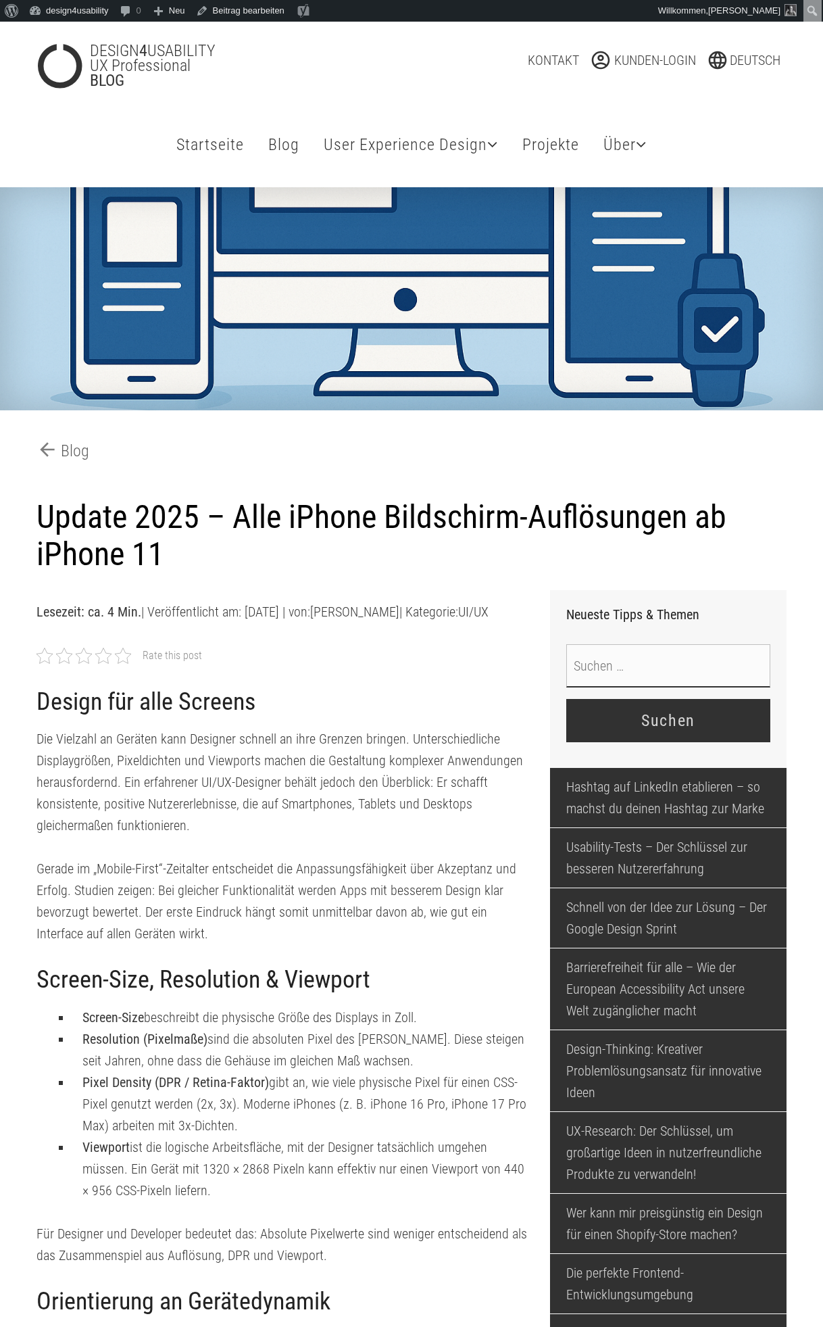
click at [268, 667] on div "Rate this post" at bounding box center [284, 655] width 494 height 22
click at [122, 664] on div at bounding box center [123, 656] width 16 height 16
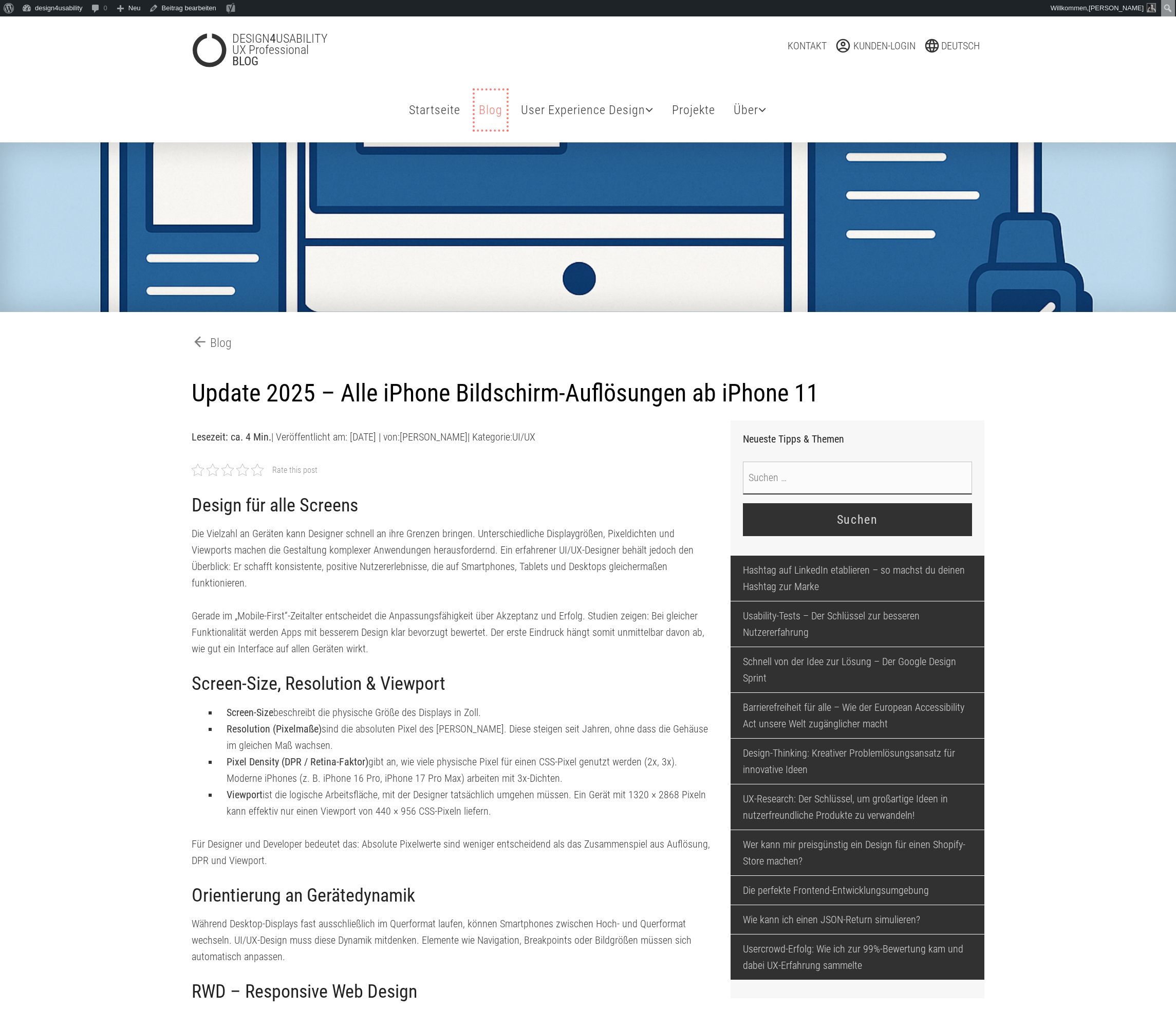
click at [483, 110] on link "Blog Tipps & Themen" at bounding box center [491, 109] width 32 height 39
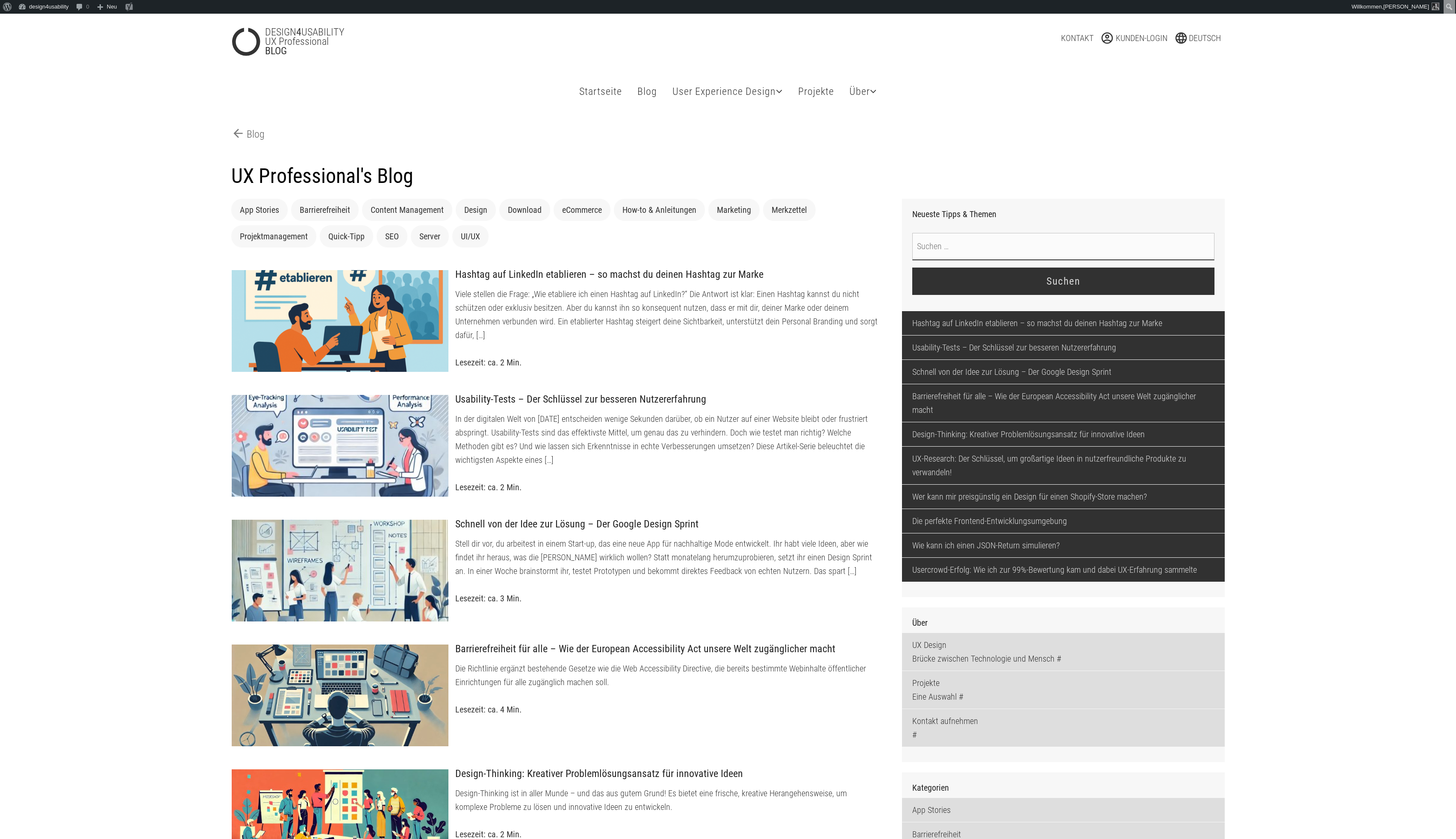
click at [1091, 255] on input "Suche nach:" at bounding box center [1063, 246] width 302 height 27
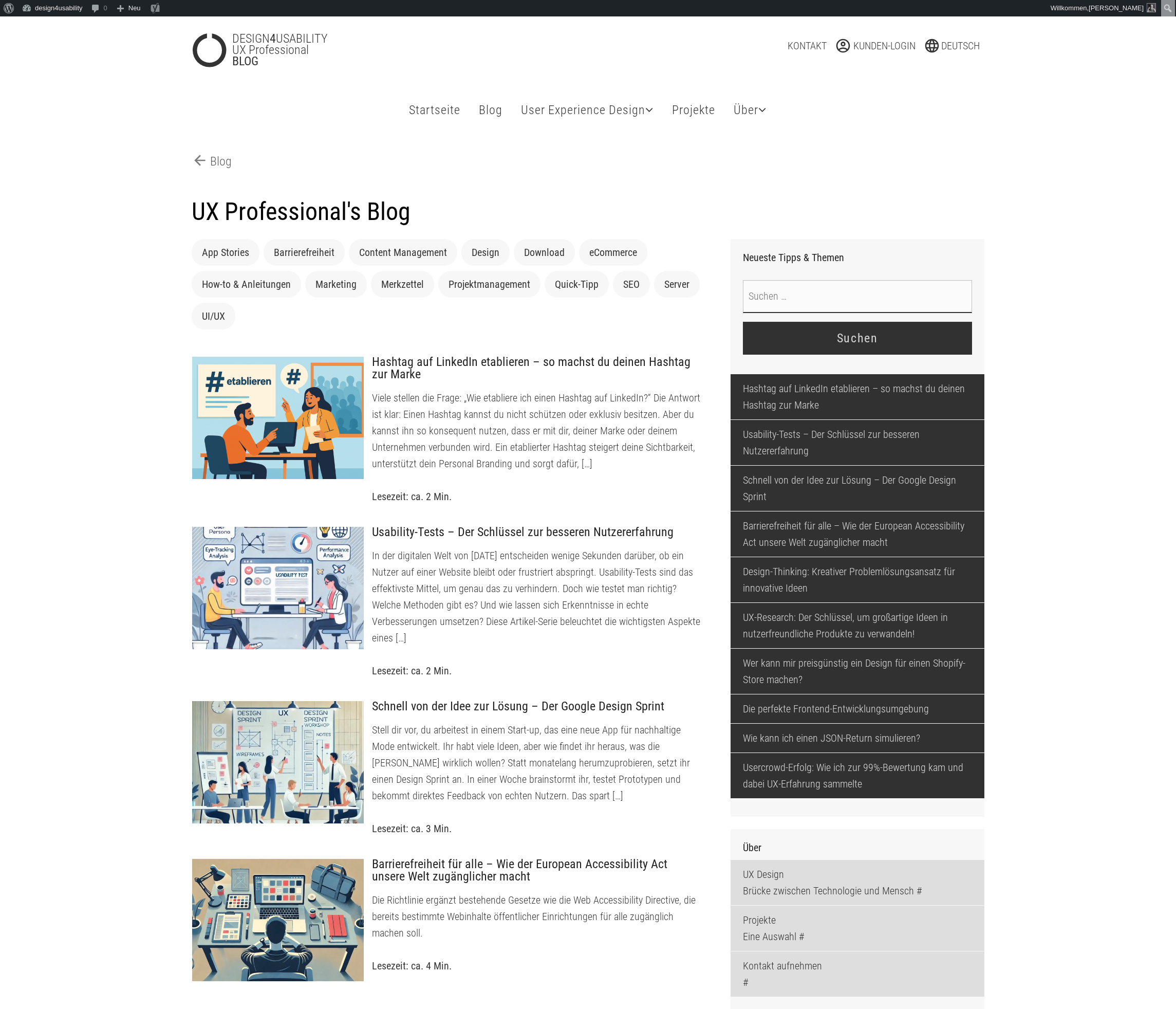
click at [864, 305] on input "Suche nach:" at bounding box center [858, 296] width 230 height 33
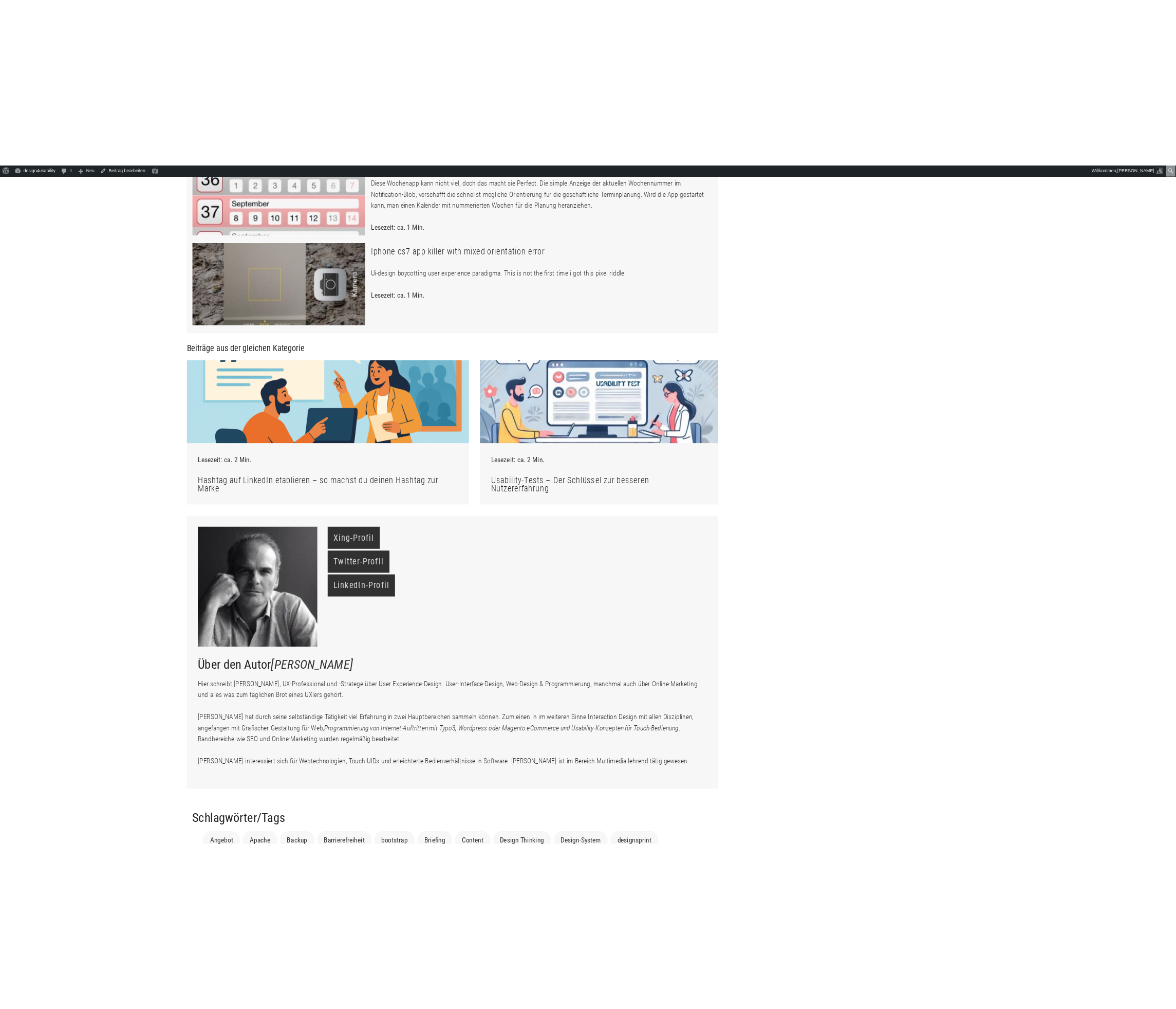
scroll to position [3668, 0]
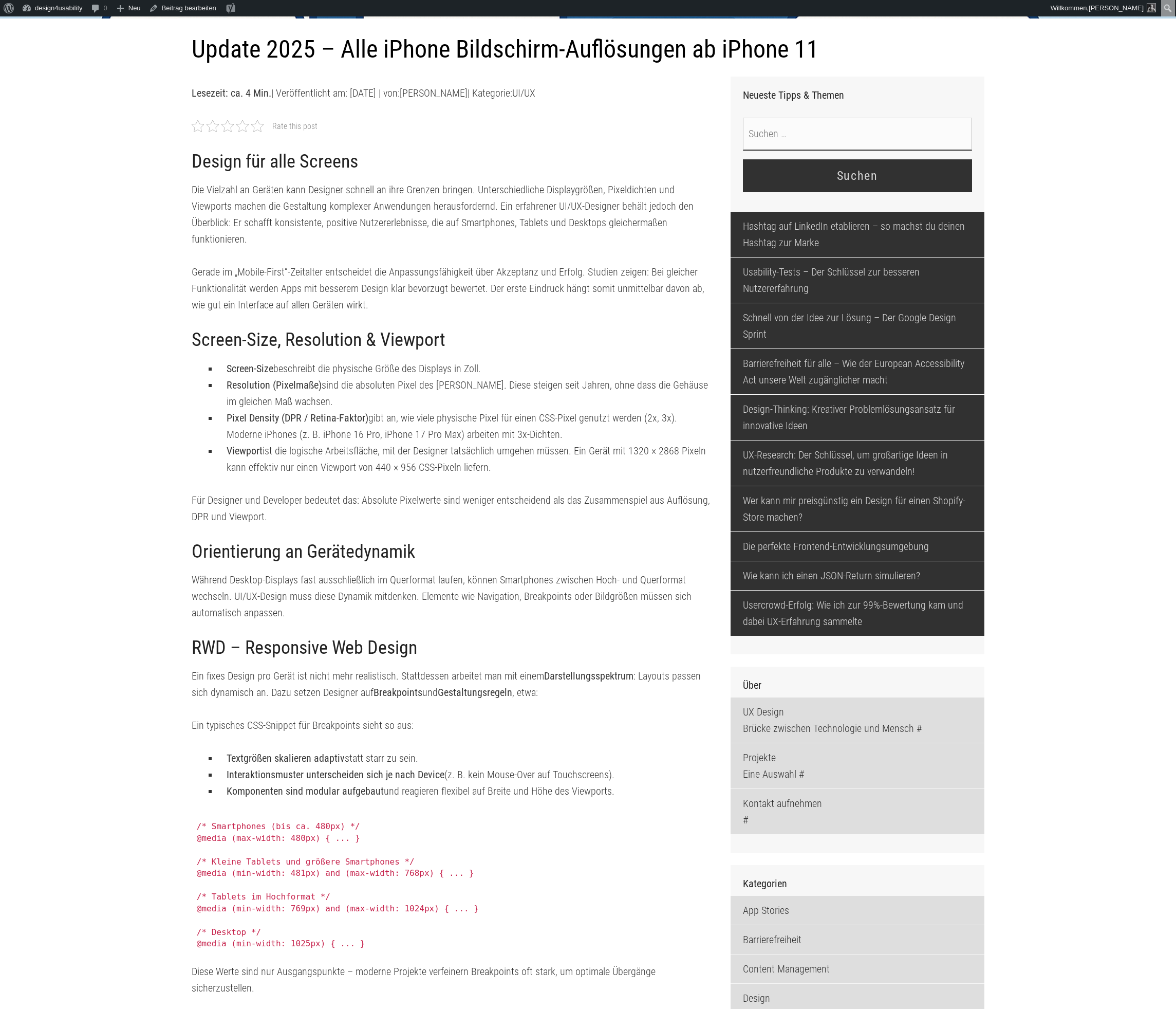
scroll to position [0, 0]
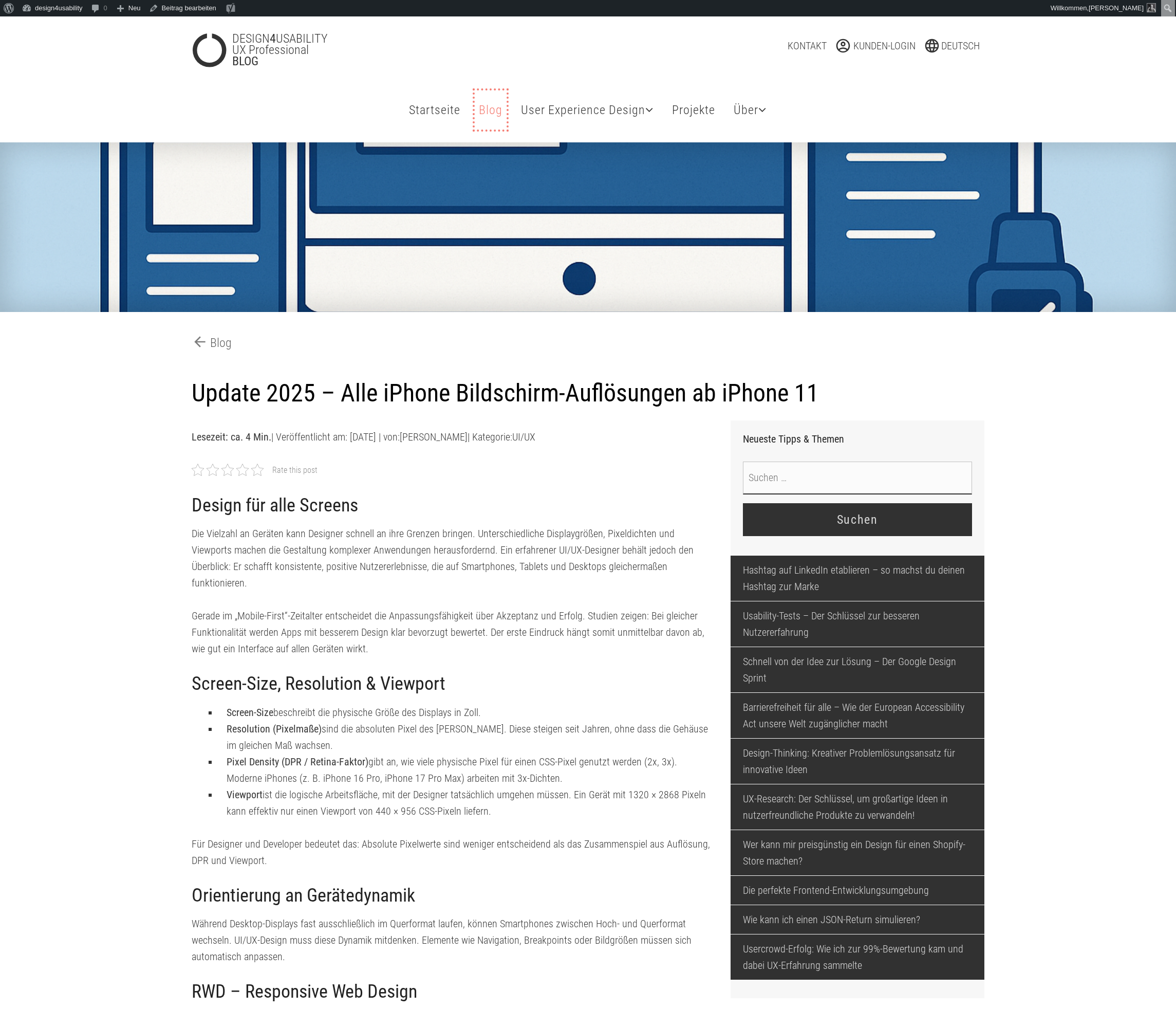
click at [486, 113] on link "Blog Tipps & Themen" at bounding box center [491, 109] width 32 height 39
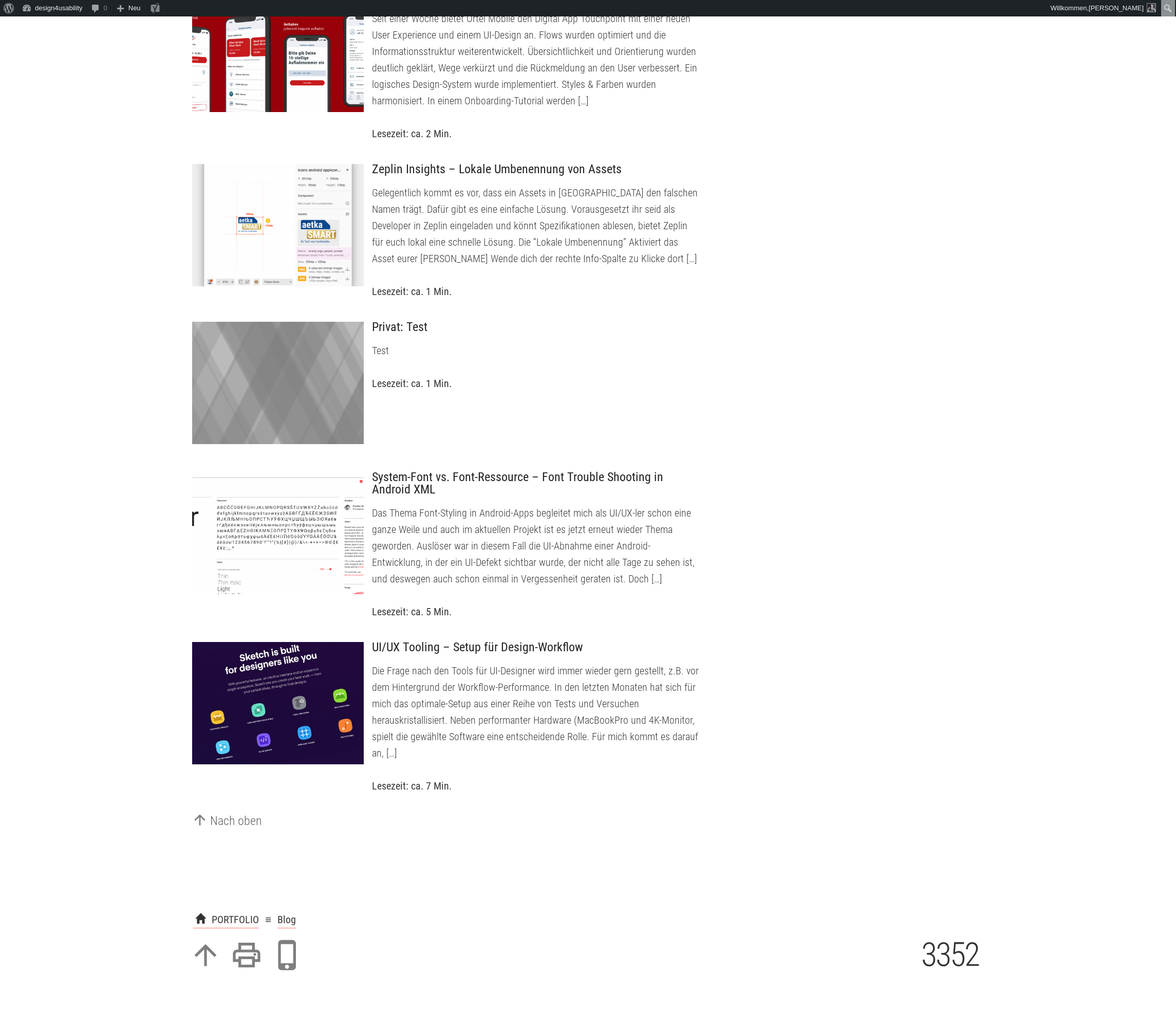
scroll to position [3234, 0]
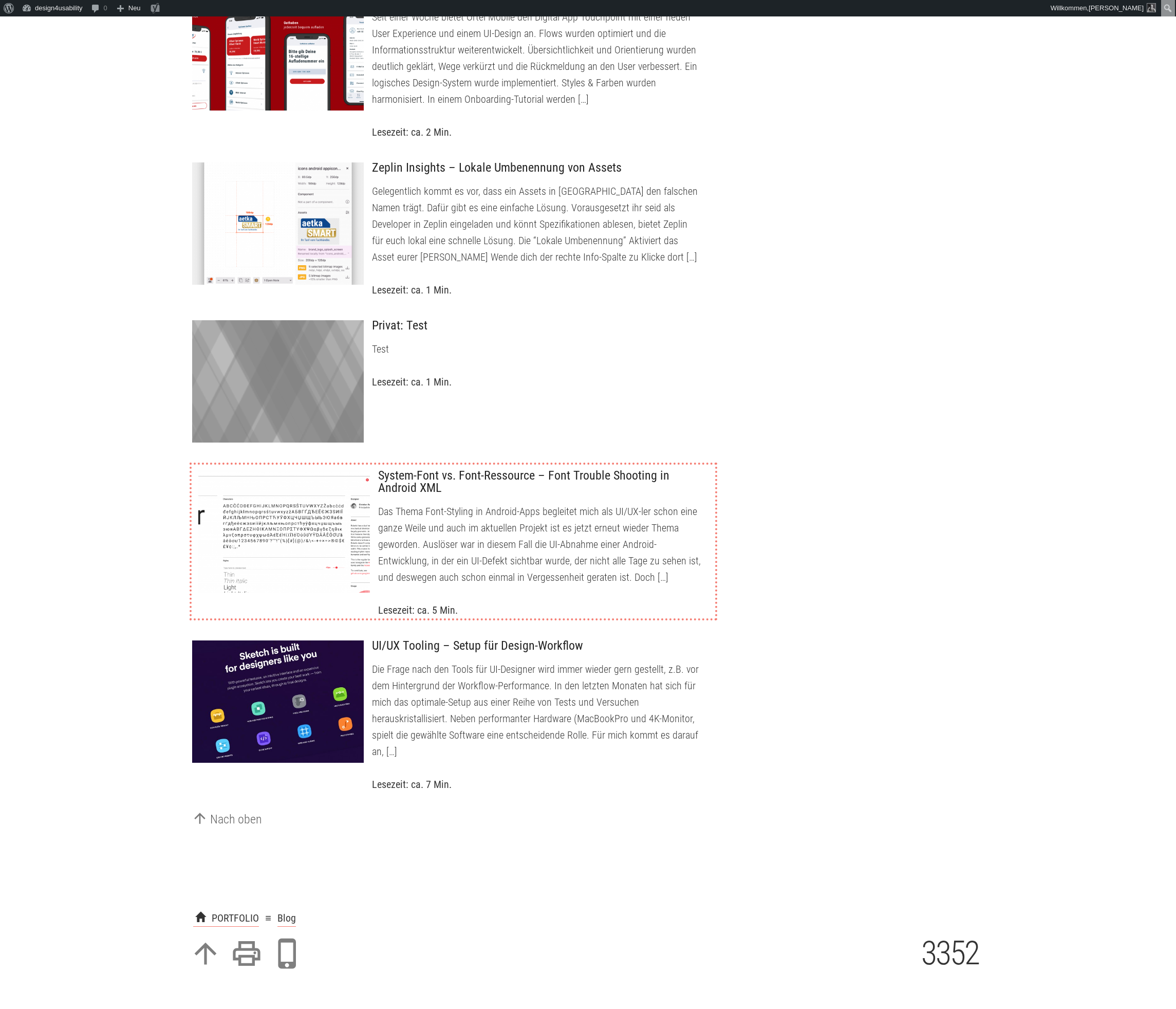
click at [250, 593] on div at bounding box center [284, 531] width 172 height 123
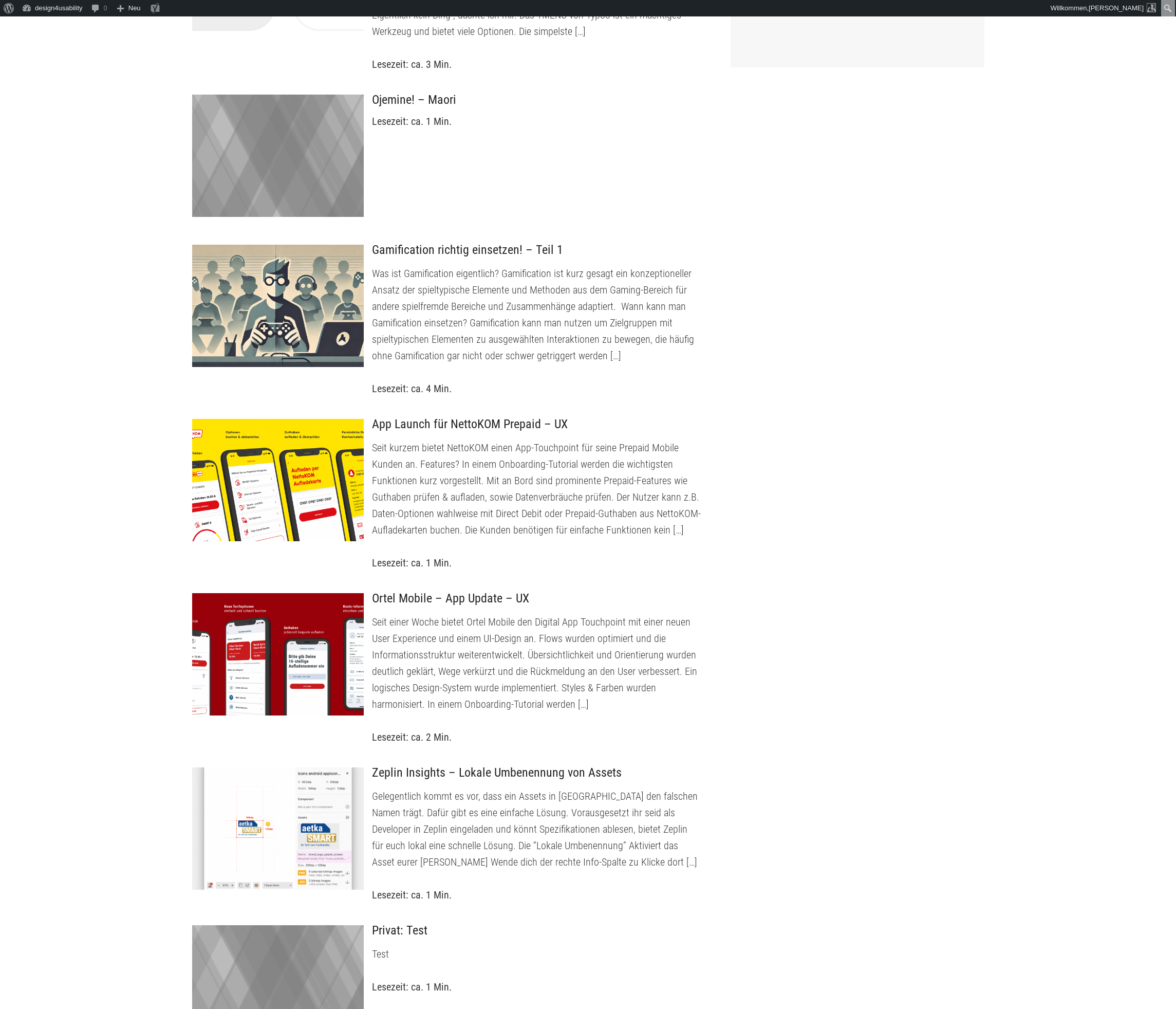
scroll to position [2627, 0]
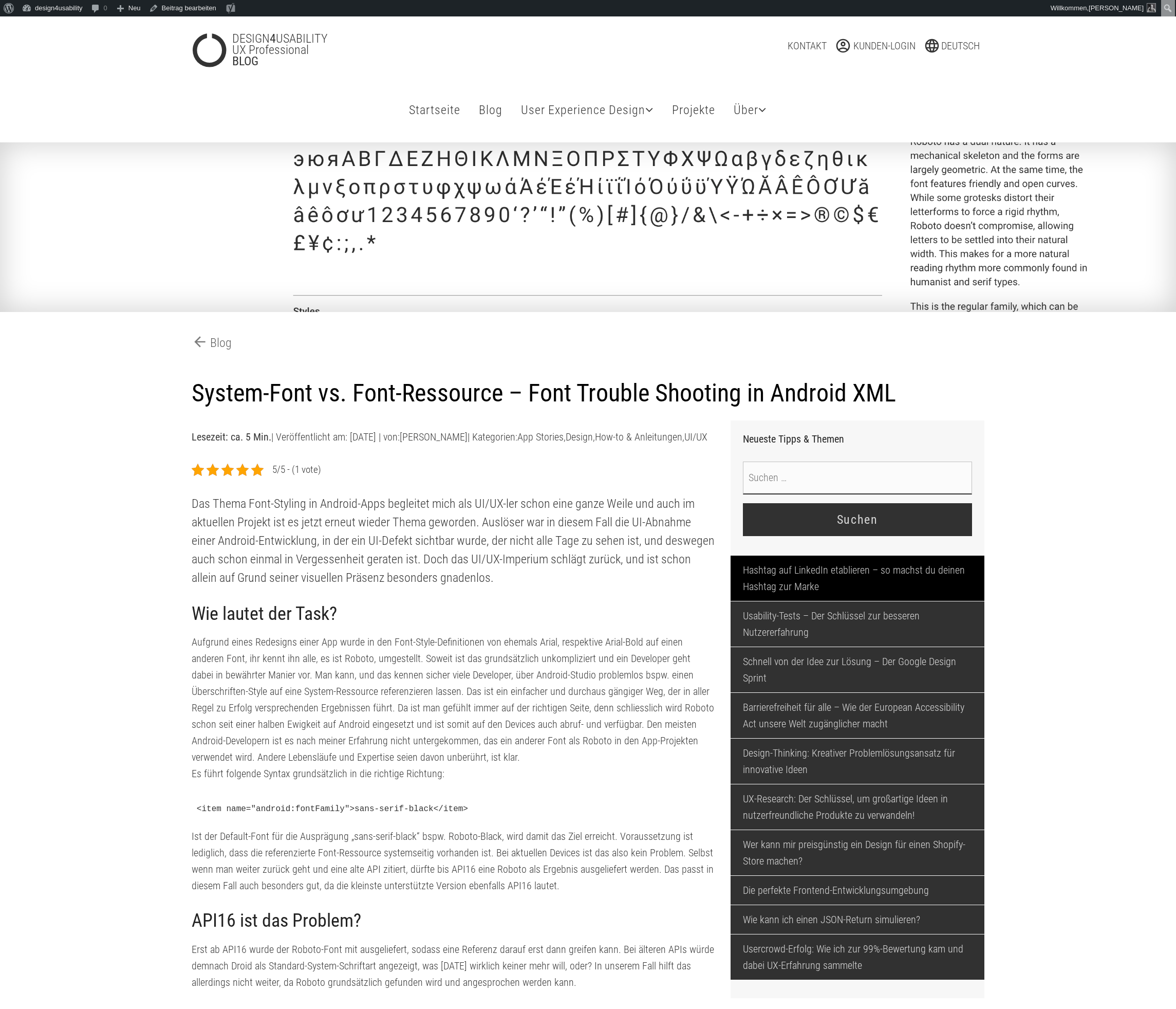
click at [770, 601] on link "Hashtag auf LinkedIn etablieren – so machst du deinen Hashtag zur Marke" at bounding box center [857, 578] width 254 height 45
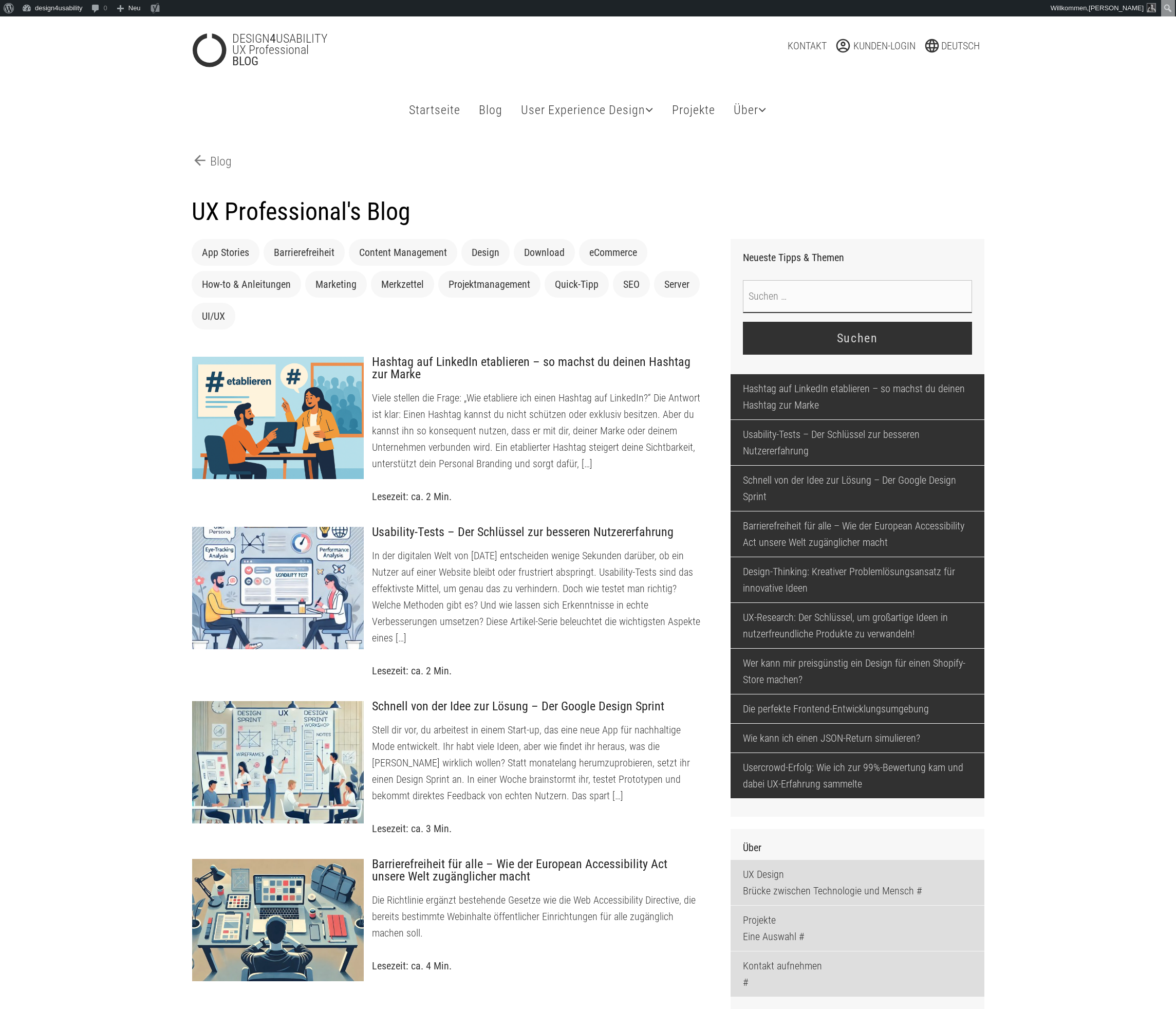
click at [900, 306] on input "Suche nach:" at bounding box center [858, 296] width 230 height 33
click at [862, 309] on input "Suche nach:" at bounding box center [858, 296] width 230 height 33
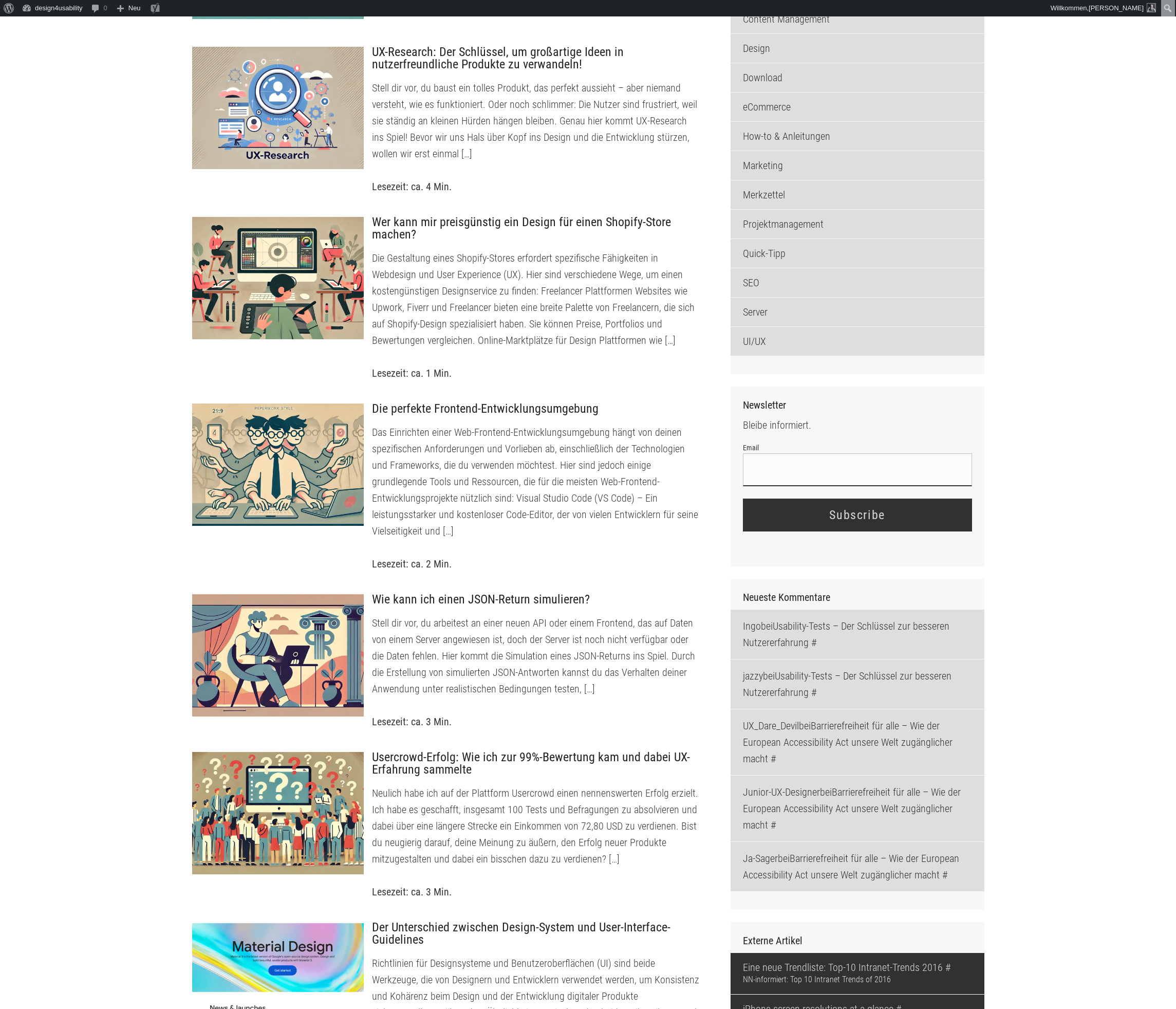
scroll to position [1153, 0]
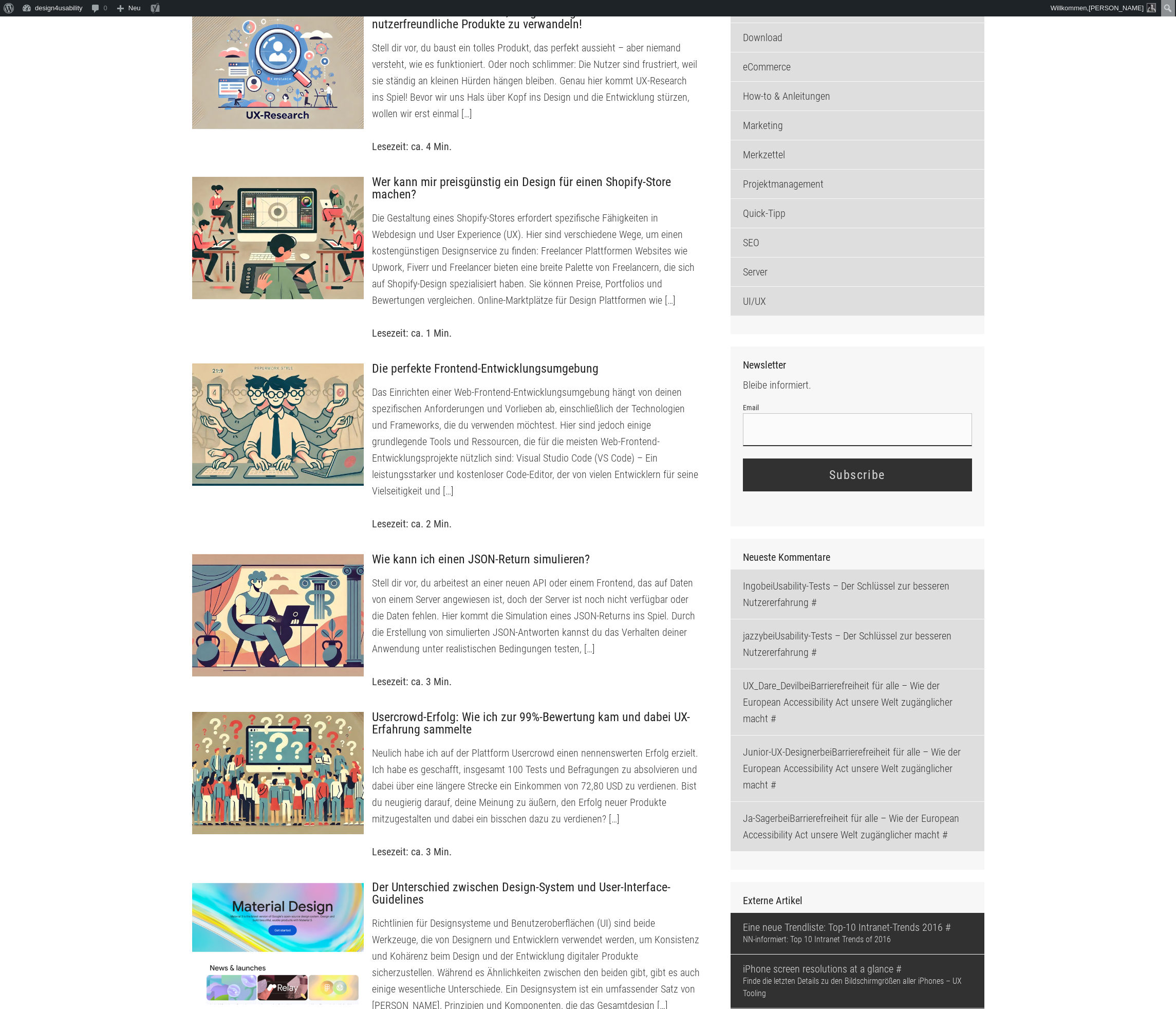
click at [863, 446] on input "Email" at bounding box center [858, 430] width 230 height 33
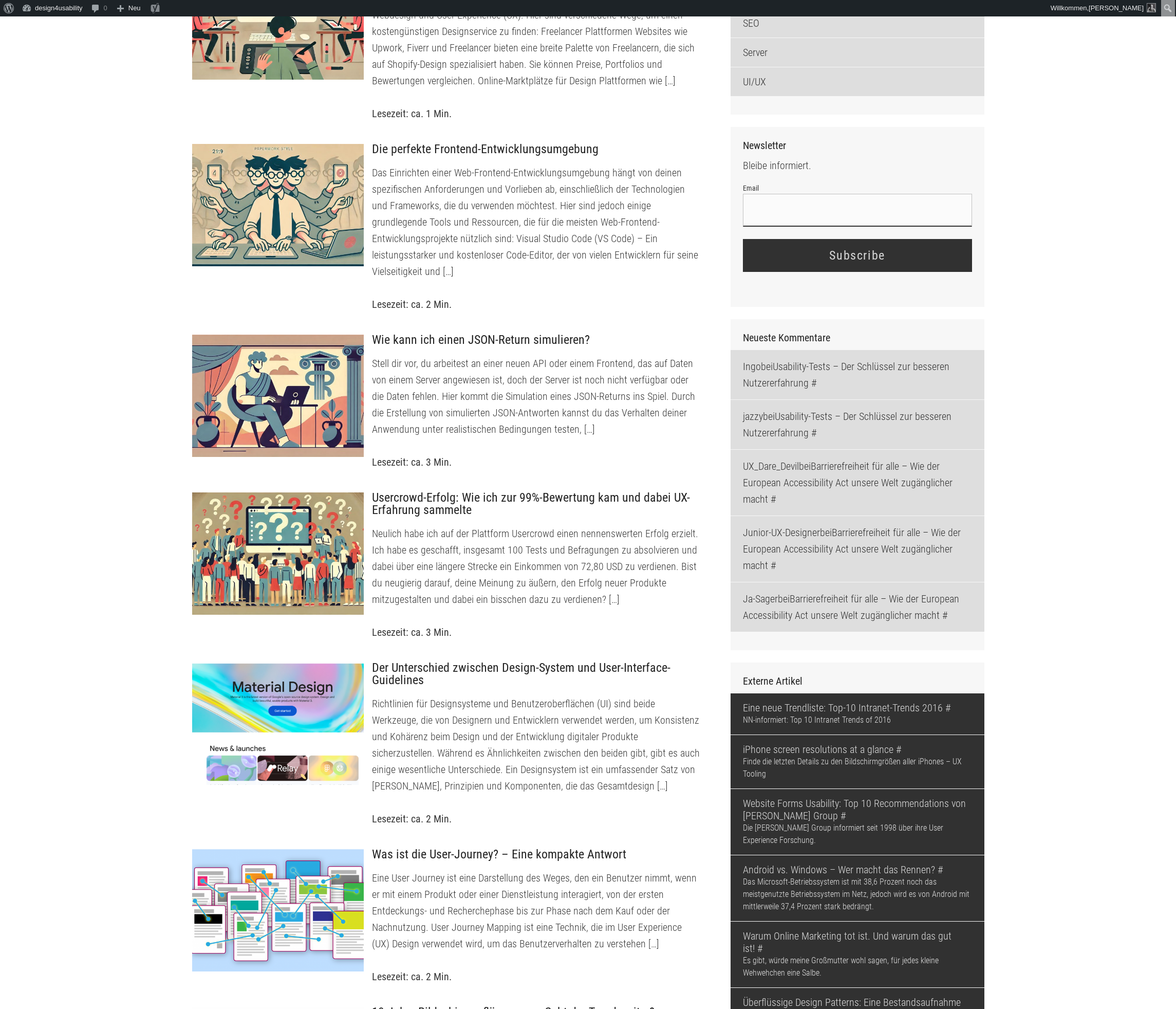
scroll to position [1353, 0]
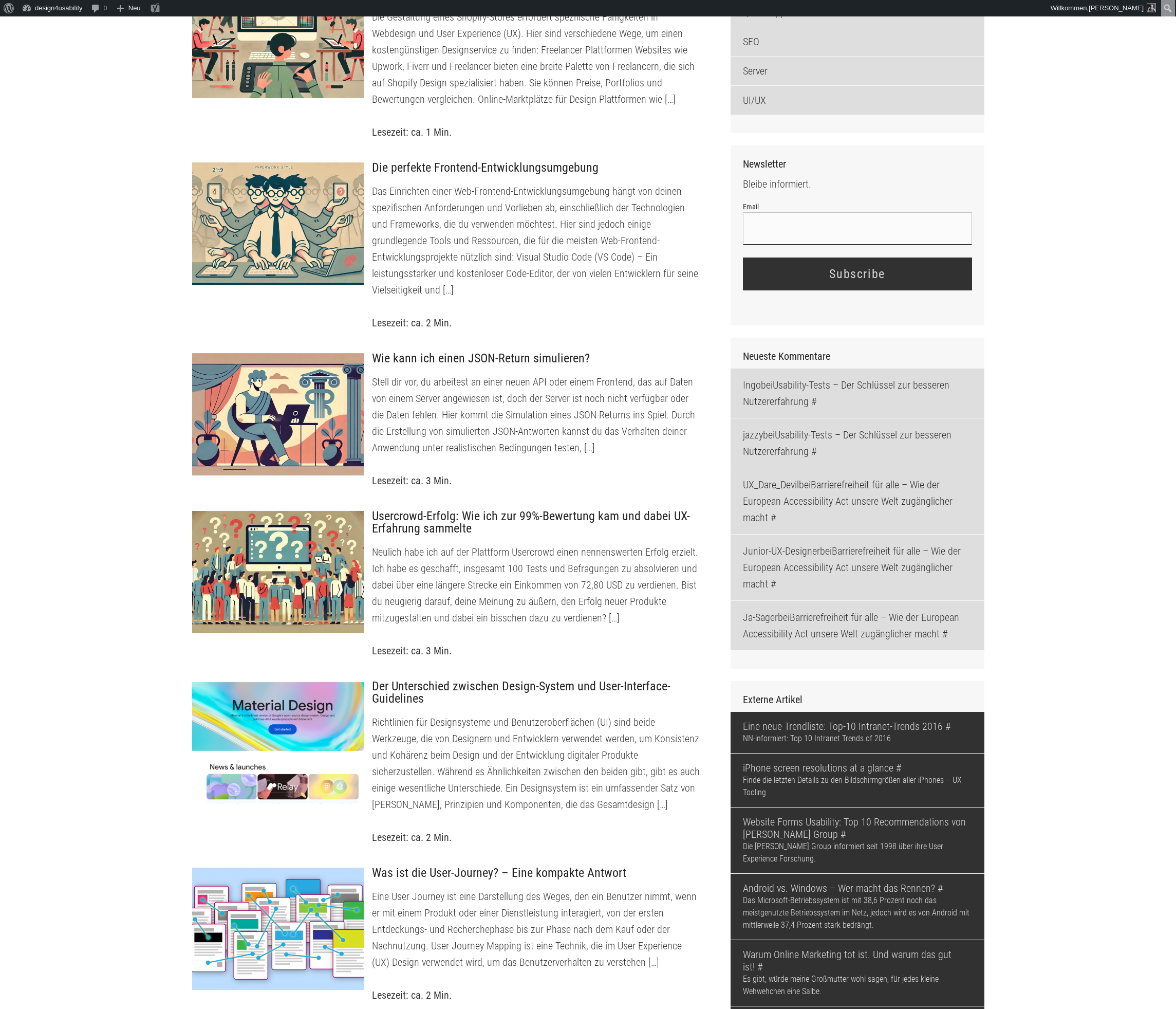
click at [1019, 296] on main "arrow_back Blog UX Professional's Blog App Stories Barrierefreiheit Content Man…" at bounding box center [588, 782] width 1176 height 3986
click at [856, 234] on input "Email" at bounding box center [858, 228] width 230 height 33
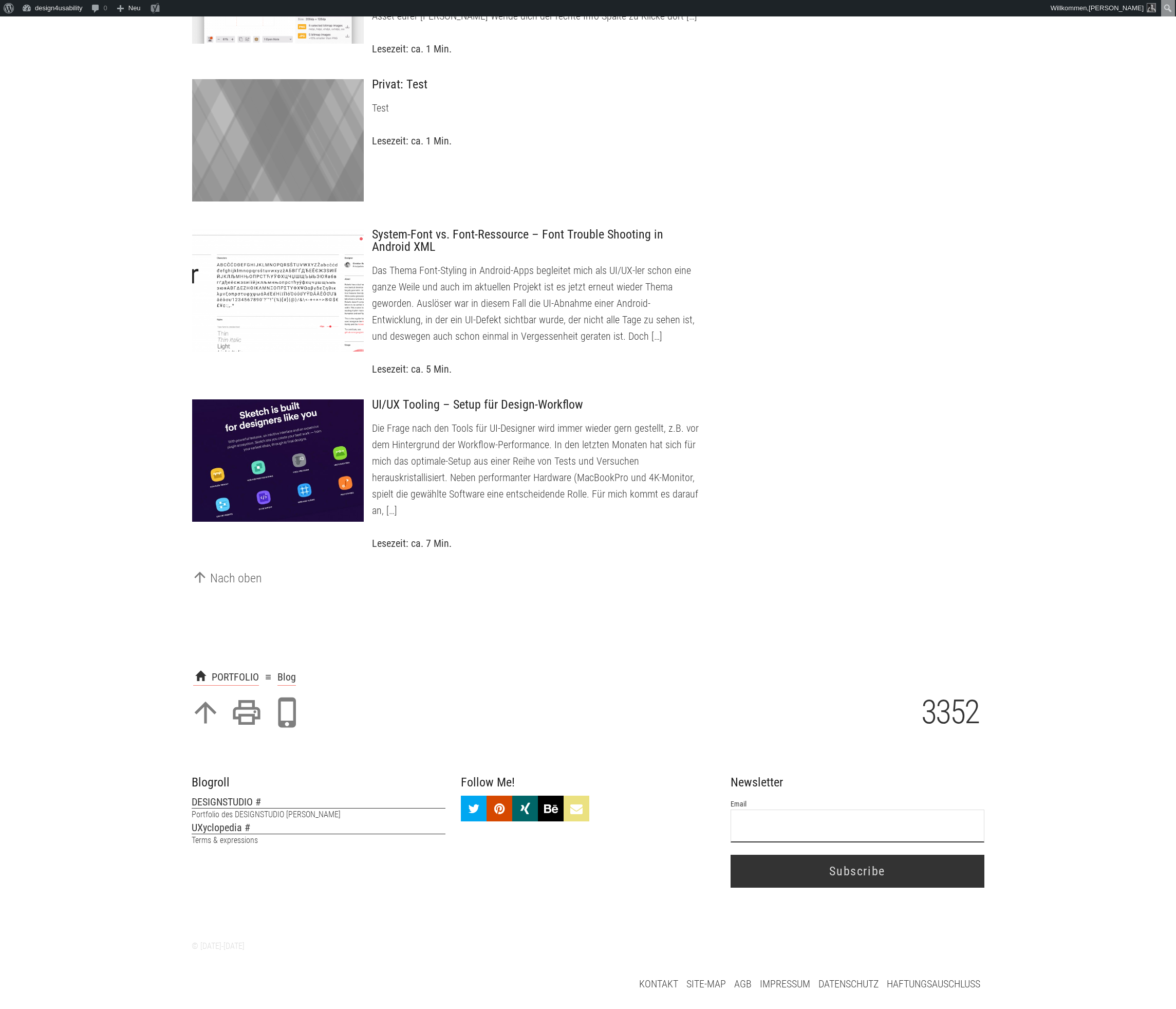
scroll to position [3677, 0]
click at [850, 842] on input "Email" at bounding box center [857, 826] width 254 height 33
click at [540, 519] on p "Die Frage nach den Tools für UI-Designer wird immer wieder gern gestellt, z.B. …" at bounding box center [543, 469] width 329 height 99
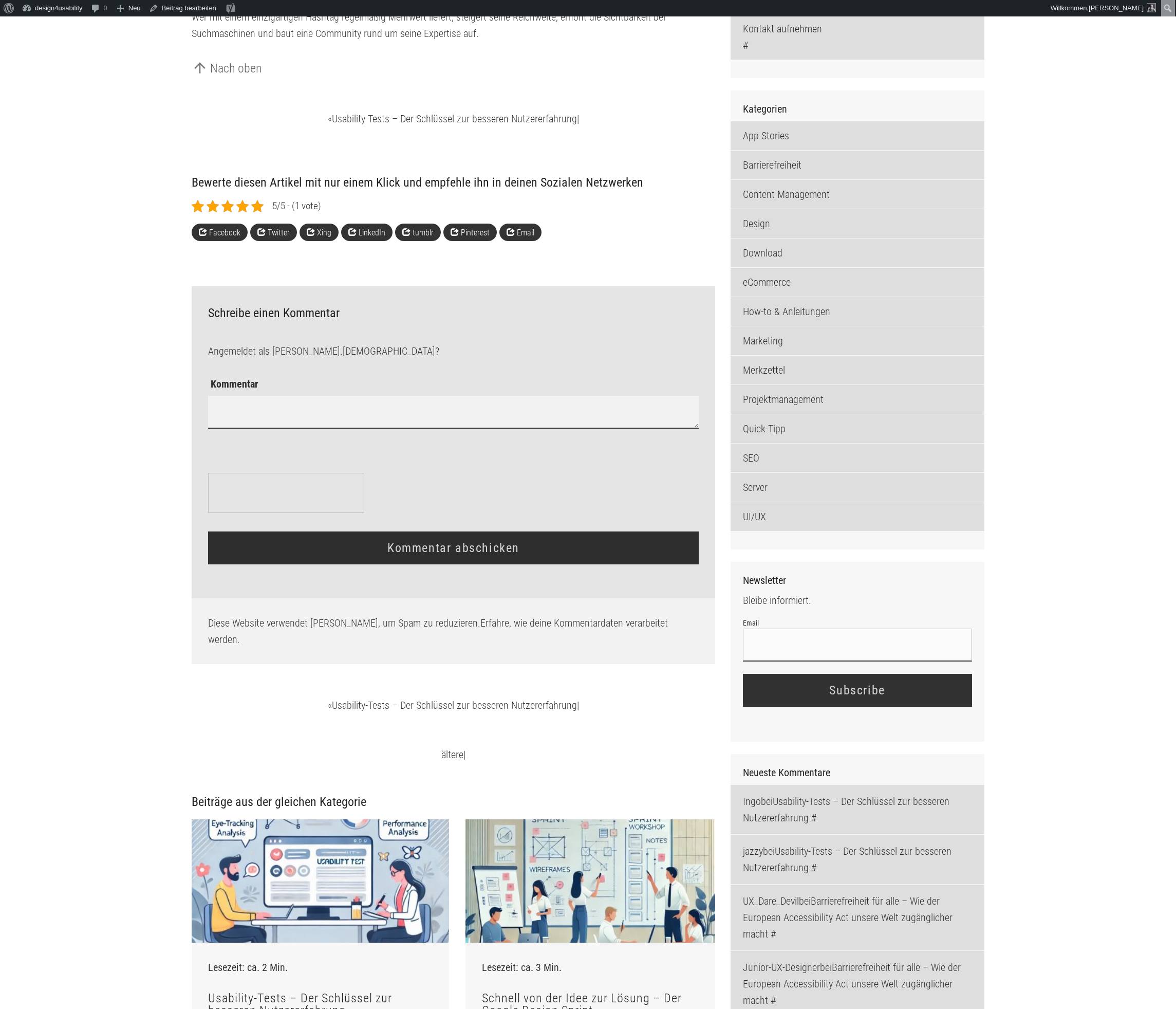
scroll to position [1110, 0]
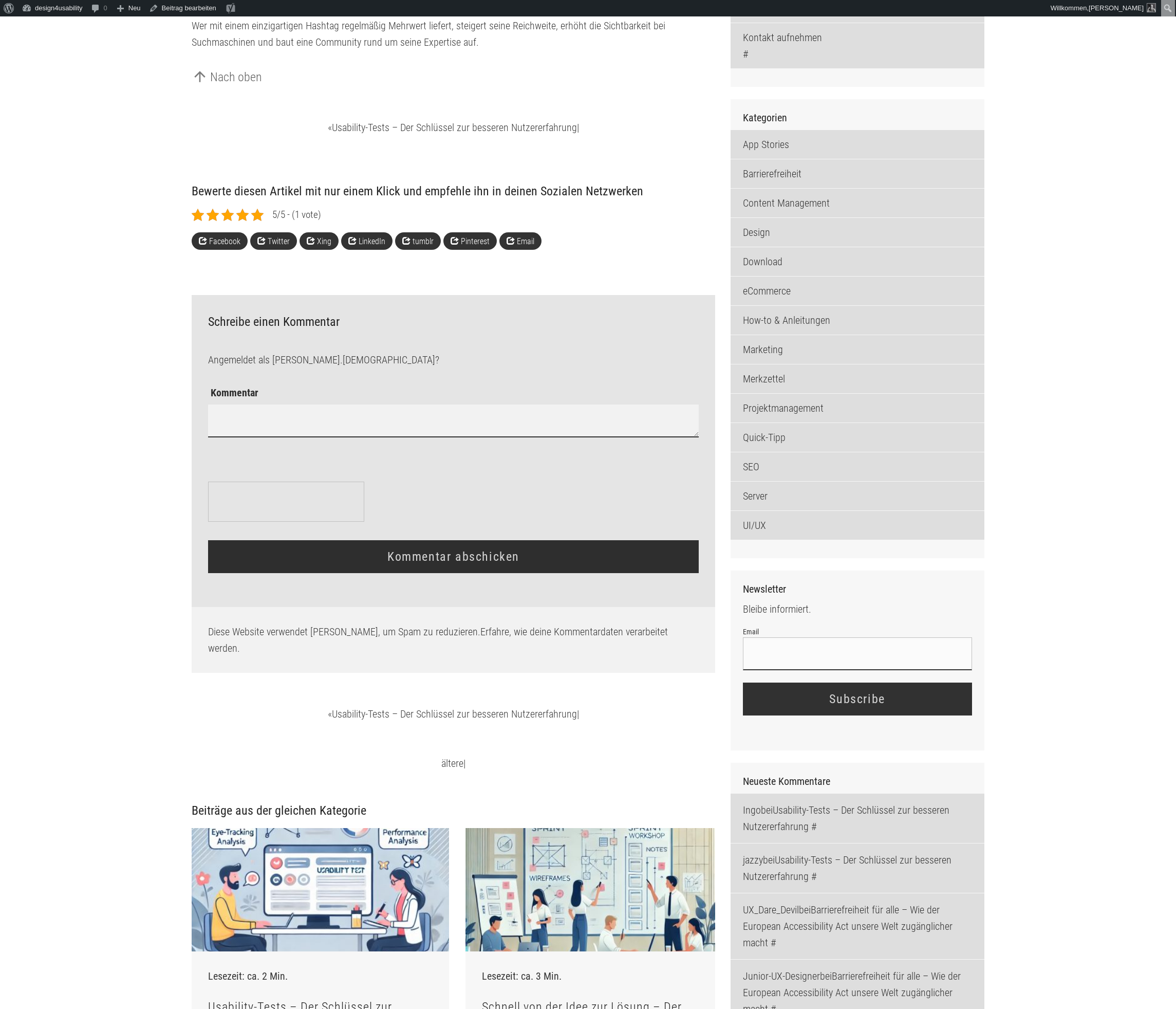
click at [395, 437] on textarea "Kommentar" at bounding box center [453, 420] width 490 height 33
click at [123, 499] on main "arrow_back Blog Hashtag auf LinkedIn etablieren – so machst du deinen Hashtag z…" at bounding box center [588, 449] width 1176 height 2832
click at [323, 437] on textarea "Kommentar" at bounding box center [453, 420] width 490 height 33
click at [128, 495] on main "arrow_back Blog Hashtag auf LinkedIn etablieren – so machst du deinen Hashtag z…" at bounding box center [588, 449] width 1176 height 2832
click at [240, 437] on textarea "Kommentar" at bounding box center [453, 420] width 490 height 33
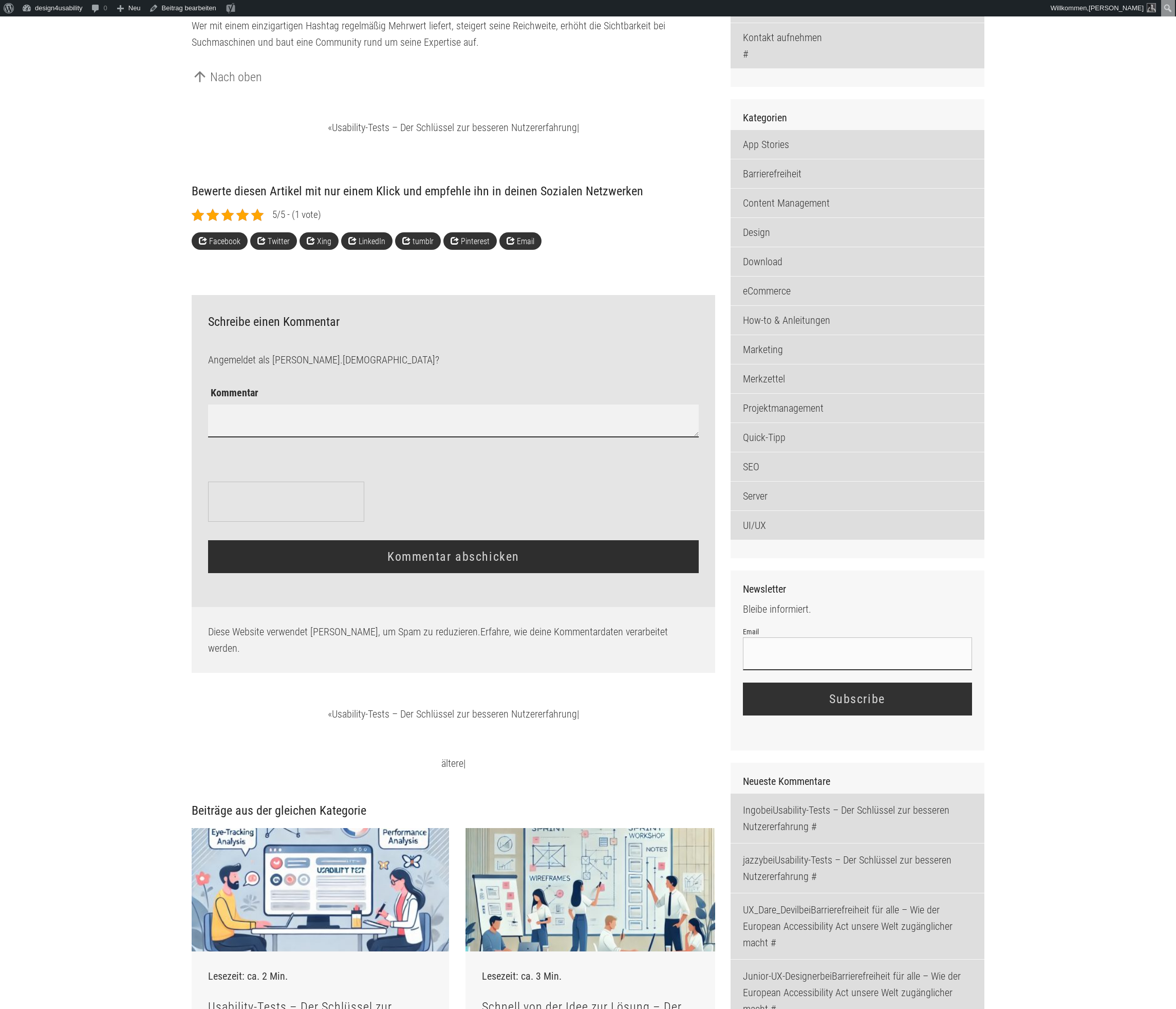
click at [131, 503] on main "arrow_back Blog Hashtag auf LinkedIn etablieren – so machst du deinen Hashtag z…" at bounding box center [588, 449] width 1176 height 2832
click at [236, 329] on h3 "Schreibe einen Kommentar Antworten abbrechen" at bounding box center [453, 322] width 490 height 14
click at [123, 538] on main "arrow_back Blog Hashtag auf LinkedIn etablieren – so machst du deinen Hashtag z…" at bounding box center [588, 449] width 1176 height 2832
click at [274, 437] on textarea "Kommentar" at bounding box center [453, 420] width 490 height 33
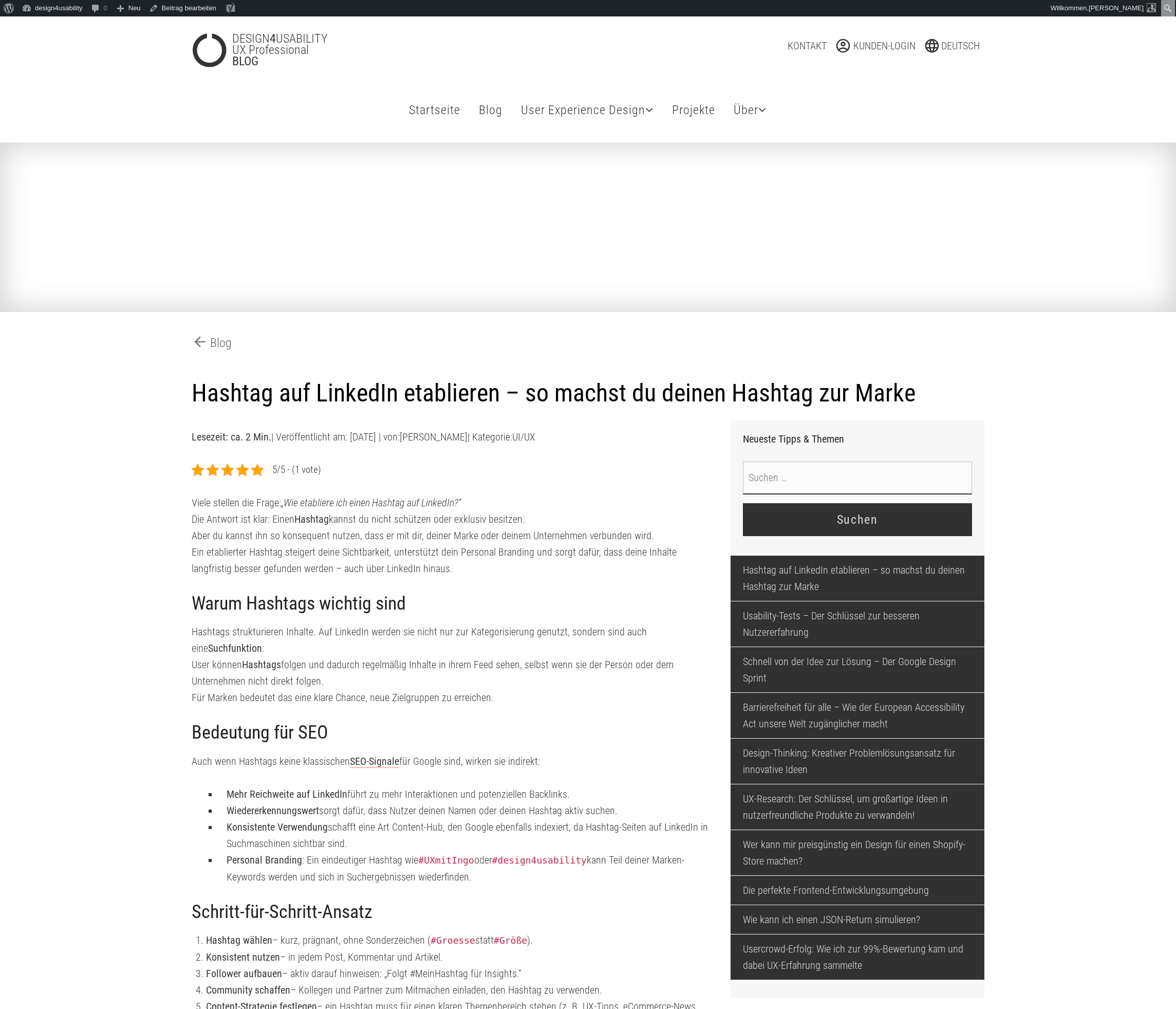
scroll to position [1109, 0]
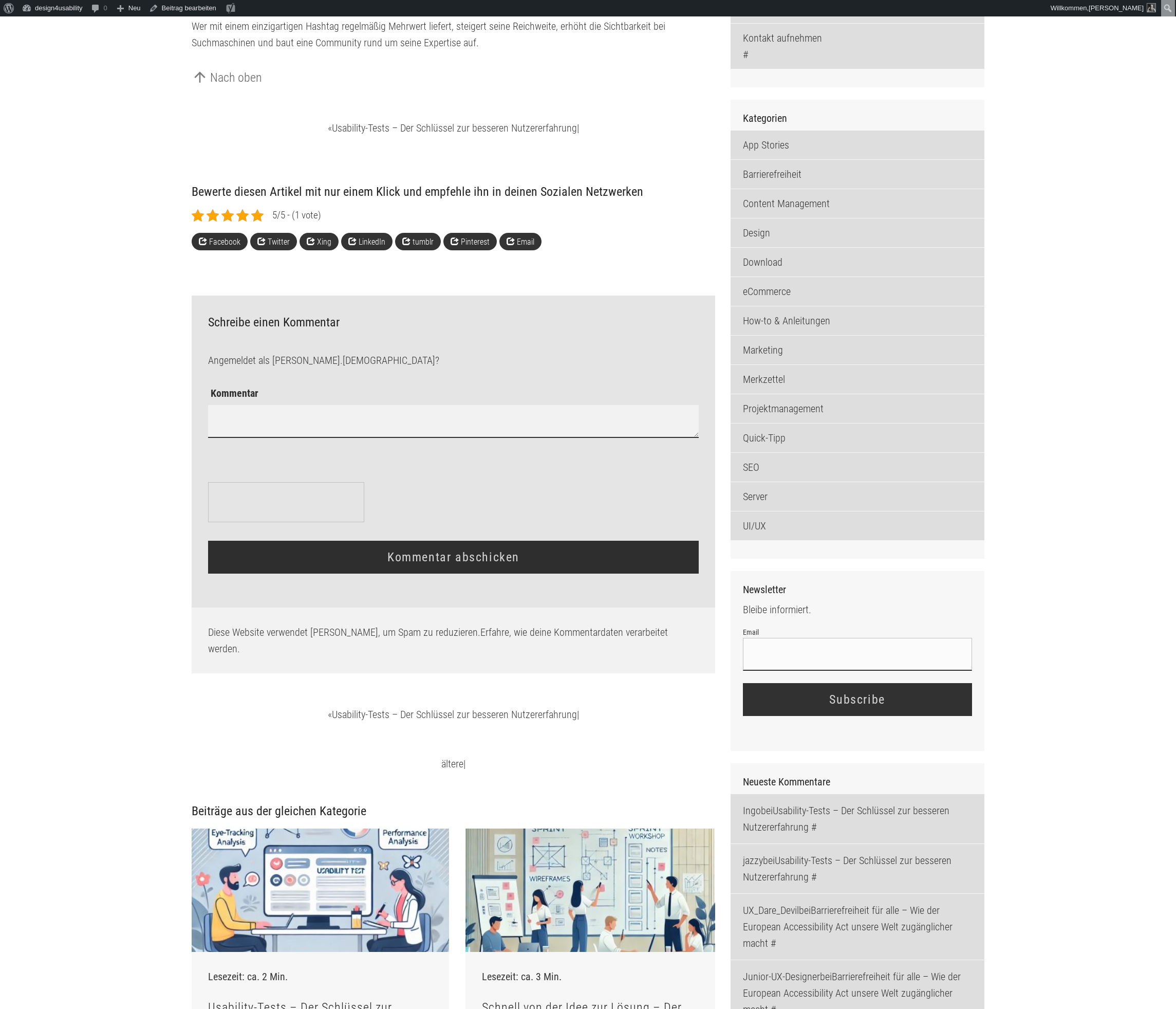
click at [370, 438] on textarea "Kommentar" at bounding box center [453, 421] width 490 height 33
click at [104, 544] on main "arrow_back Blog Hashtag auf LinkedIn etablieren – so machst du deinen Hashtag z…" at bounding box center [588, 449] width 1176 height 2832
click at [306, 438] on textarea "Kommentar" at bounding box center [453, 421] width 490 height 33
click at [149, 551] on main "arrow_back Blog Hashtag auf LinkedIn etablieren – so machst du deinen Hashtag z…" at bounding box center [588, 449] width 1176 height 2832
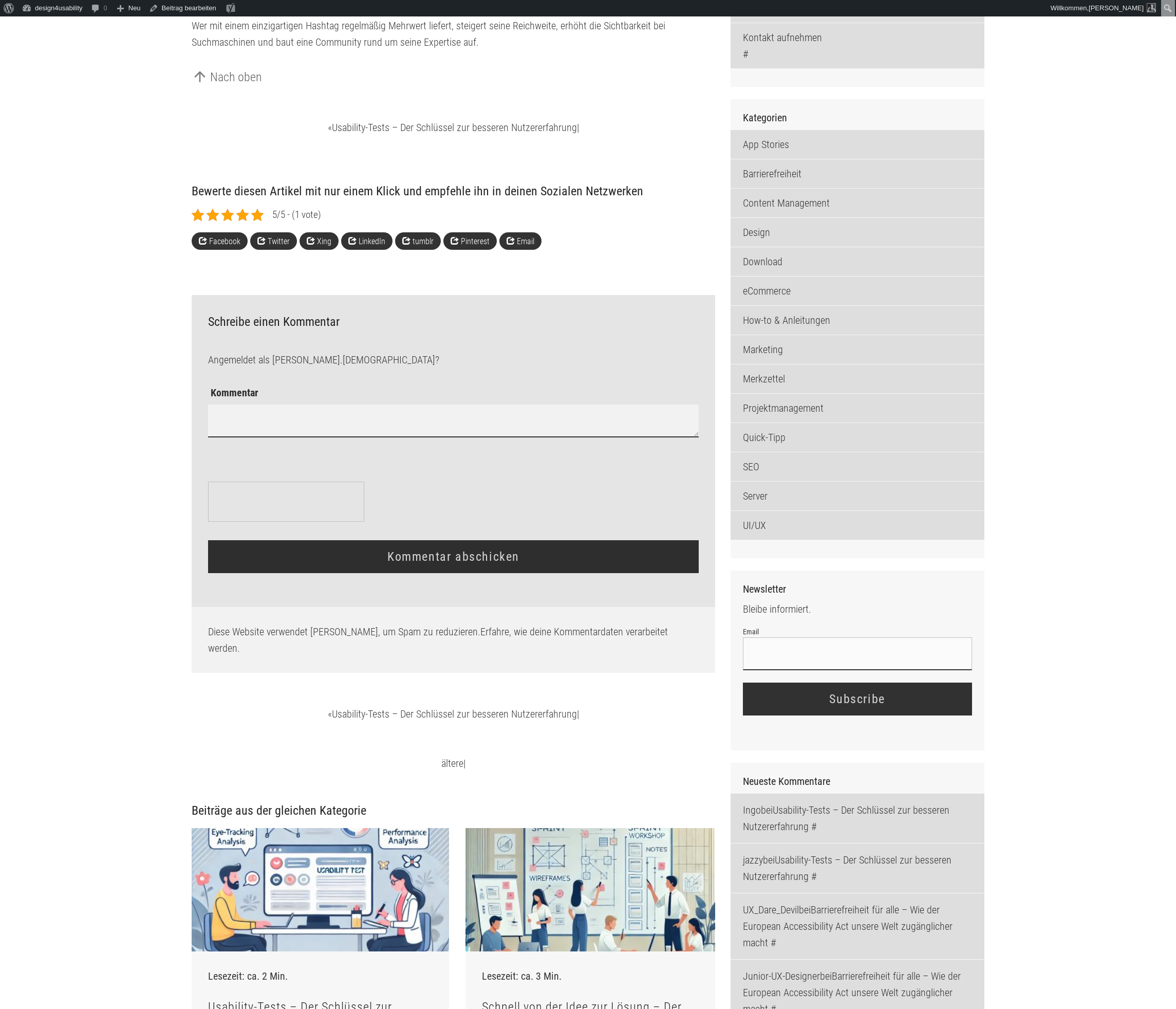
click at [329, 437] on textarea "Kommentar" at bounding box center [453, 420] width 490 height 33
click at [818, 671] on input "Email" at bounding box center [858, 653] width 230 height 33
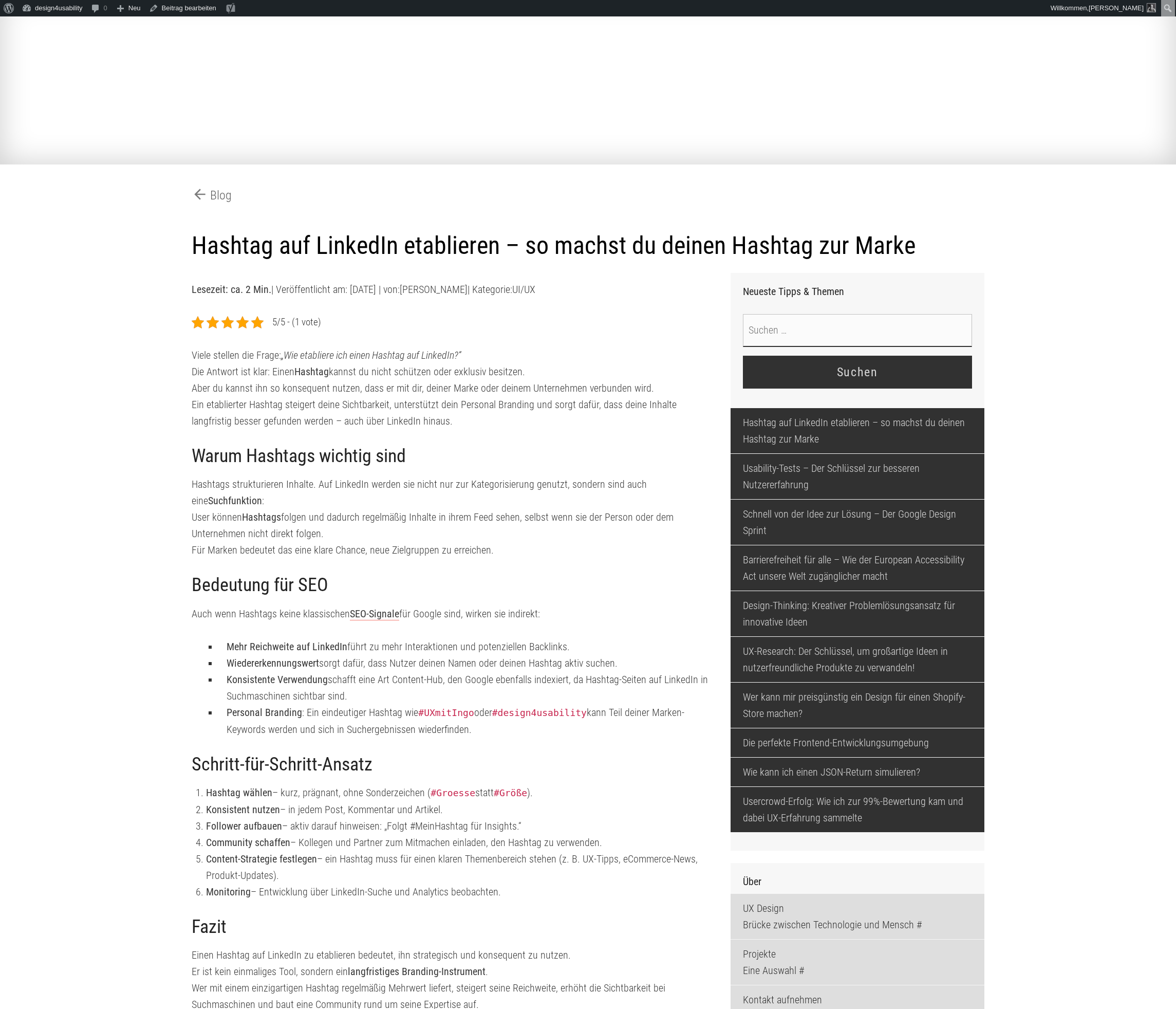
scroll to position [34, 0]
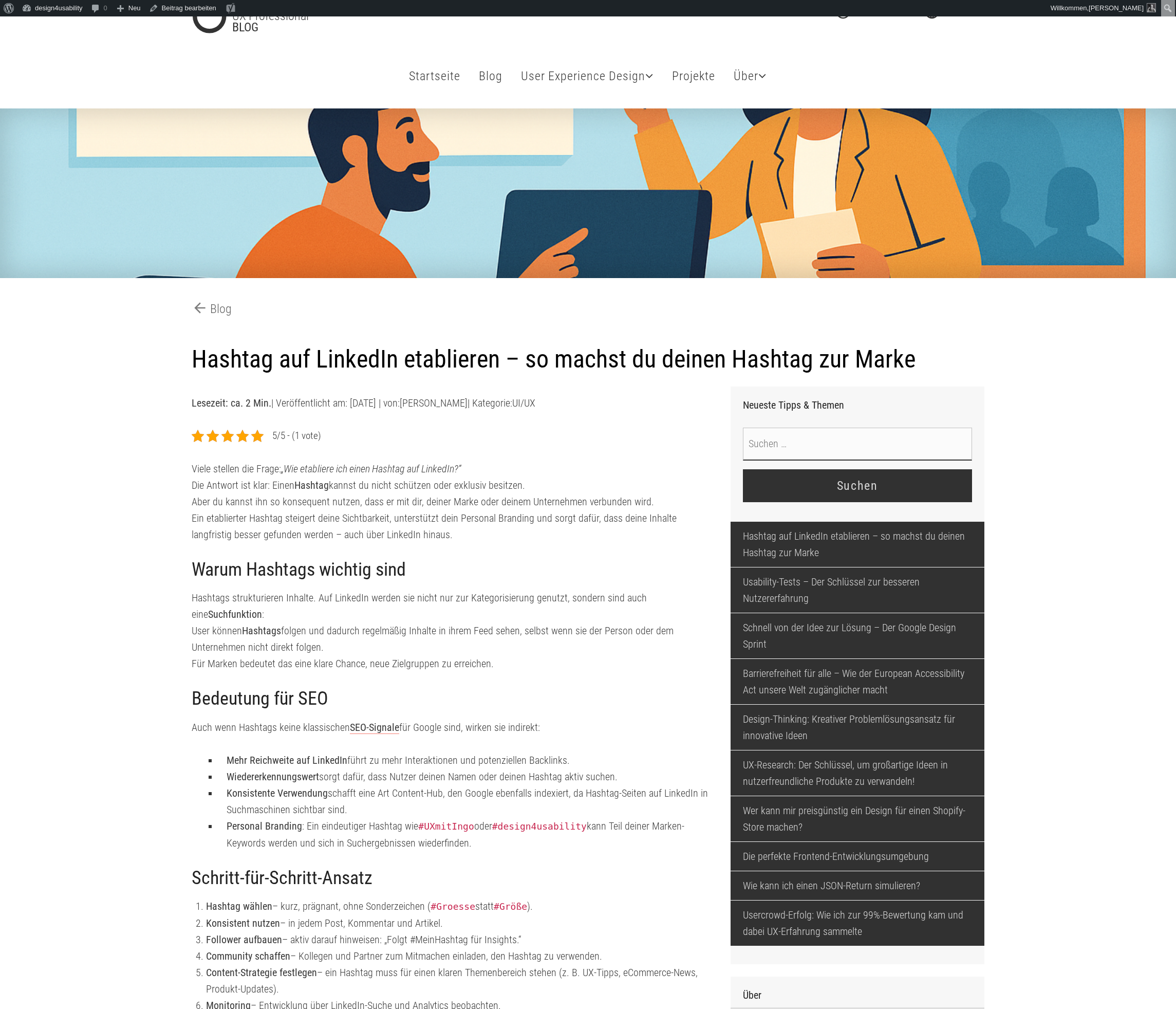
click at [902, 461] on input "Suche nach:" at bounding box center [858, 443] width 230 height 33
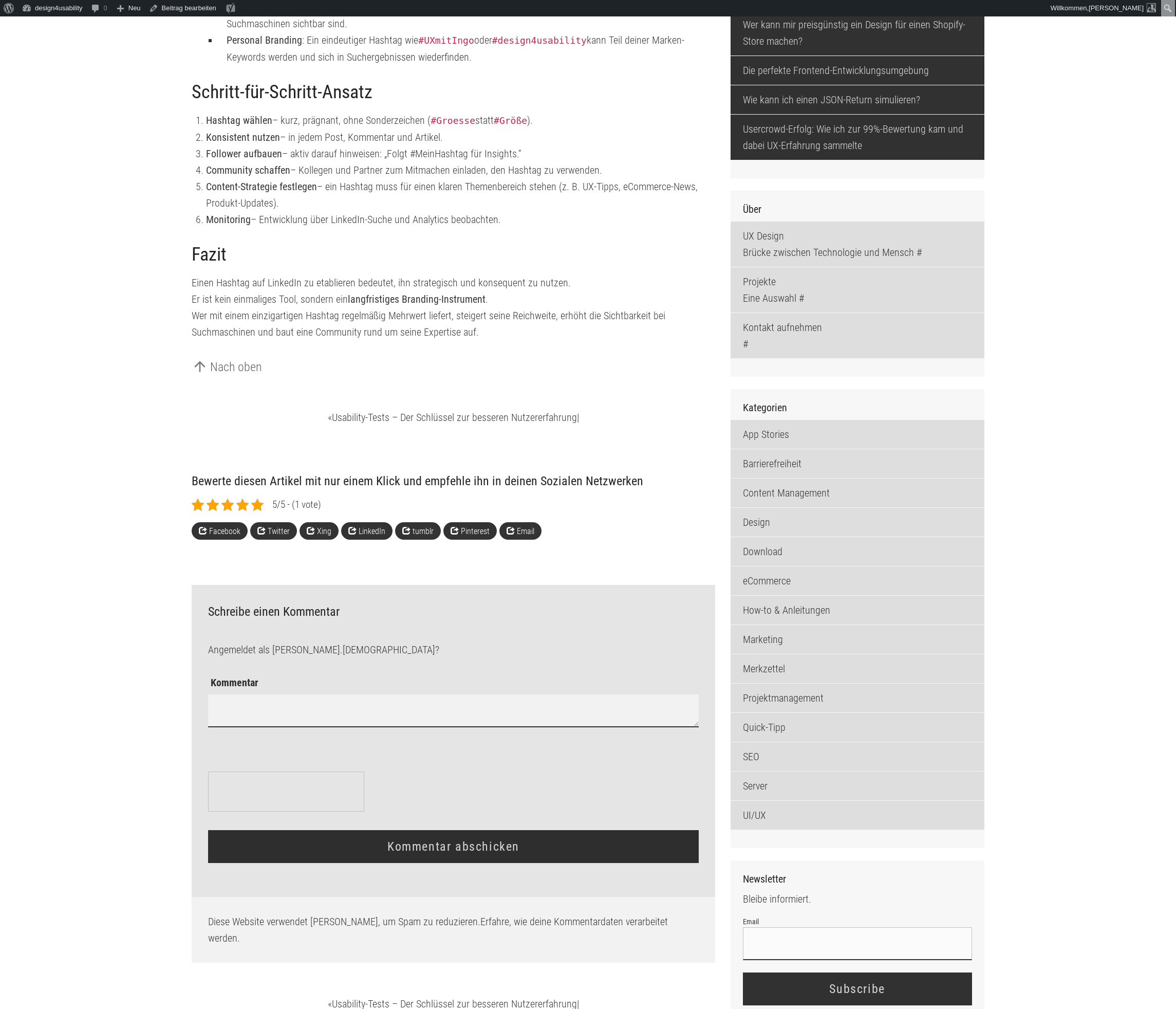
scroll to position [822, 0]
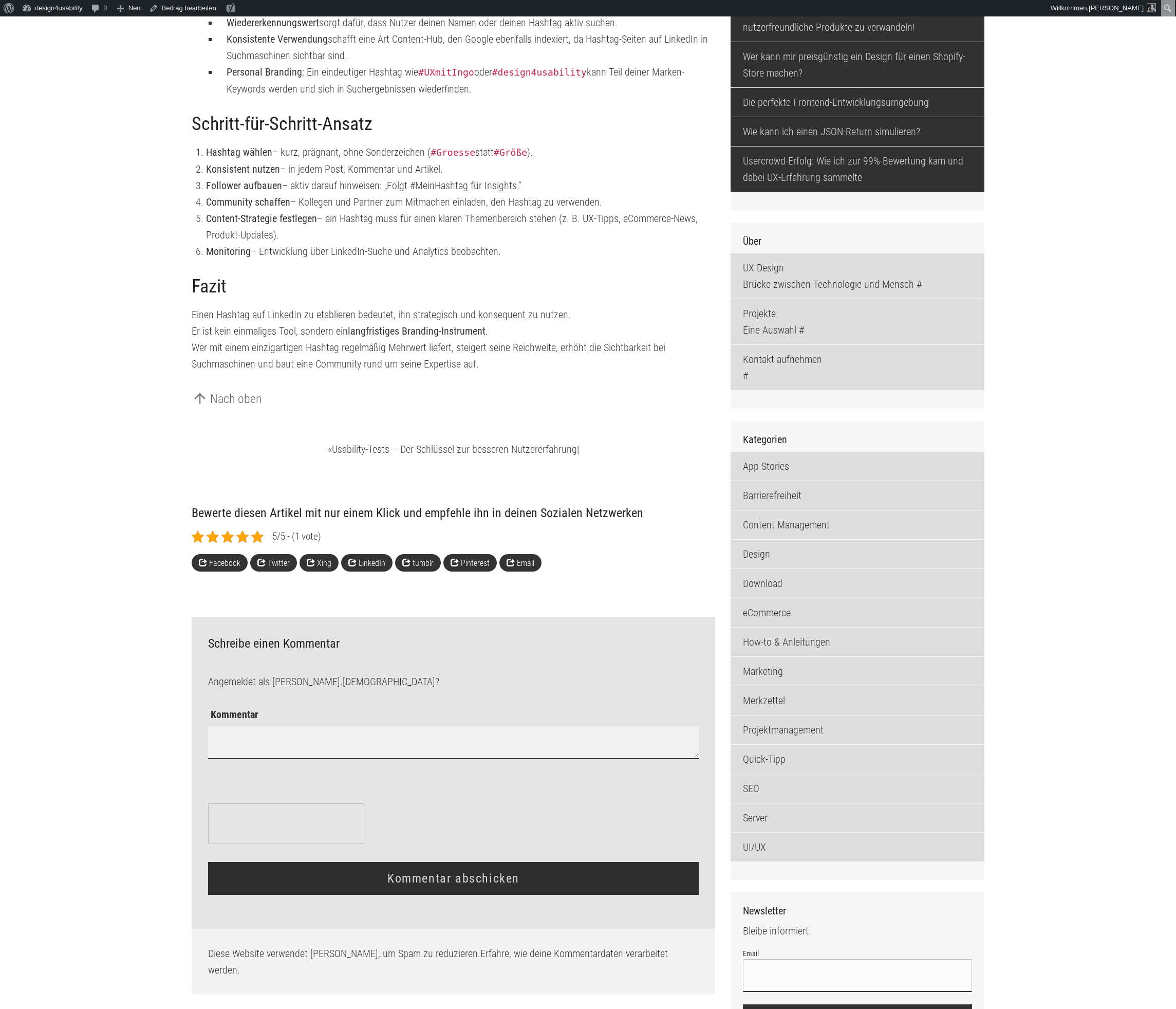
scroll to position [788, 0]
click at [340, 760] on textarea "Kommentar" at bounding box center [453, 742] width 490 height 33
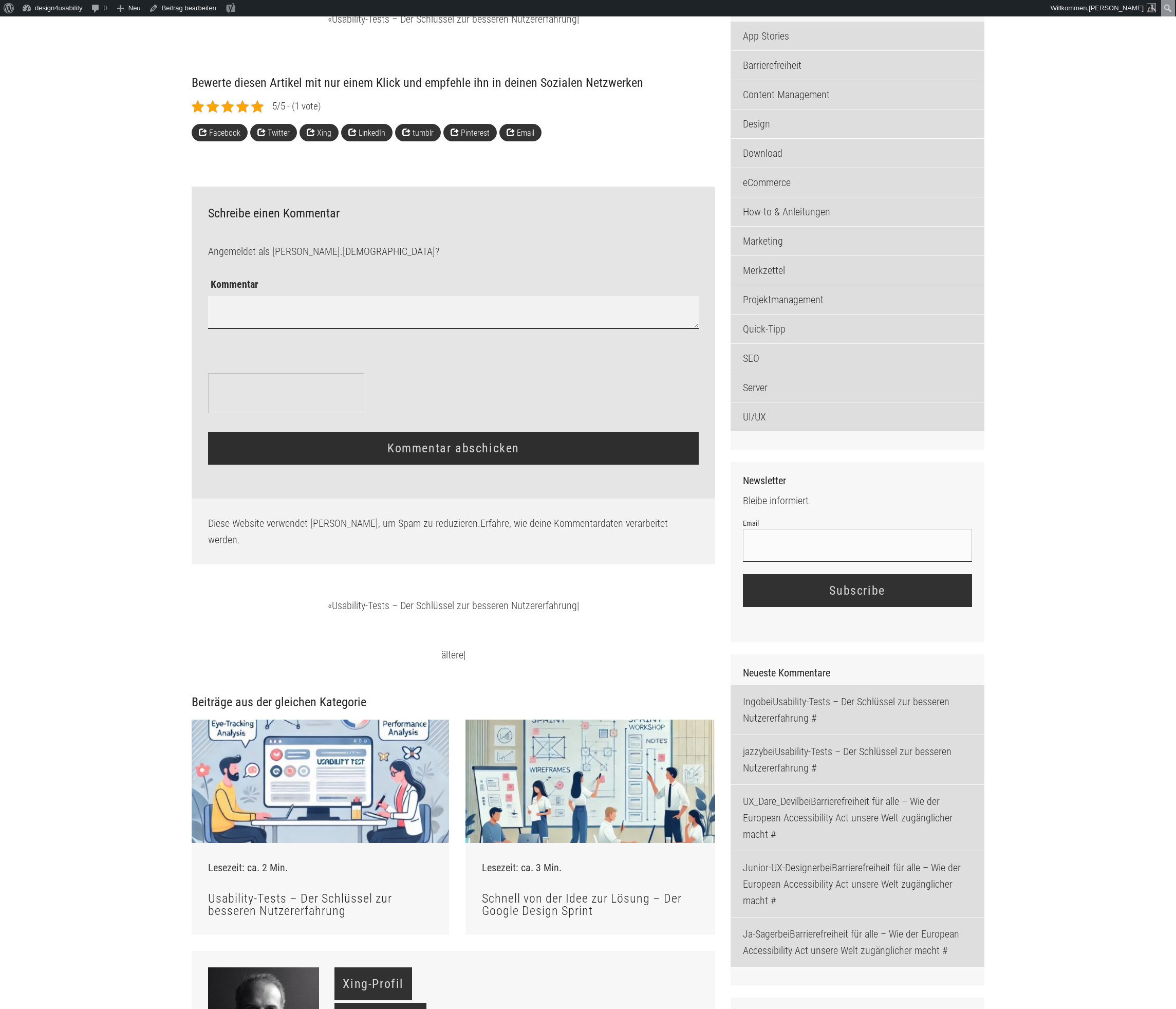
scroll to position [1249, 0]
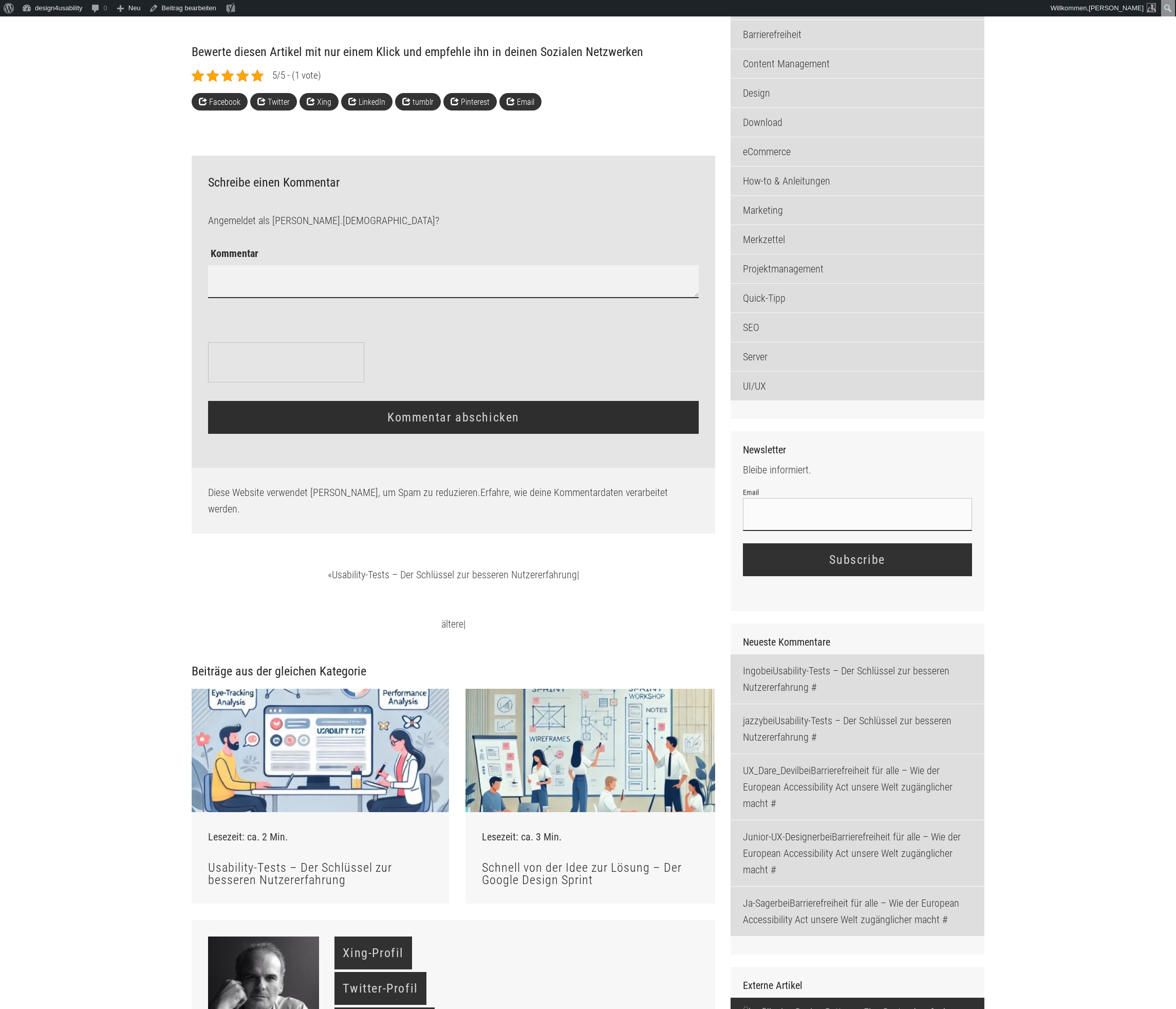
click at [794, 531] on input "Email" at bounding box center [858, 514] width 230 height 33
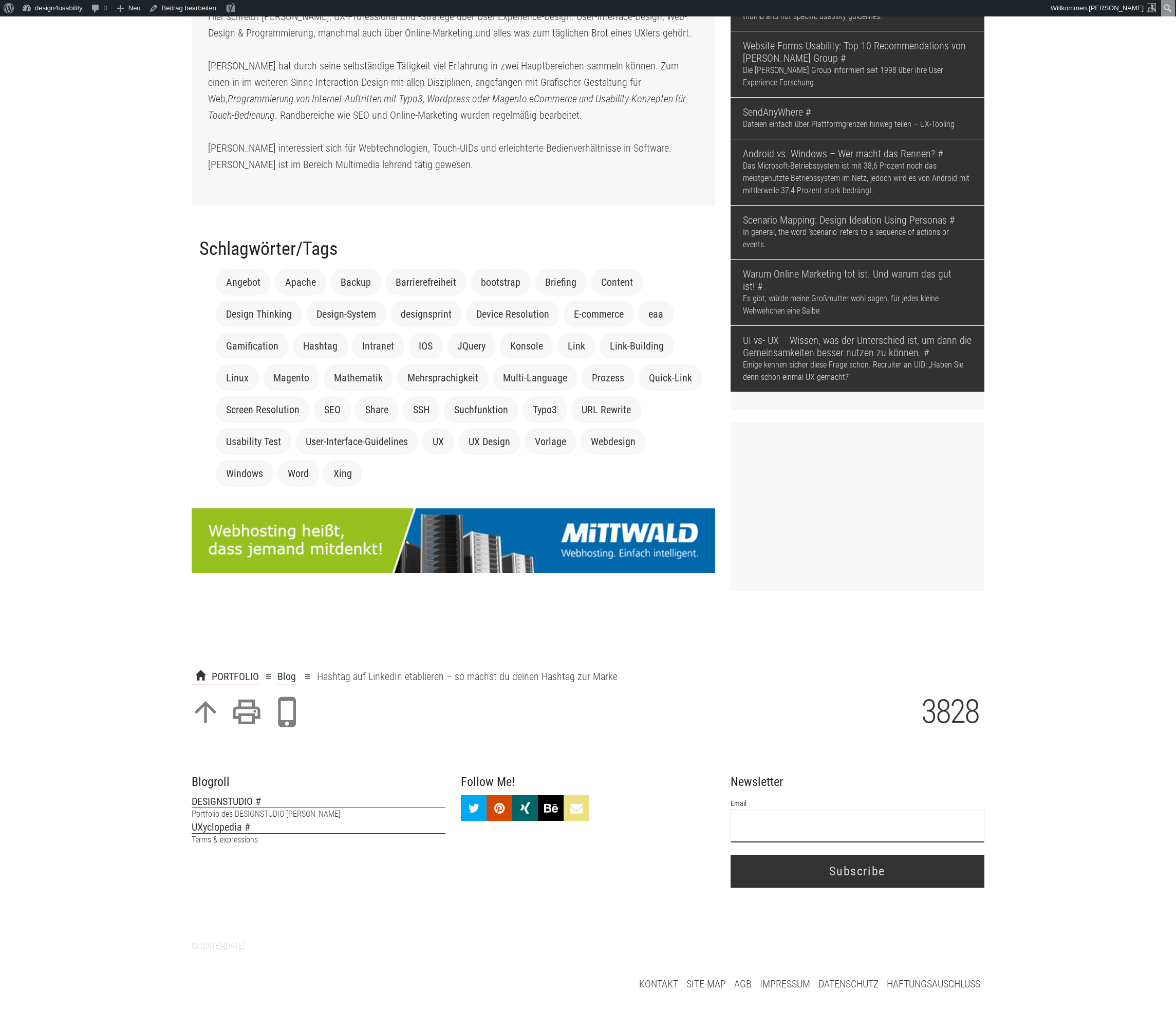
scroll to position [2469, 0]
click at [782, 825] on input "Email" at bounding box center [857, 826] width 254 height 33
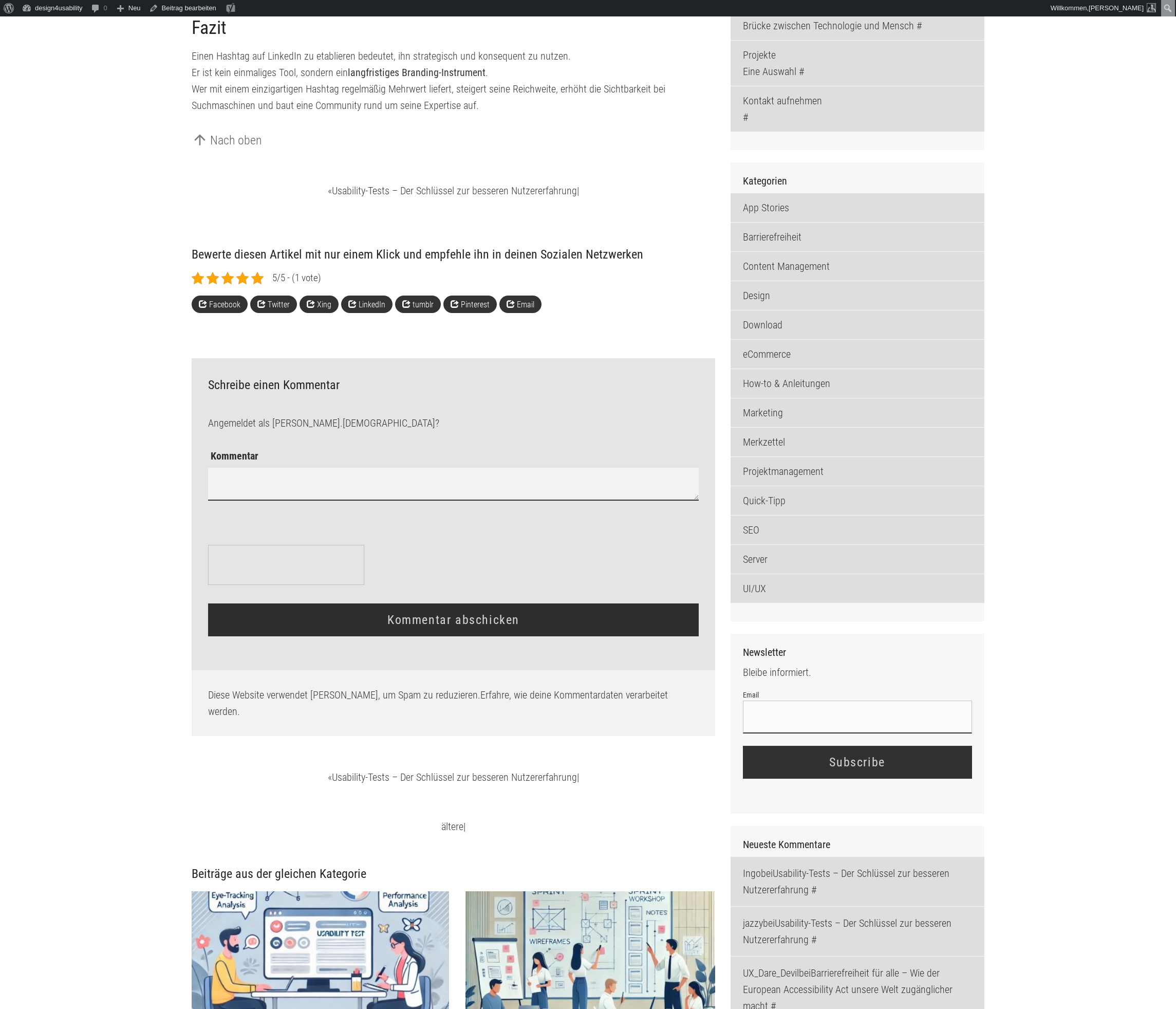
scroll to position [1037, 0]
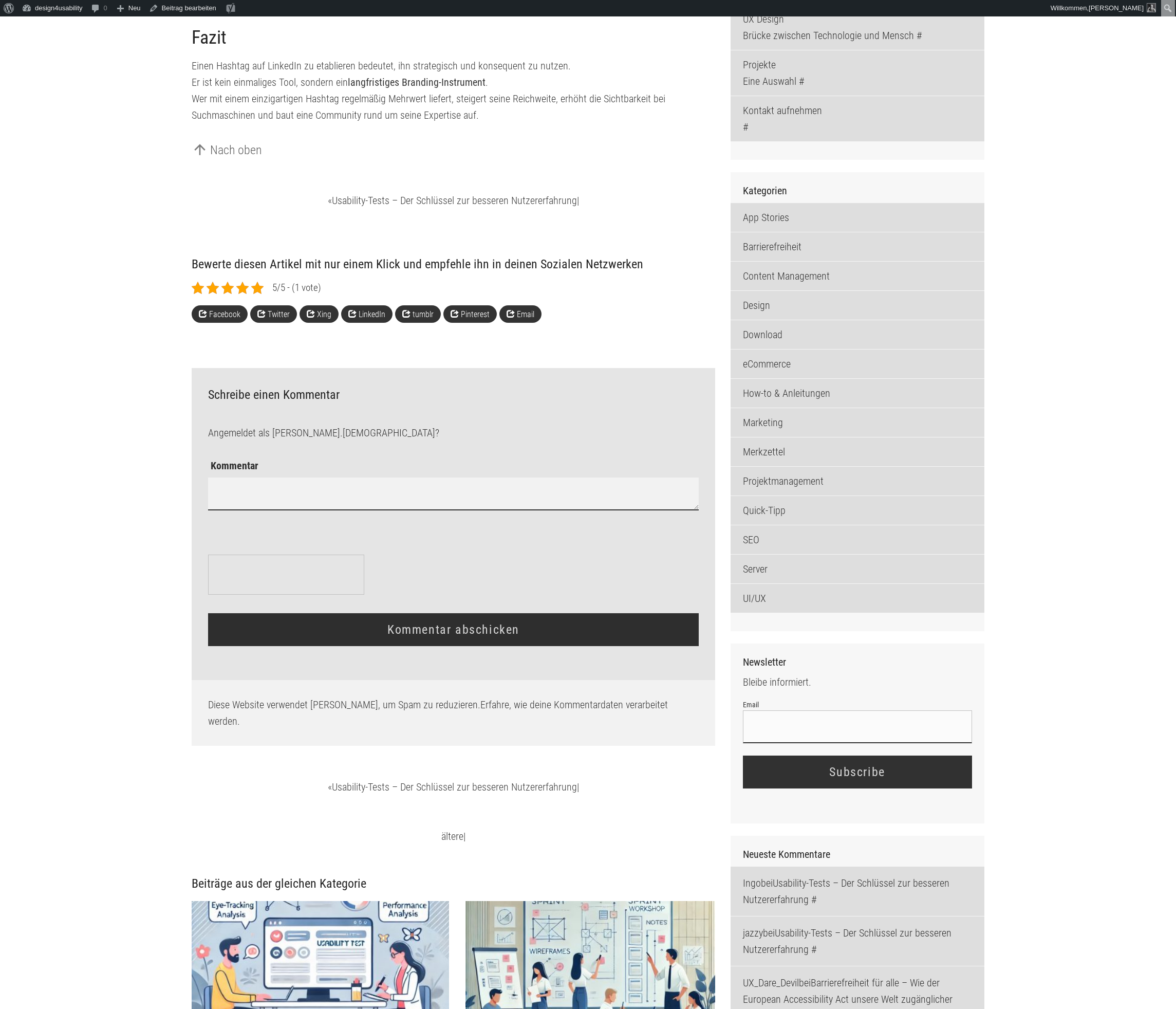
click at [772, 744] on input "Email" at bounding box center [858, 726] width 230 height 33
click at [643, 510] on textarea "Kommentar" at bounding box center [453, 493] width 490 height 33
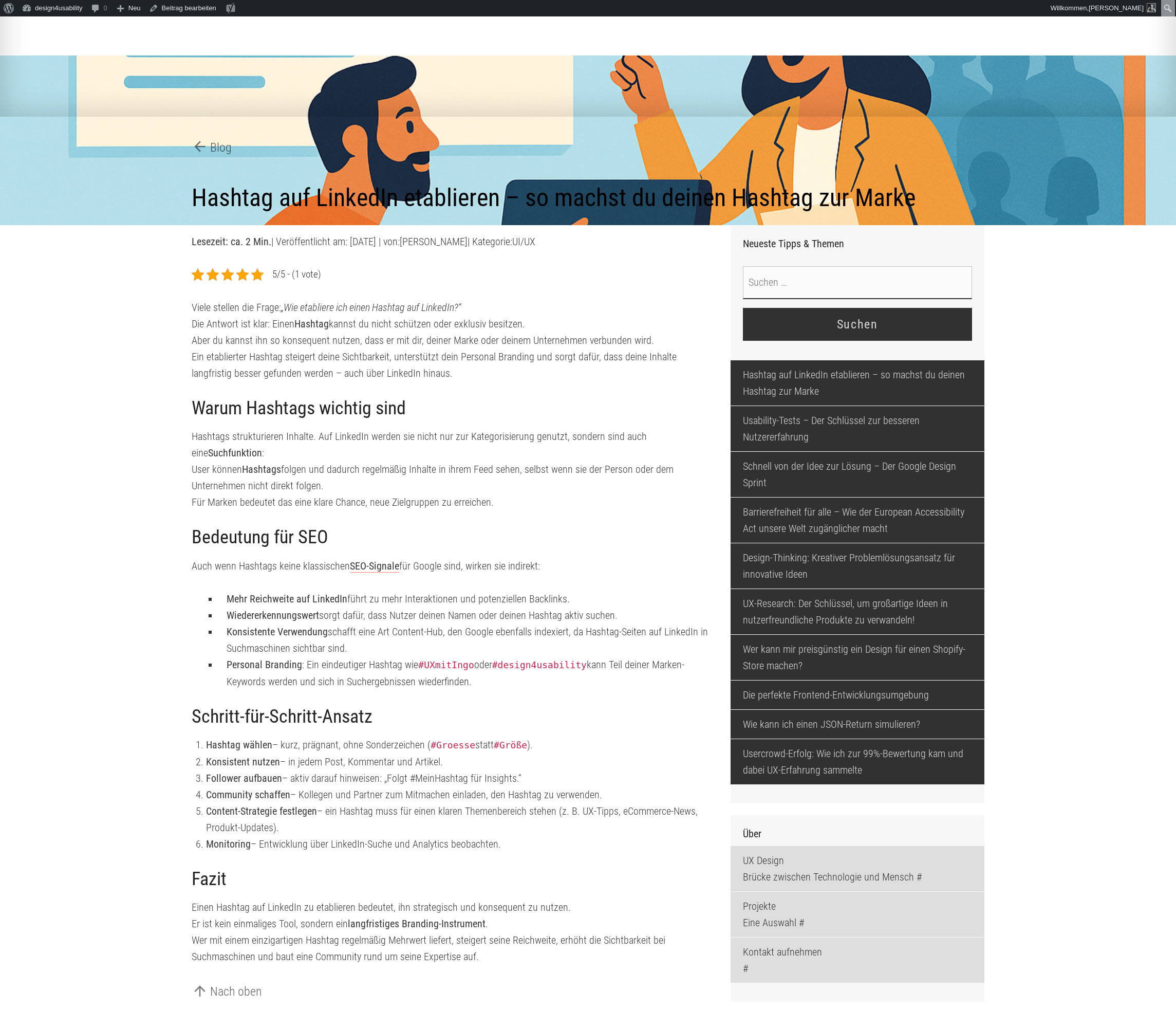
scroll to position [74, 0]
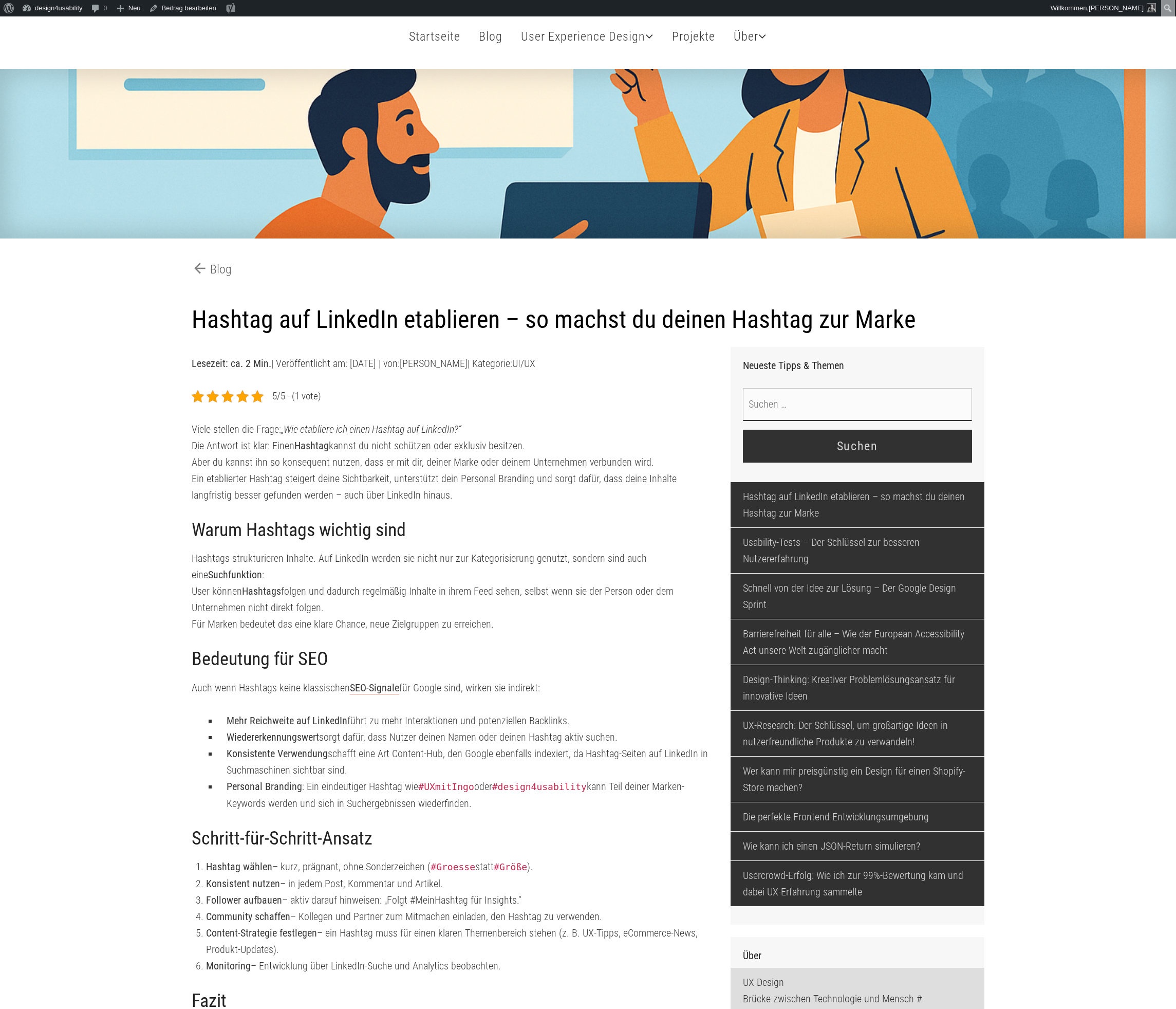
click at [778, 421] on input "Suche nach:" at bounding box center [858, 404] width 230 height 33
click at [907, 421] on input "Suche nach:" at bounding box center [858, 404] width 230 height 33
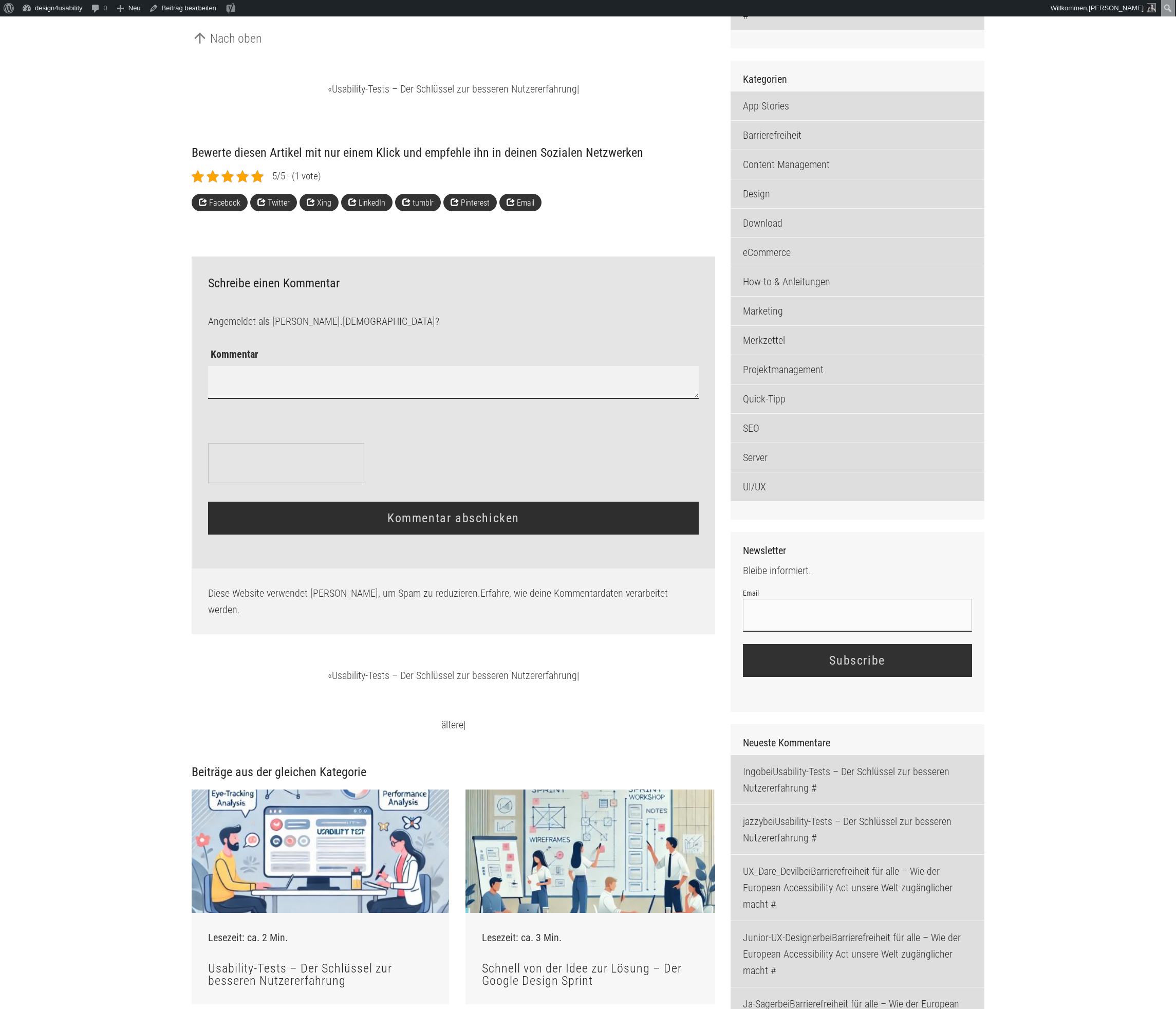
scroll to position [1160, 0]
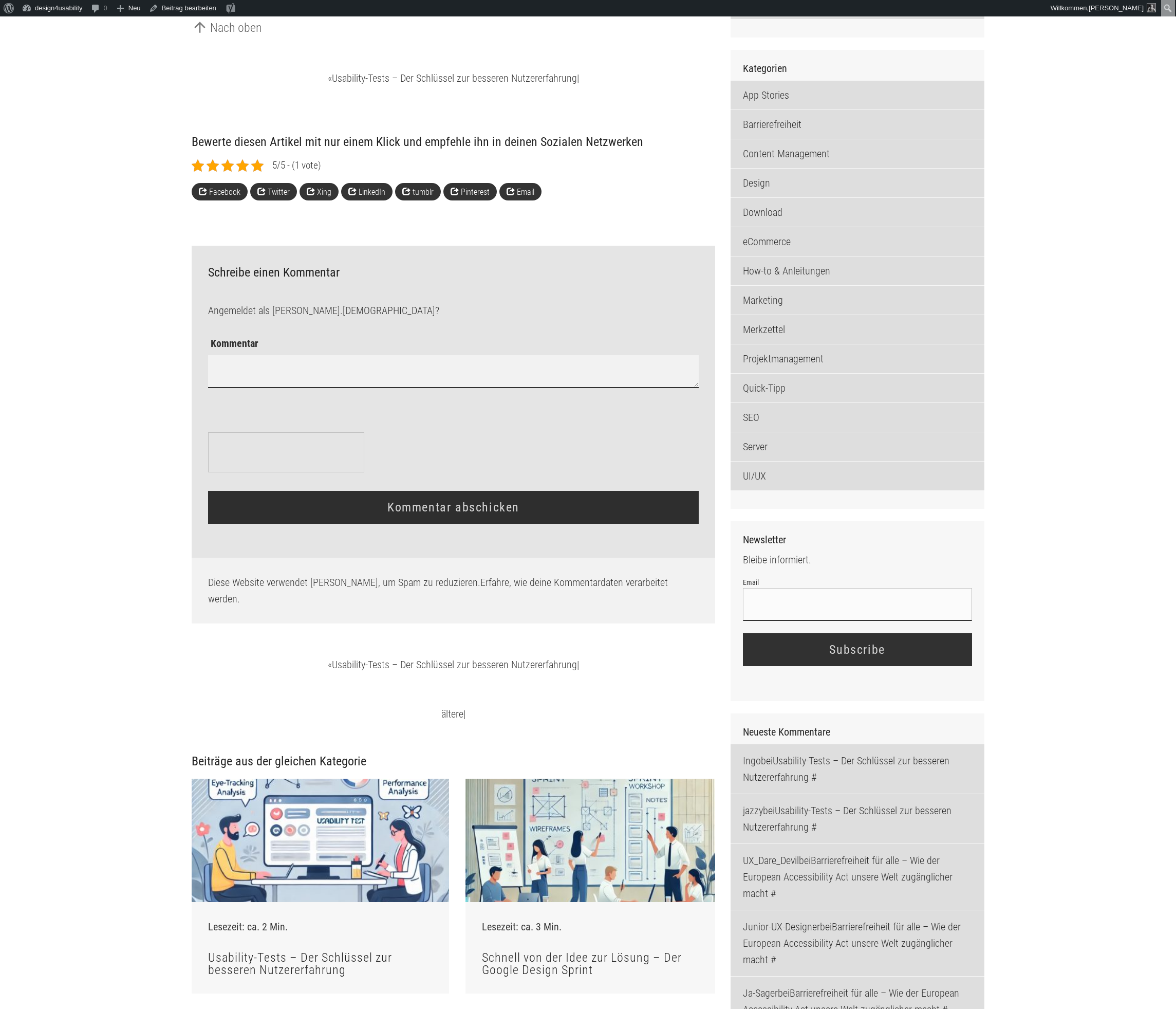
click at [495, 388] on textarea "Kommentar" at bounding box center [453, 371] width 490 height 33
click at [902, 621] on input "Email" at bounding box center [858, 604] width 230 height 33
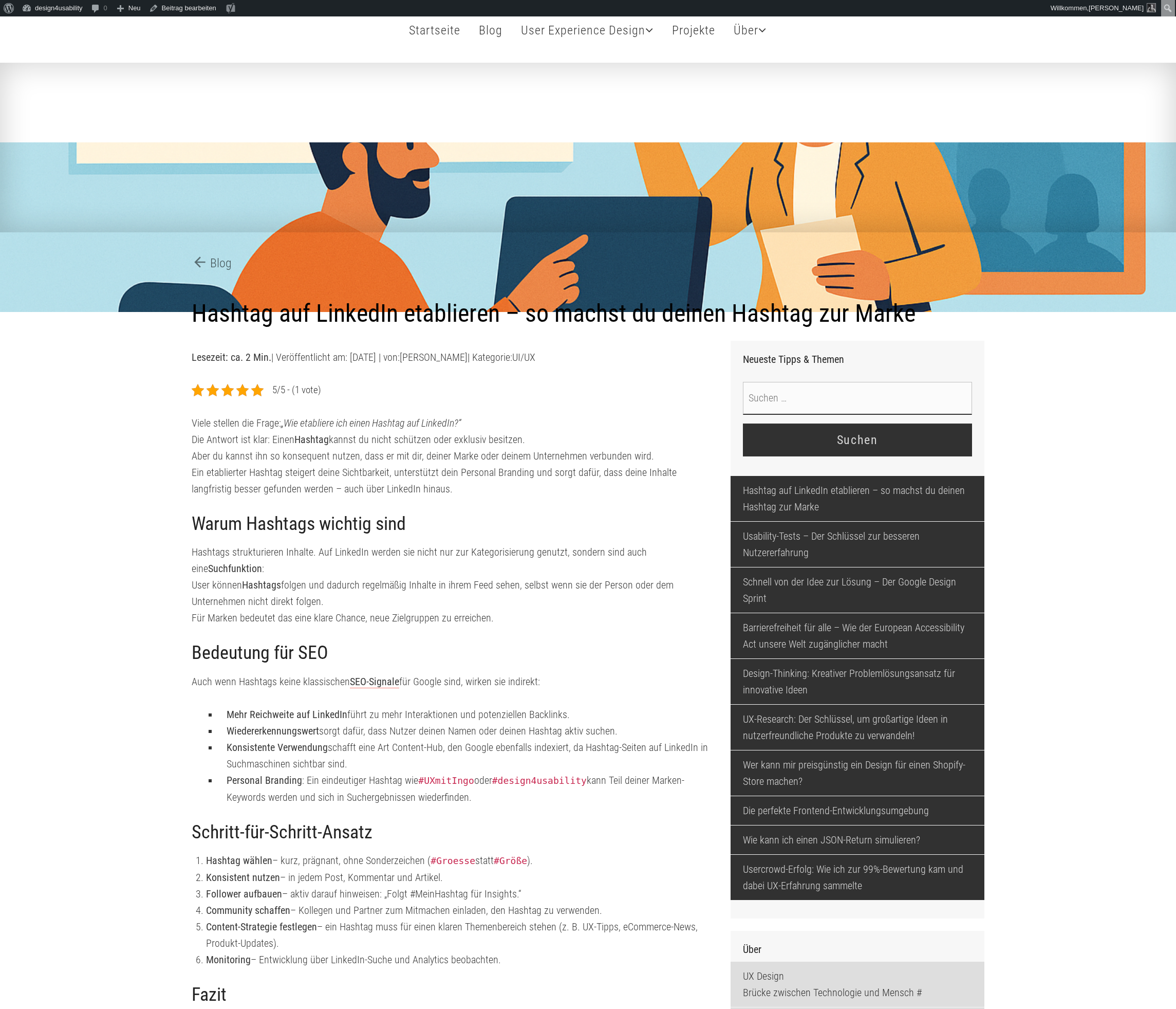
scroll to position [0, 0]
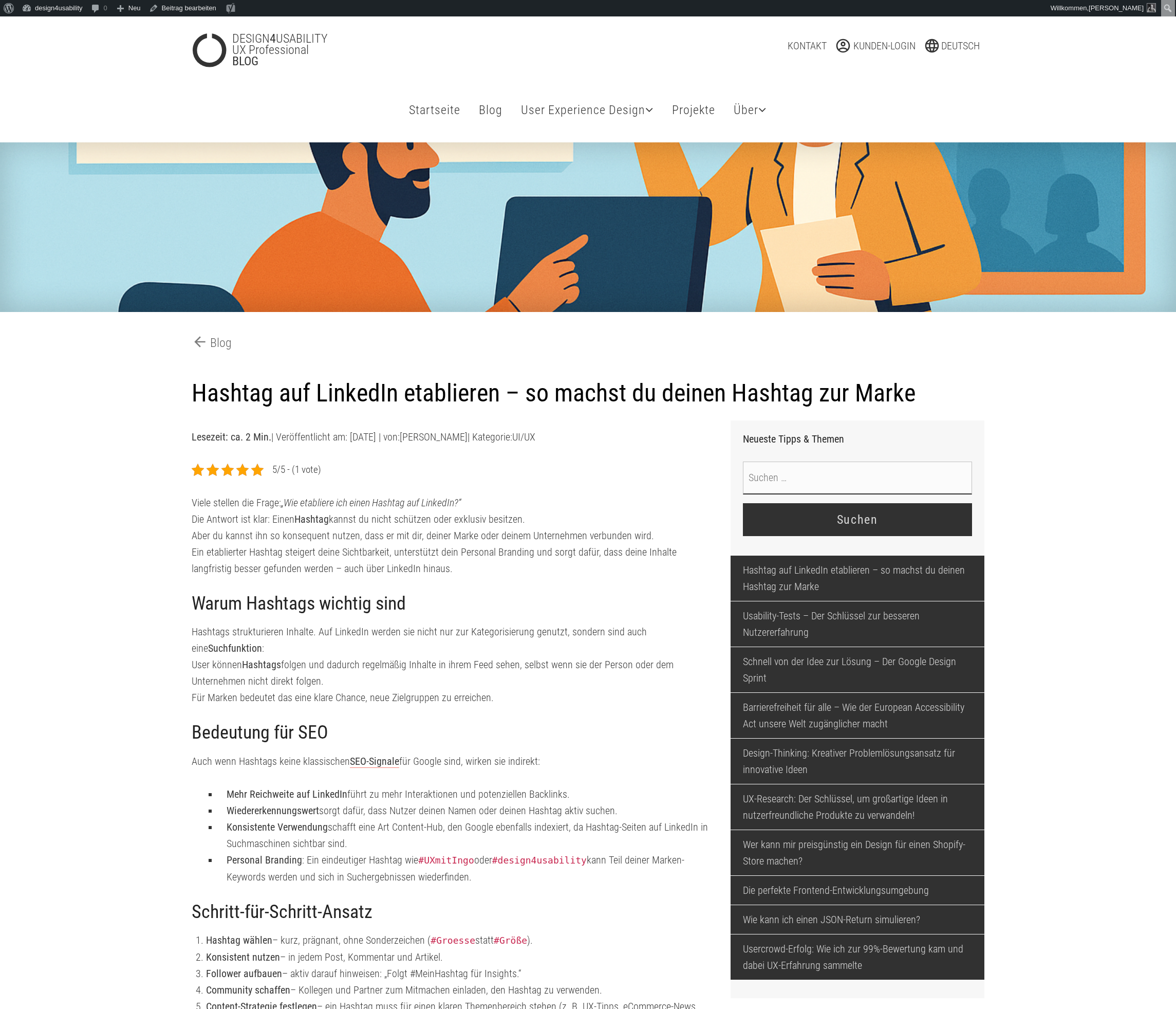
click at [891, 494] on input "Suche nach:" at bounding box center [858, 478] width 230 height 33
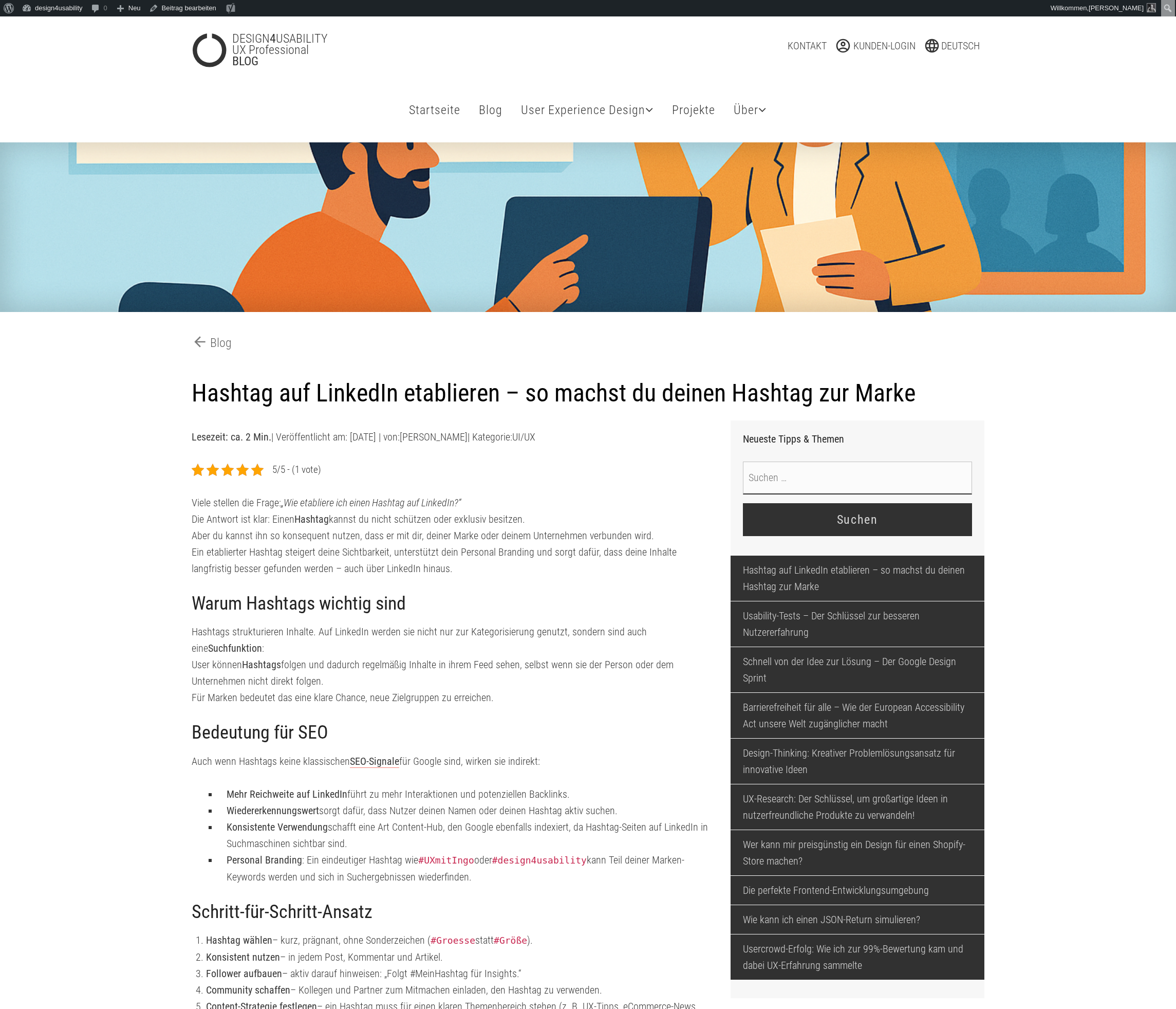
click at [896, 494] on input "Suche nach:" at bounding box center [858, 478] width 230 height 33
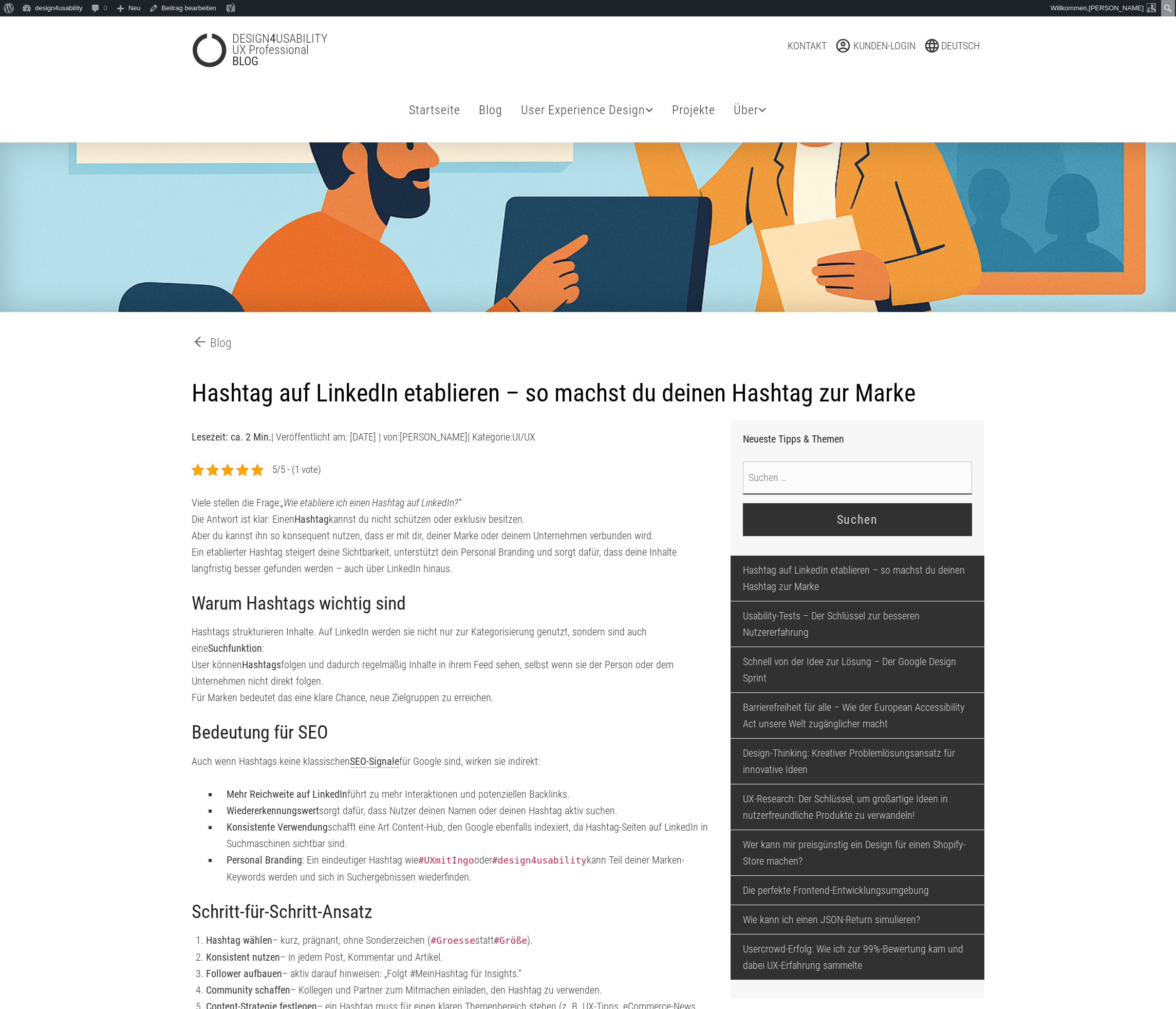
click at [933, 494] on input "Suche nach:" at bounding box center [858, 478] width 230 height 33
click at [945, 536] on input "Suchen" at bounding box center [858, 519] width 230 height 33
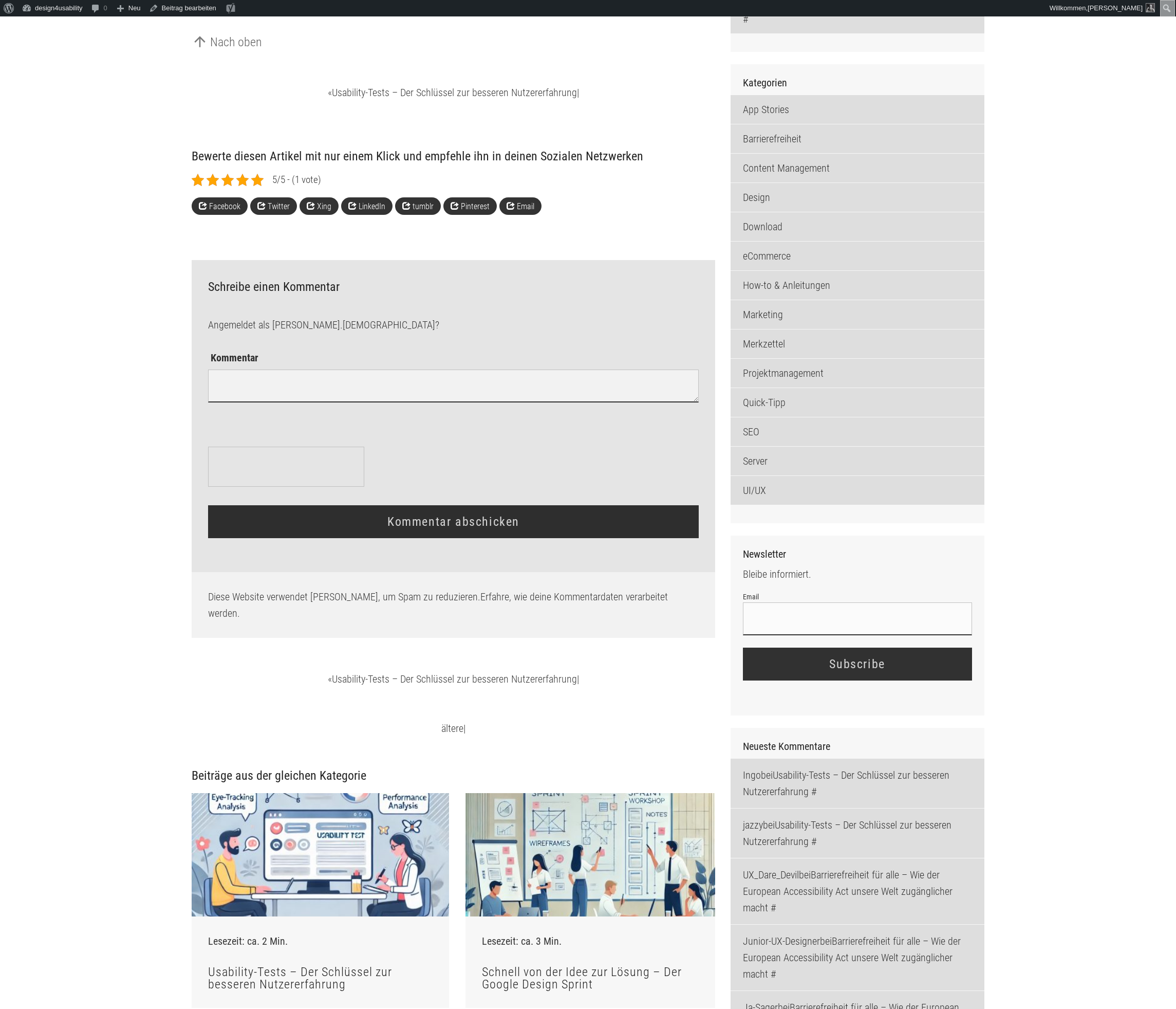
scroll to position [1154, 0]
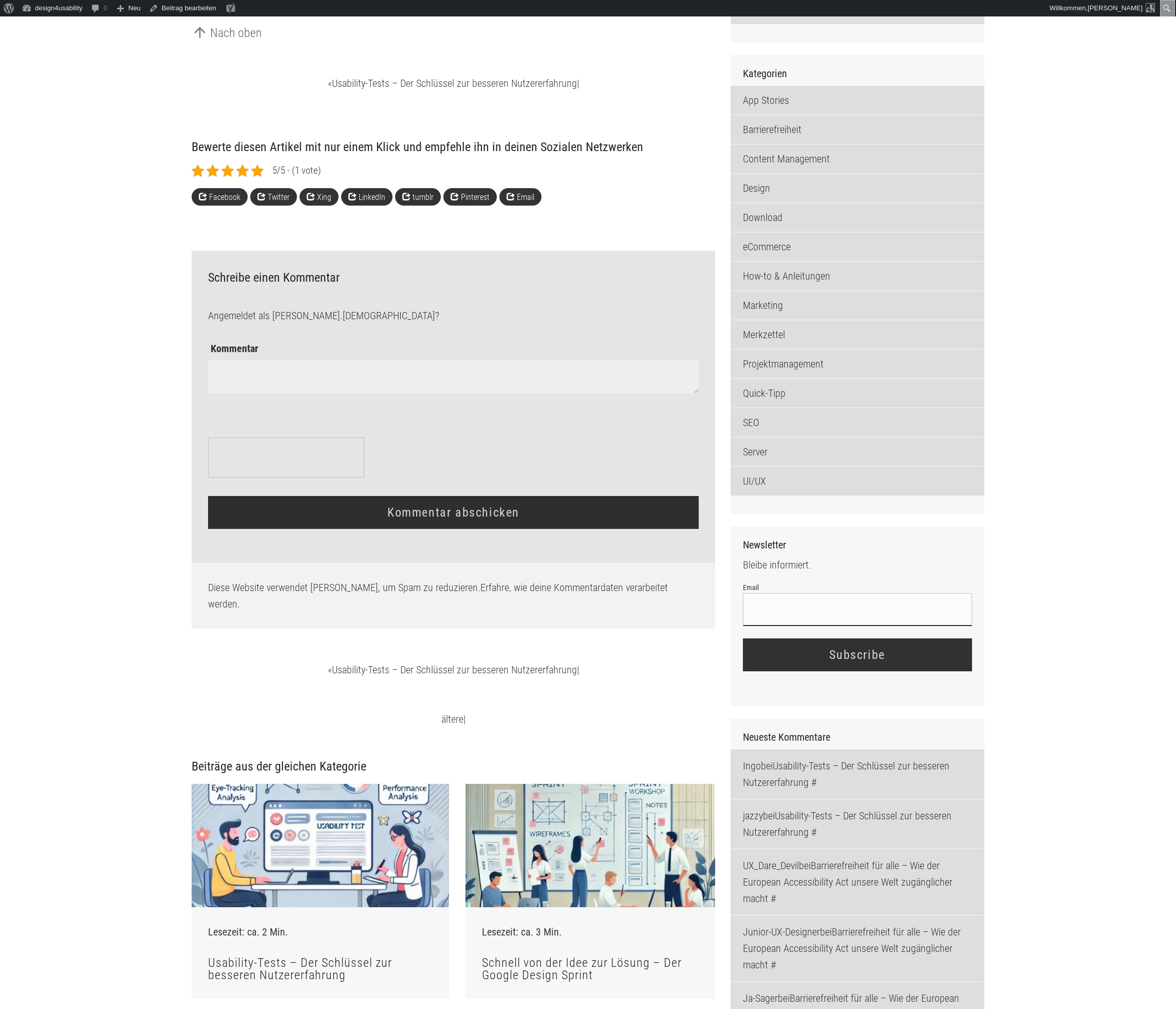
click at [526, 393] on textarea "Kommentar" at bounding box center [453, 376] width 490 height 33
click at [1041, 532] on main "arrow_back Blog Hashtag auf LinkedIn etablieren – so machst du deinen Hashtag z…" at bounding box center [588, 405] width 1176 height 2832
click at [873, 626] on input "Email" at bounding box center [858, 609] width 230 height 33
click at [1024, 623] on main "arrow_back Blog Hashtag auf LinkedIn etablieren – so machst du deinen Hashtag z…" at bounding box center [588, 405] width 1176 height 2832
click at [271, 393] on textarea "Kommentar" at bounding box center [453, 376] width 490 height 33
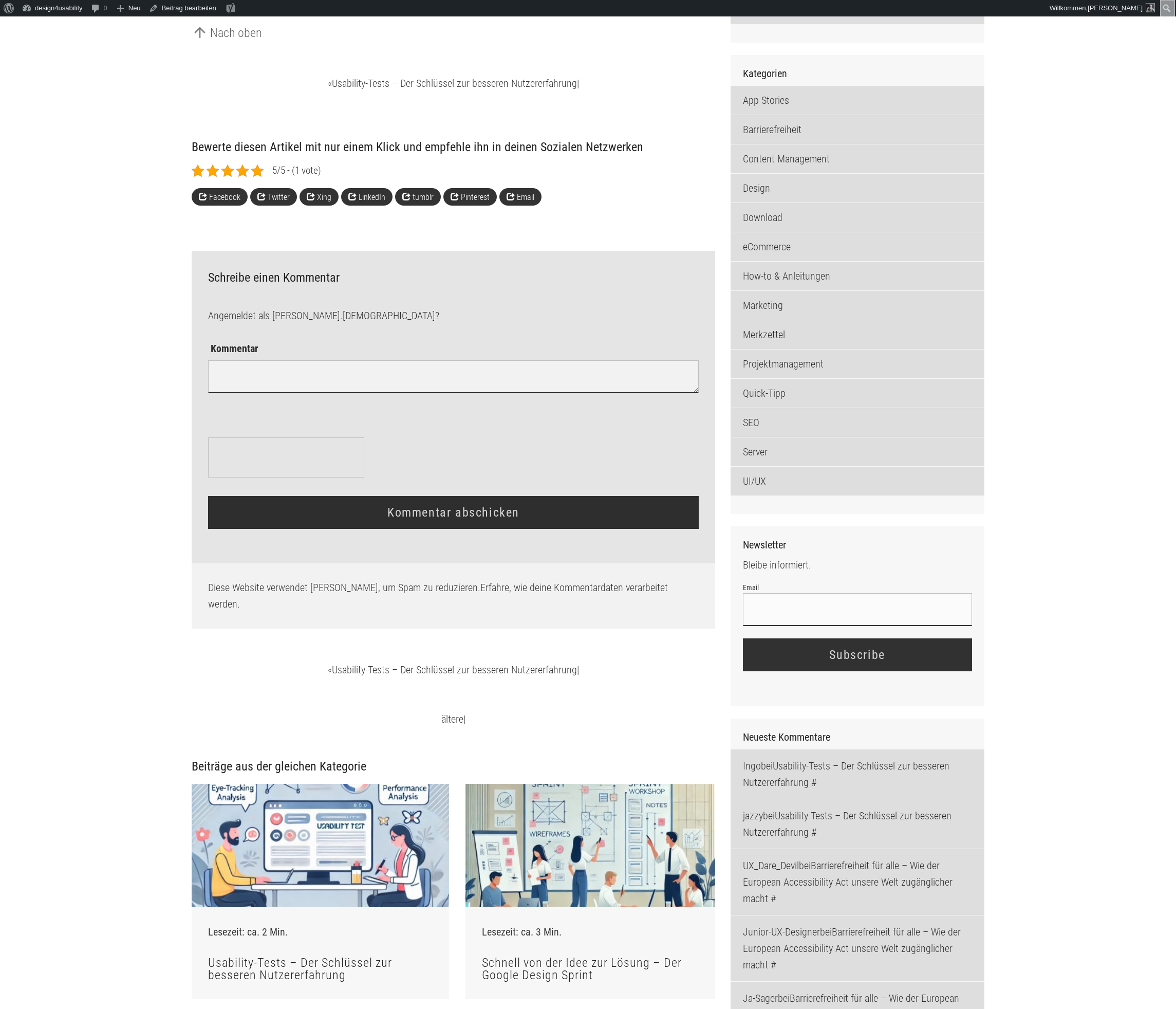
click at [144, 620] on main "arrow_back Blog Hashtag auf LinkedIn etablieren – so machst du deinen Hashtag z…" at bounding box center [588, 405] width 1176 height 2832
click at [254, 393] on textarea "Kommentar" at bounding box center [453, 376] width 490 height 33
click at [141, 596] on main "arrow_back Blog Hashtag auf LinkedIn etablieren – so machst du deinen Hashtag z…" at bounding box center [588, 405] width 1176 height 2832
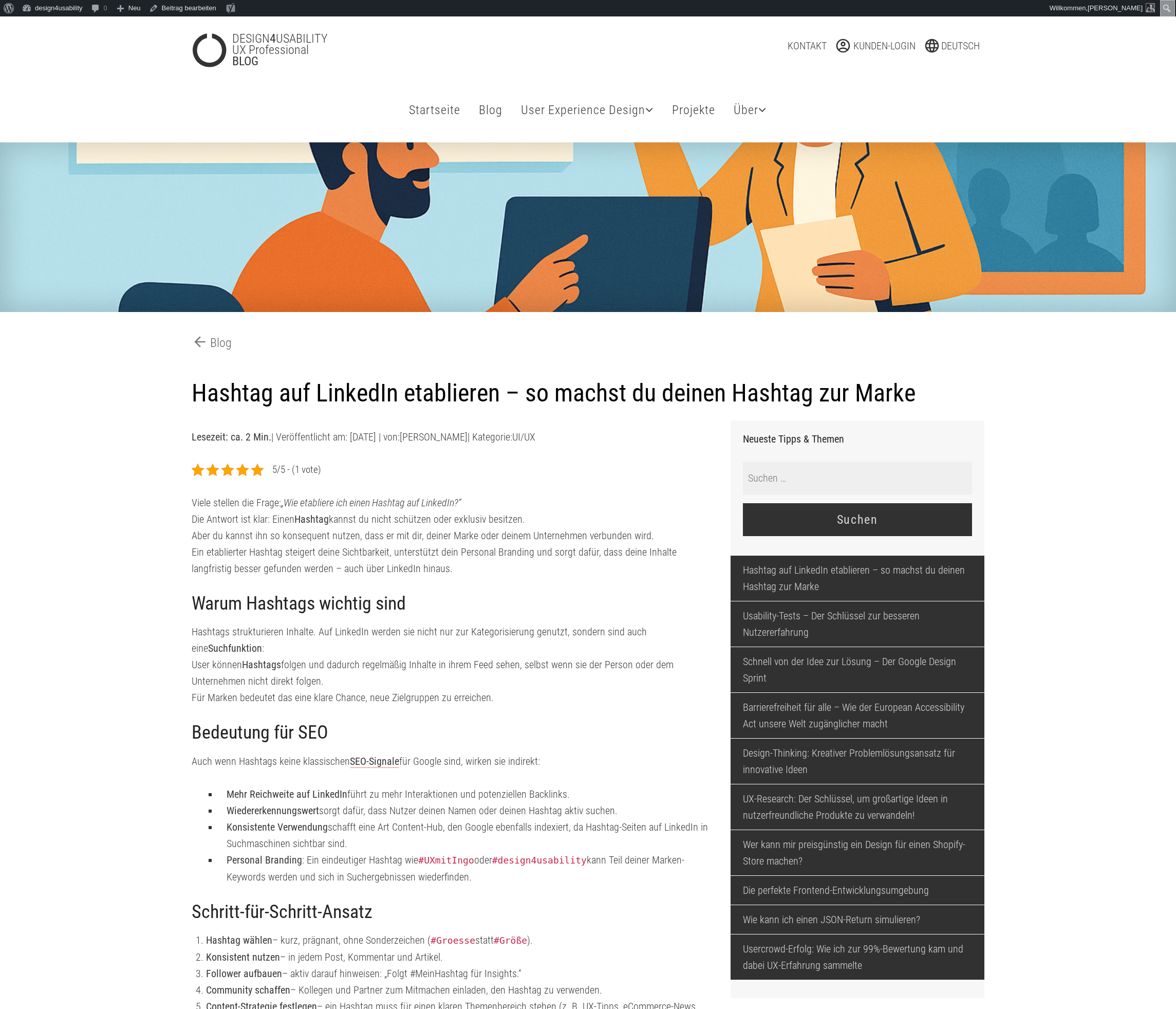
click at [893, 494] on input "Suche nach:" at bounding box center [858, 478] width 230 height 33
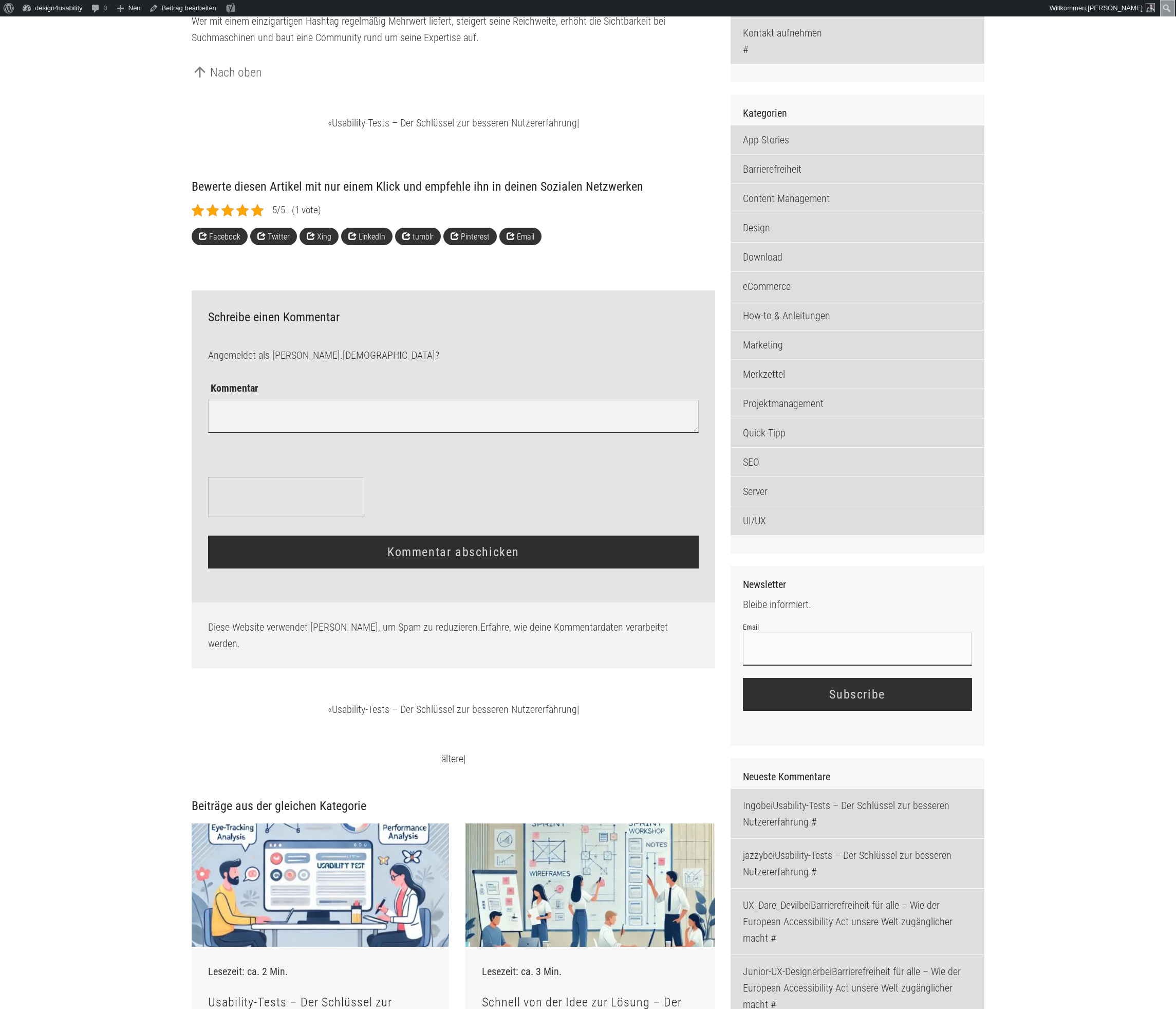
scroll to position [1089, 0]
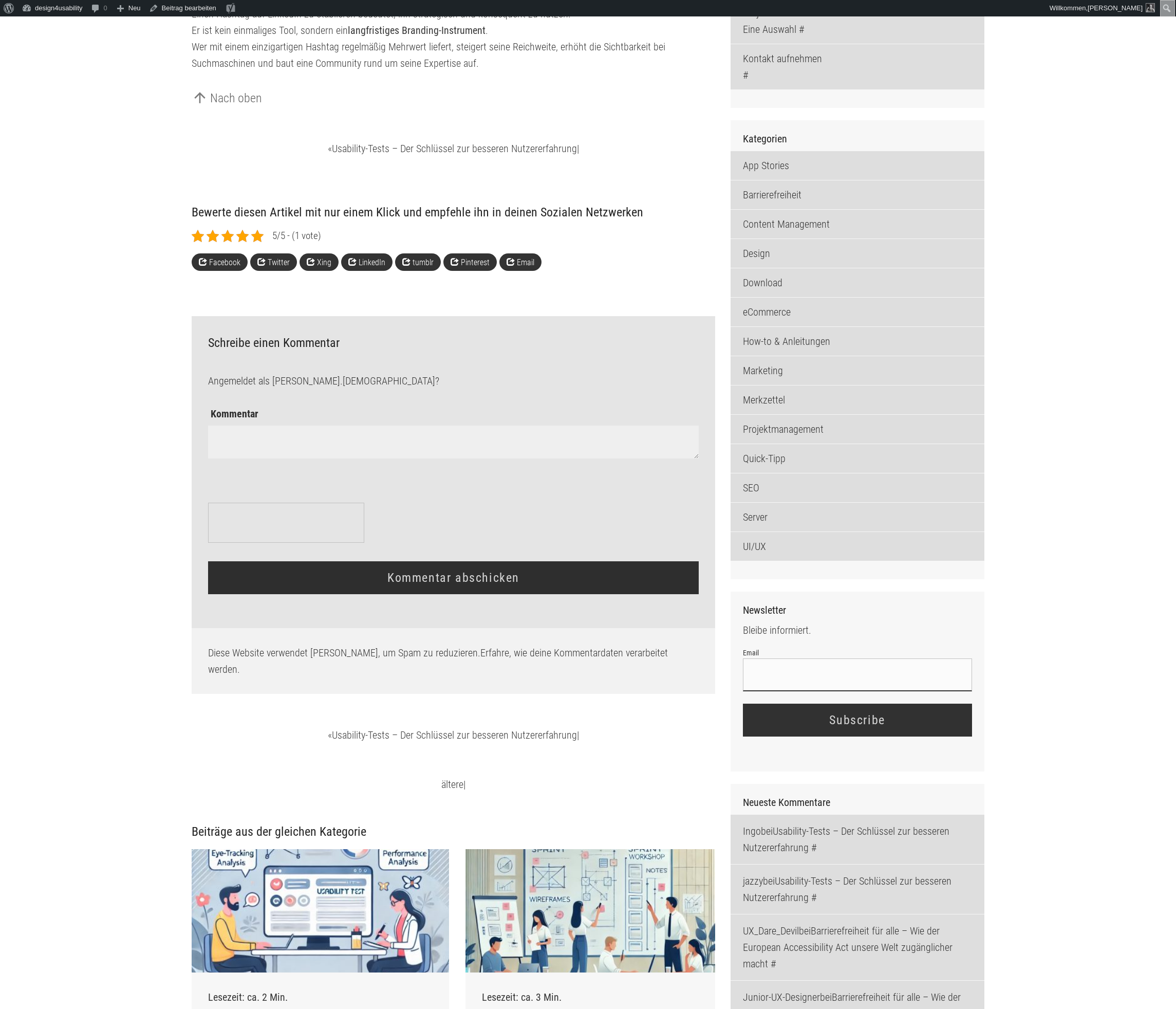
click at [523, 458] on textarea "Kommentar" at bounding box center [453, 442] width 490 height 33
click at [55, 539] on main "arrow_back Blog Hashtag auf LinkedIn etablieren – so machst du deinen Hashtag z…" at bounding box center [588, 469] width 1176 height 2832
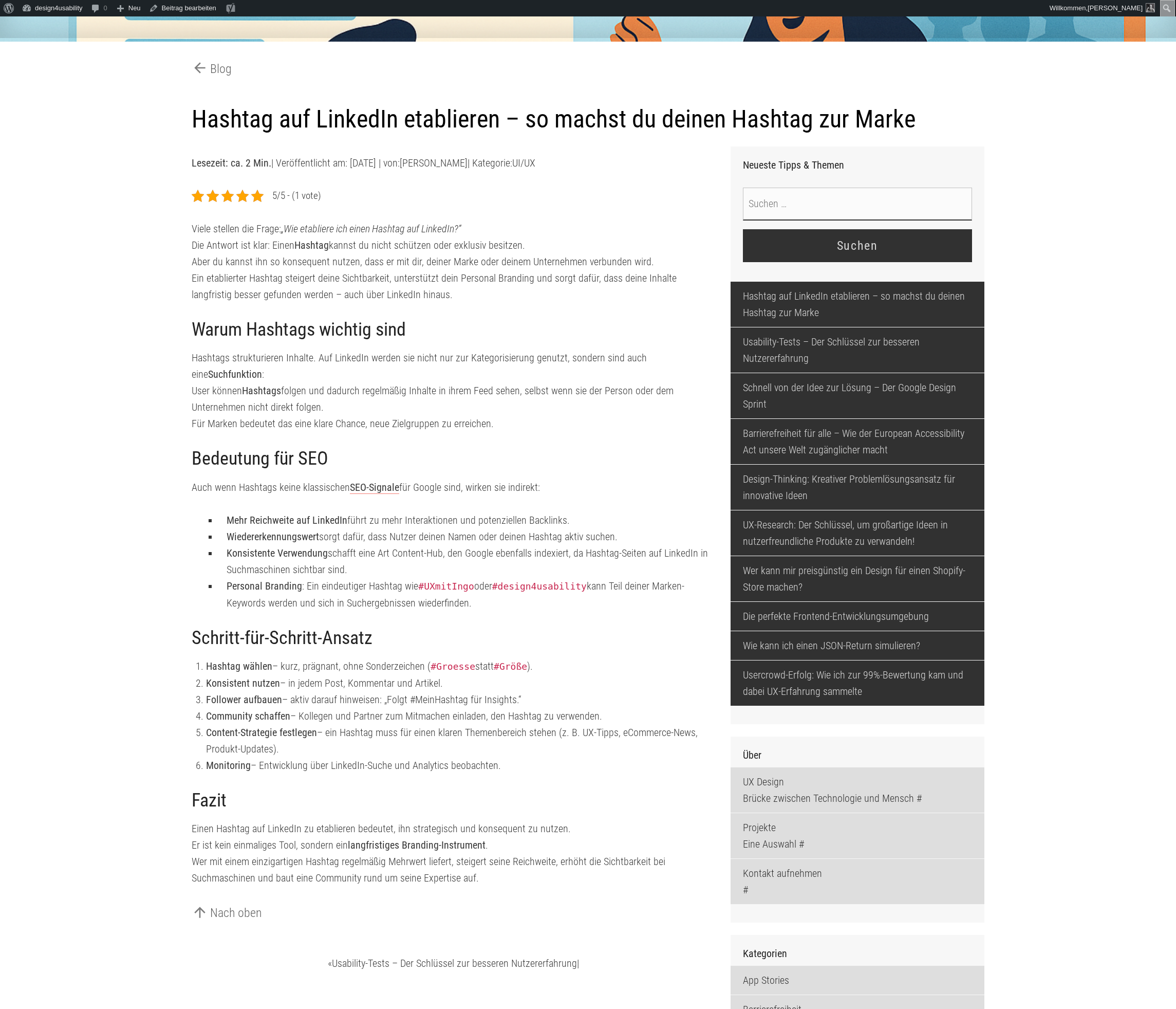
scroll to position [271, 0]
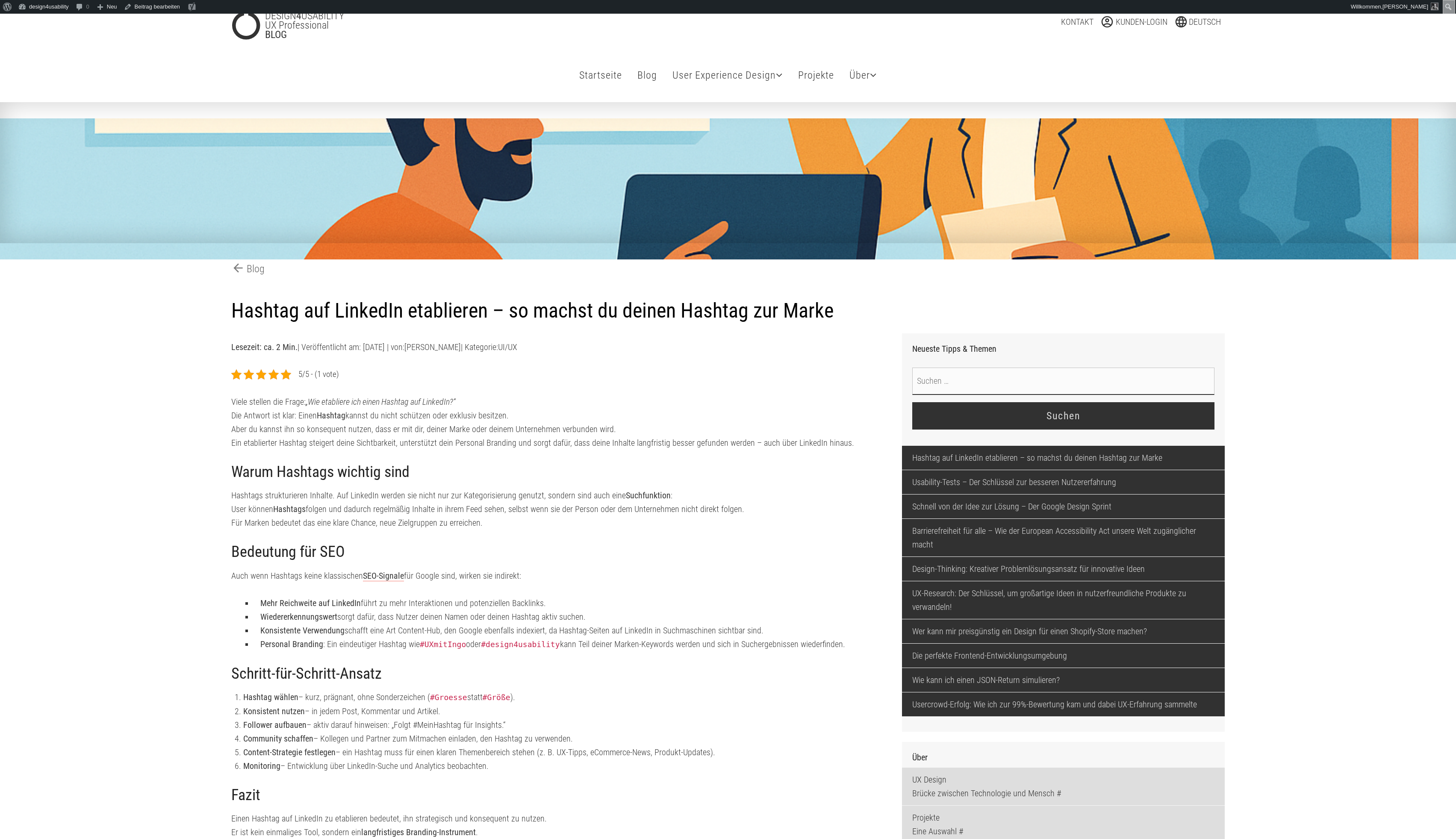
scroll to position [0, 0]
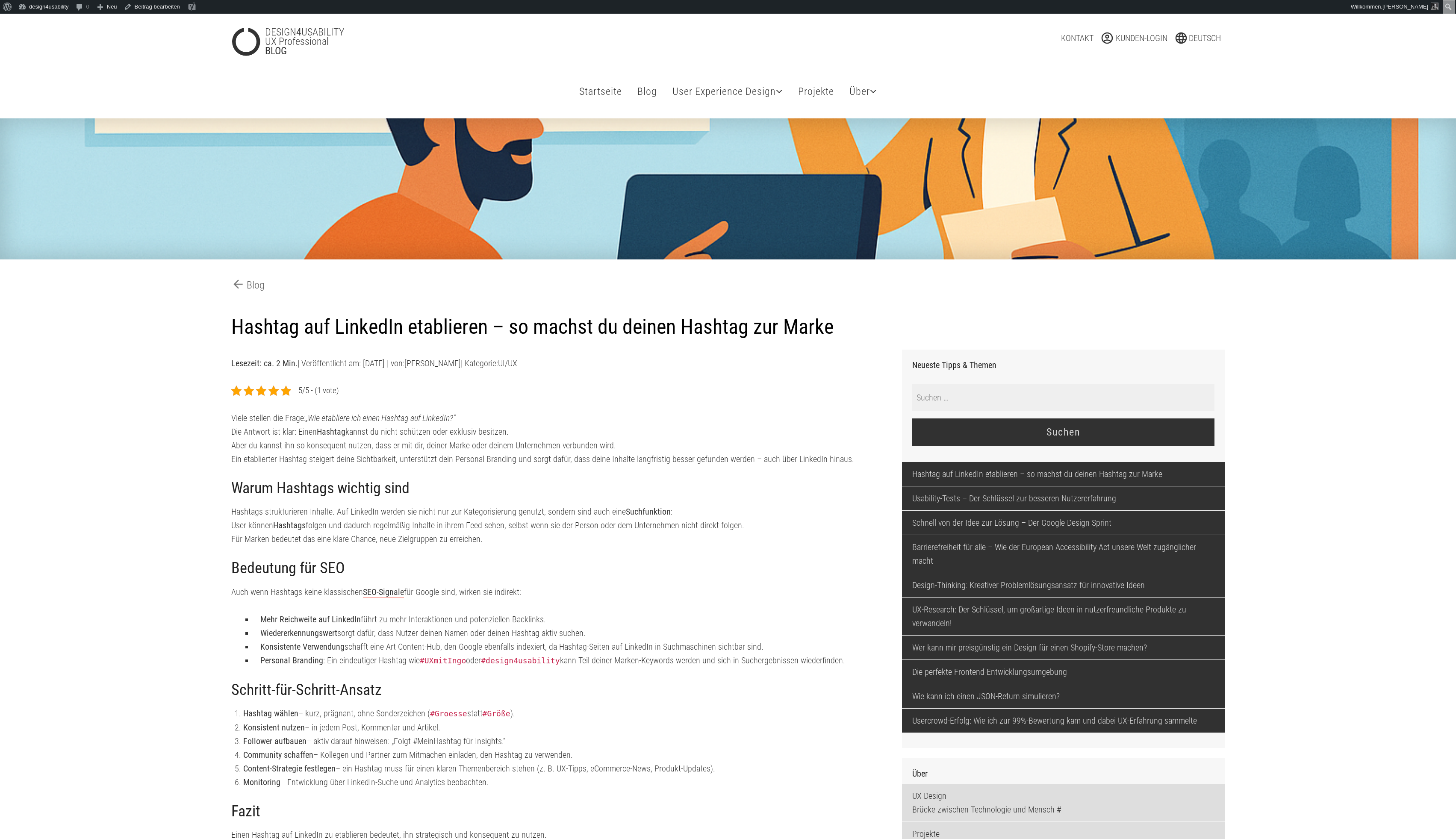
click at [978, 407] on input "Suche nach:" at bounding box center [1063, 397] width 302 height 27
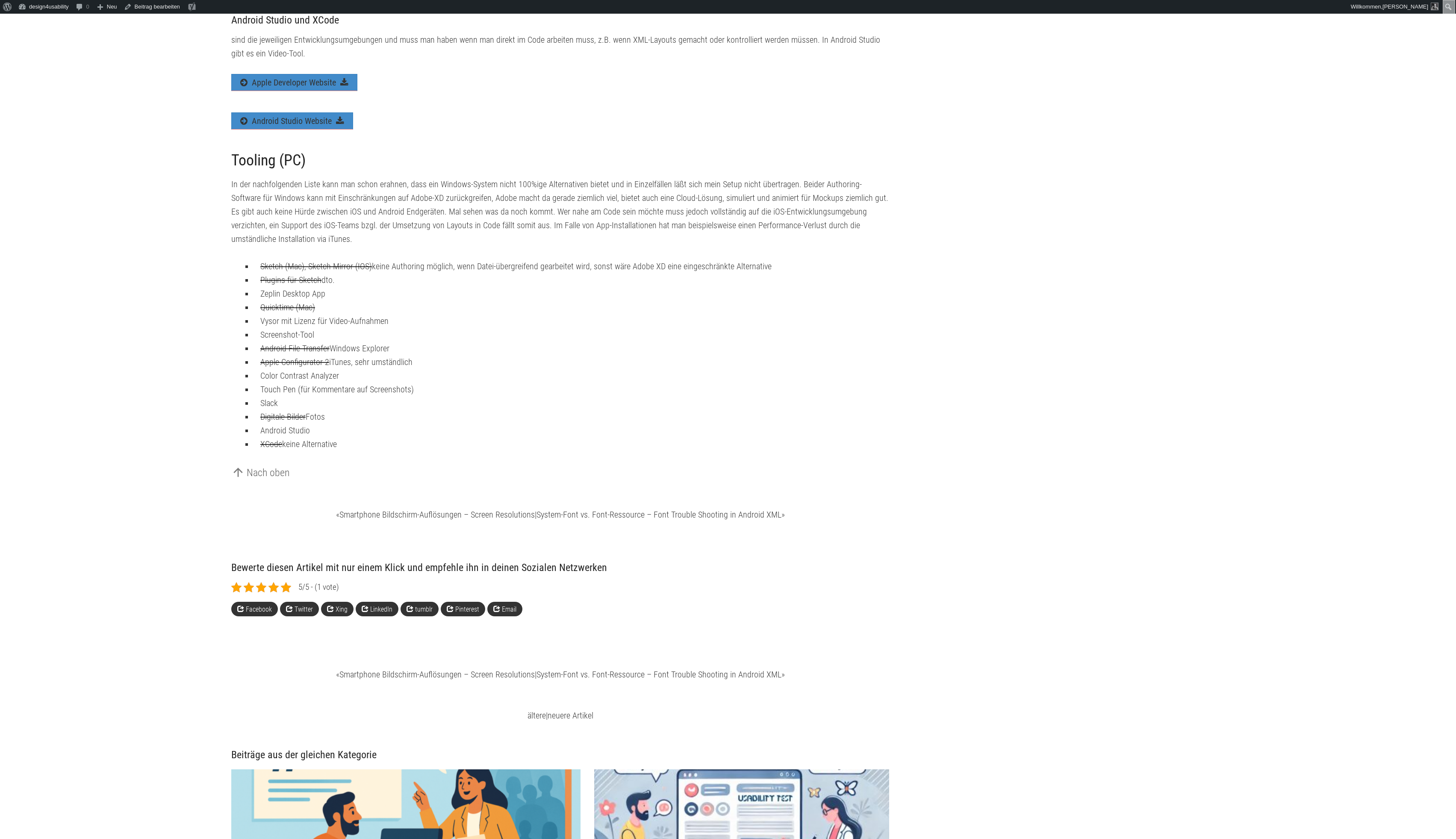
scroll to position [2258, 0]
click at [346, 450] on li "XCode keine Alternative" at bounding box center [571, 443] width 635 height 14
drag, startPoint x: 343, startPoint y: 537, endPoint x: 361, endPoint y: 436, distance: 102.6
click at [361, 436] on ul "Sketch (Mac), Sketch Mirror (IOS) keine Authoring möglich, wenn Datei-übergreif…" at bounding box center [564, 354] width 649 height 192
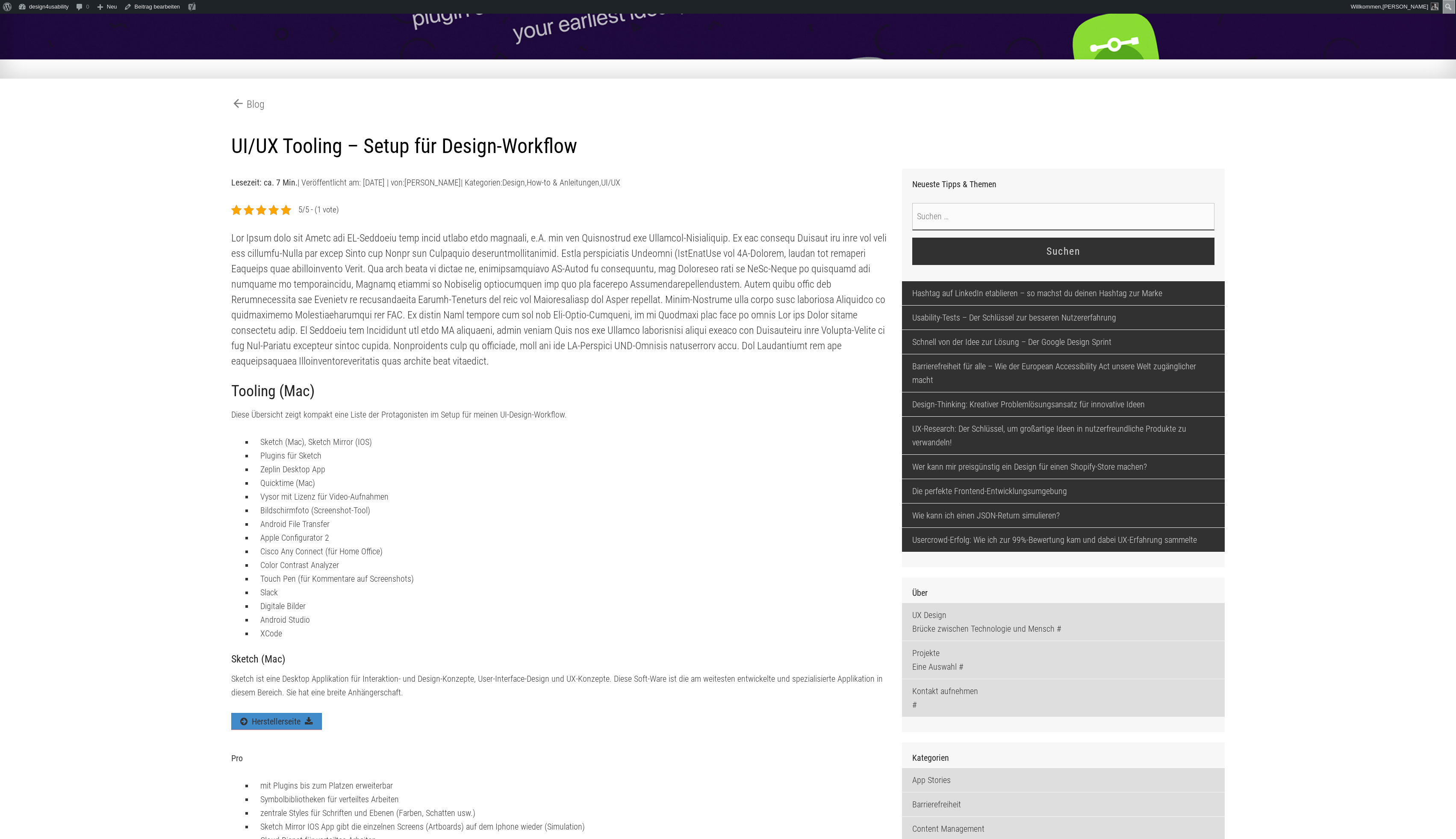
scroll to position [0, 0]
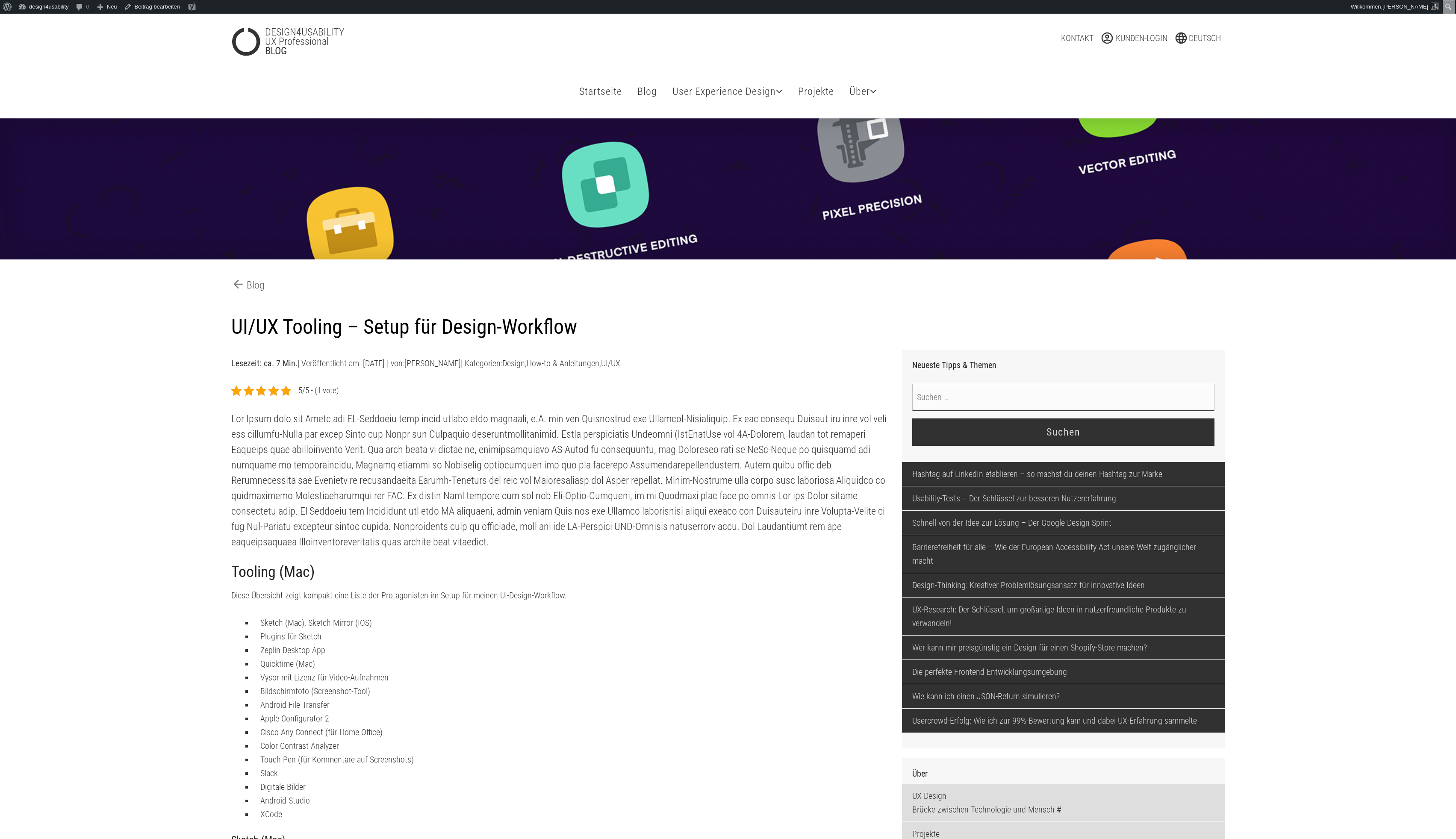
click at [234, 332] on h1 "UI/UX Tooling – Setup für Design-Workflow" at bounding box center [728, 327] width 993 height 25
copy article "UI/UX Tooling – Setup für Design-Workflow Lesezeit: ca. 7 Min. | Veröffentlicht…"
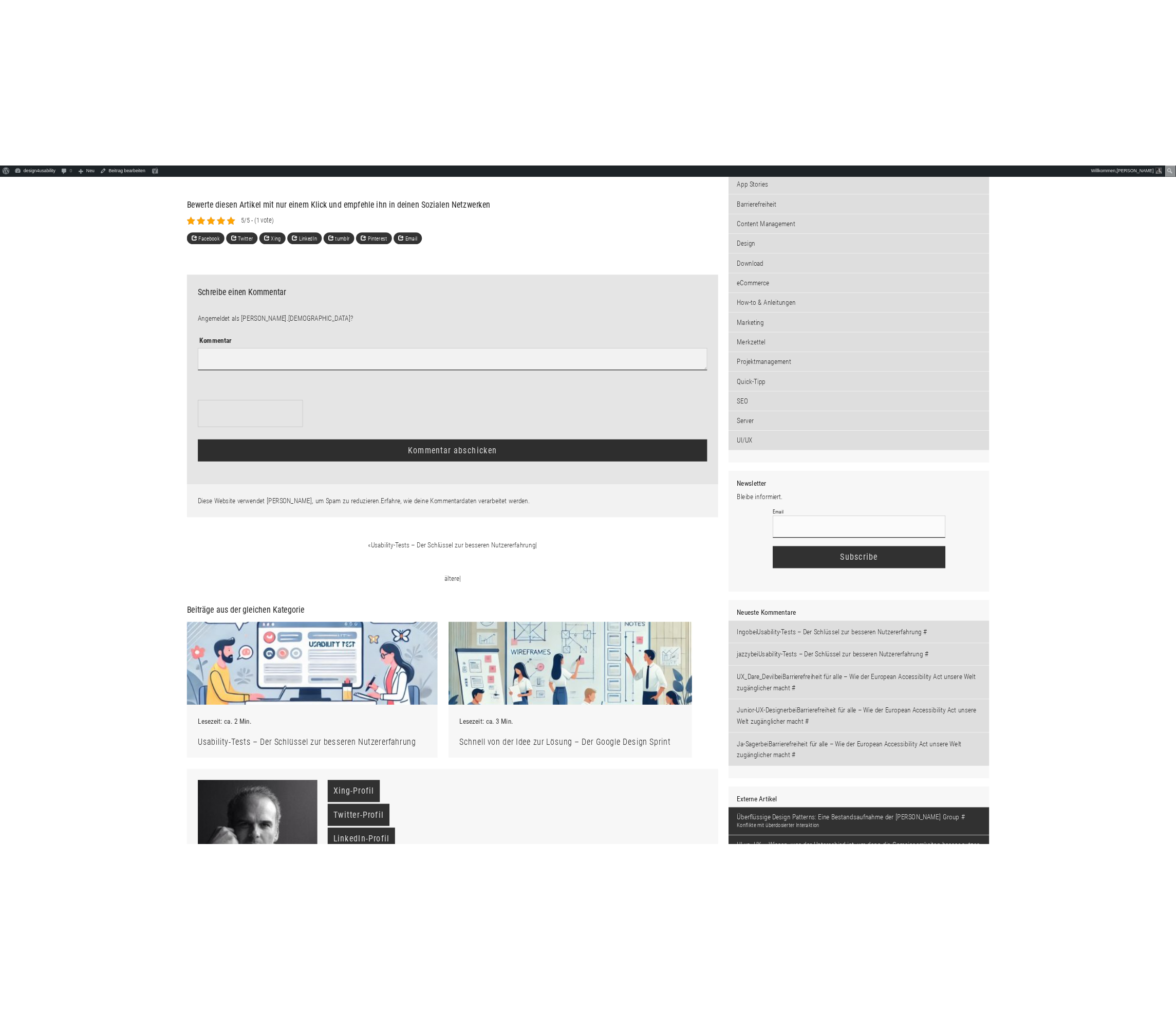
scroll to position [1262, 0]
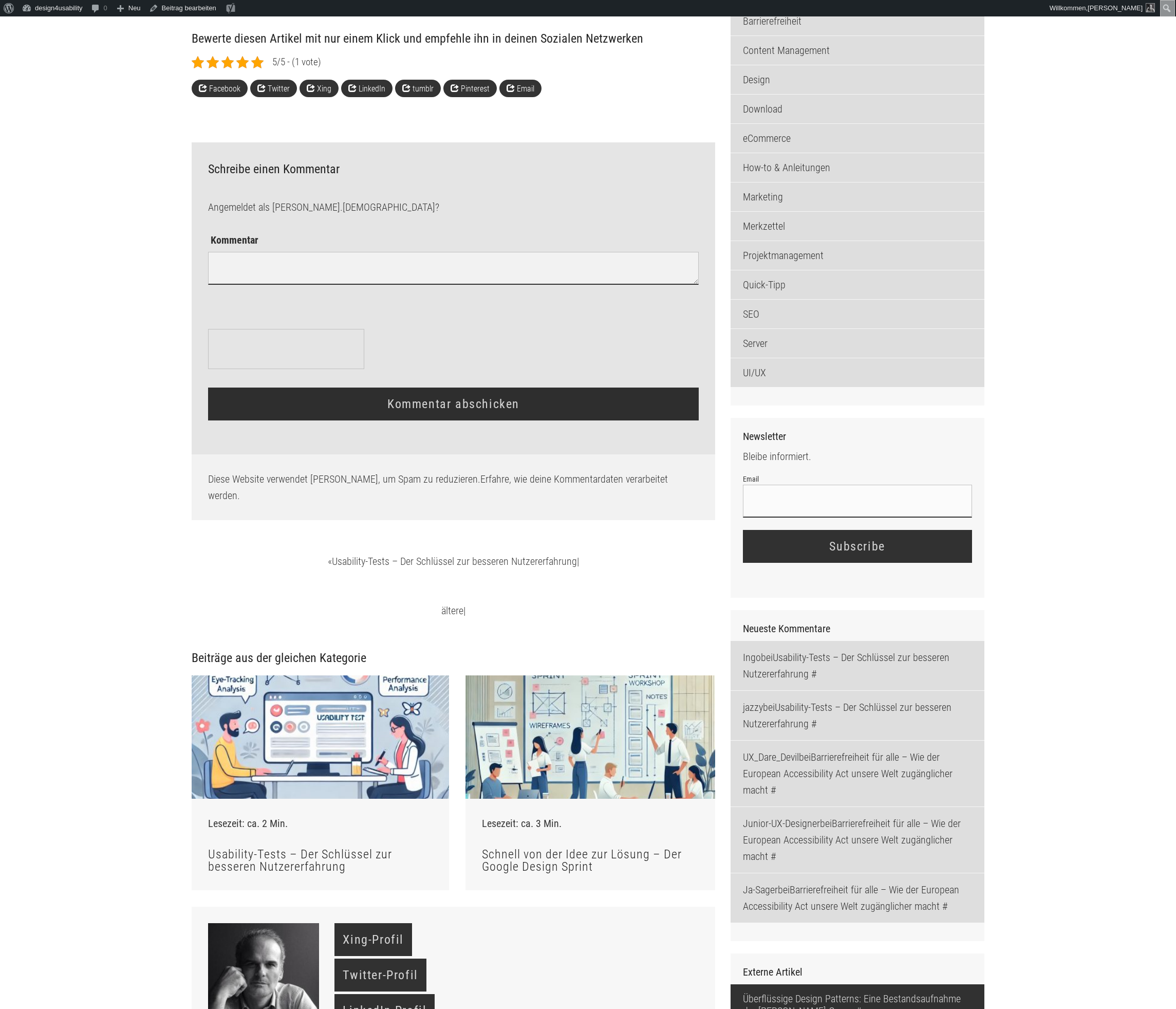
click at [1054, 537] on main "arrow_back Blog Hashtag auf LinkedIn etablieren – so machst du deinen Hashtag z…" at bounding box center [588, 296] width 1176 height 2832
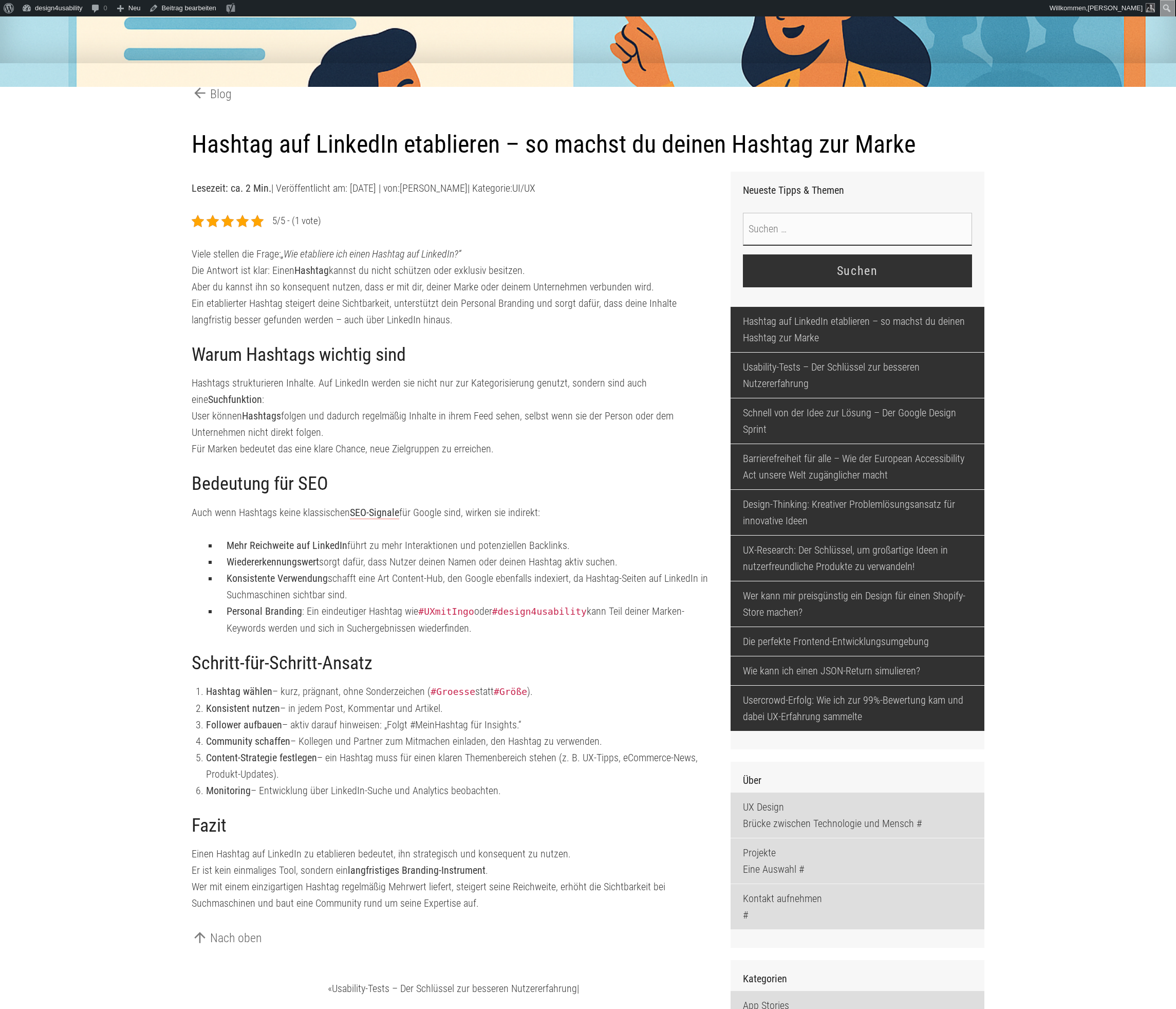
scroll to position [218, 0]
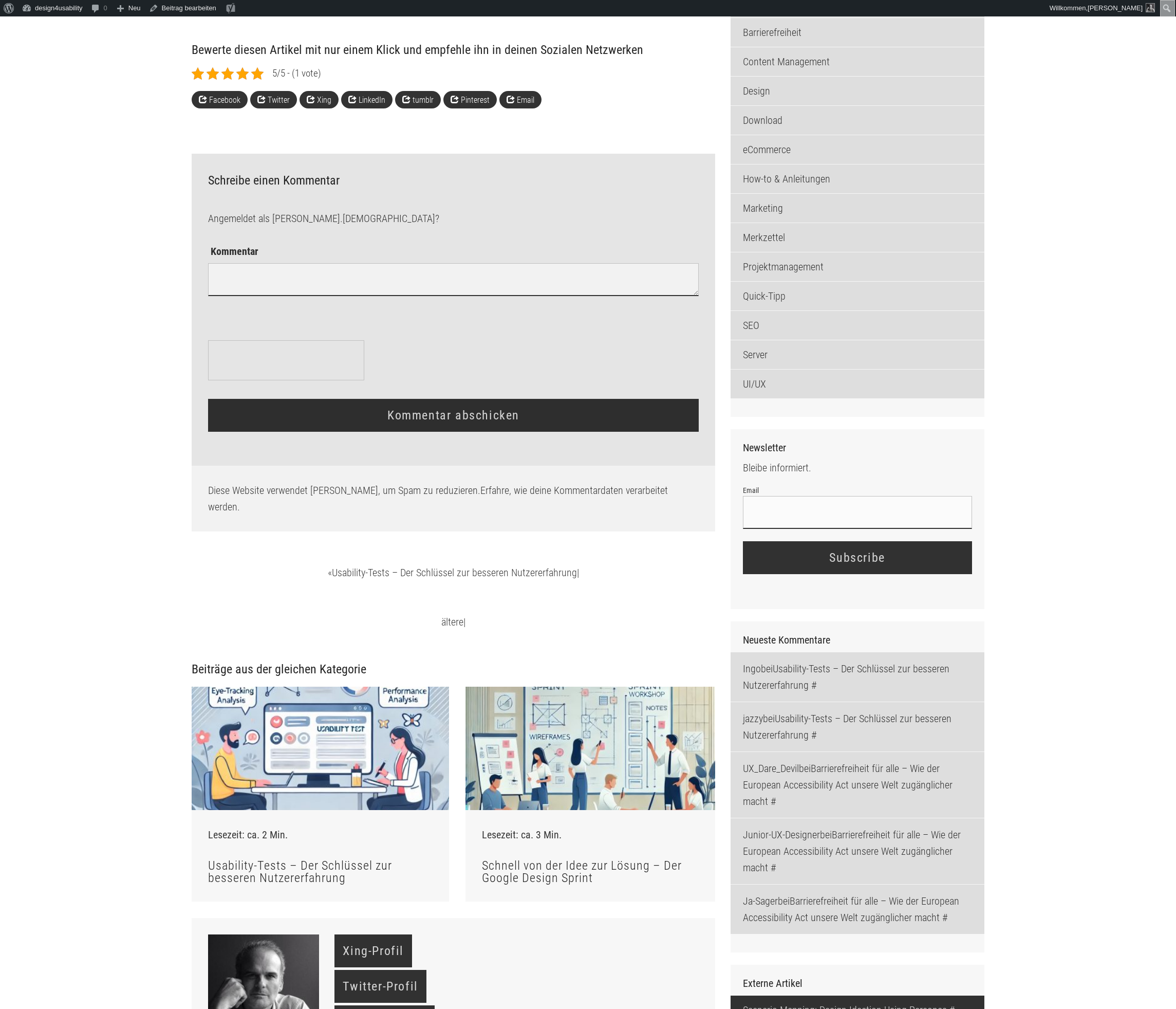
scroll to position [1252, 0]
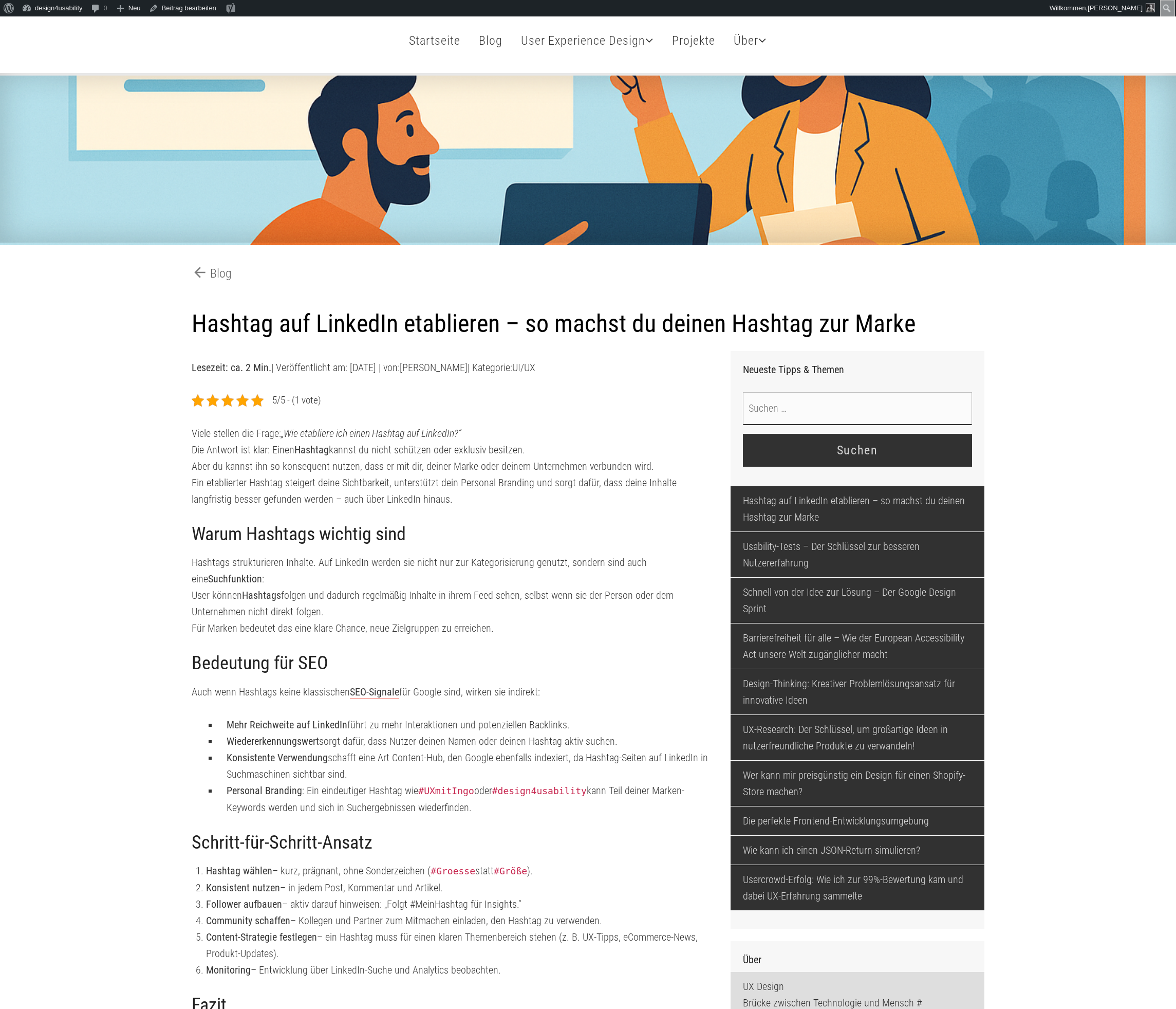
scroll to position [62, 0]
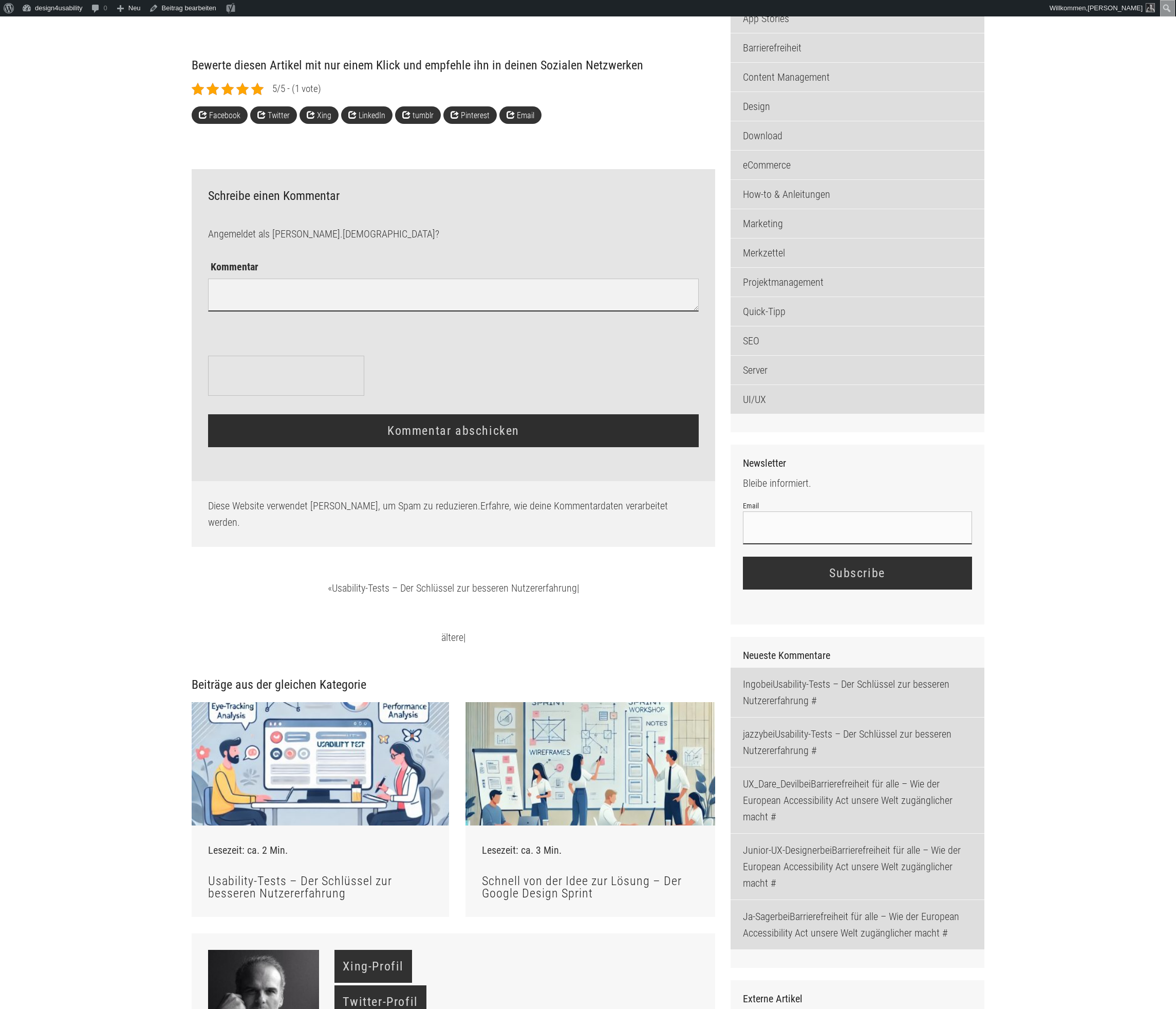
scroll to position [1372, 0]
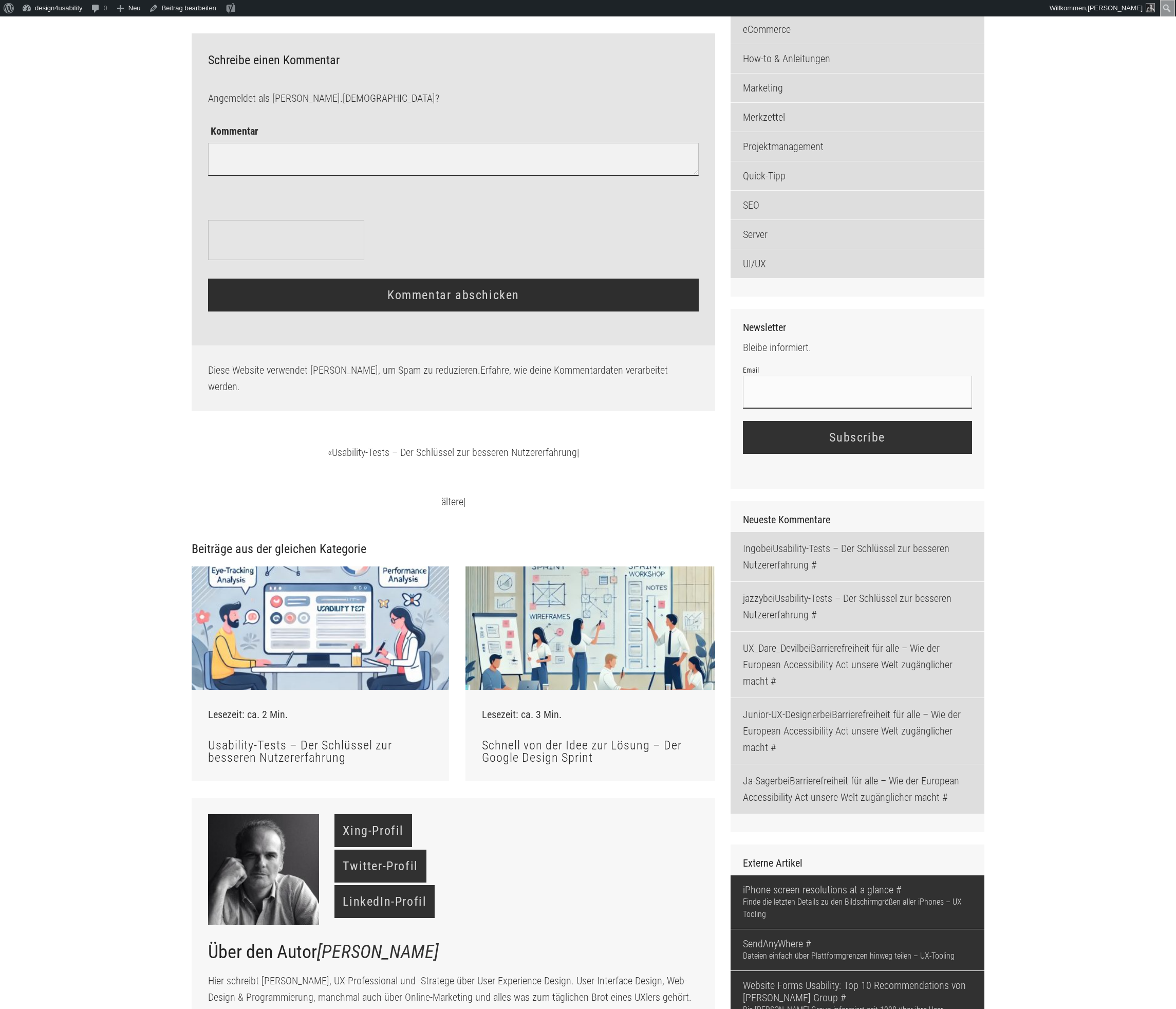
click at [1095, 333] on main "arrow_back Blog Hashtag auf LinkedIn etablieren – so machst du deinen Hashtag z…" at bounding box center [588, 187] width 1176 height 2832
click at [239, 68] on h3 "Schreibe einen Kommentar Antworten abbrechen" at bounding box center [453, 61] width 490 height 14
click at [777, 389] on div "Newsletter Bleibe informiert. Email Subscribe" at bounding box center [858, 394] width 230 height 145
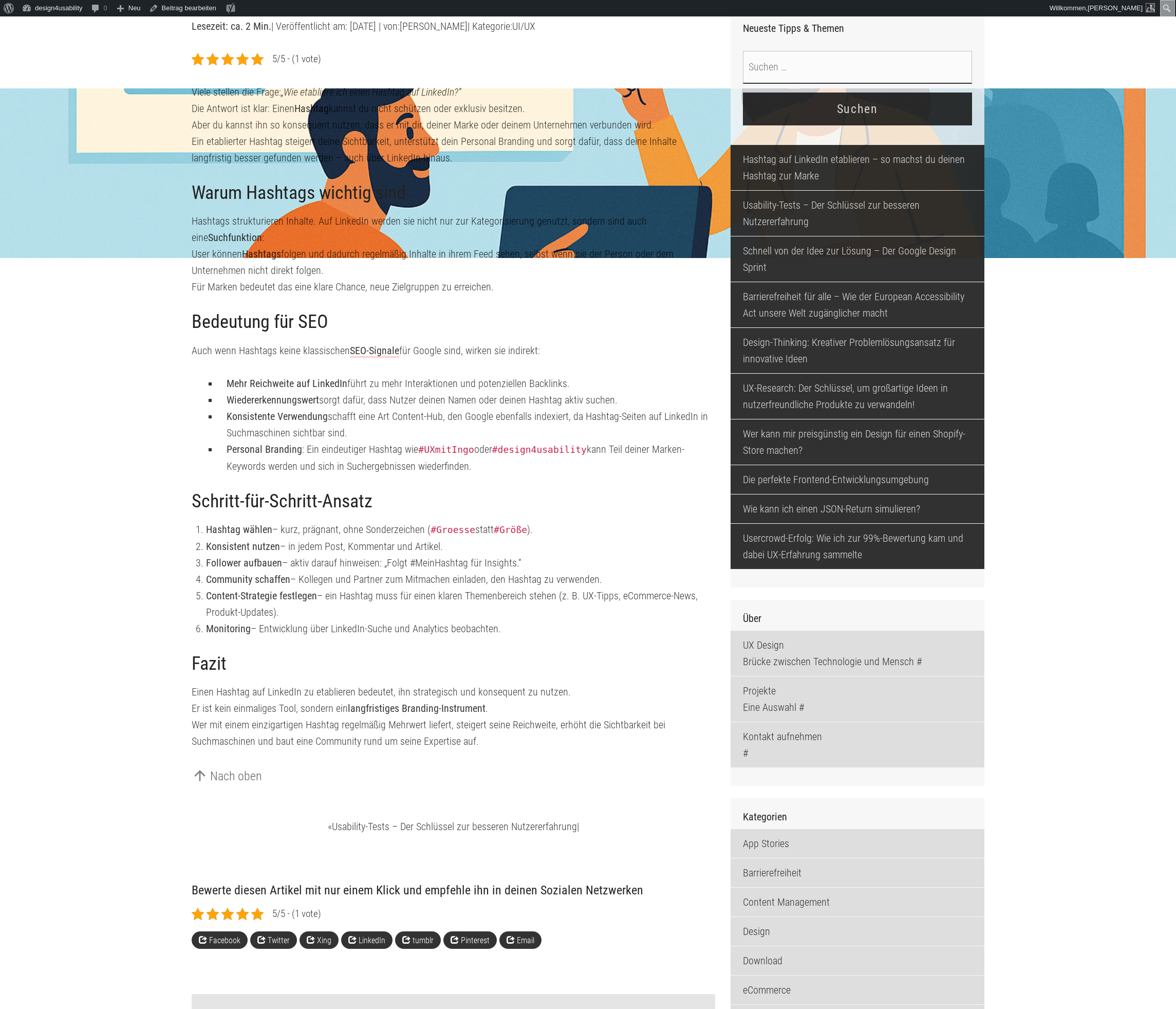
scroll to position [0, 0]
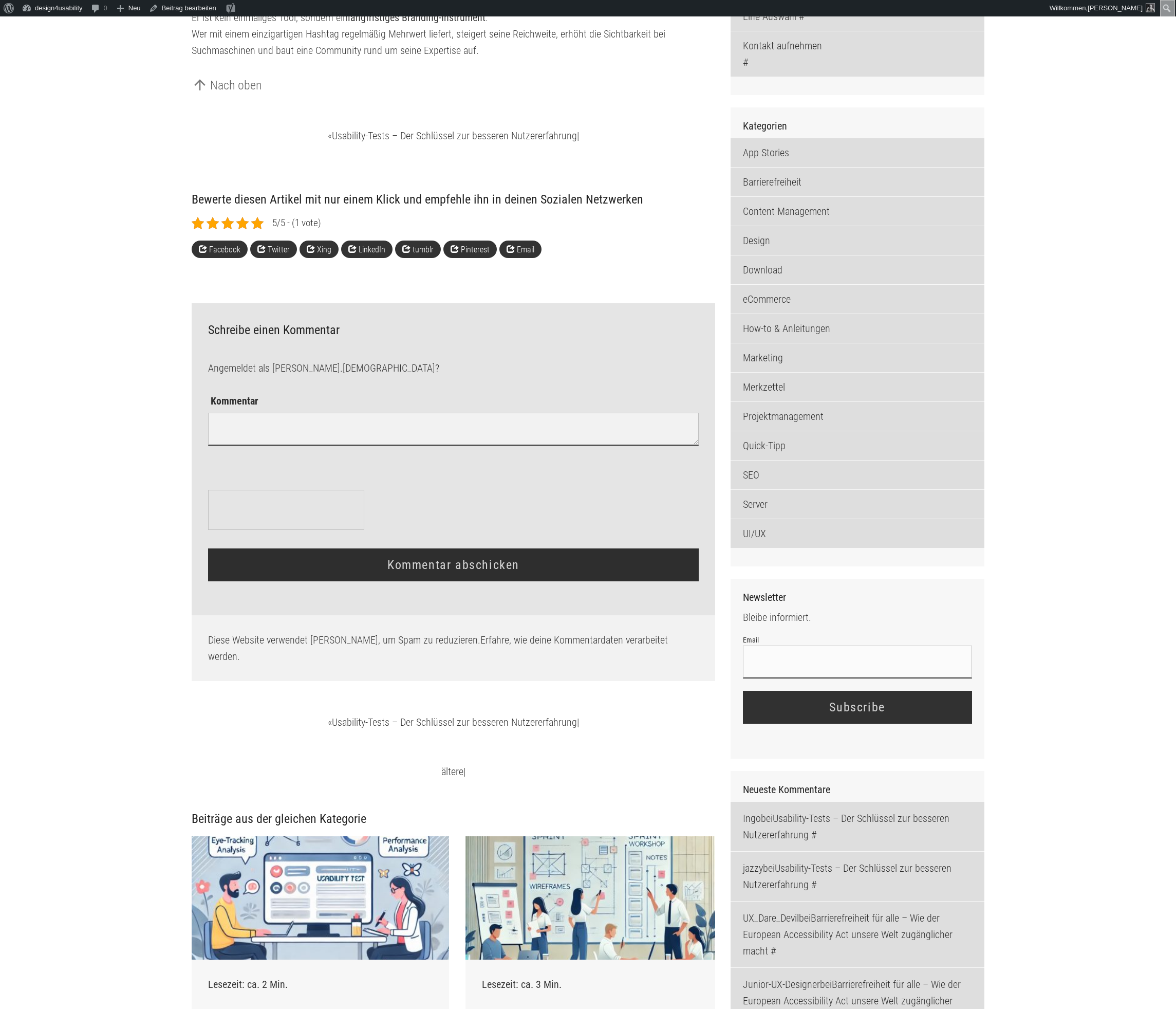
scroll to position [1105, 0]
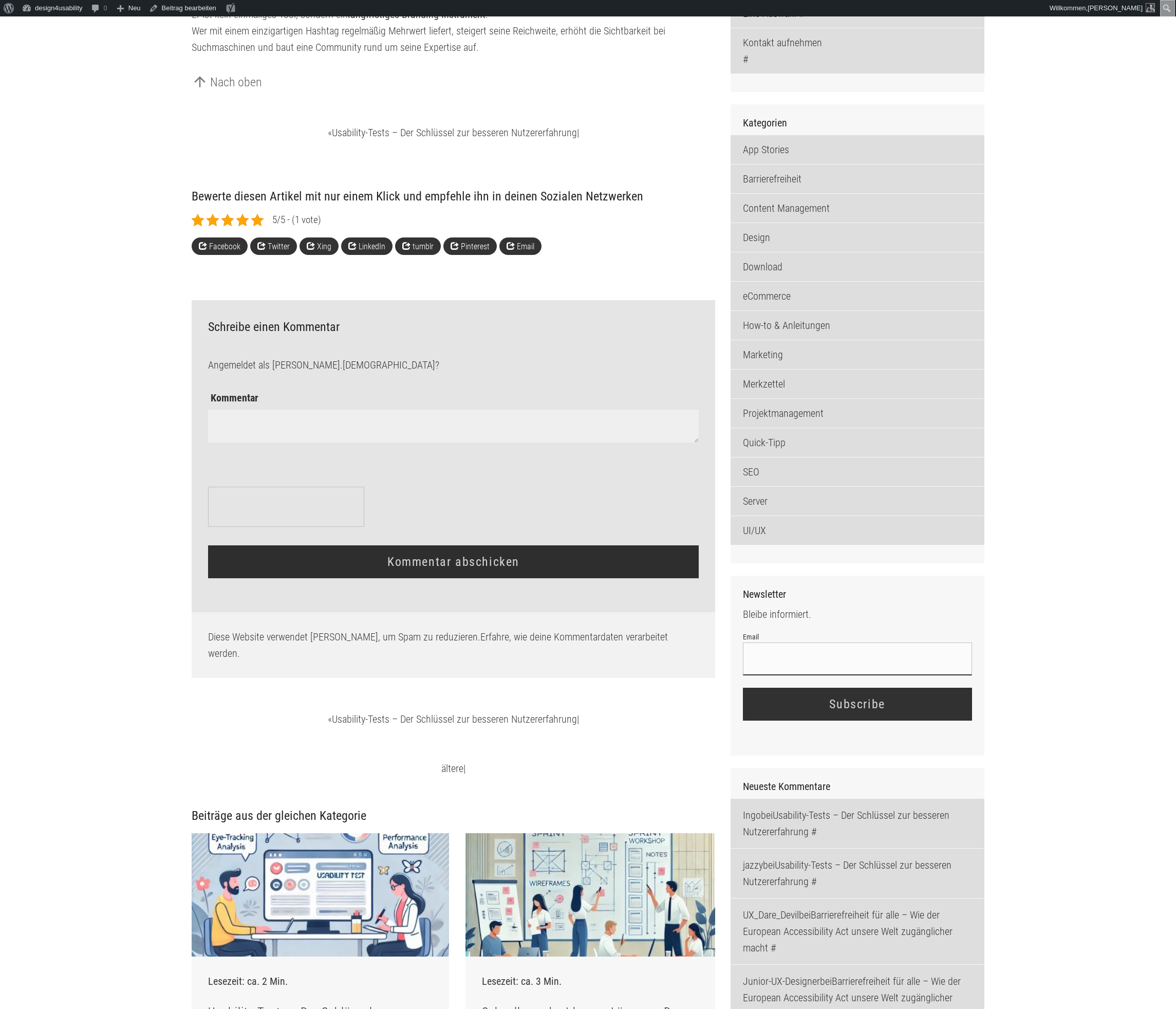
click at [493, 443] on textarea "Kommentar" at bounding box center [453, 426] width 490 height 33
click at [1040, 629] on main "arrow_back Blog Hashtag auf LinkedIn etablieren – so machst du deinen Hashtag z…" at bounding box center [588, 453] width 1176 height 2832
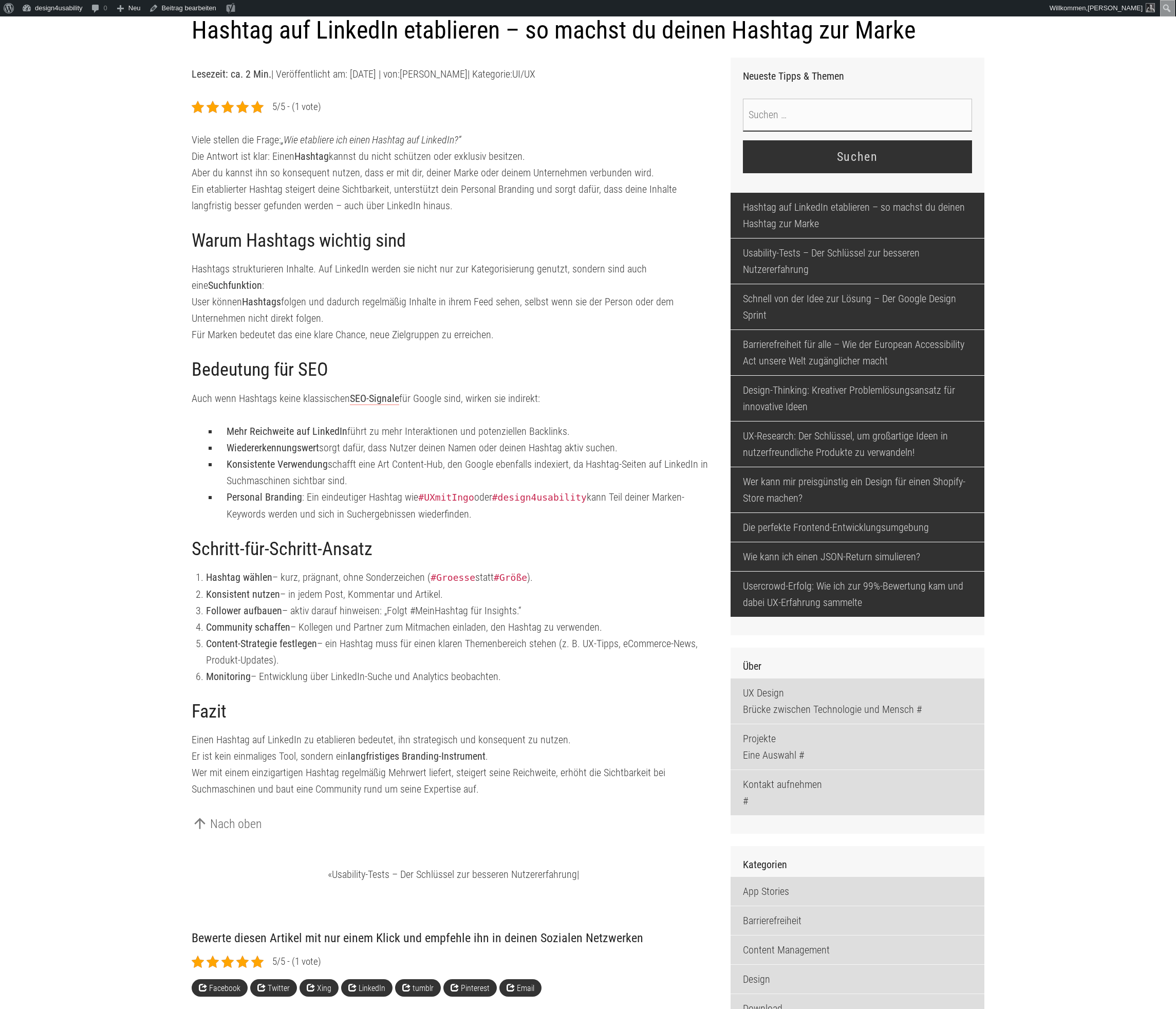
scroll to position [0, 0]
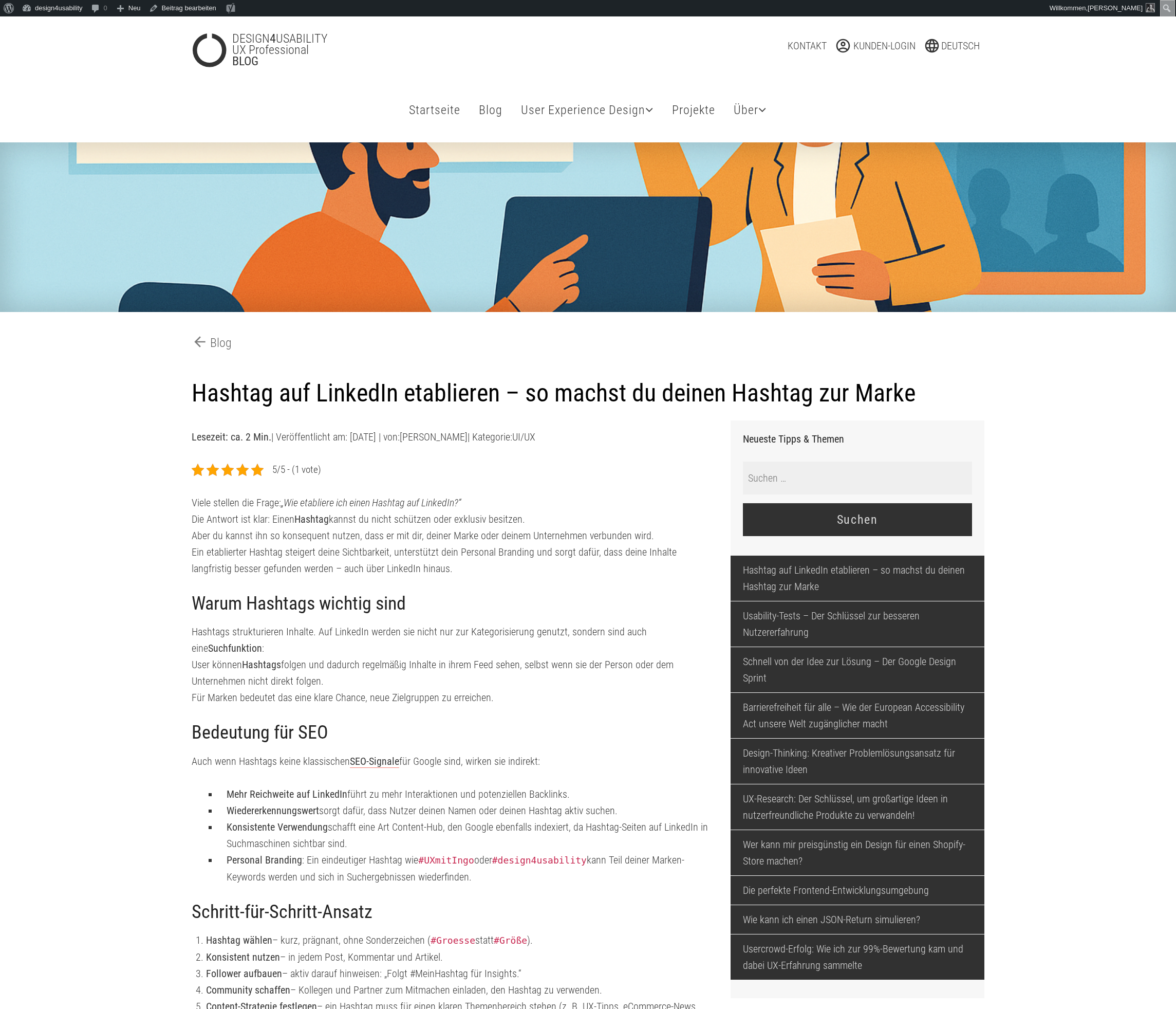
click at [946, 494] on input "Suche nach:" at bounding box center [858, 478] width 230 height 33
type input "jkbhufjhkbn"
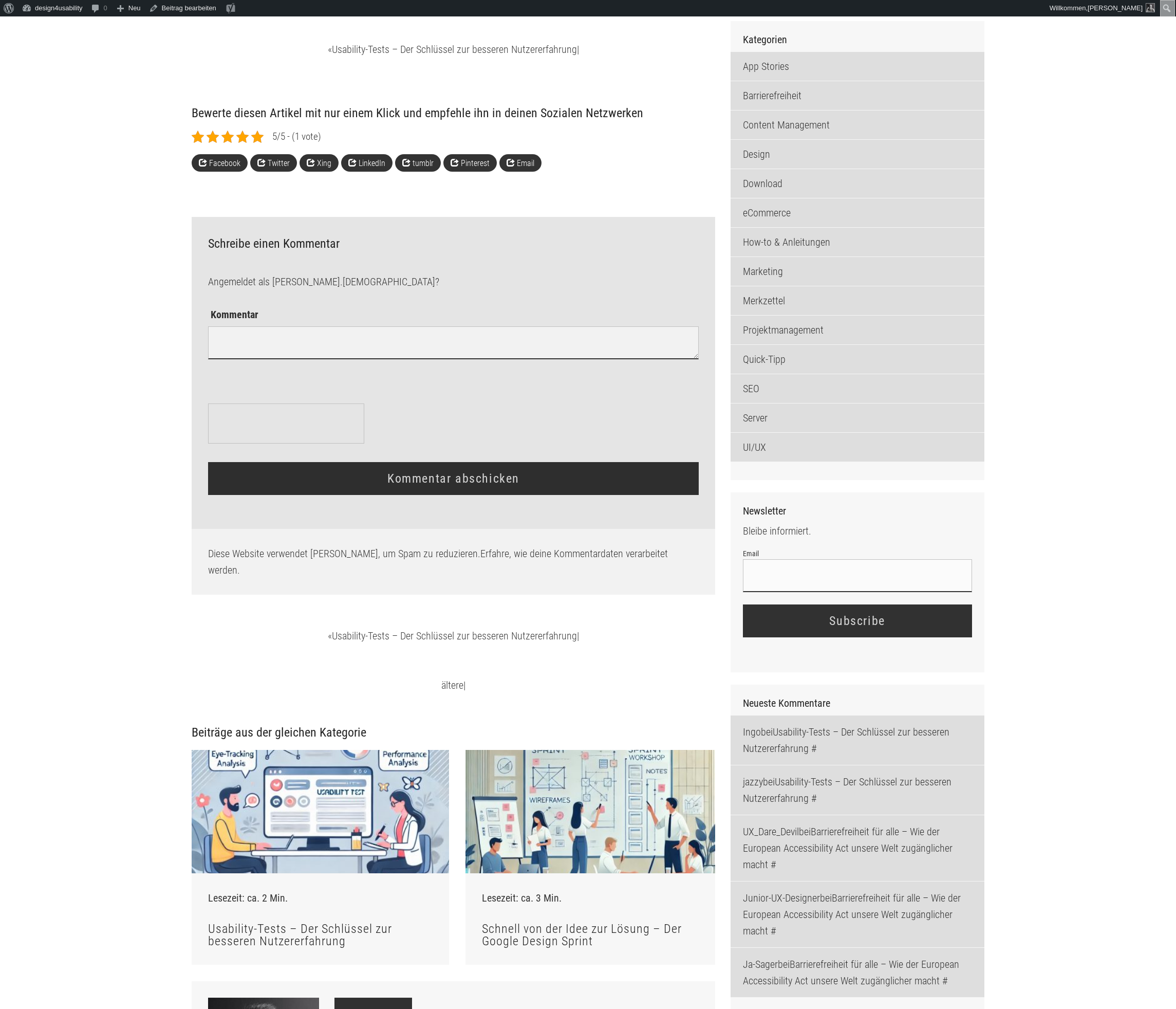
scroll to position [1208, 0]
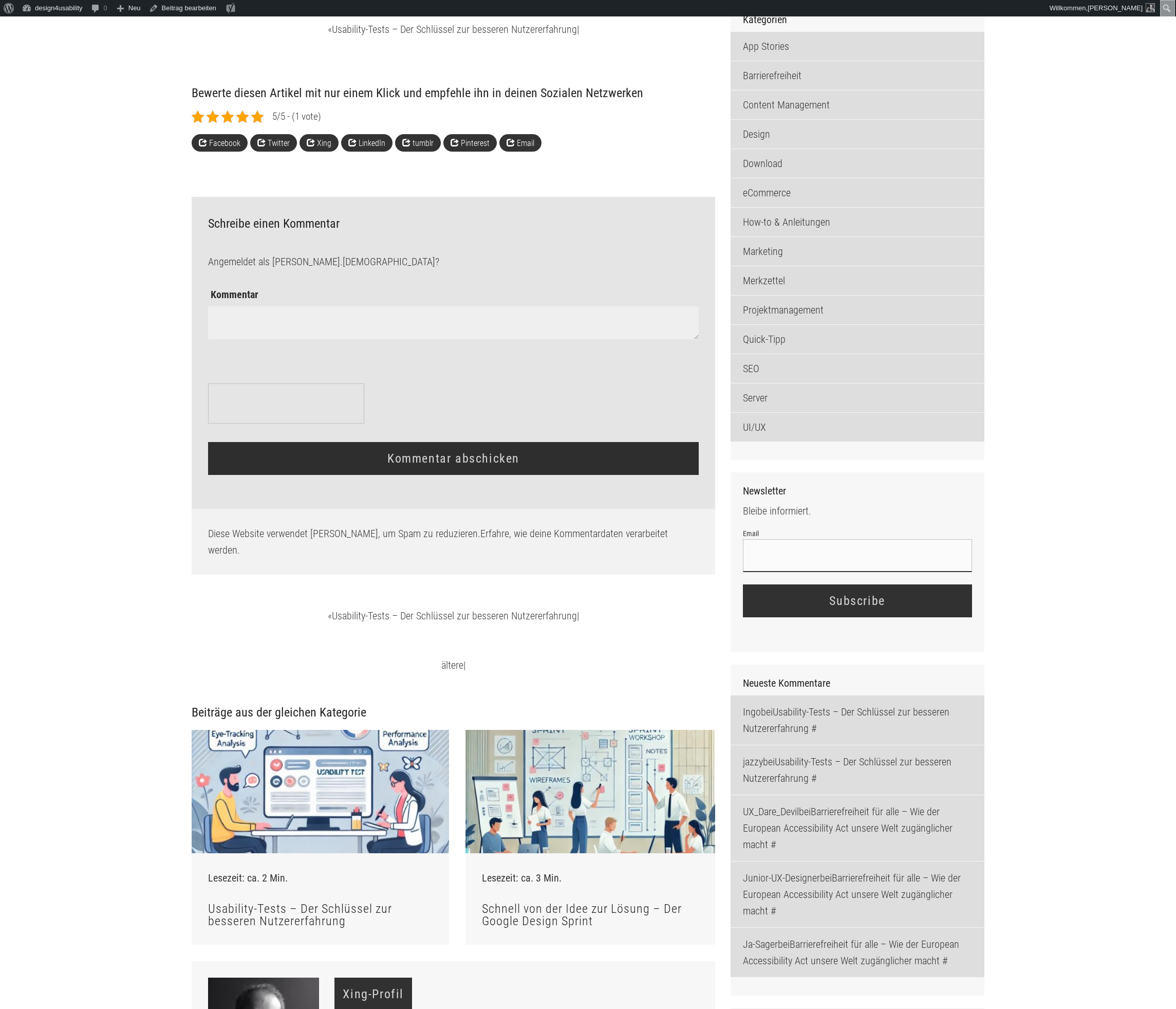
click at [561, 339] on textarea "Kommentar" at bounding box center [453, 322] width 490 height 33
click at [929, 572] on input "Email" at bounding box center [858, 555] width 230 height 33
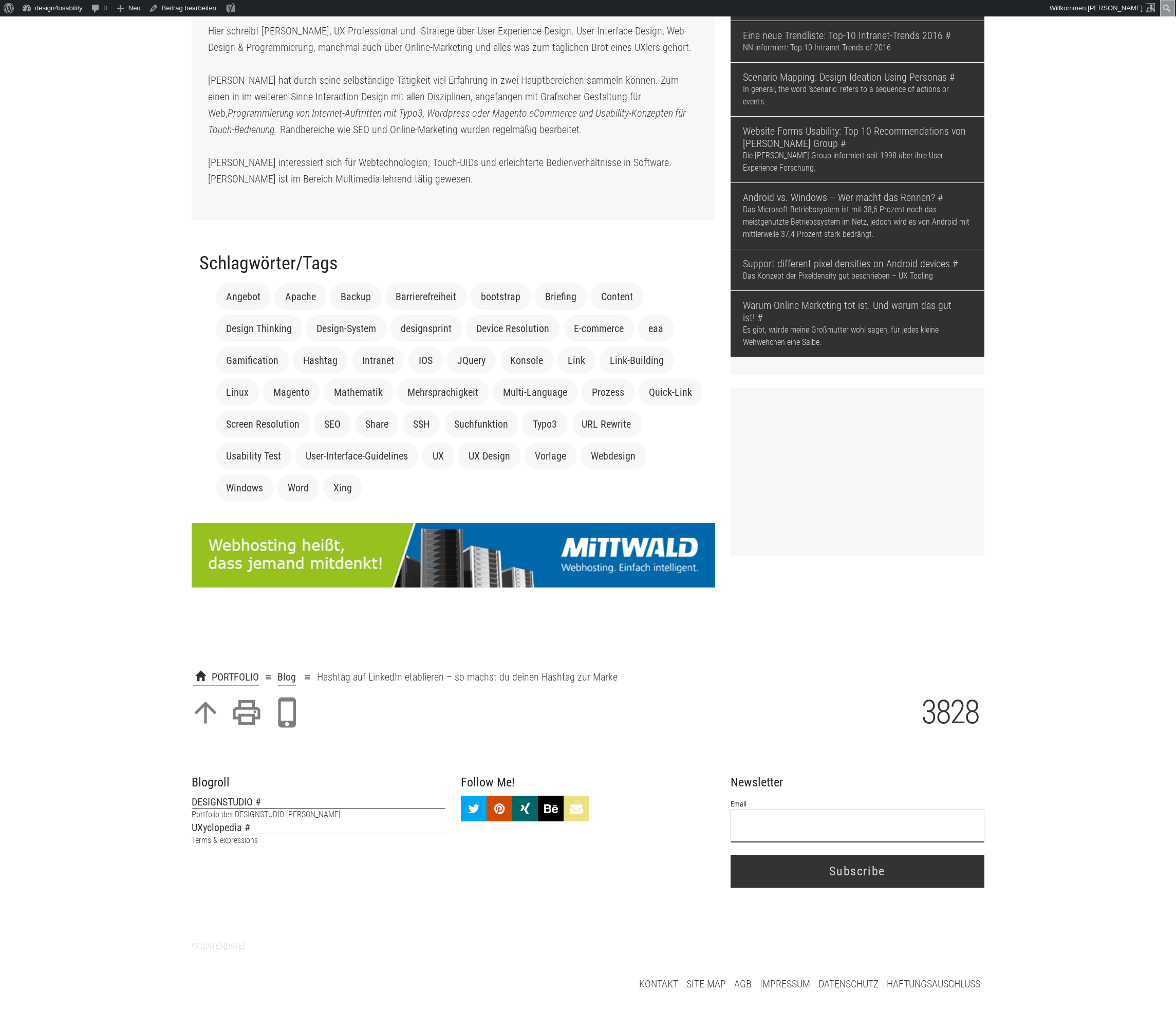
scroll to position [2469, 0]
click at [838, 821] on input "Email" at bounding box center [857, 826] width 254 height 33
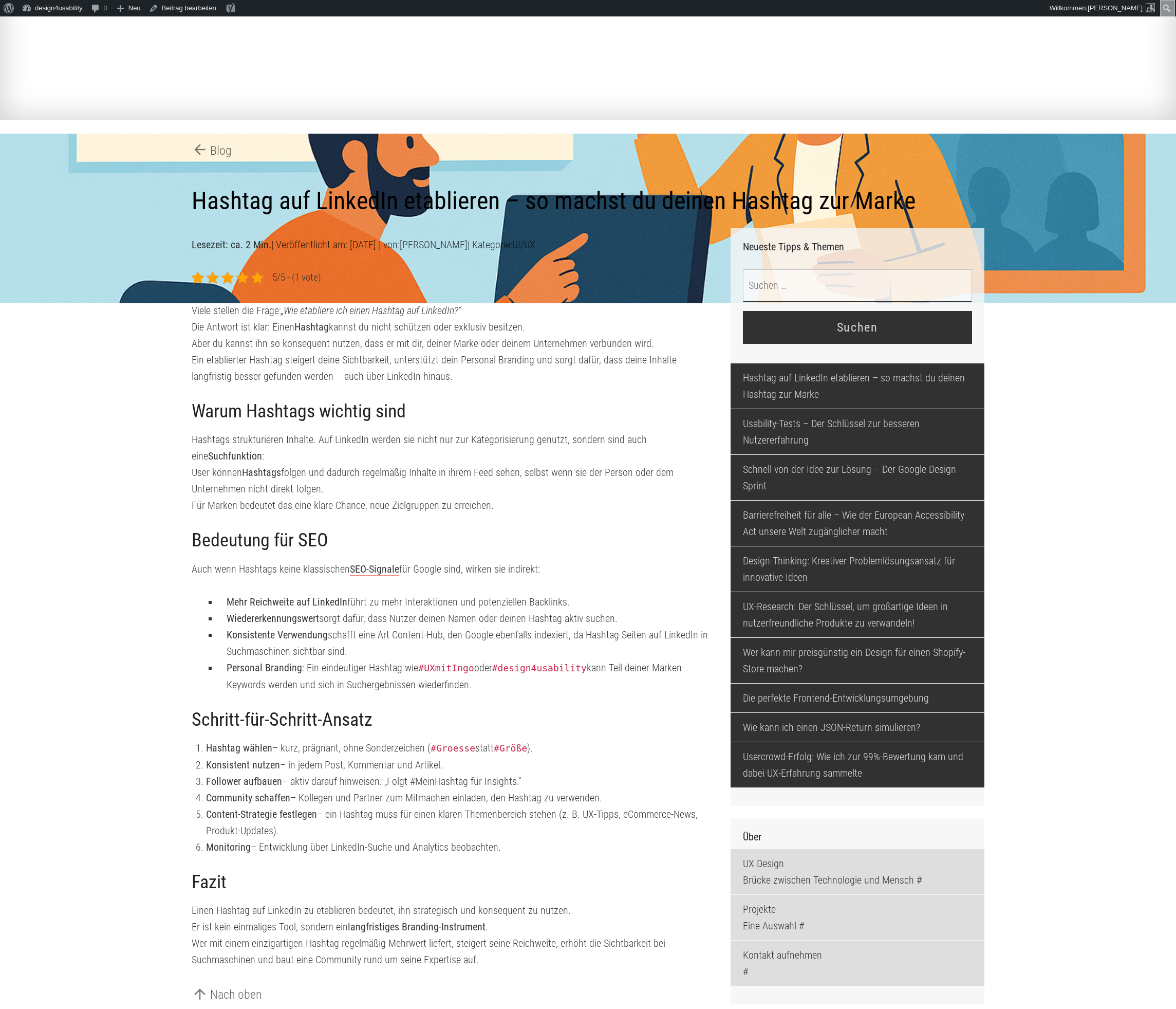
scroll to position [0, 0]
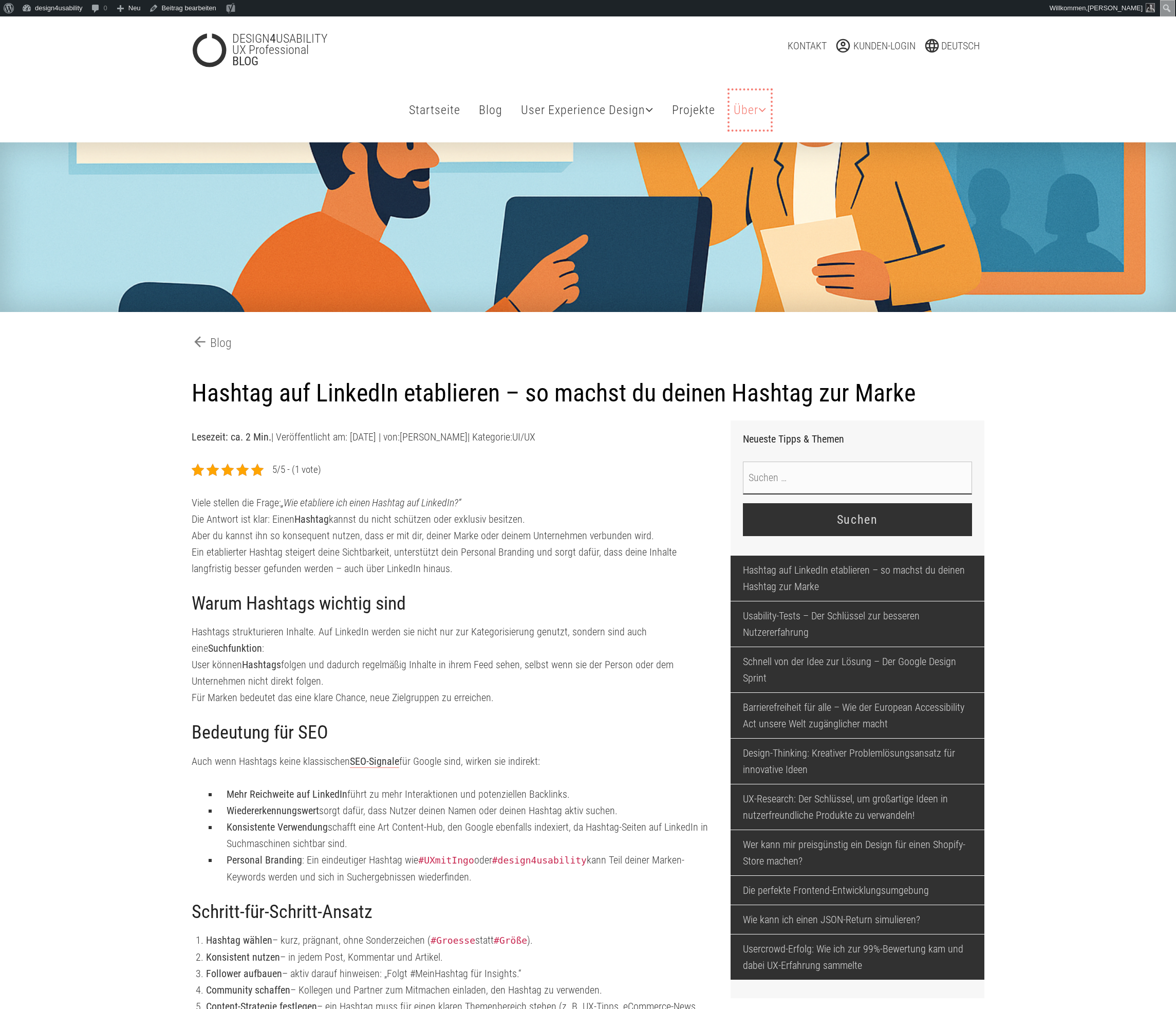
click at [767, 113] on icon at bounding box center [762, 109] width 8 height 12
